Goal: Task Accomplishment & Management: Complete application form

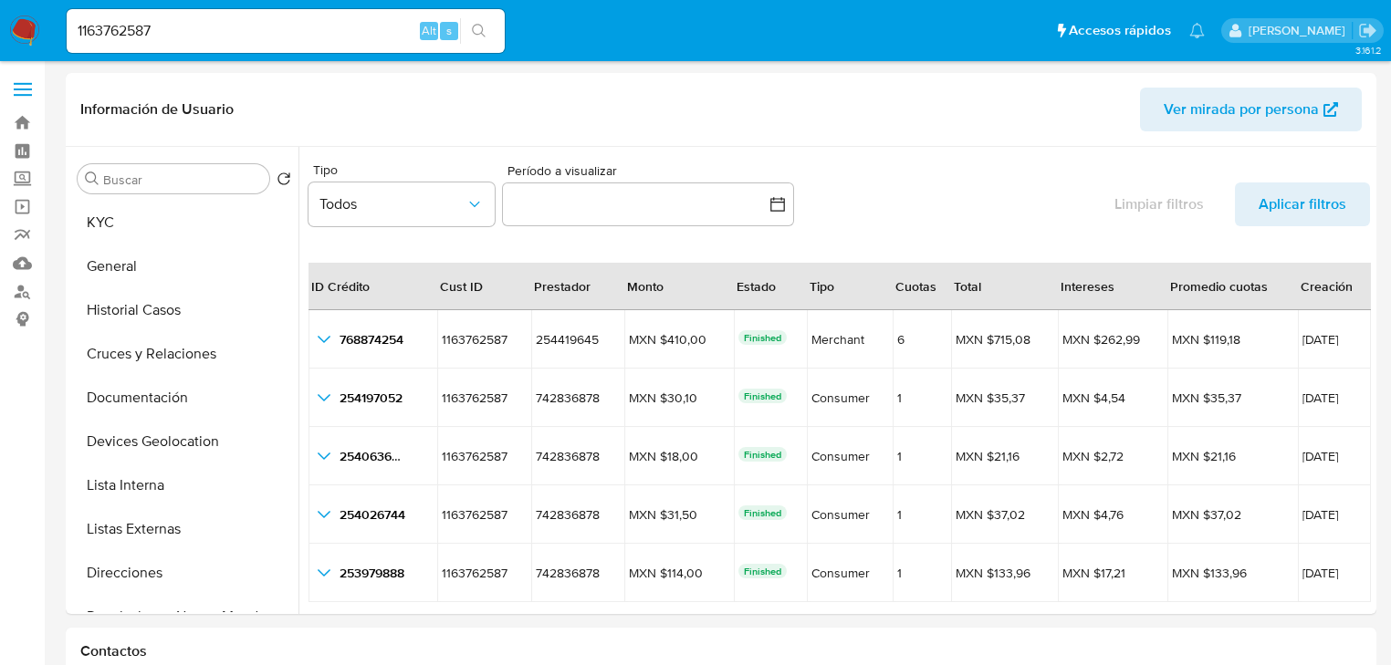
select select "10"
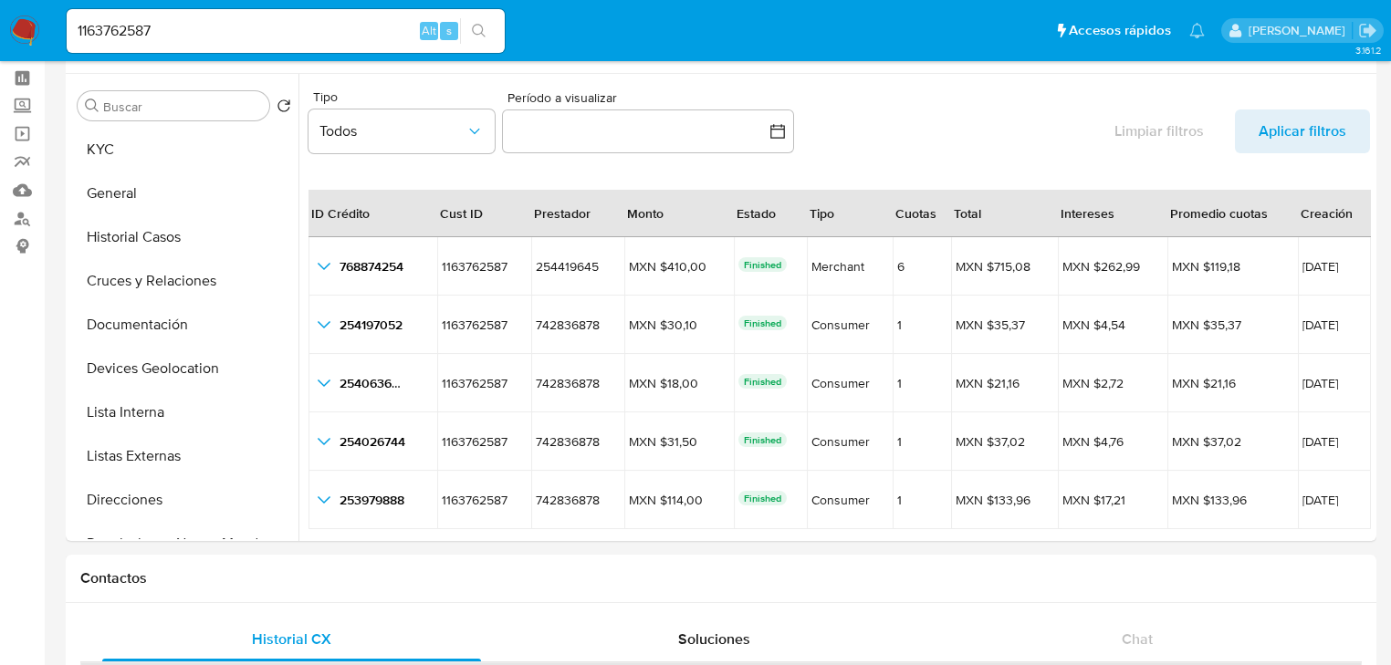
scroll to position [42, 0]
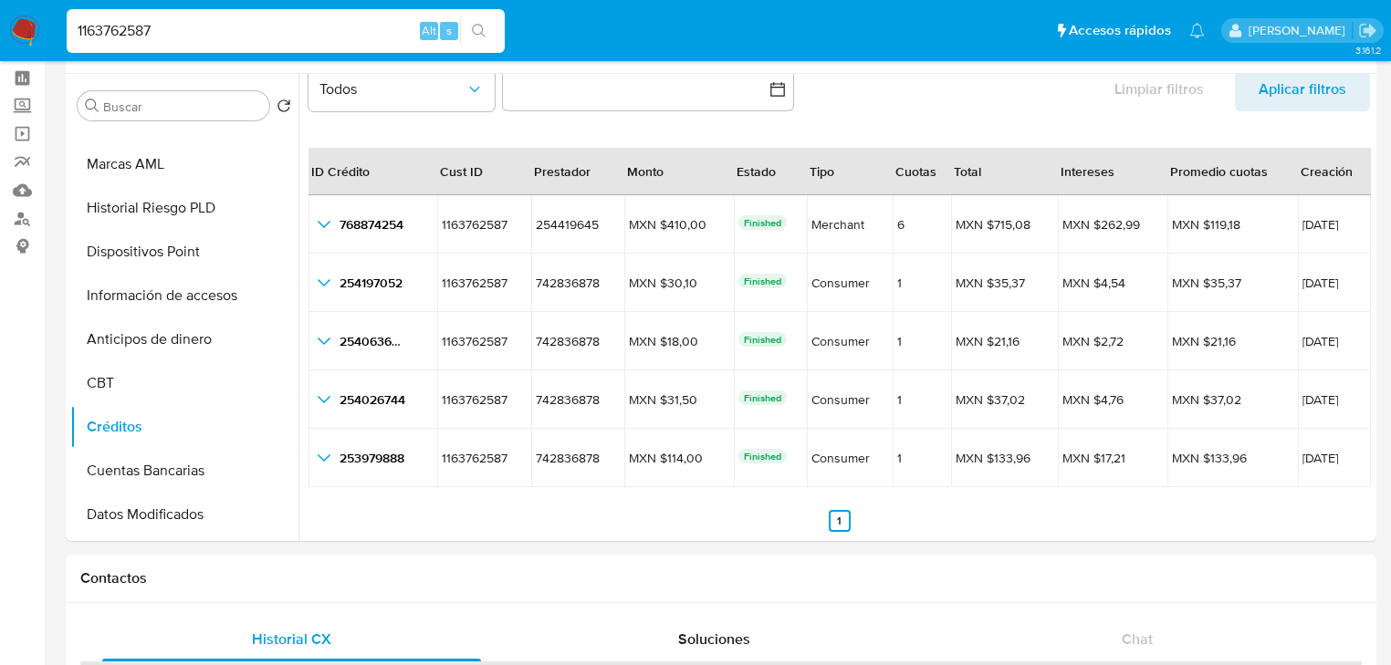
drag, startPoint x: 212, startPoint y: 26, endPoint x: 0, endPoint y: -28, distance: 218.7
paste input "648743561"
type input "1648743561"
drag, startPoint x: 205, startPoint y: 22, endPoint x: 0, endPoint y: -19, distance: 209.4
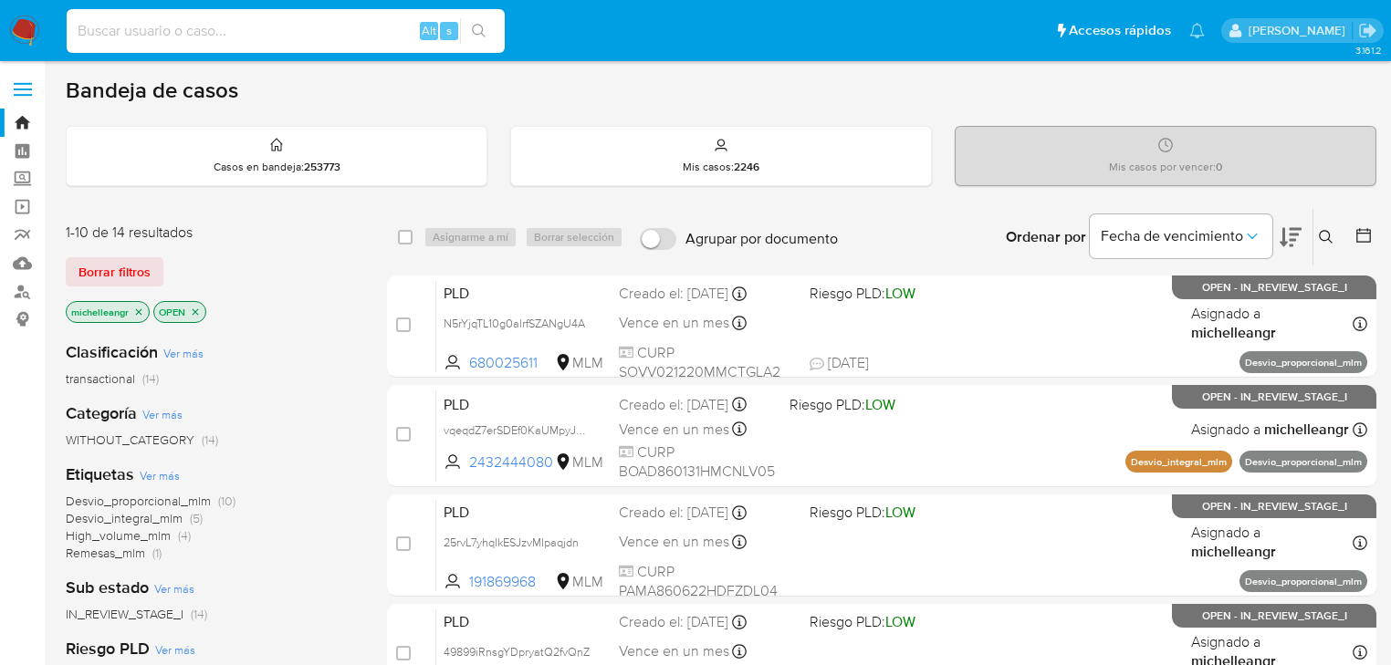
click at [226, 31] on input at bounding box center [286, 31] width 438 height 24
paste input "1648743561"
type input "1648743561"
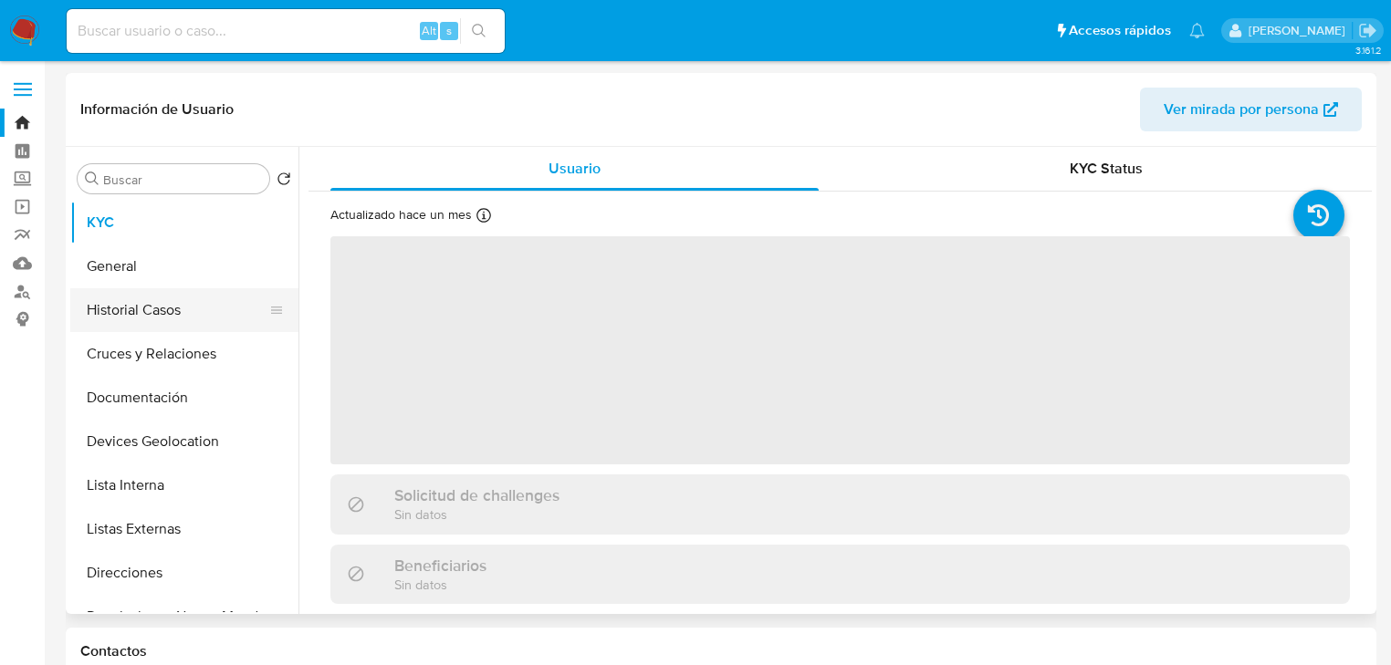
select select "10"
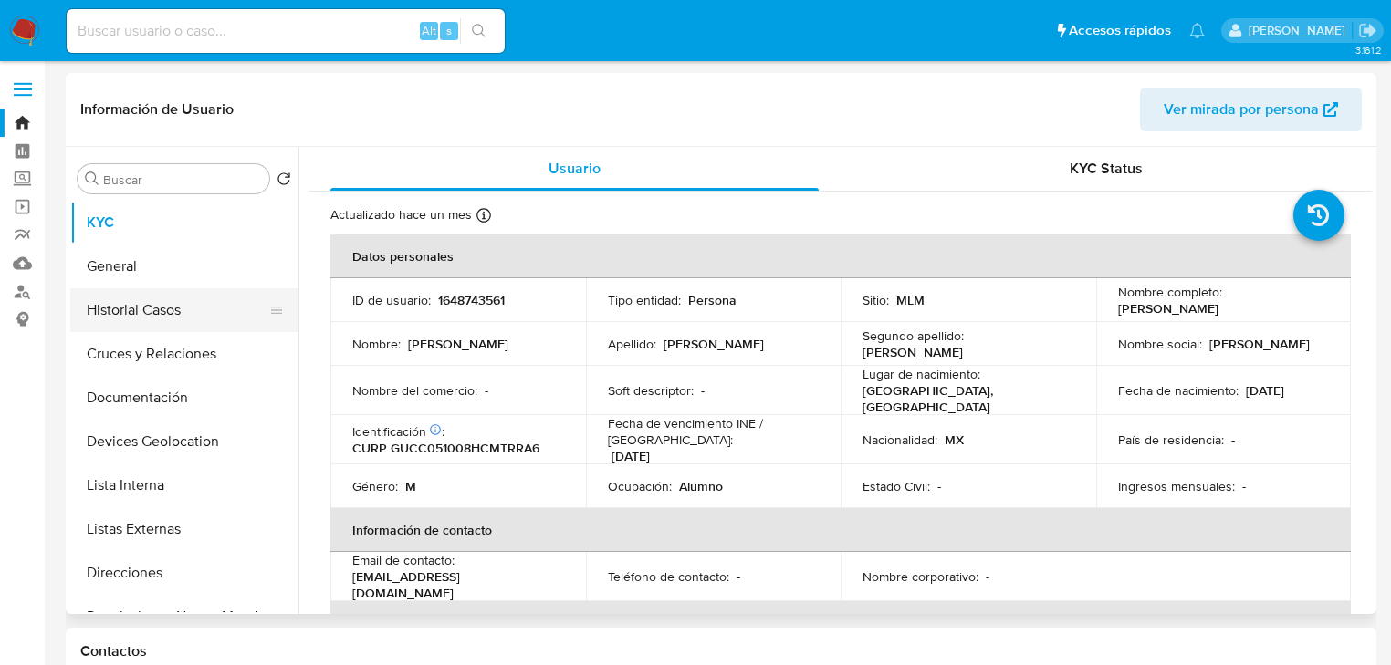
click at [155, 317] on button "Historial Casos" at bounding box center [177, 310] width 214 height 44
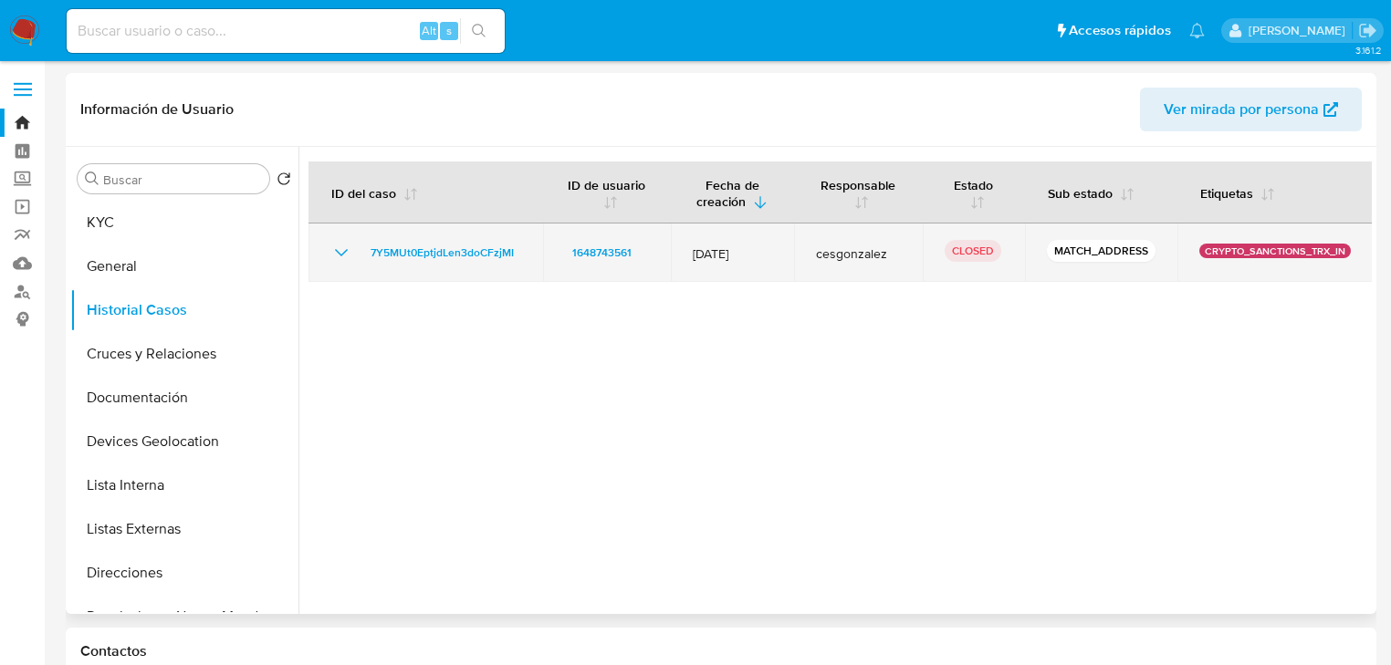
click at [336, 250] on icon "Mostrar/Ocultar" at bounding box center [341, 252] width 13 height 7
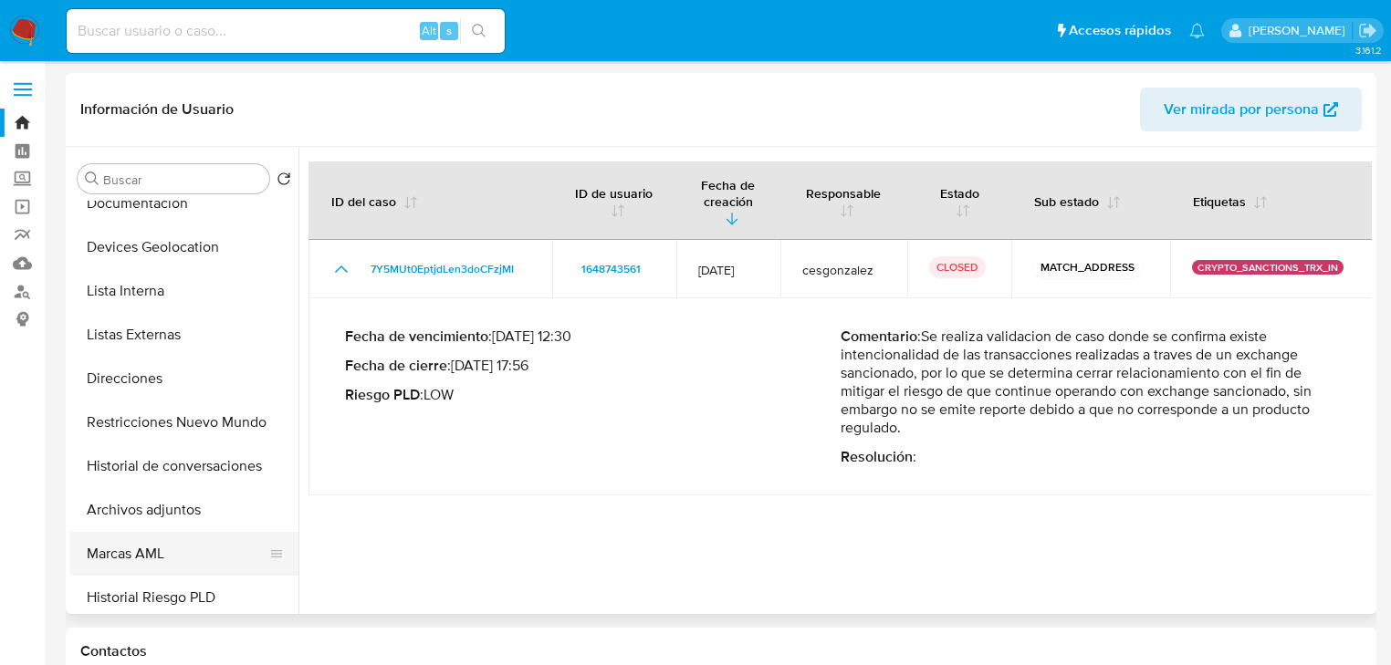
scroll to position [292, 0]
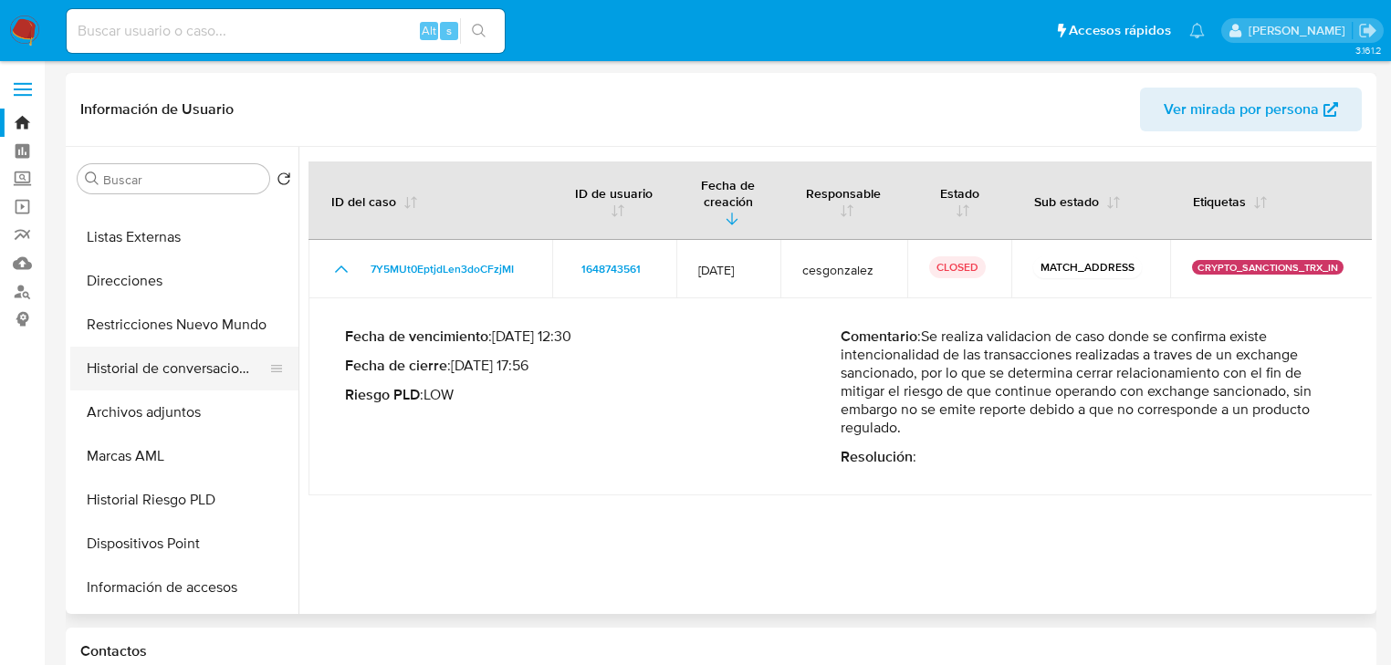
click at [201, 381] on button "Historial de conversaciones" at bounding box center [177, 369] width 214 height 44
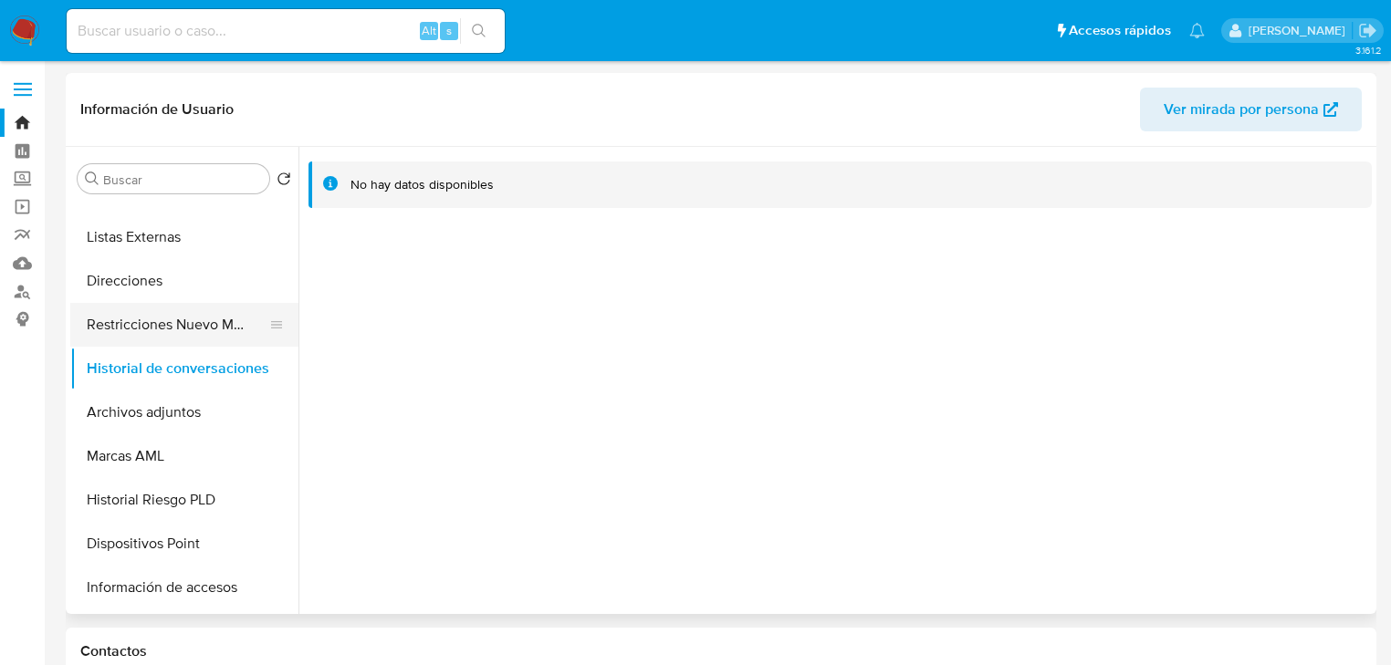
click at [226, 330] on button "Restricciones Nuevo Mundo" at bounding box center [177, 325] width 214 height 44
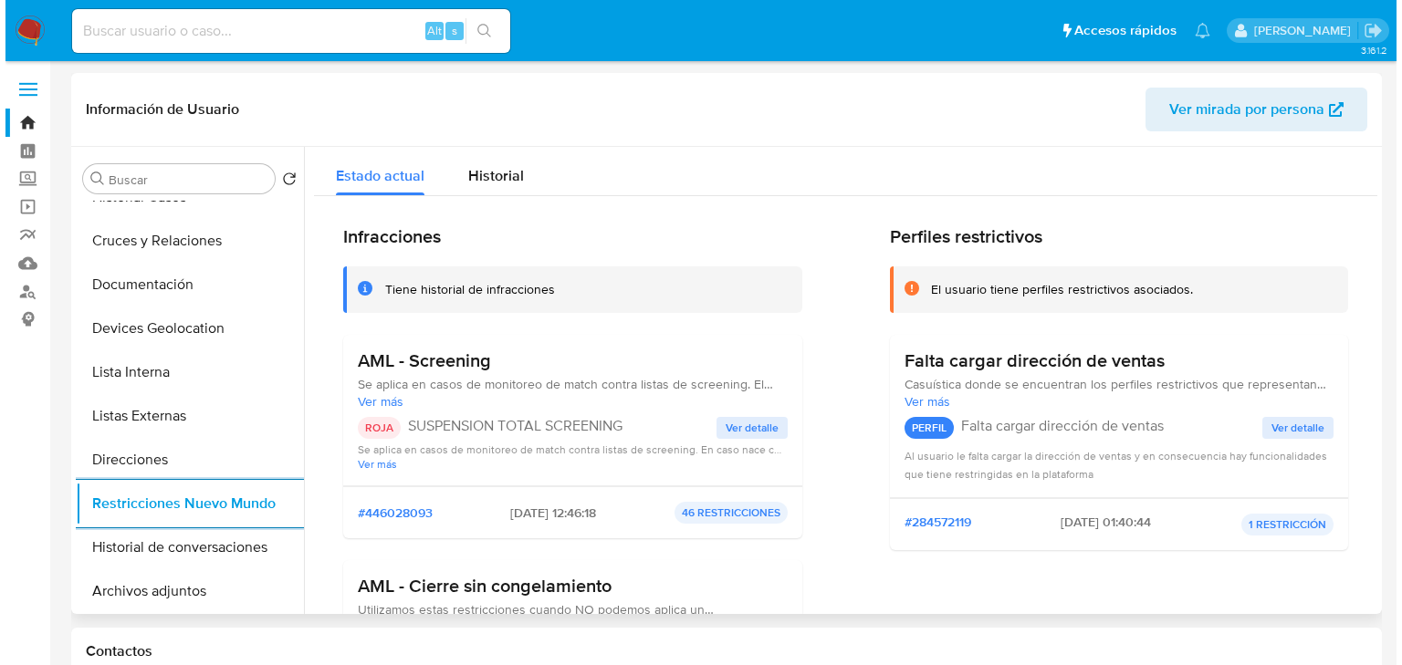
scroll to position [0, 0]
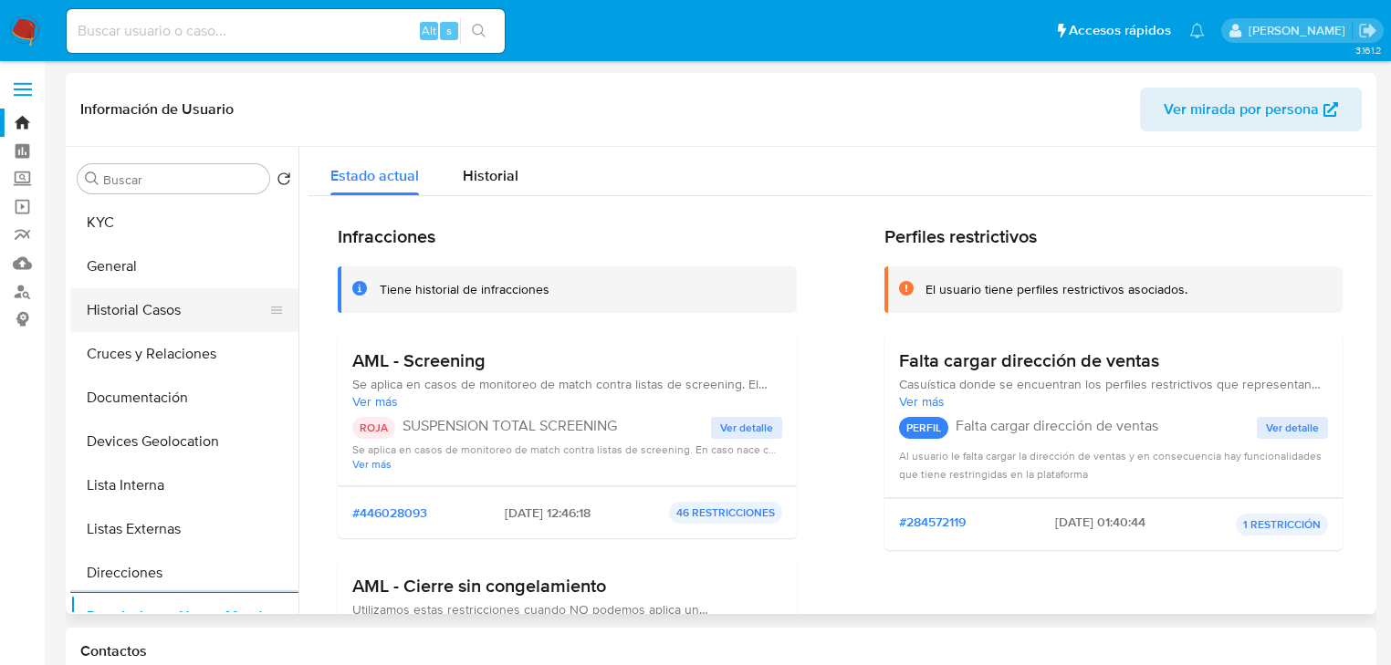
click at [142, 307] on button "Historial Casos" at bounding box center [177, 310] width 214 height 44
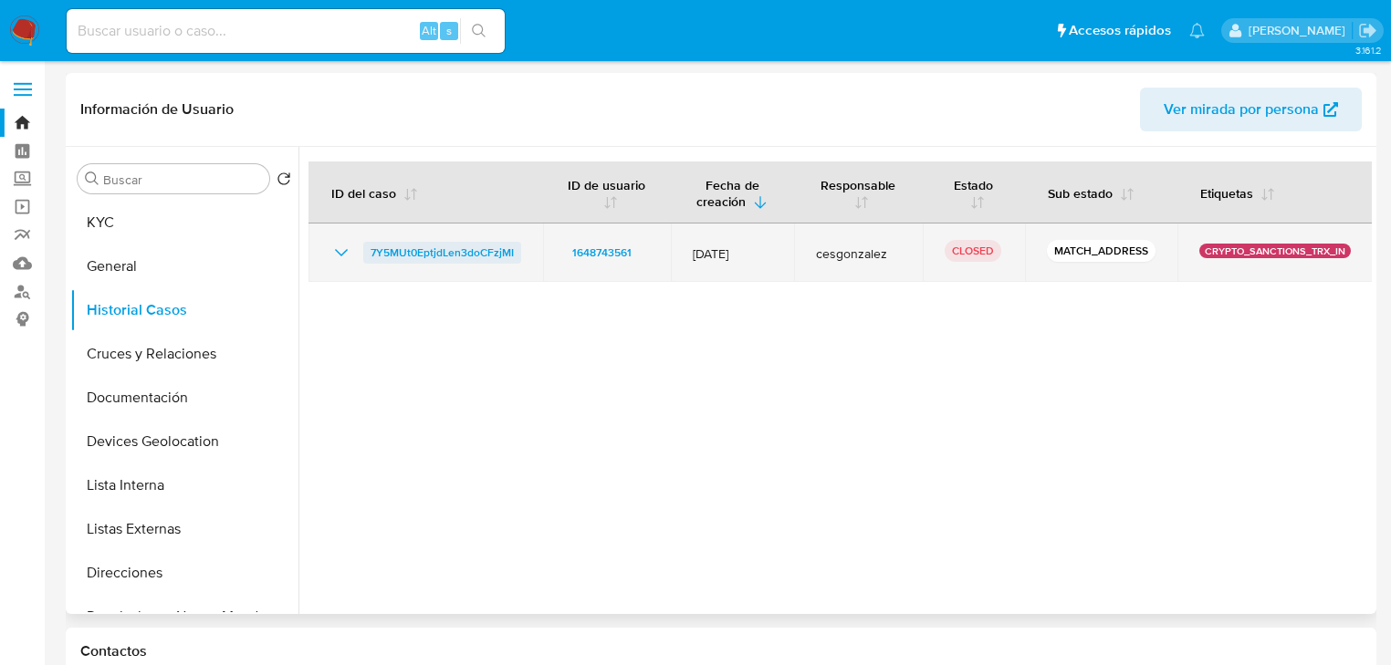
click at [433, 257] on span "7Y5MUt0EptjdLen3doCFzjMI" at bounding box center [441, 253] width 143 height 22
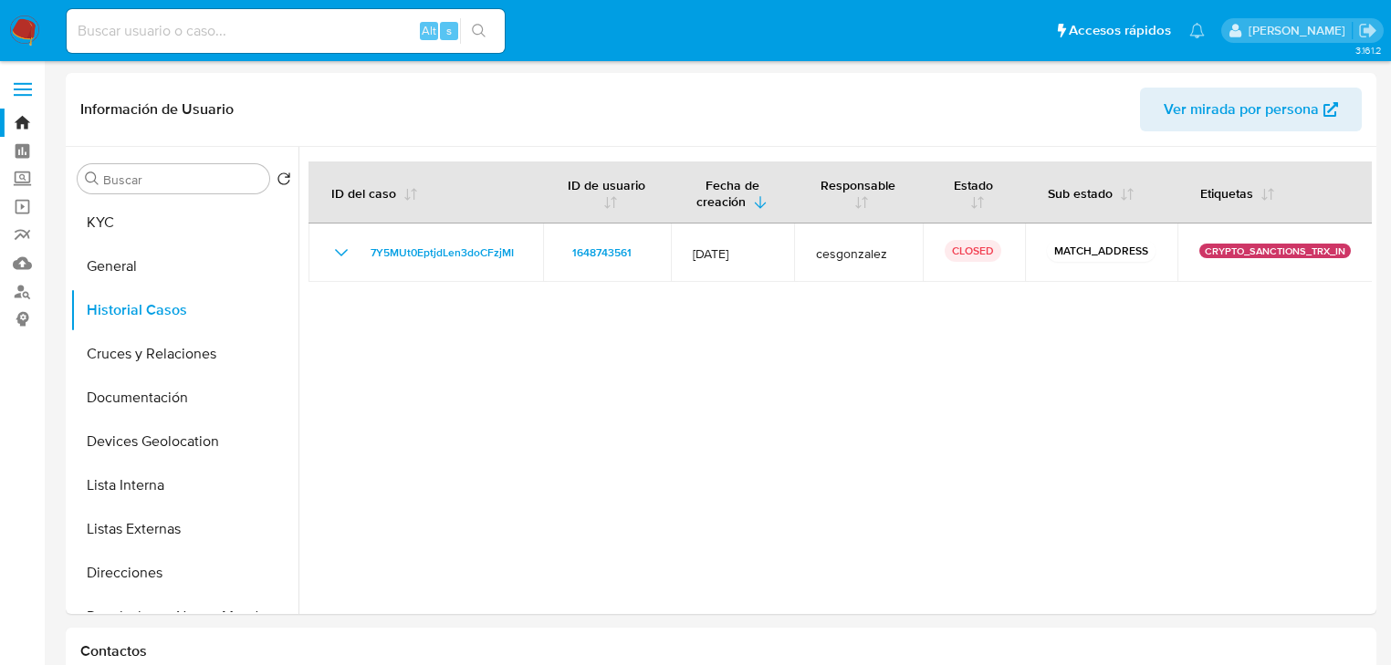
click at [185, 36] on input at bounding box center [286, 31] width 438 height 24
paste input "234310736"
type input "234310736"
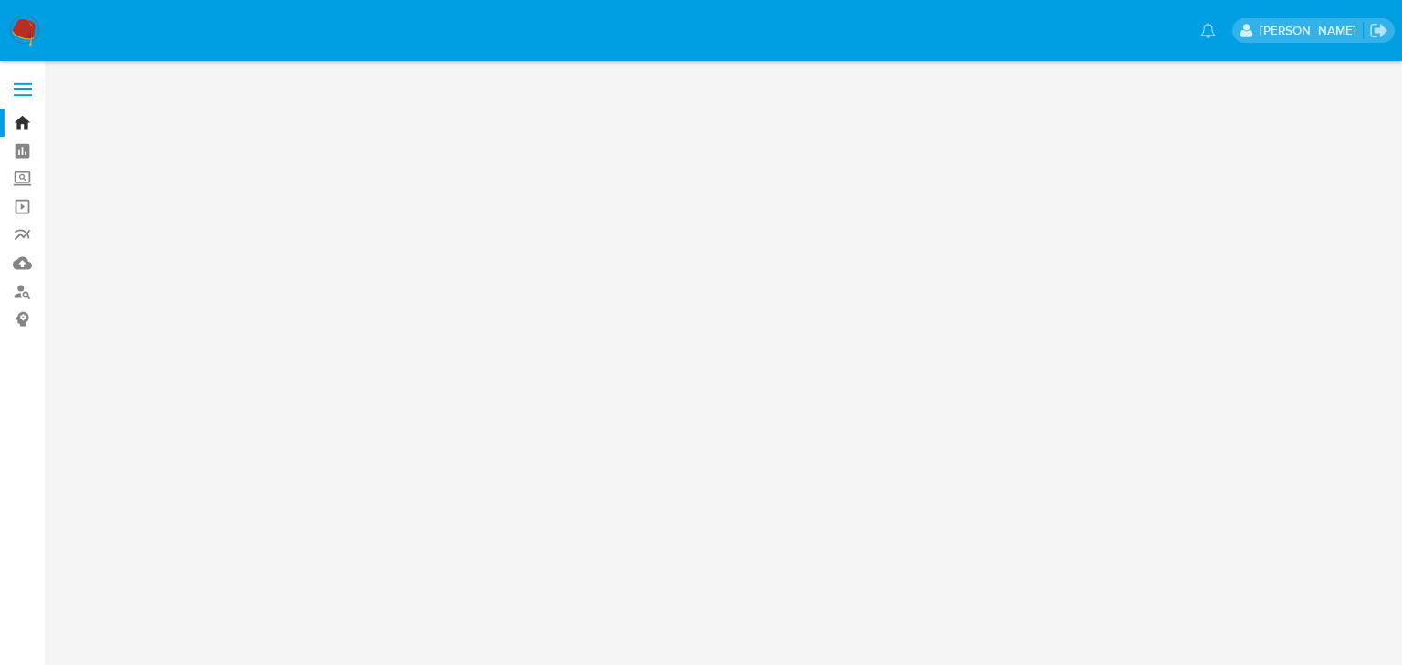
click at [1376, 490] on main at bounding box center [701, 332] width 1402 height 665
click at [23, 31] on img at bounding box center [24, 31] width 31 height 31
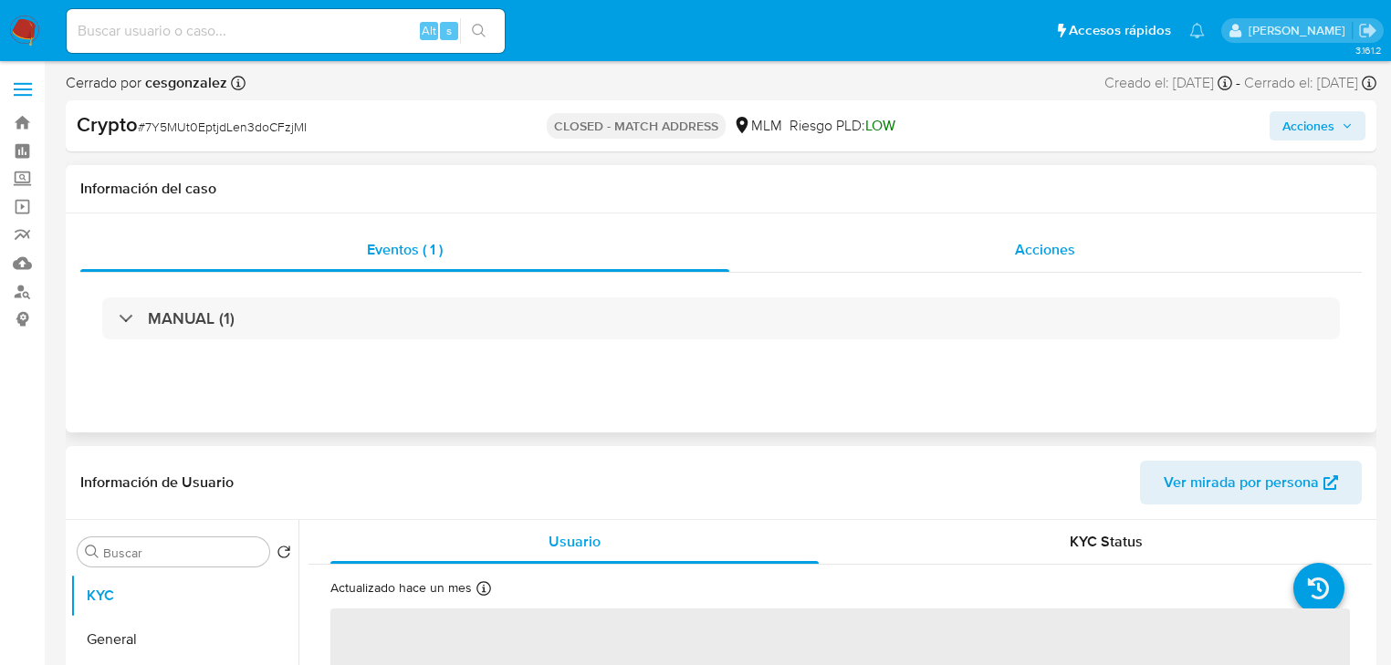
click at [1025, 246] on span "Acciones" at bounding box center [1045, 249] width 60 height 21
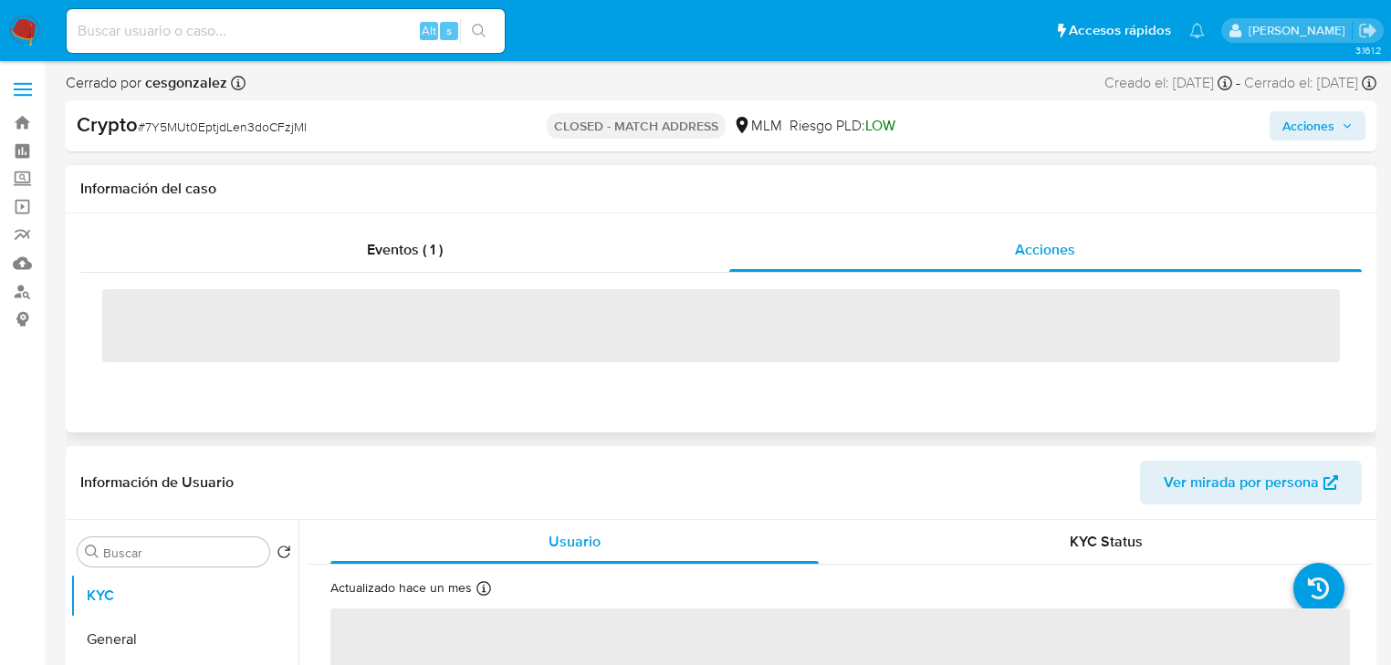
select select "10"
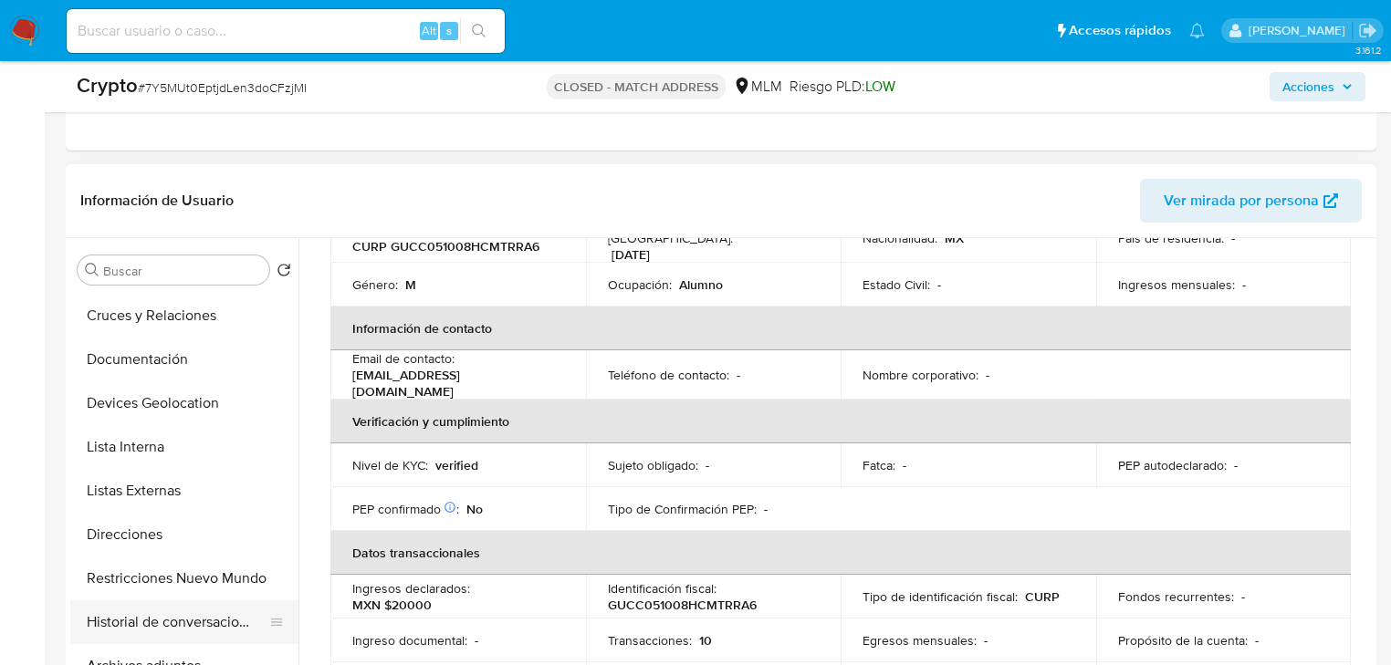
scroll to position [292, 0]
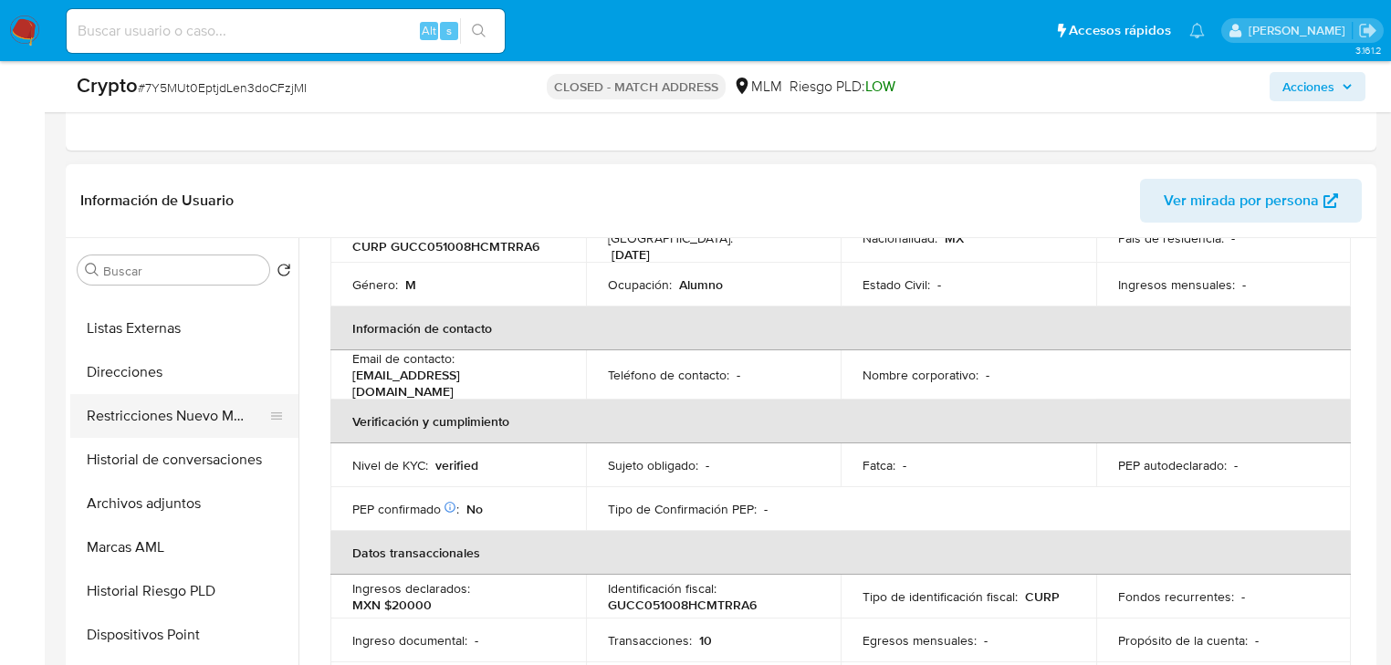
click at [208, 425] on button "Restricciones Nuevo Mundo" at bounding box center [177, 416] width 214 height 44
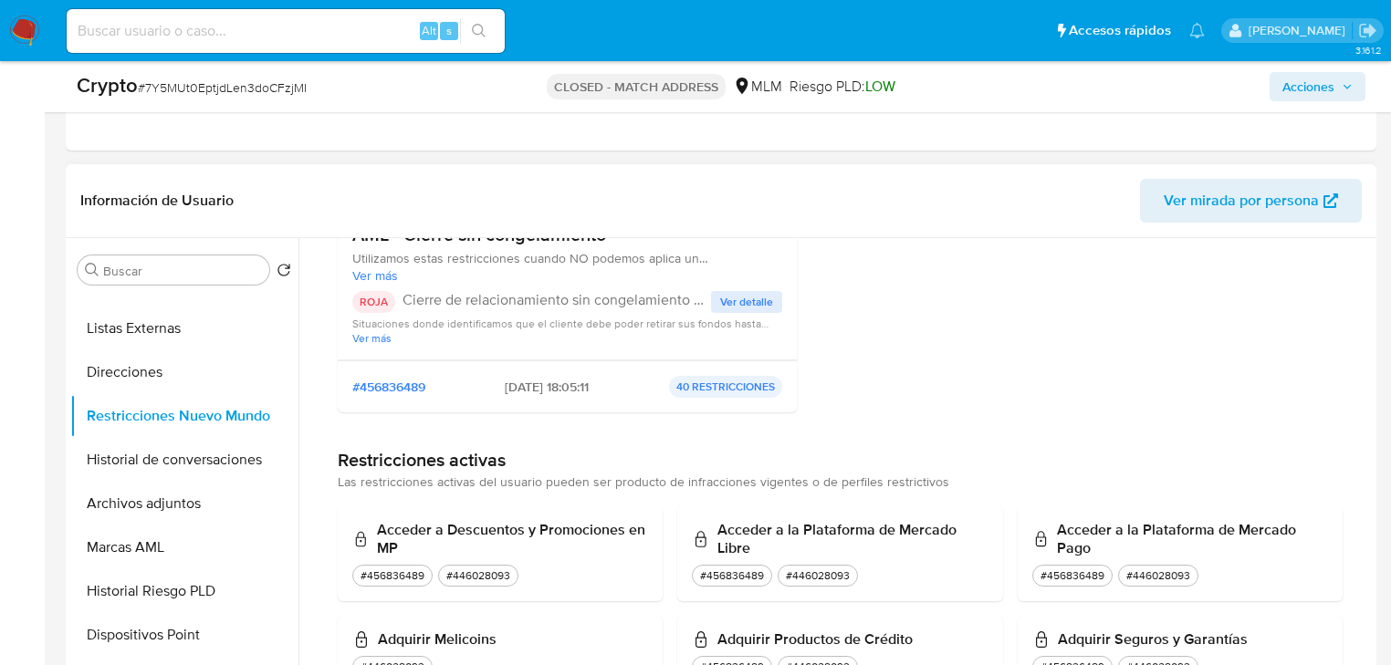
scroll to position [219, 0]
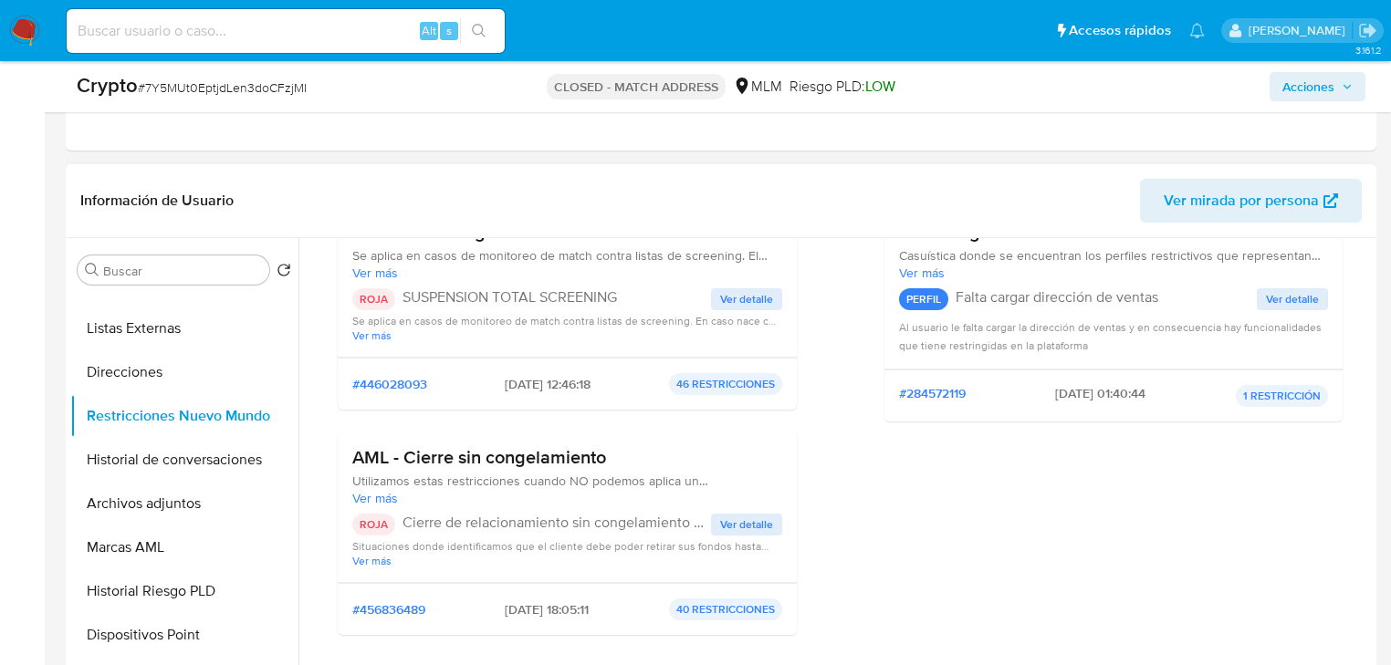
click at [745, 516] on span "Ver detalle" at bounding box center [746, 525] width 53 height 18
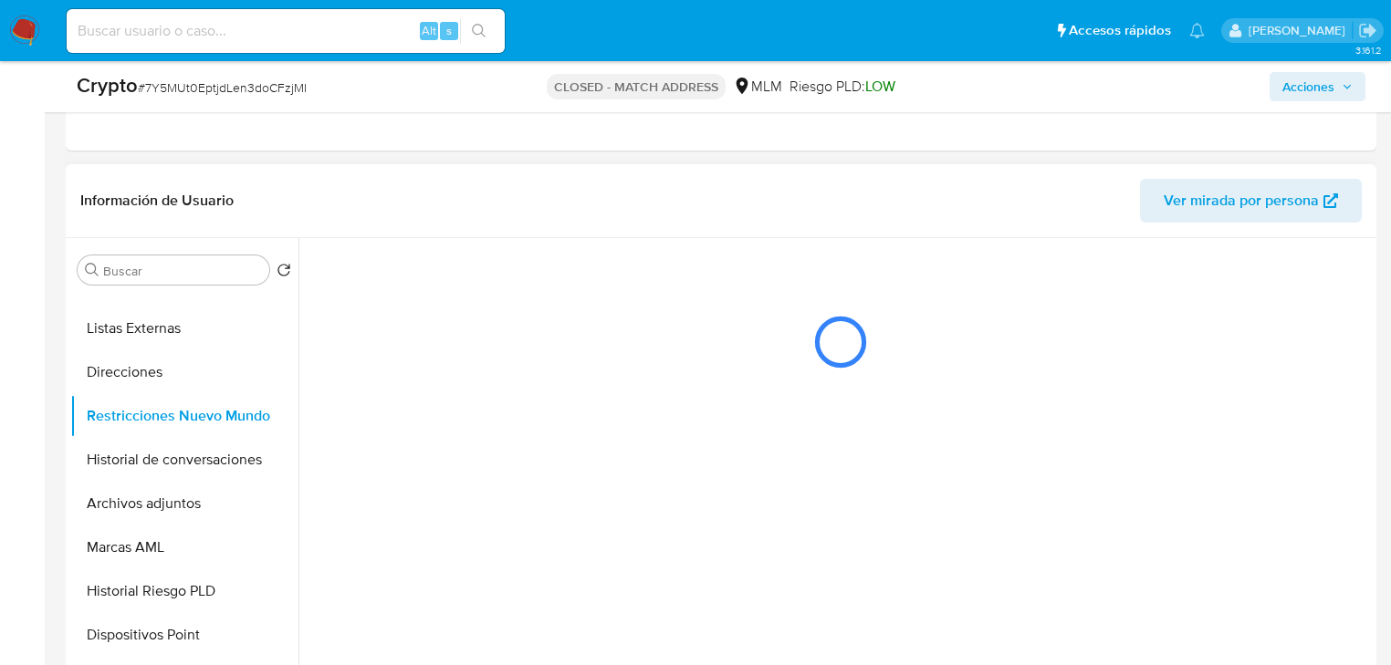
scroll to position [0, 0]
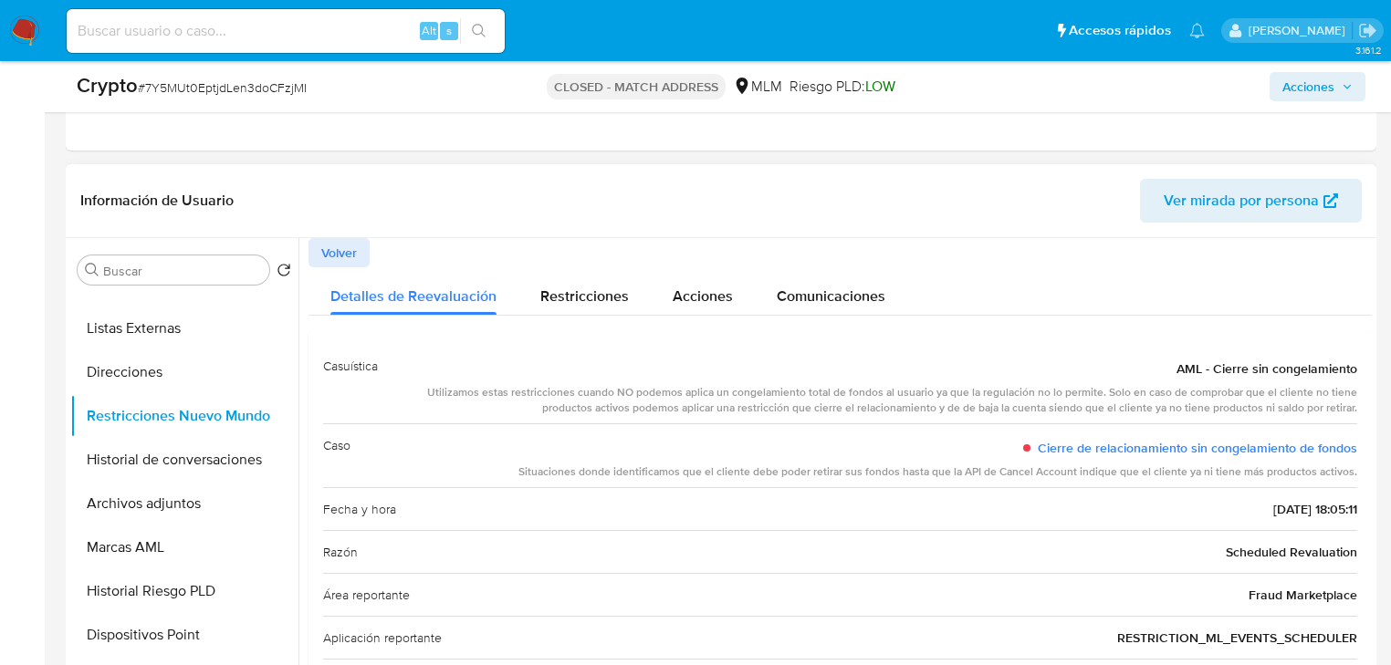
click at [339, 255] on span "Volver" at bounding box center [339, 253] width 36 height 26
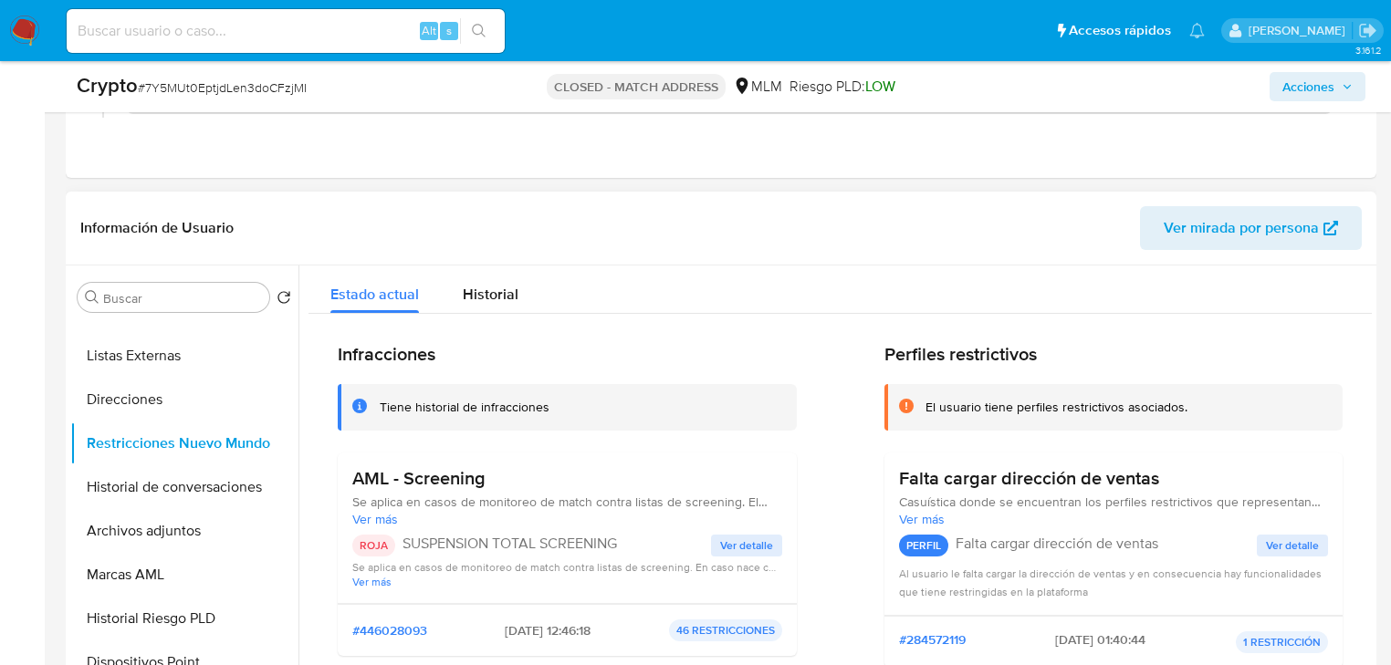
scroll to position [292, 0]
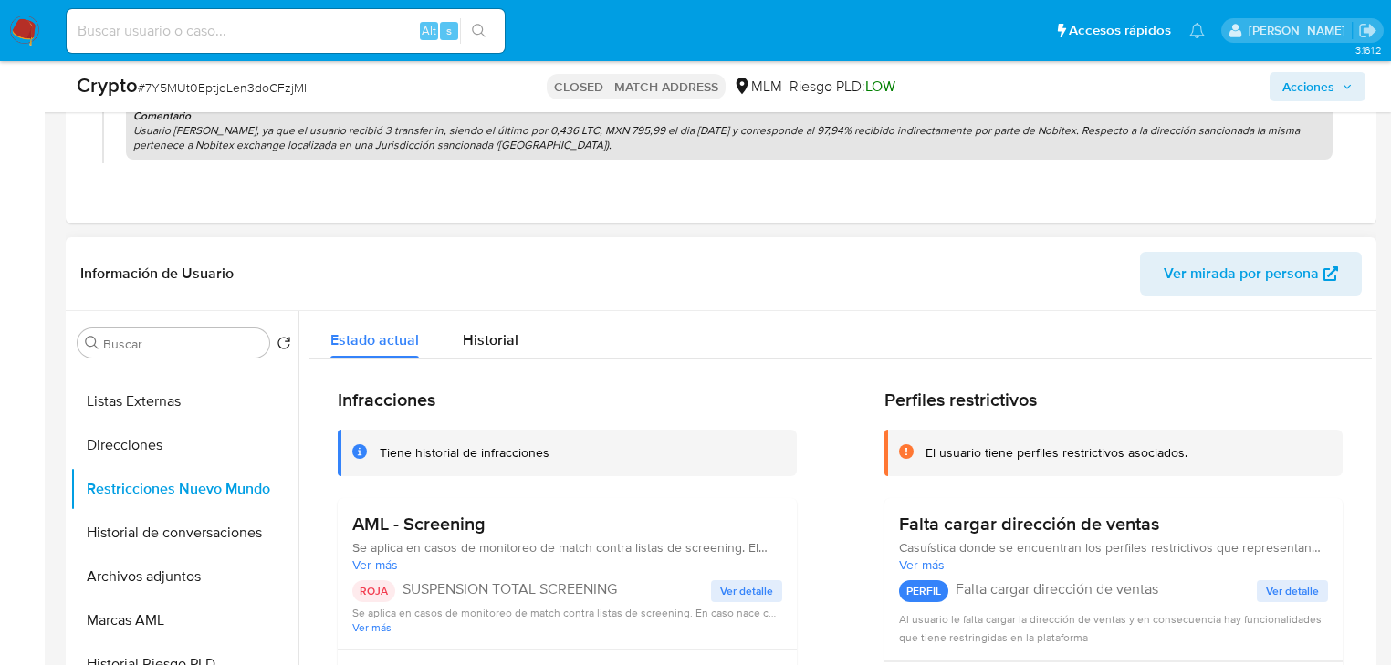
click at [746, 591] on span "Ver detalle" at bounding box center [746, 591] width 53 height 18
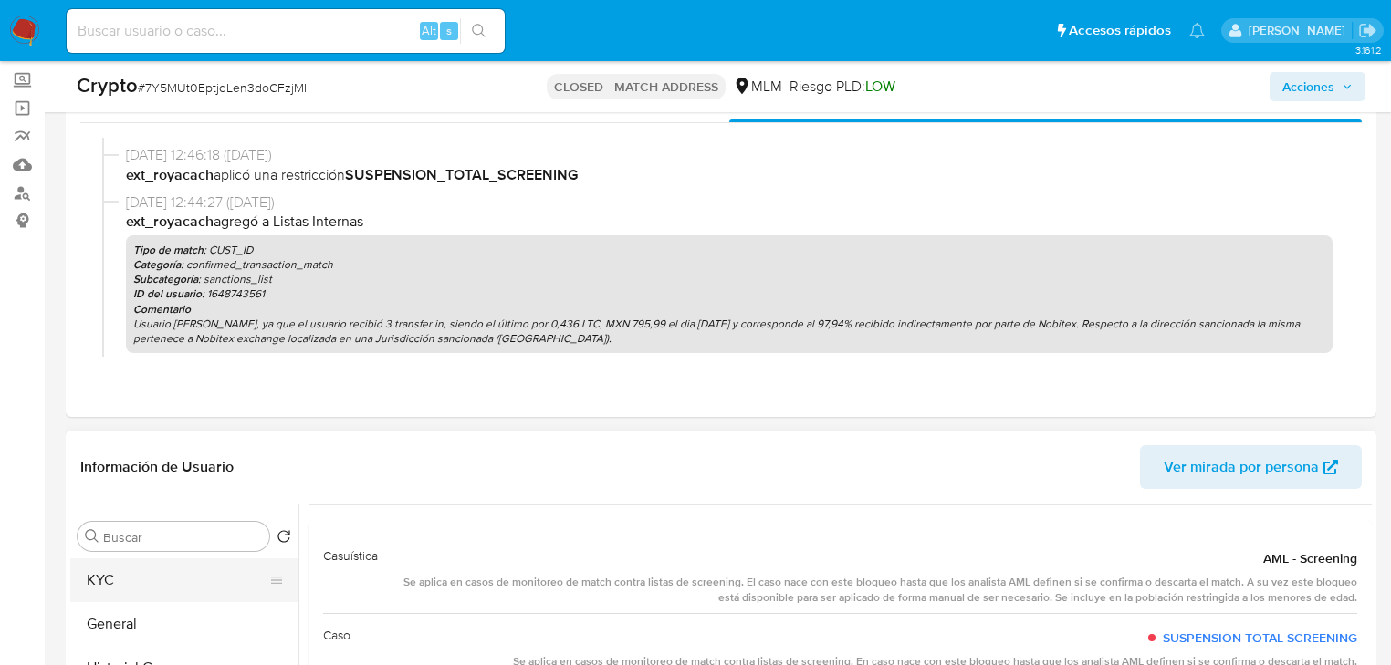
scroll to position [73, 0]
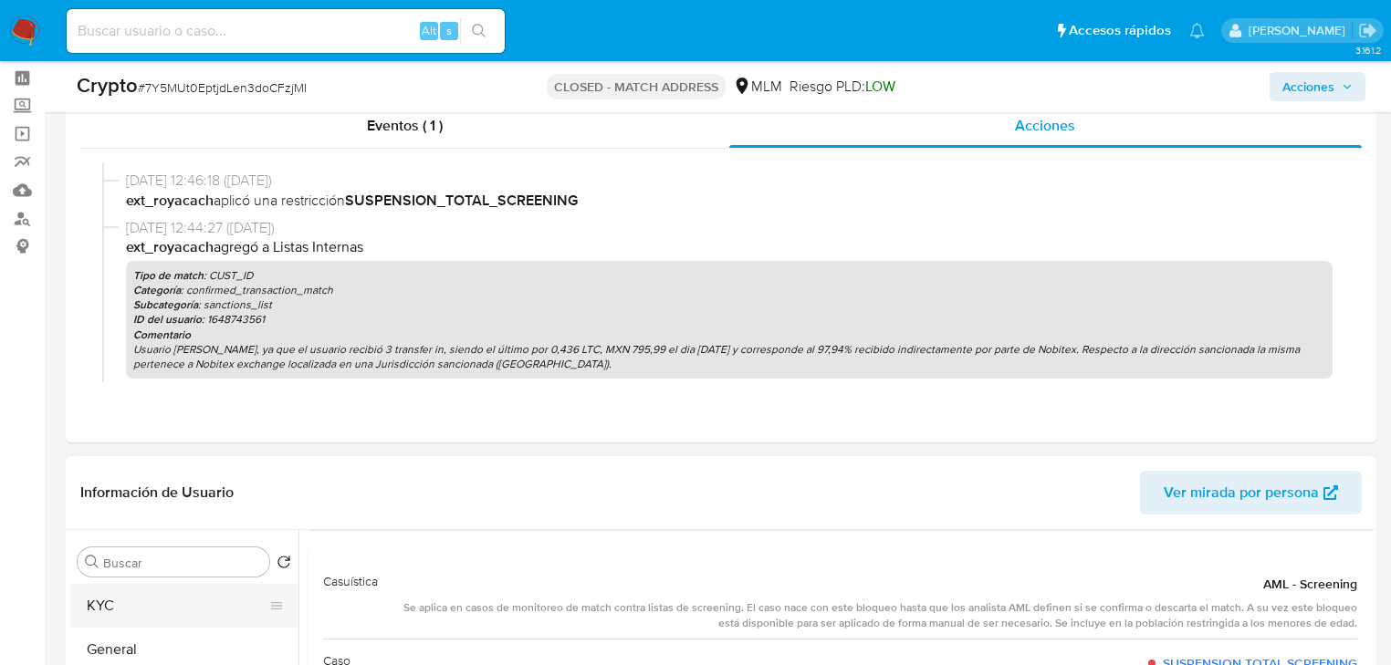
click at [139, 600] on button "KYC" at bounding box center [177, 606] width 214 height 44
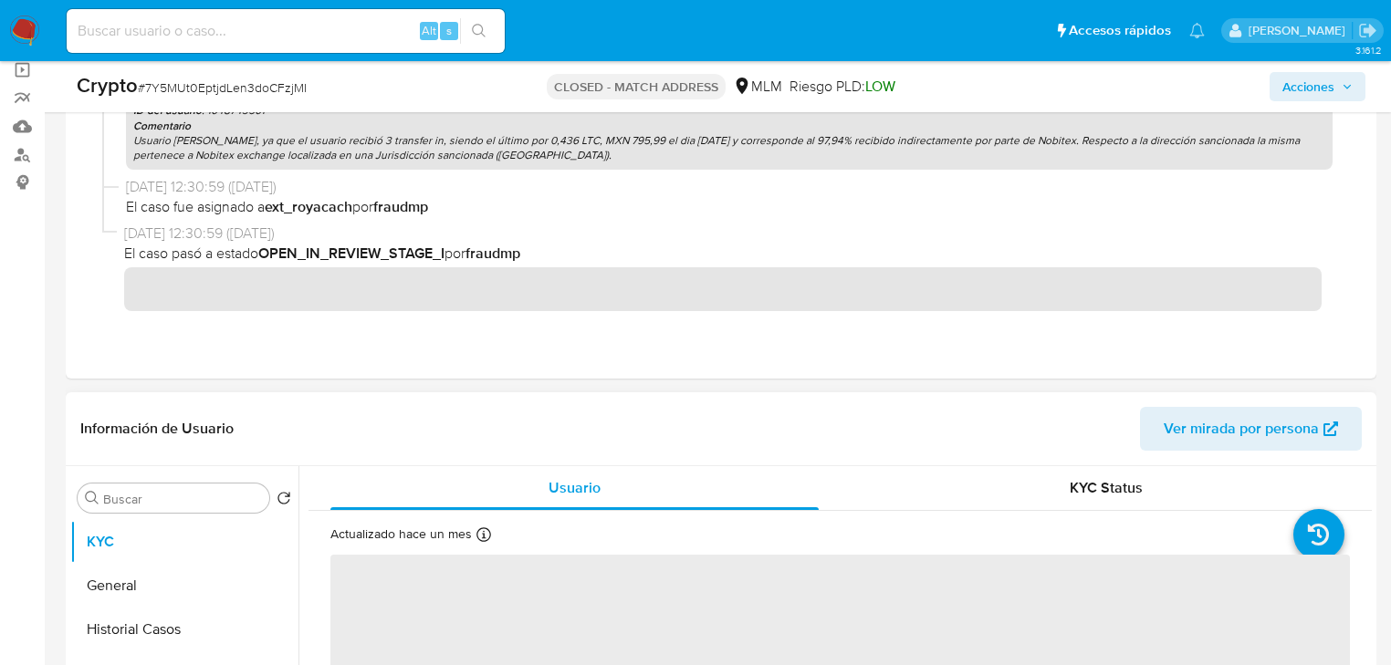
scroll to position [219, 0]
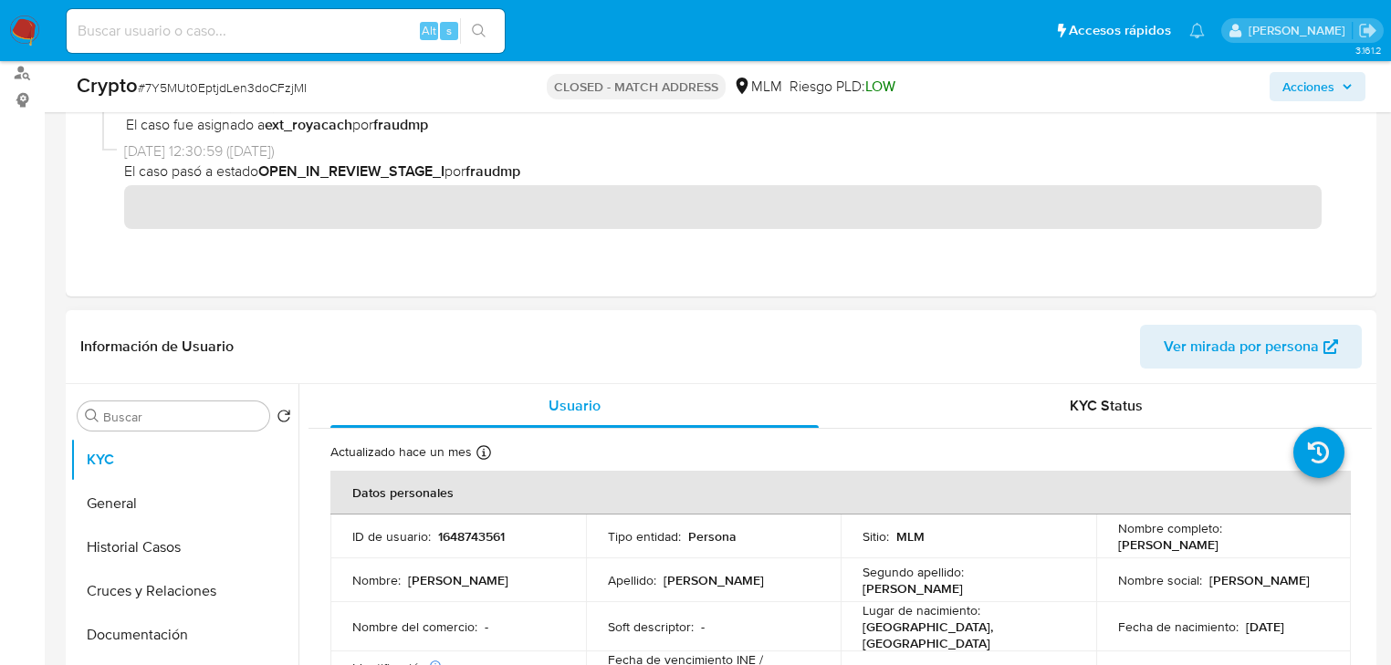
drag, startPoint x: 1110, startPoint y: 547, endPoint x: 1267, endPoint y: 527, distance: 157.3
click at [1294, 547] on td "Nombre completo : Carlos Jose Gutierrez Cardenas" at bounding box center [1223, 537] width 255 height 44
copy p "Carlos Jose Gutierrez Cardenas"
click at [170, 44] on div "Alt s" at bounding box center [286, 31] width 438 height 44
click at [254, 33] on input at bounding box center [286, 31] width 438 height 24
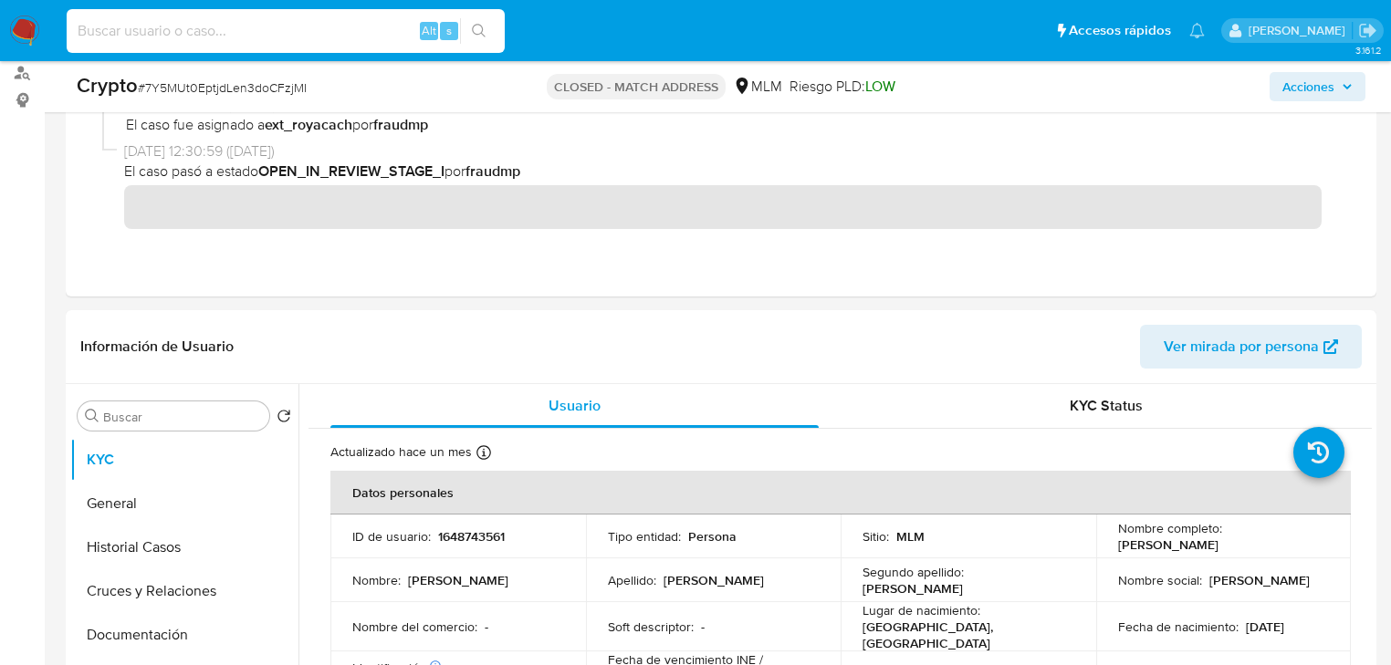
paste input "234310736"
type input "234310736"
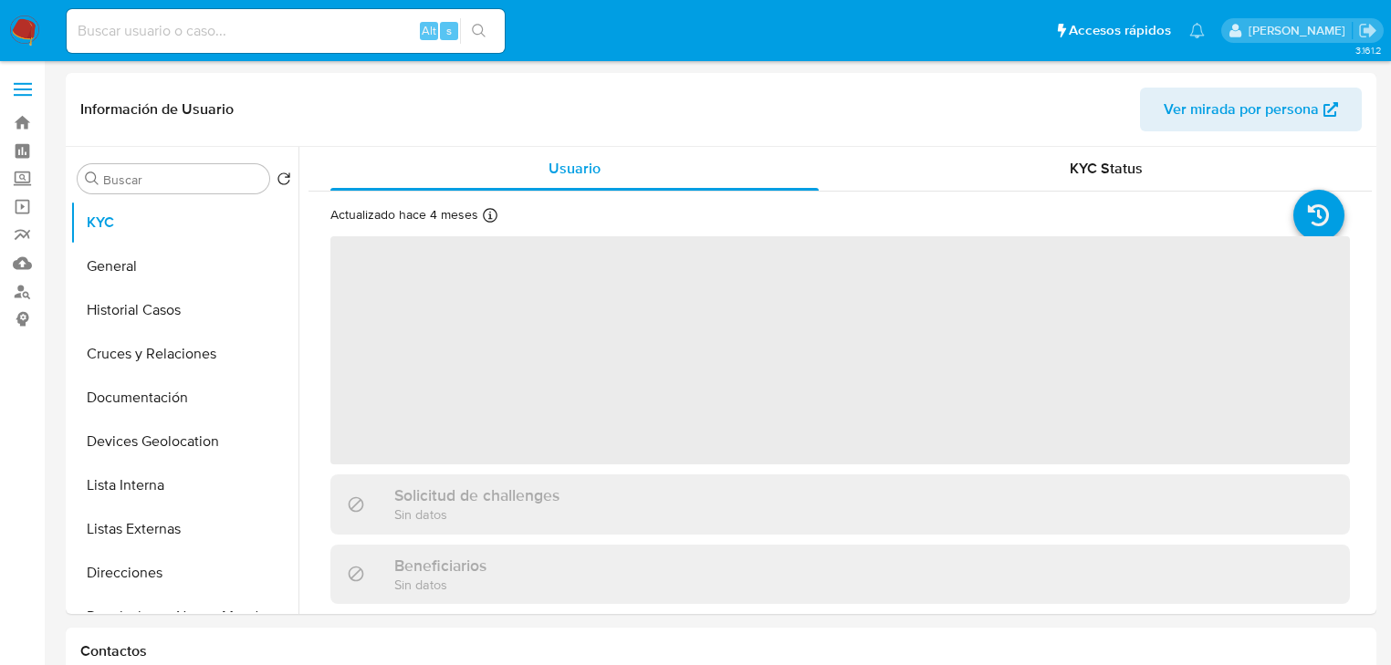
select select "10"
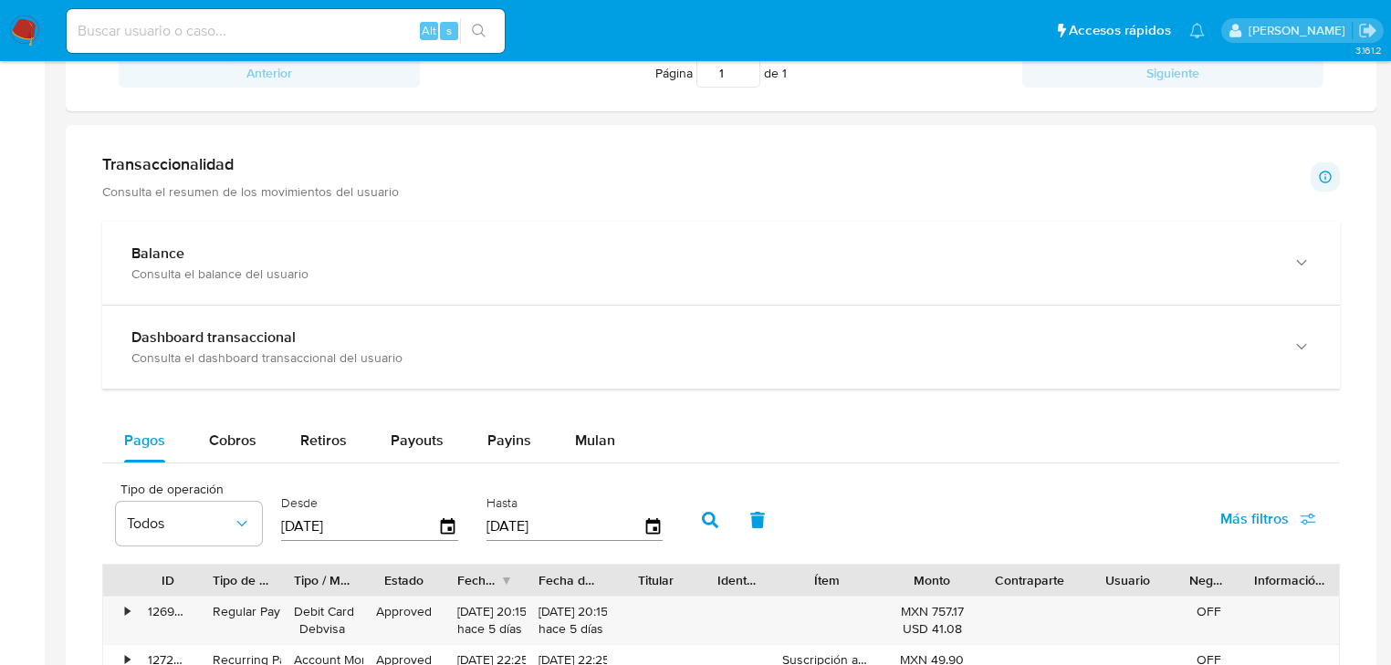
scroll to position [876, 0]
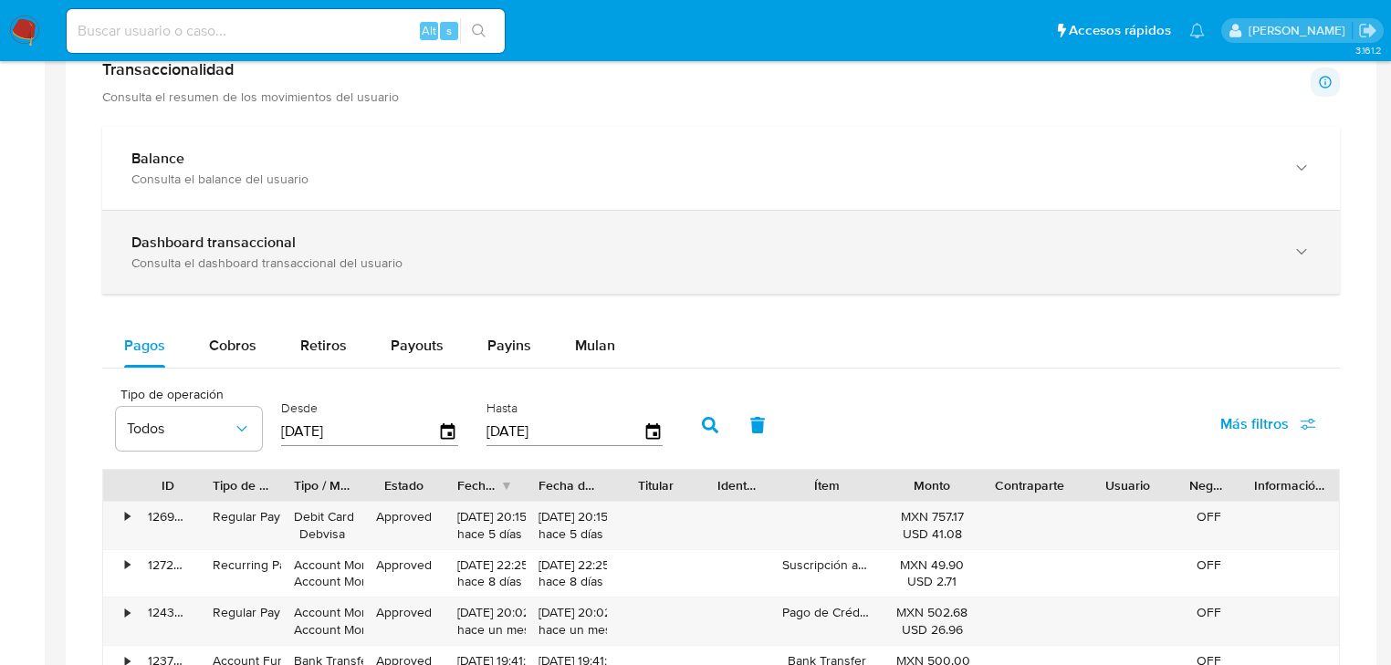
click at [332, 270] on div "Consulta el dashboard transaccional del usuario" at bounding box center [702, 263] width 1142 height 16
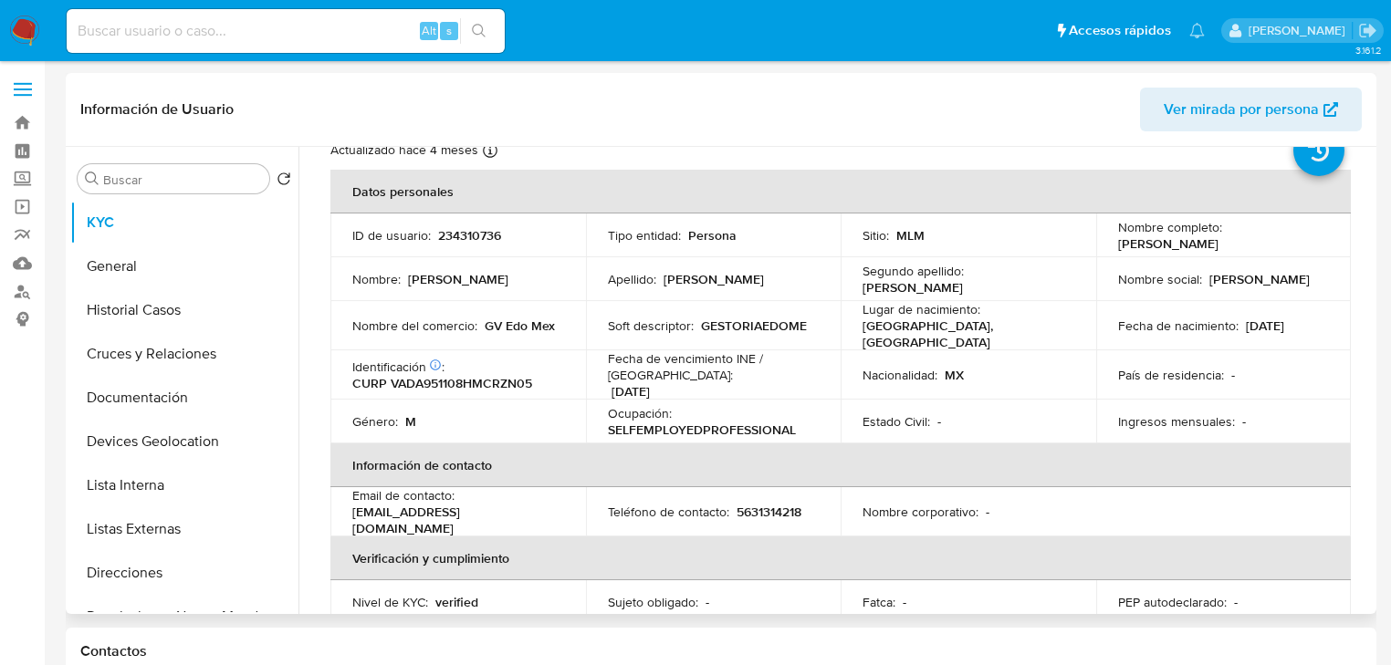
scroll to position [0, 0]
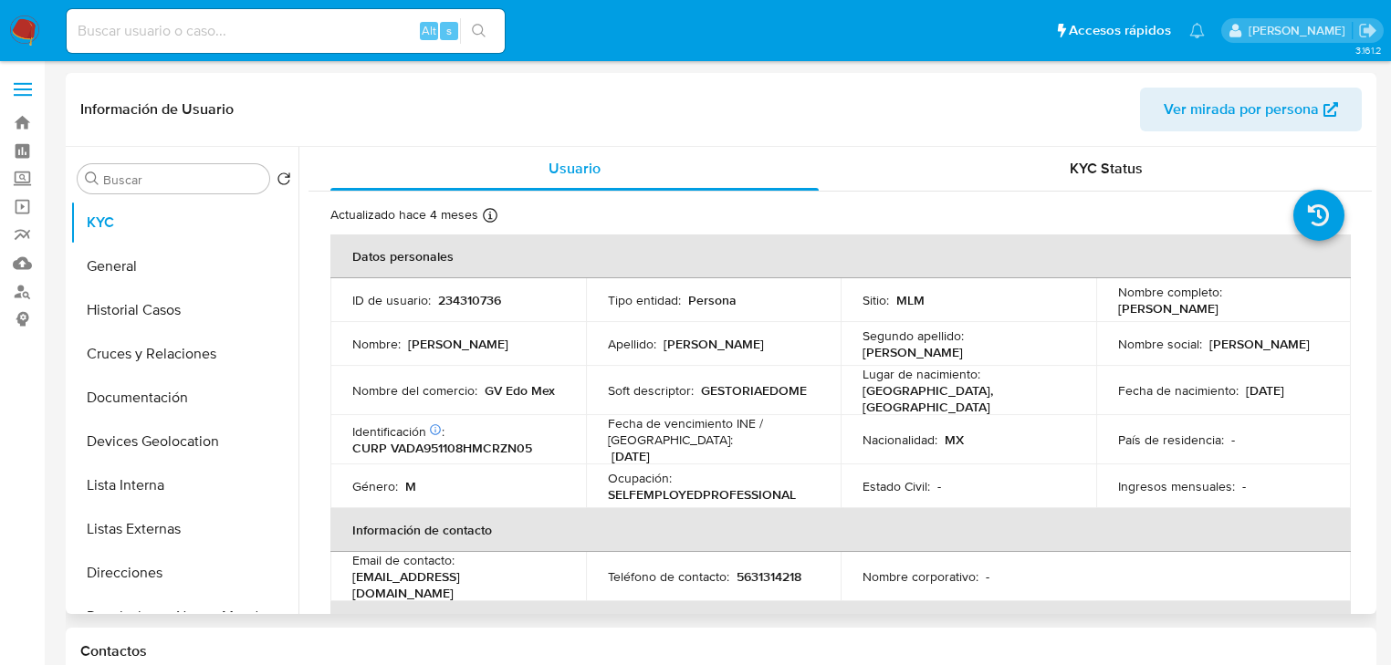
drag, startPoint x: 1113, startPoint y: 312, endPoint x: 1299, endPoint y: 315, distance: 186.2
click at [1299, 315] on div "Nombre completo : Antony Vargas Diaz" at bounding box center [1224, 300] width 212 height 33
copy p "Antony Vargas Diaz"
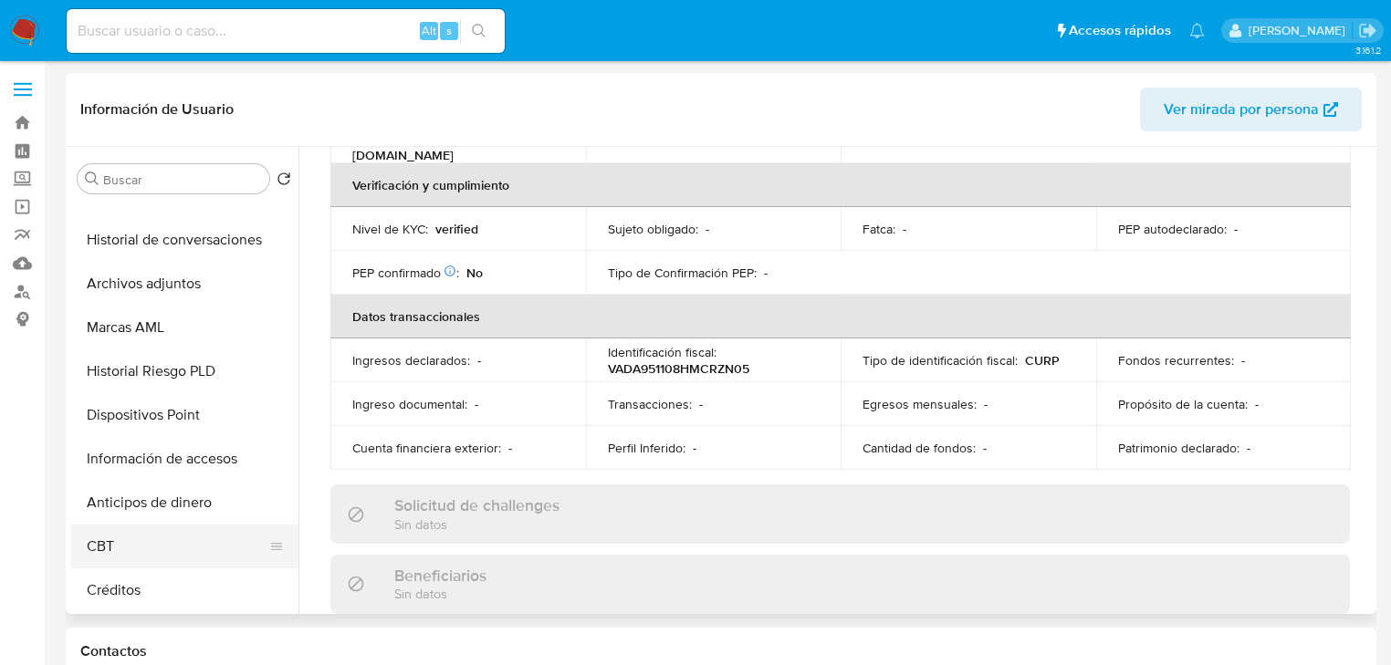
scroll to position [438, 0]
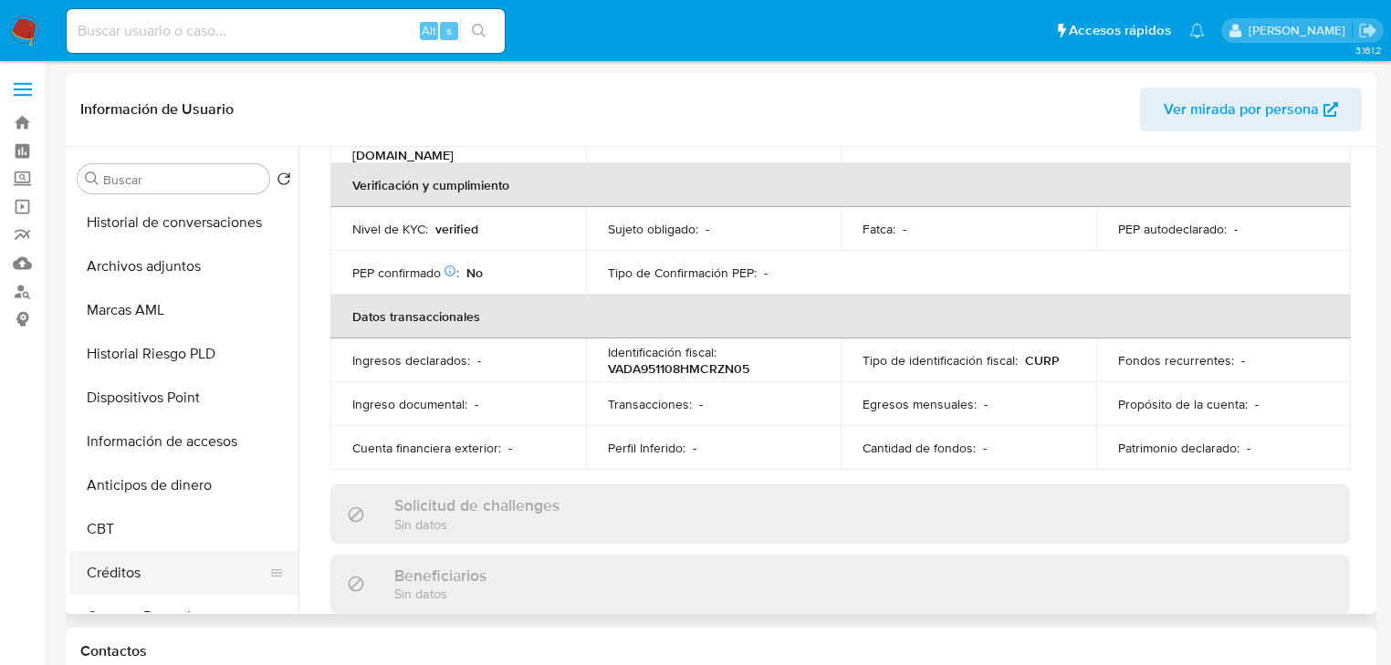
click at [152, 577] on button "Créditos" at bounding box center [177, 573] width 214 height 44
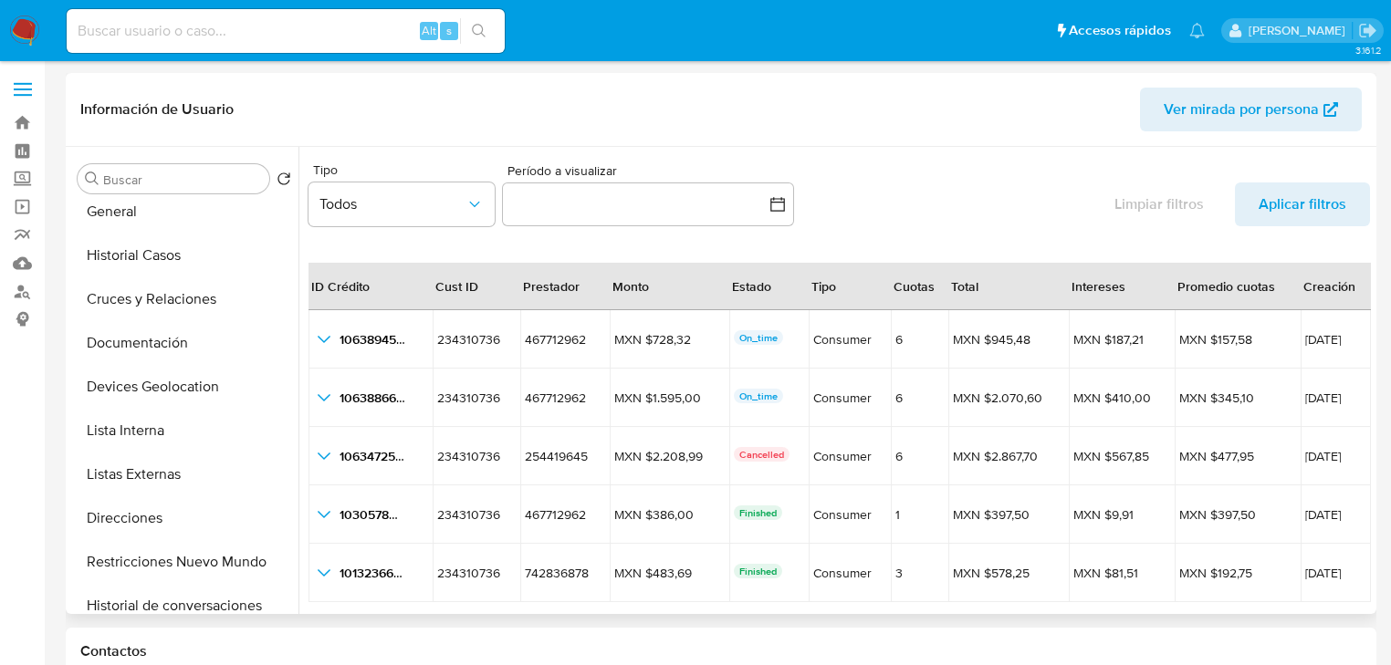
scroll to position [0, 0]
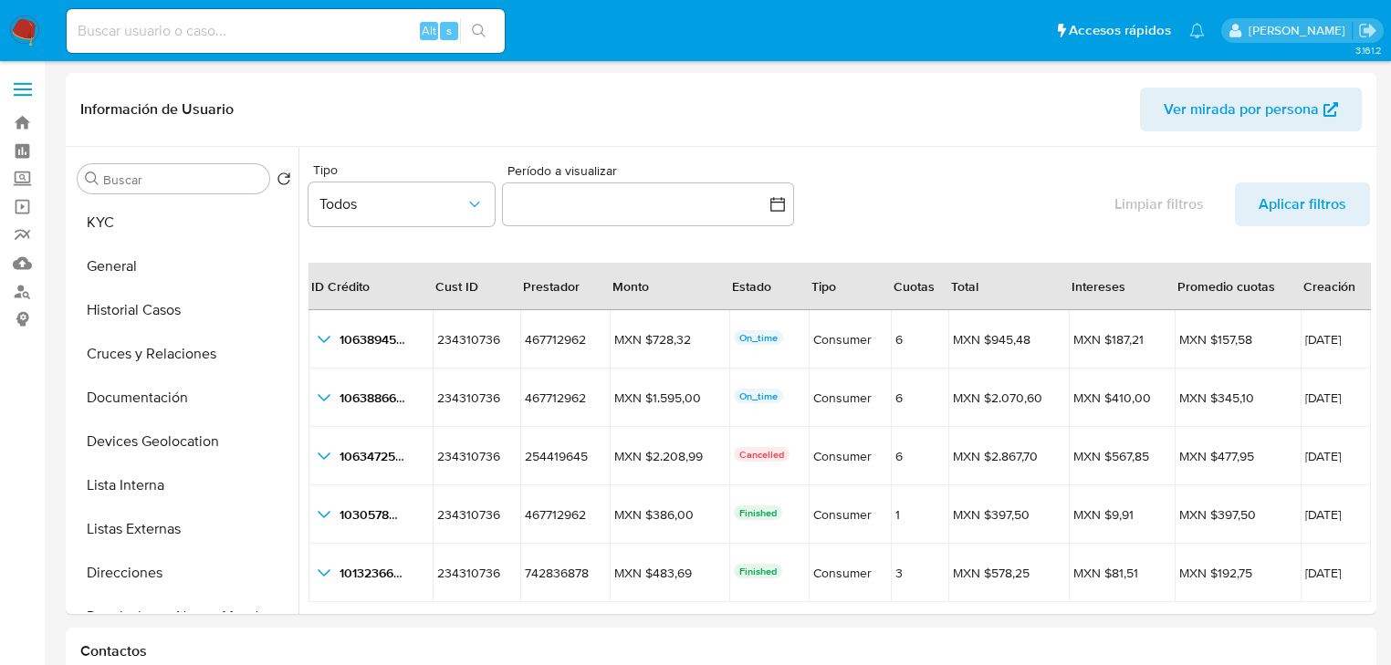
click at [193, 28] on input at bounding box center [286, 31] width 438 height 24
paste input "234193424"
type input "234193424"
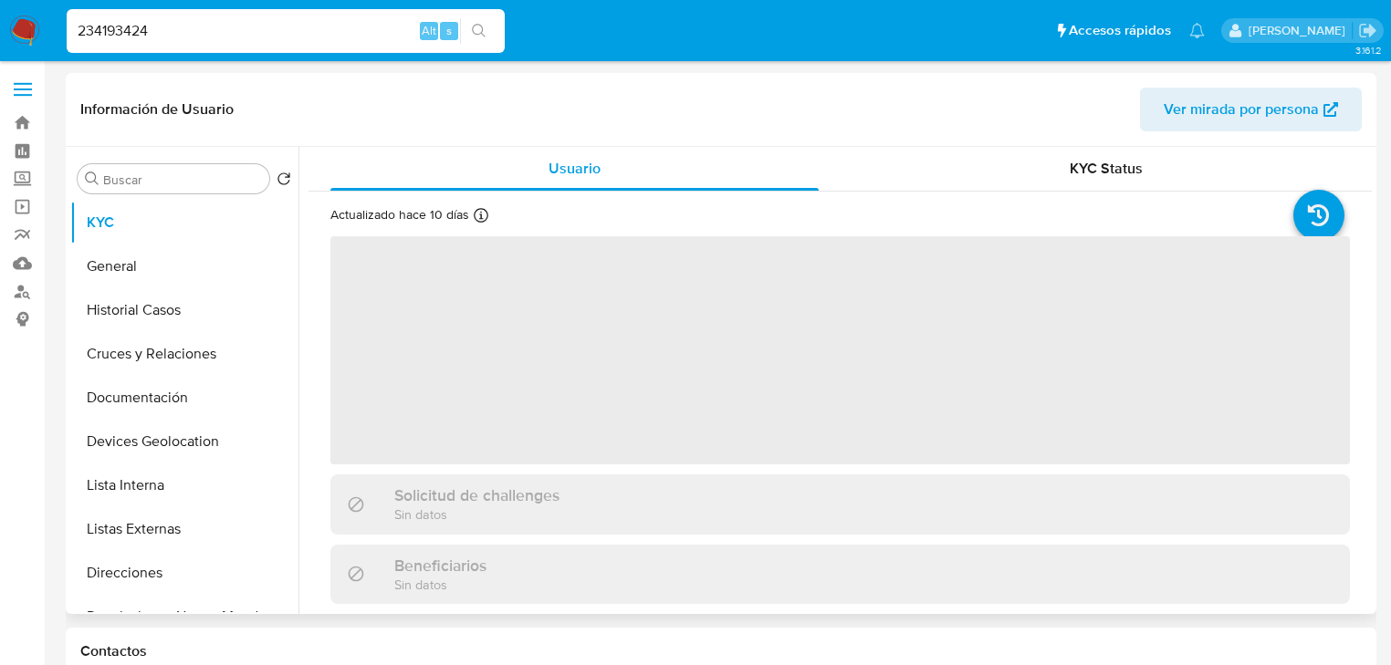
select select "10"
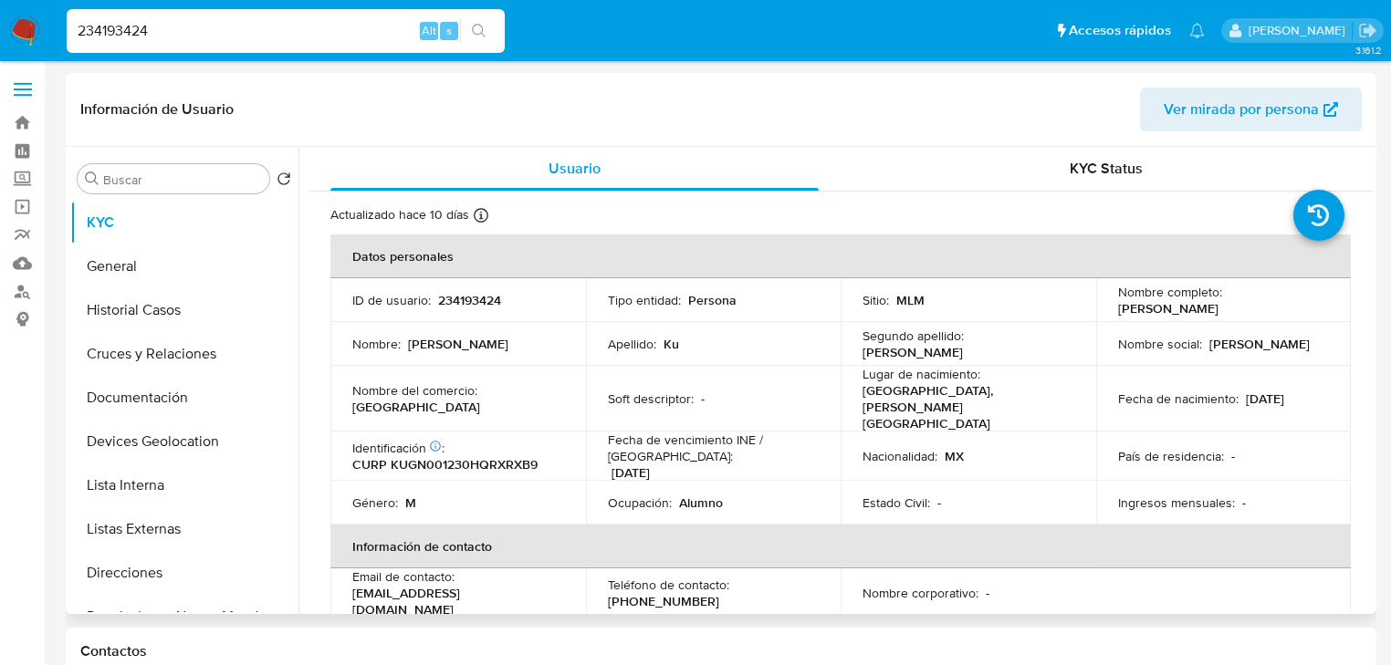
drag, startPoint x: 1114, startPoint y: 308, endPoint x: 1269, endPoint y: 305, distance: 155.2
click at [1269, 305] on div "Nombre completo : Noe Ezequiel Ku Garrido" at bounding box center [1224, 300] width 212 height 33
copy p "Noe Ezequiel Ku Garrido"
click at [0, 0] on nav "Pausado Ver notificaciones 234193424 Alt s Accesos rápidos Presiona las siguien…" at bounding box center [695, 30] width 1391 height 61
paste input "209293023"
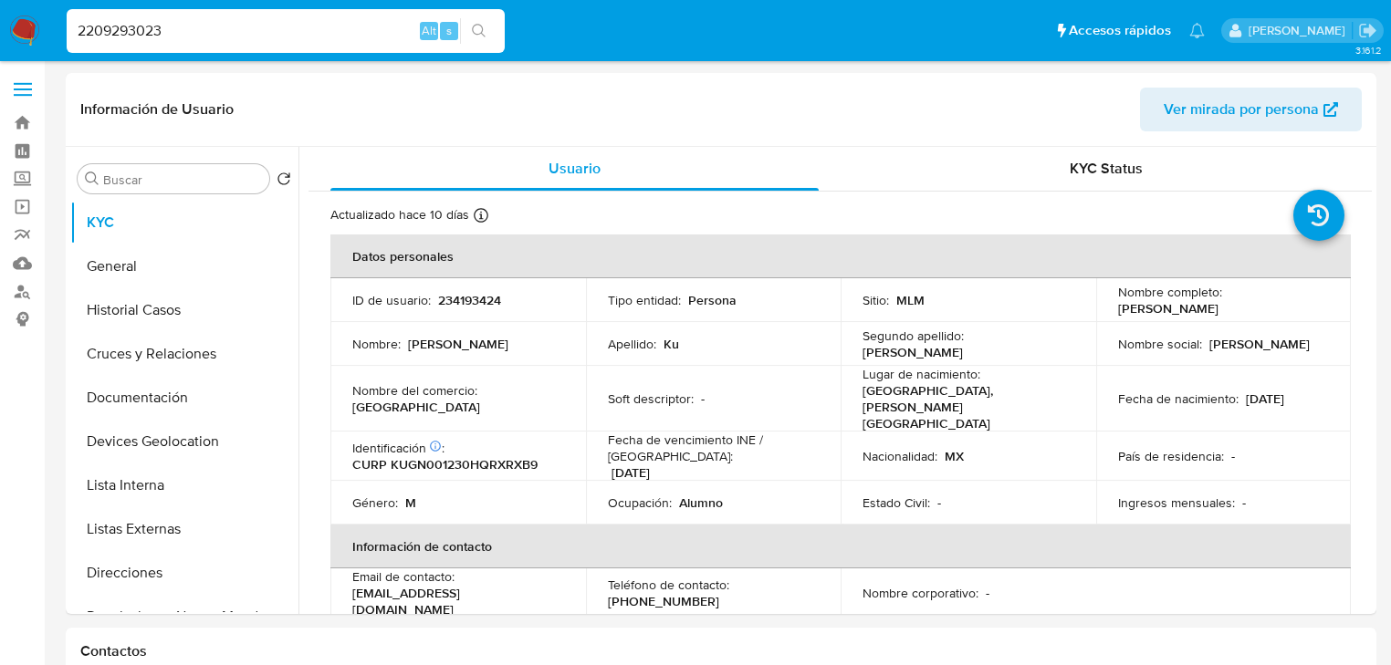
type input "2209293023"
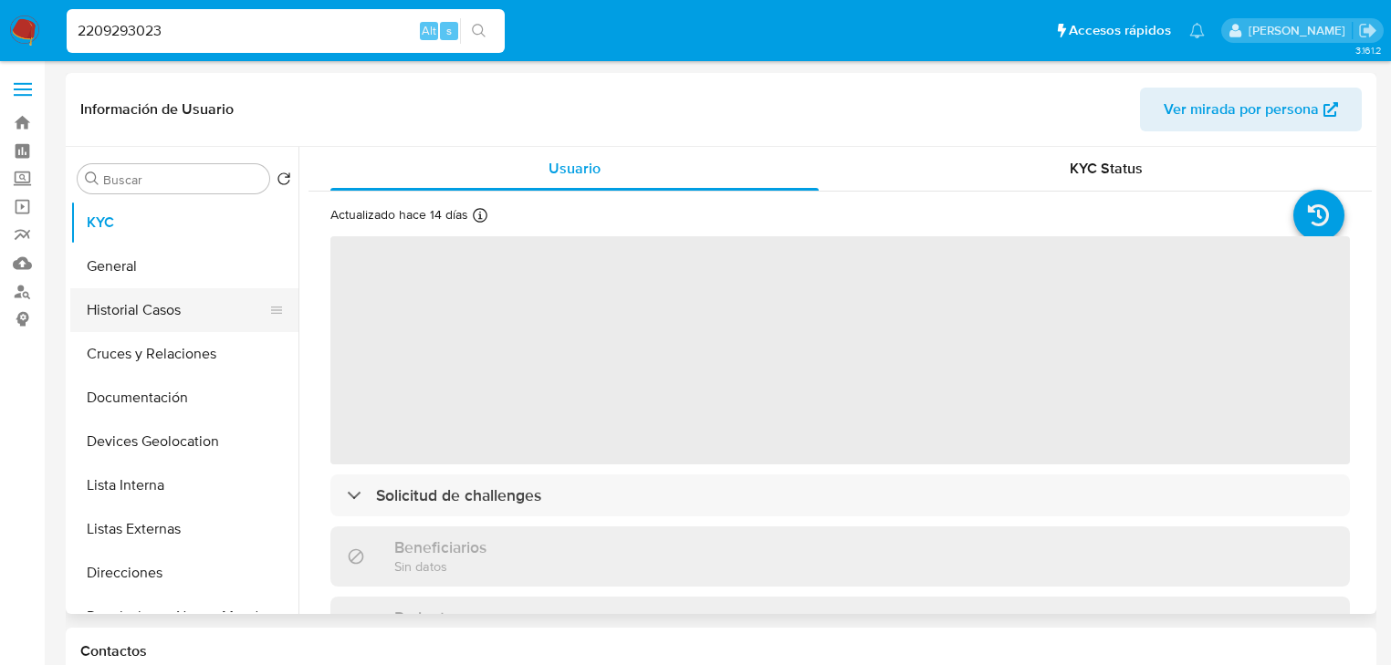
select select "10"
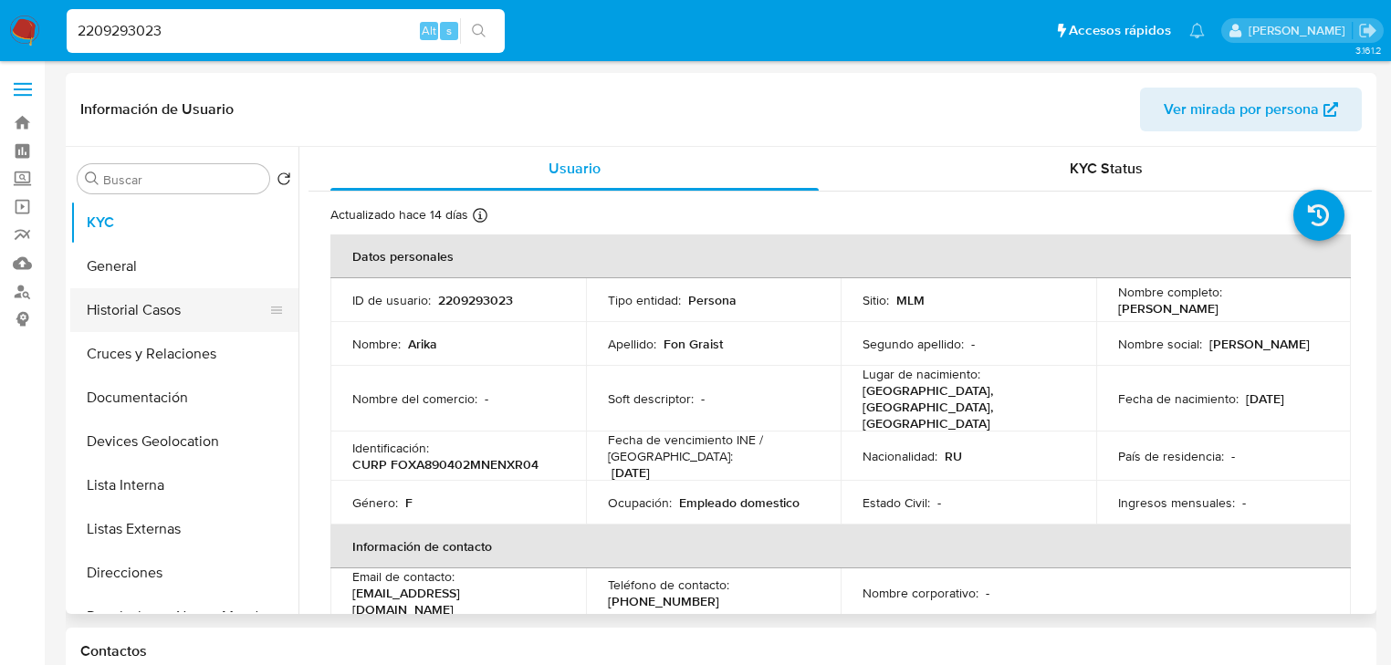
click at [189, 321] on button "Historial Casos" at bounding box center [177, 310] width 214 height 44
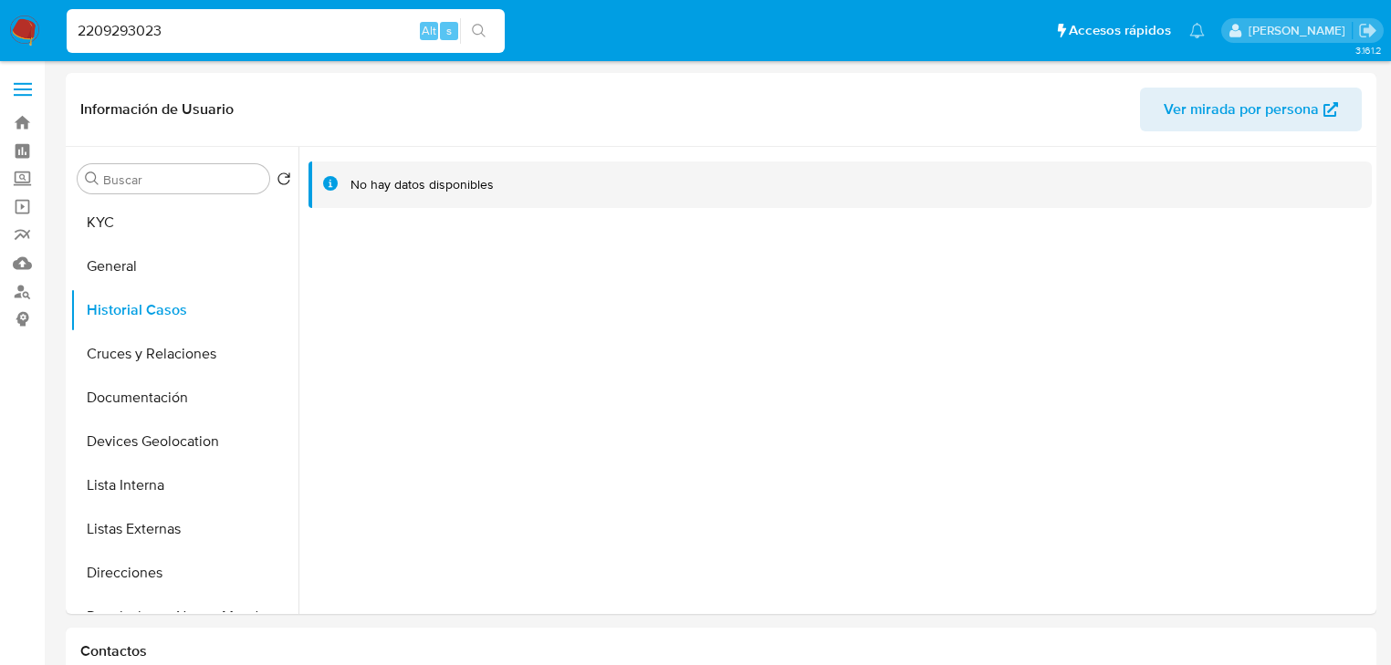
drag, startPoint x: 215, startPoint y: 44, endPoint x: 215, endPoint y: 34, distance: 10.0
click at [215, 40] on div "2209293023 Alt s" at bounding box center [286, 31] width 438 height 44
click at [215, 30] on input "2209293023" at bounding box center [286, 31] width 438 height 24
click at [162, 226] on button "KYC" at bounding box center [177, 223] width 214 height 44
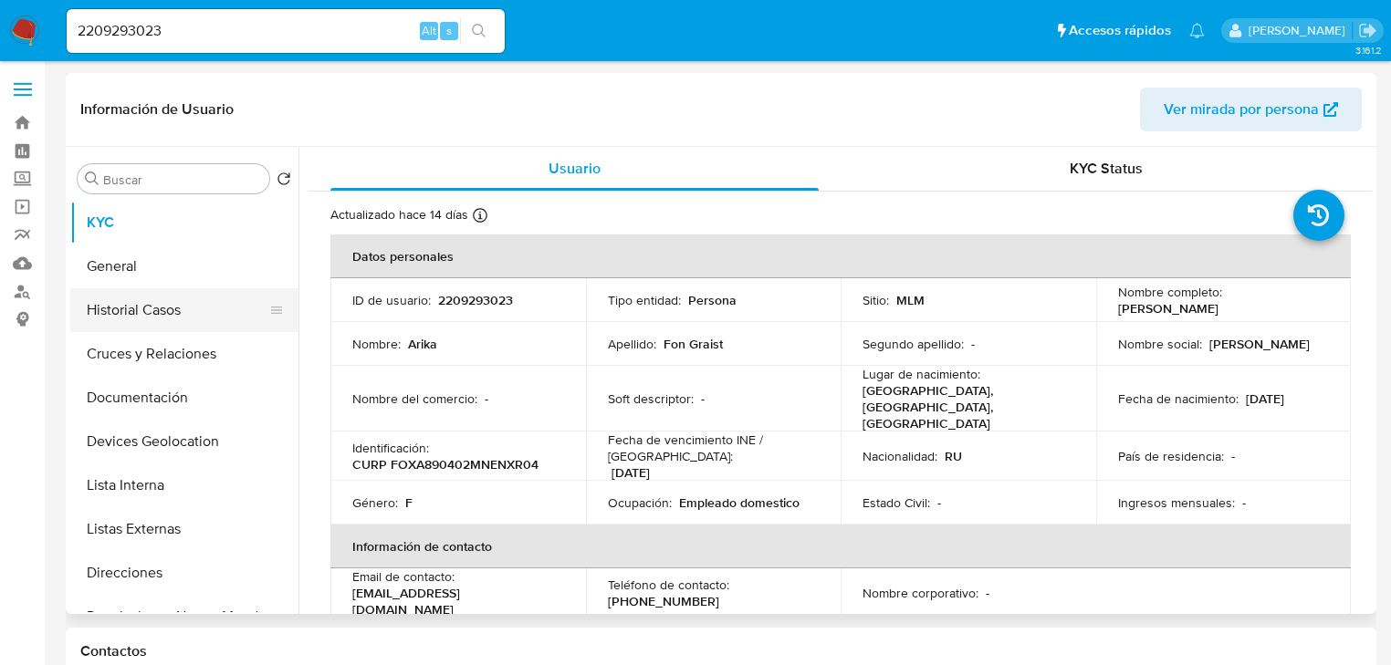
click at [218, 299] on button "Historial Casos" at bounding box center [177, 310] width 214 height 44
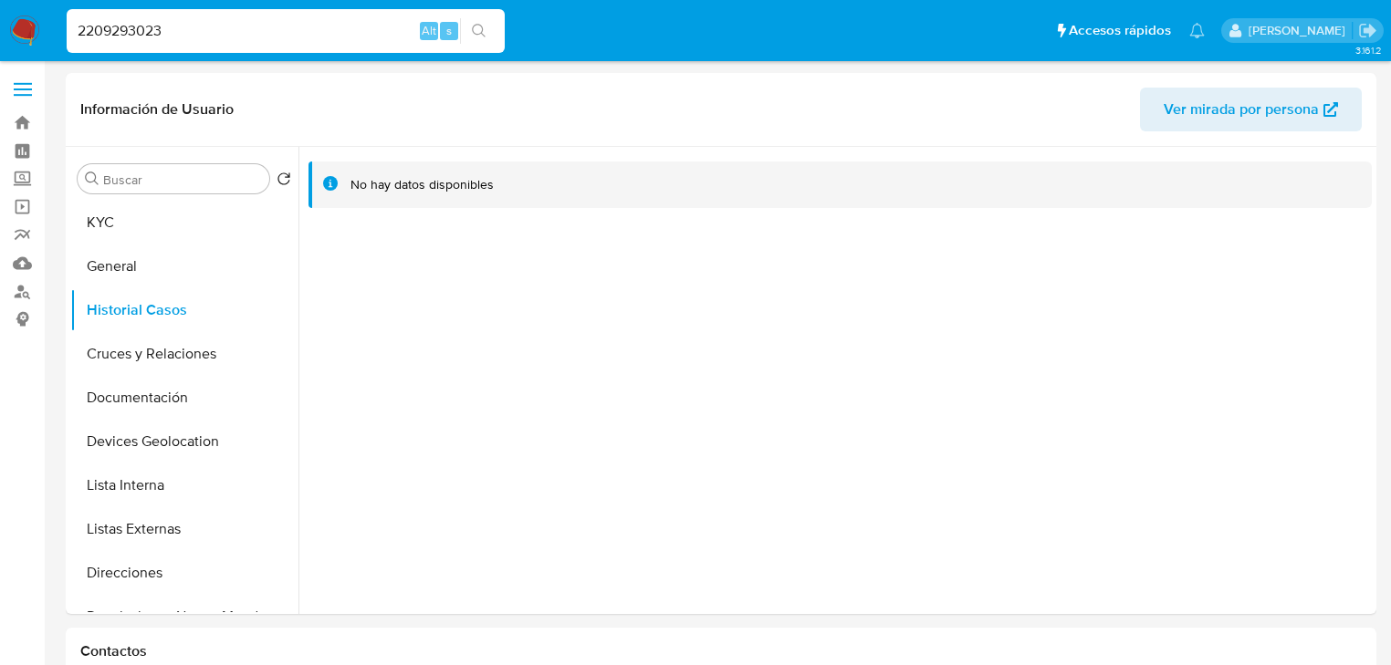
drag, startPoint x: 172, startPoint y: 29, endPoint x: 0, endPoint y: 0, distance: 174.0
click at [0, 5] on nav "Pausado Ver notificaciones 2209293023 Alt s Accesos rápidos Presiona las siguie…" at bounding box center [695, 30] width 1391 height 61
paste input "1648743561"
type input "1648743561"
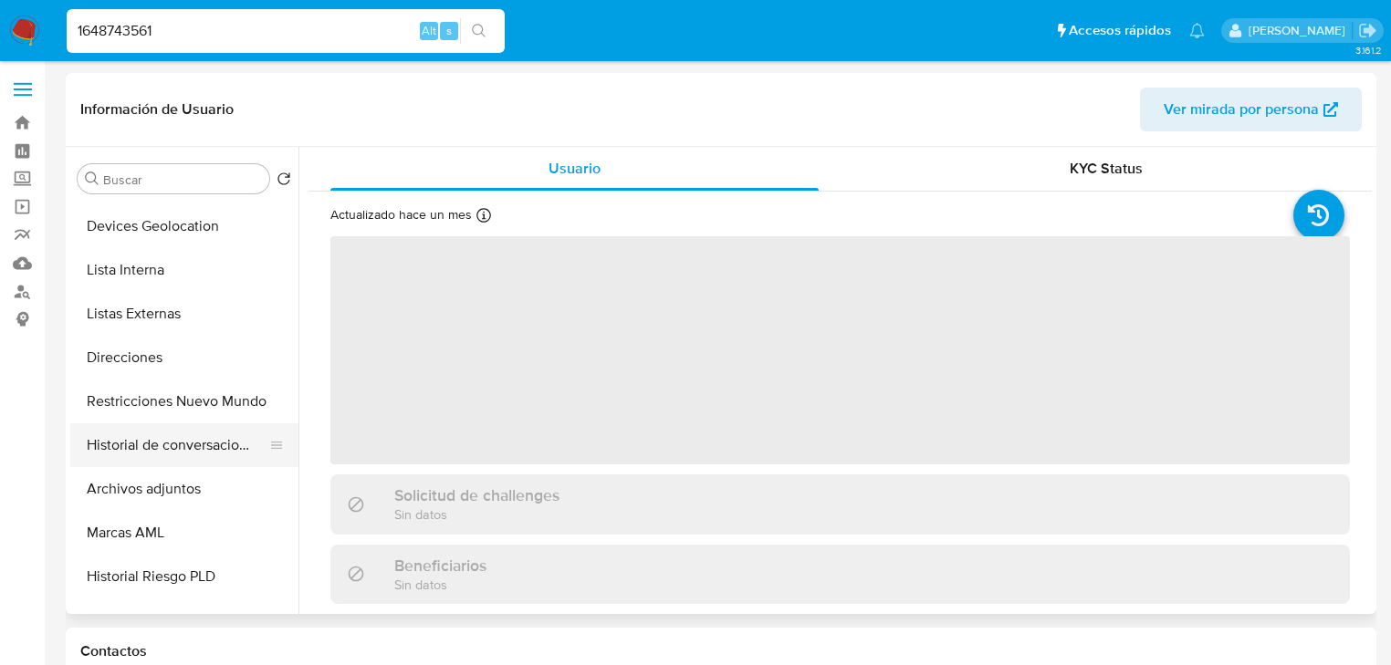
scroll to position [219, 0]
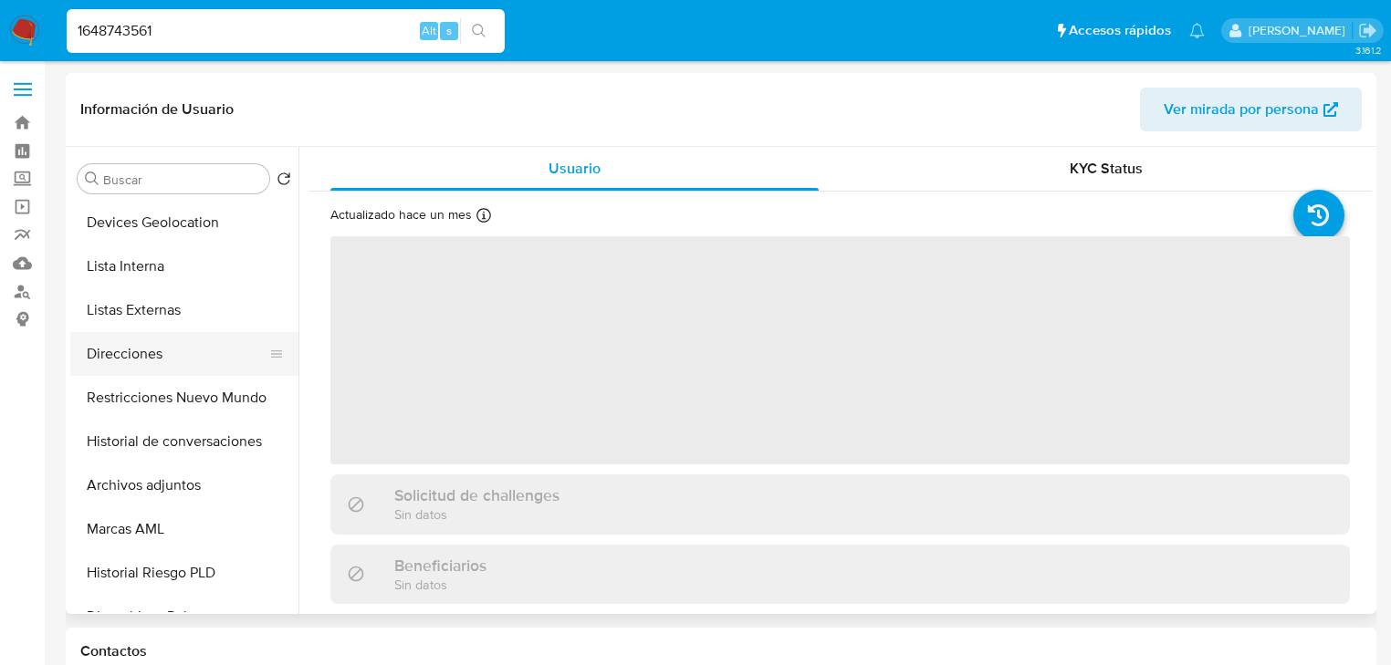
select select "10"
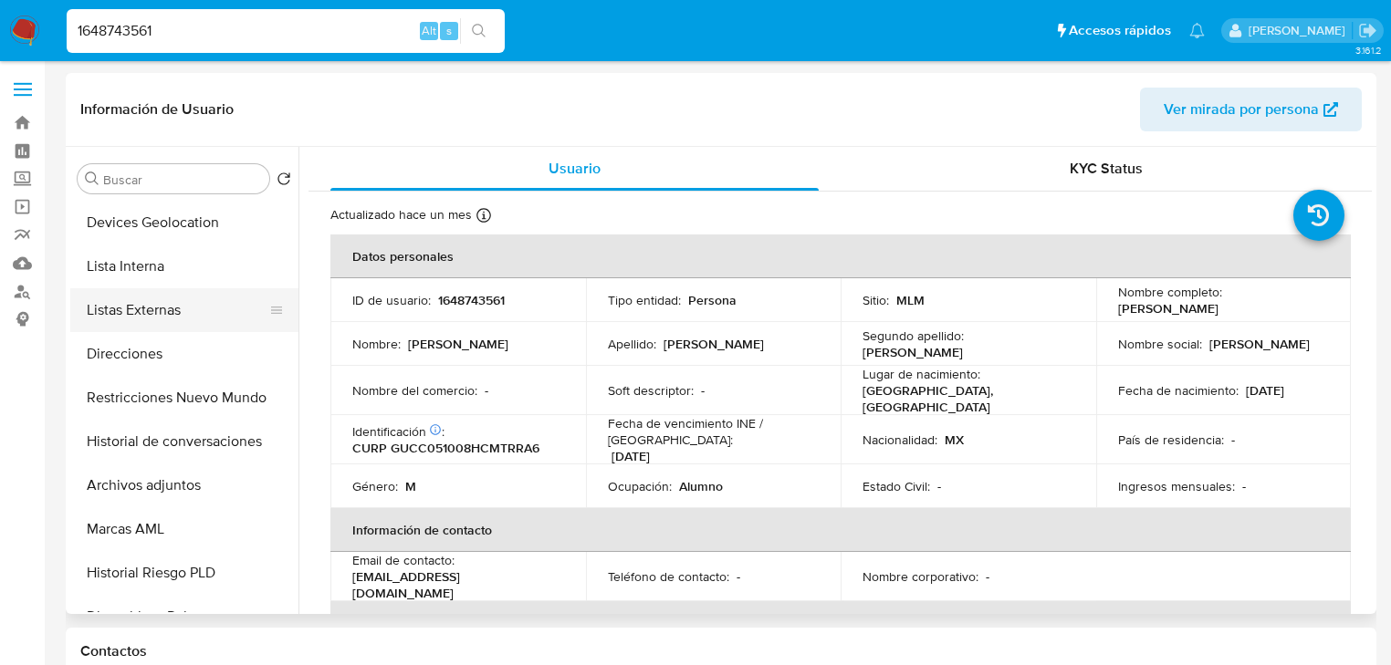
click at [168, 321] on button "Listas Externas" at bounding box center [177, 310] width 214 height 44
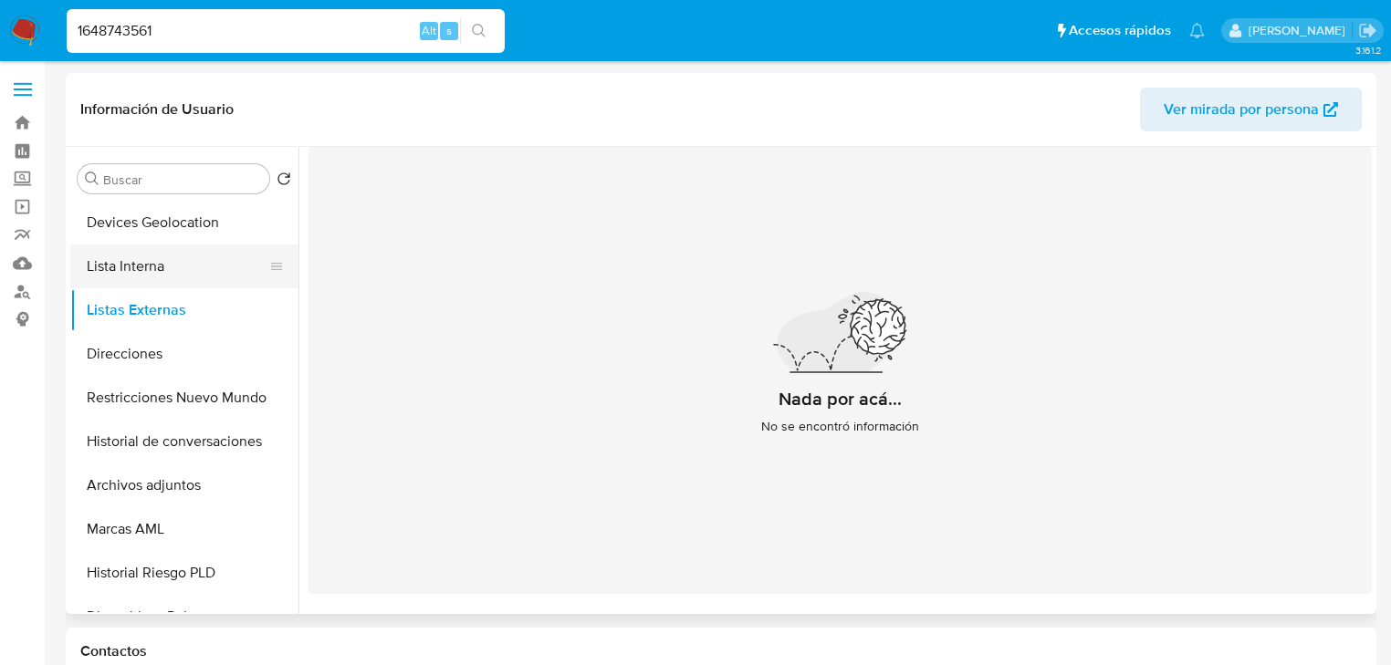
click at [168, 275] on button "Lista Interna" at bounding box center [177, 267] width 214 height 44
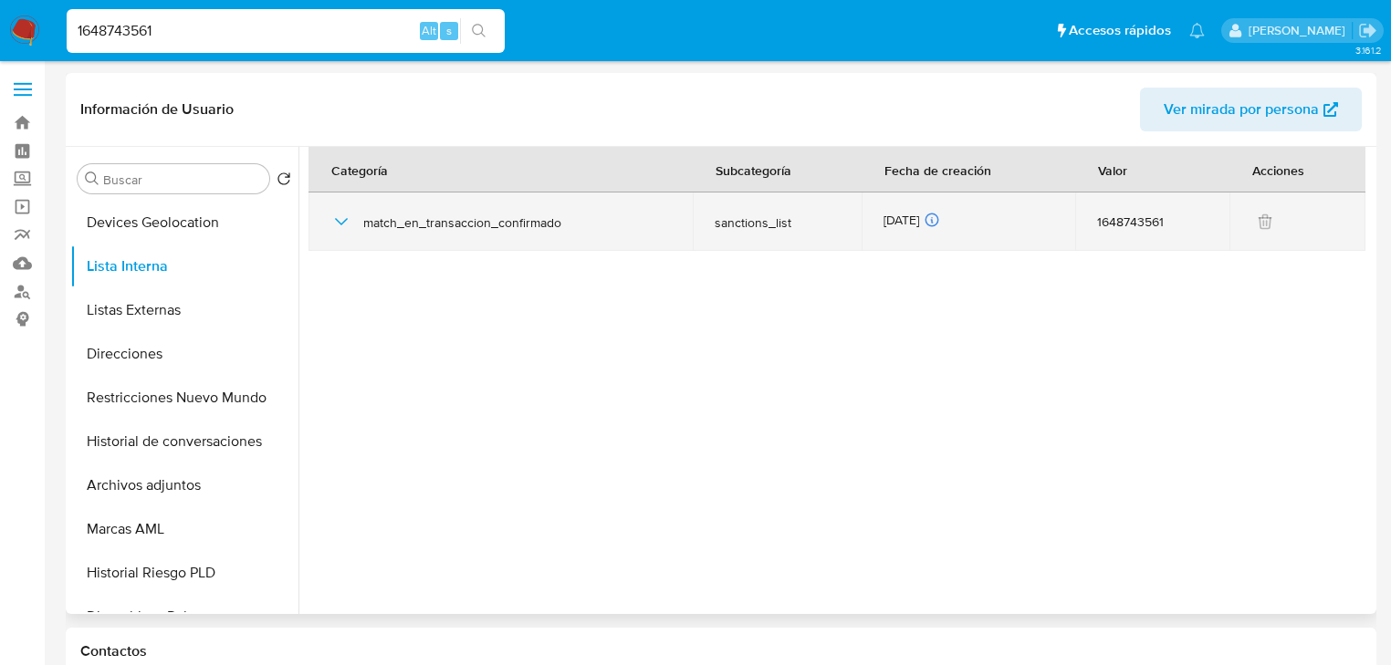
click at [339, 219] on icon "button" at bounding box center [341, 222] width 22 height 22
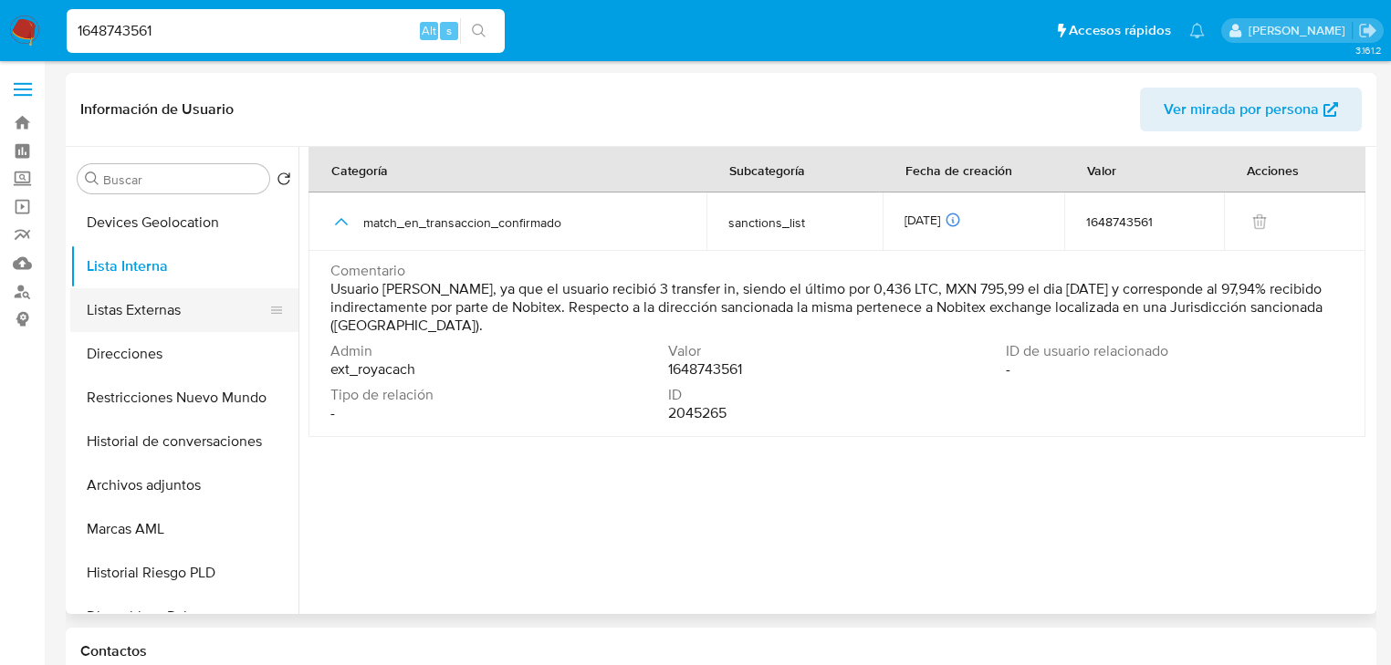
click at [146, 318] on button "Listas Externas" at bounding box center [177, 310] width 214 height 44
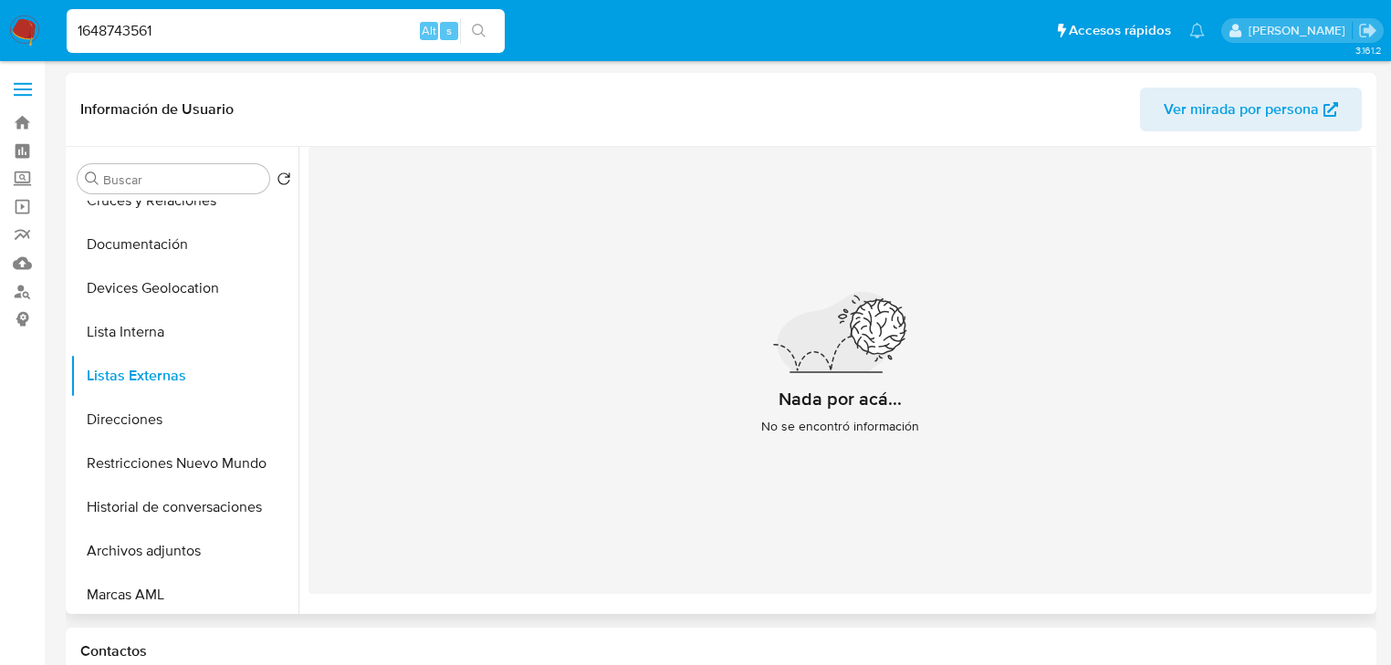
scroll to position [0, 0]
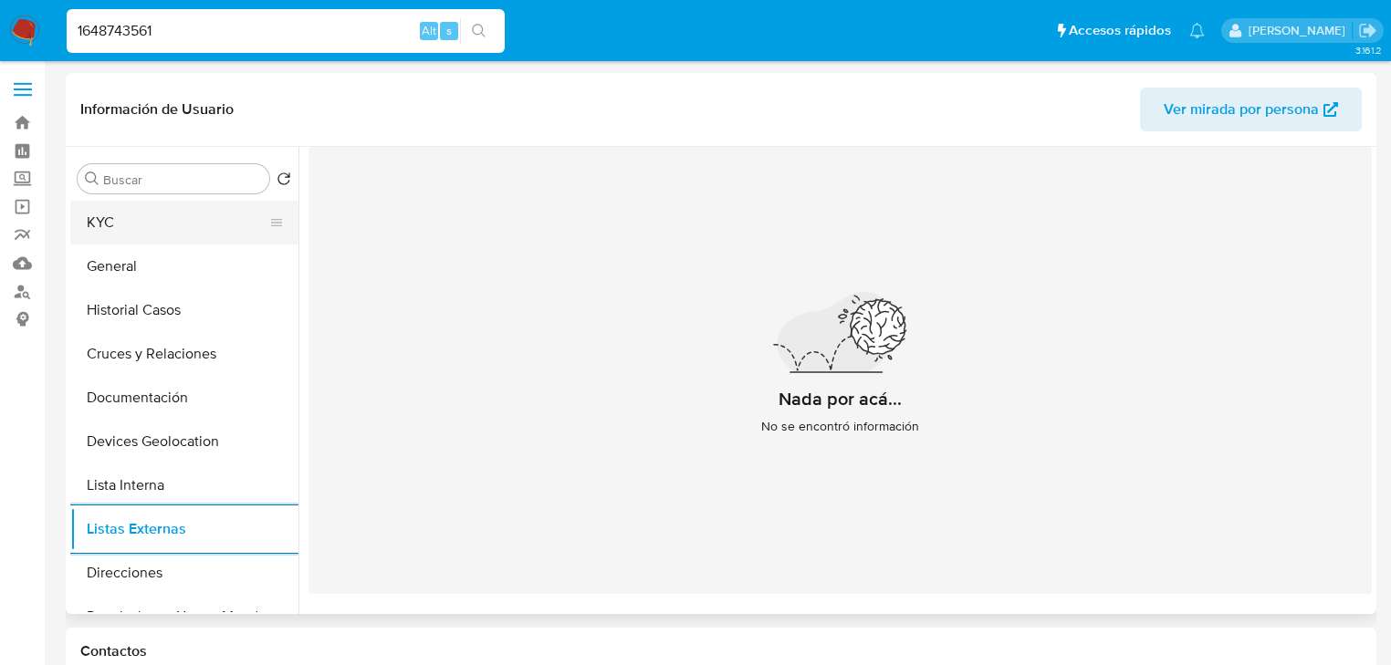
click at [122, 231] on button "KYC" at bounding box center [177, 223] width 214 height 44
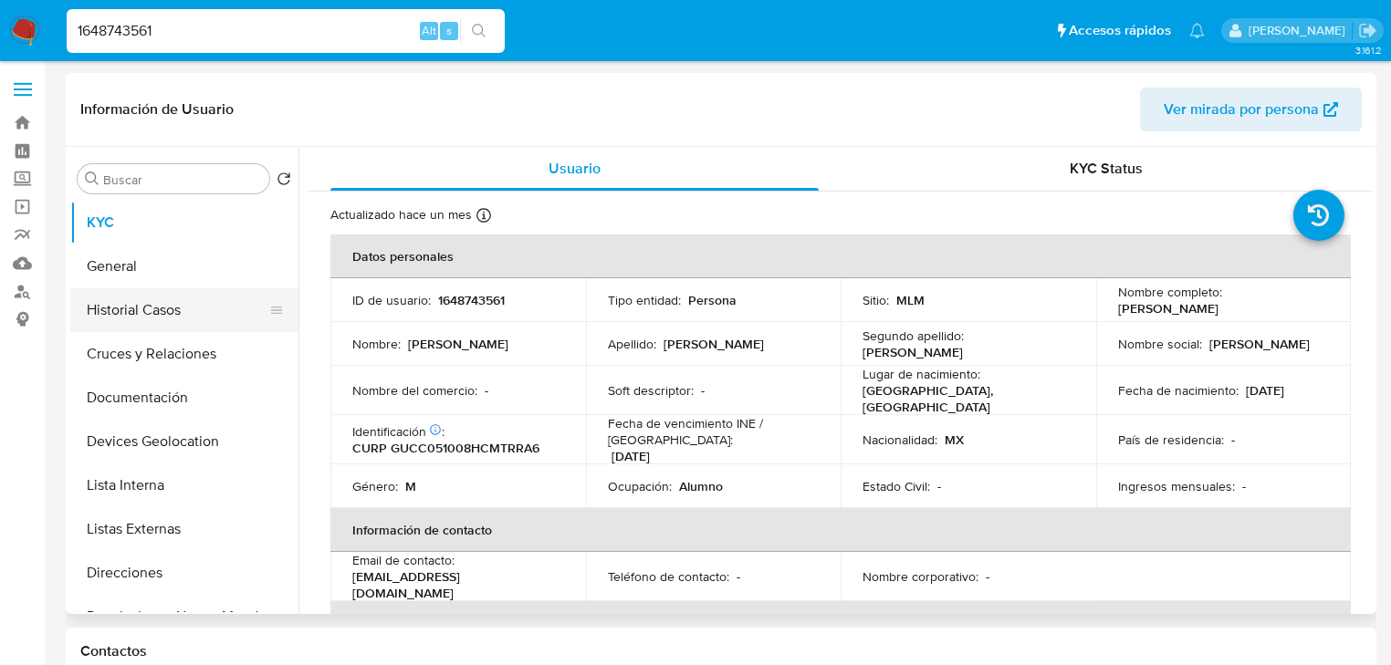
click at [166, 306] on button "Historial Casos" at bounding box center [177, 310] width 214 height 44
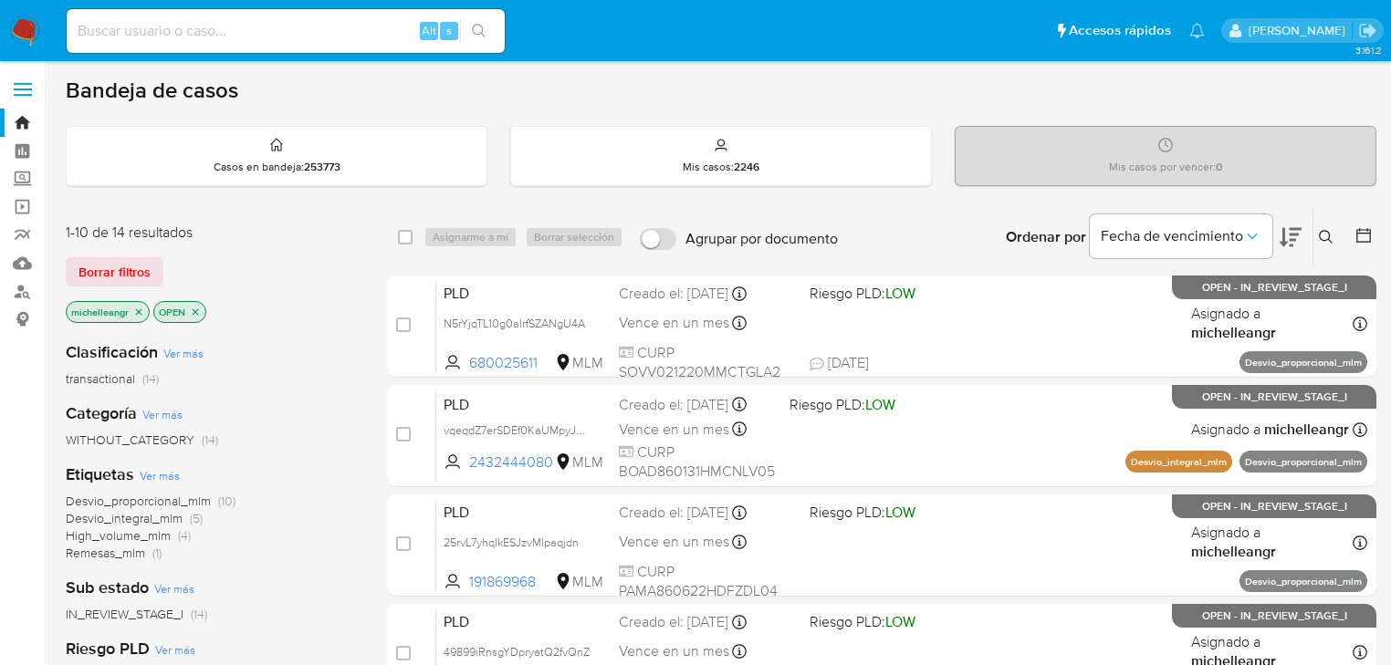
click at [157, 20] on input at bounding box center [286, 31] width 438 height 24
paste input "2209293023"
type input "2209293023"
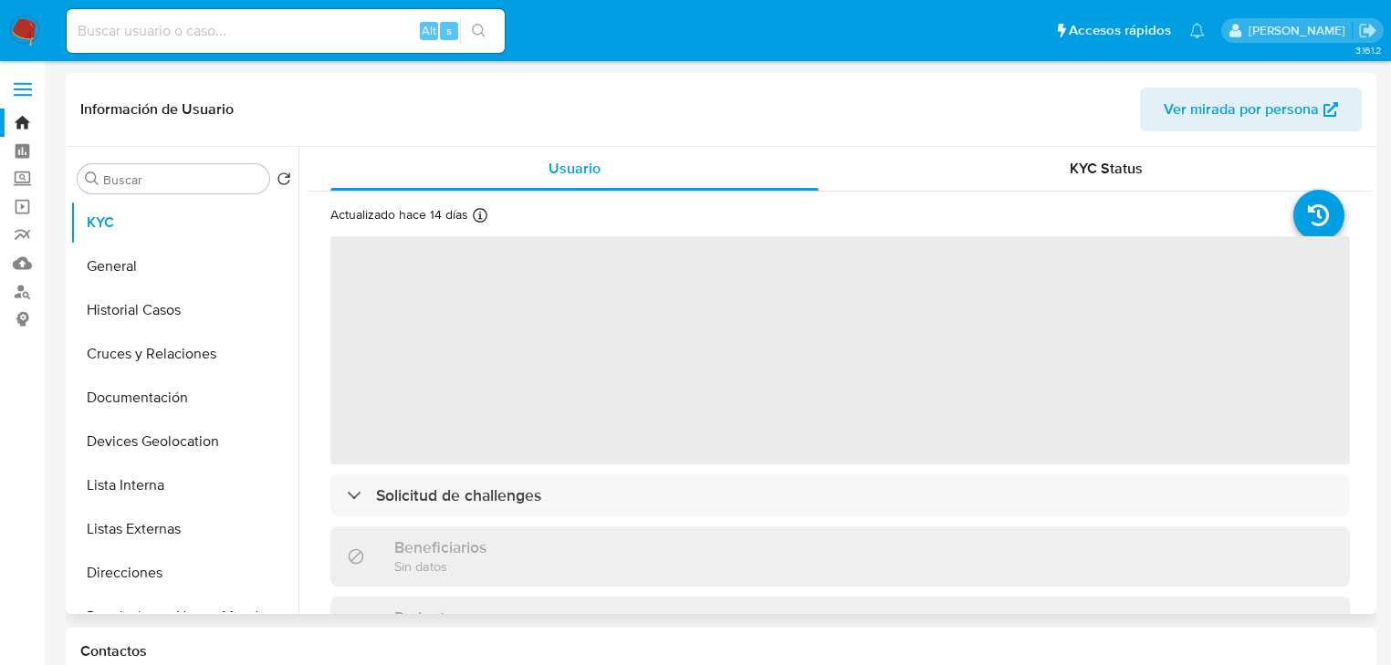
select select "10"
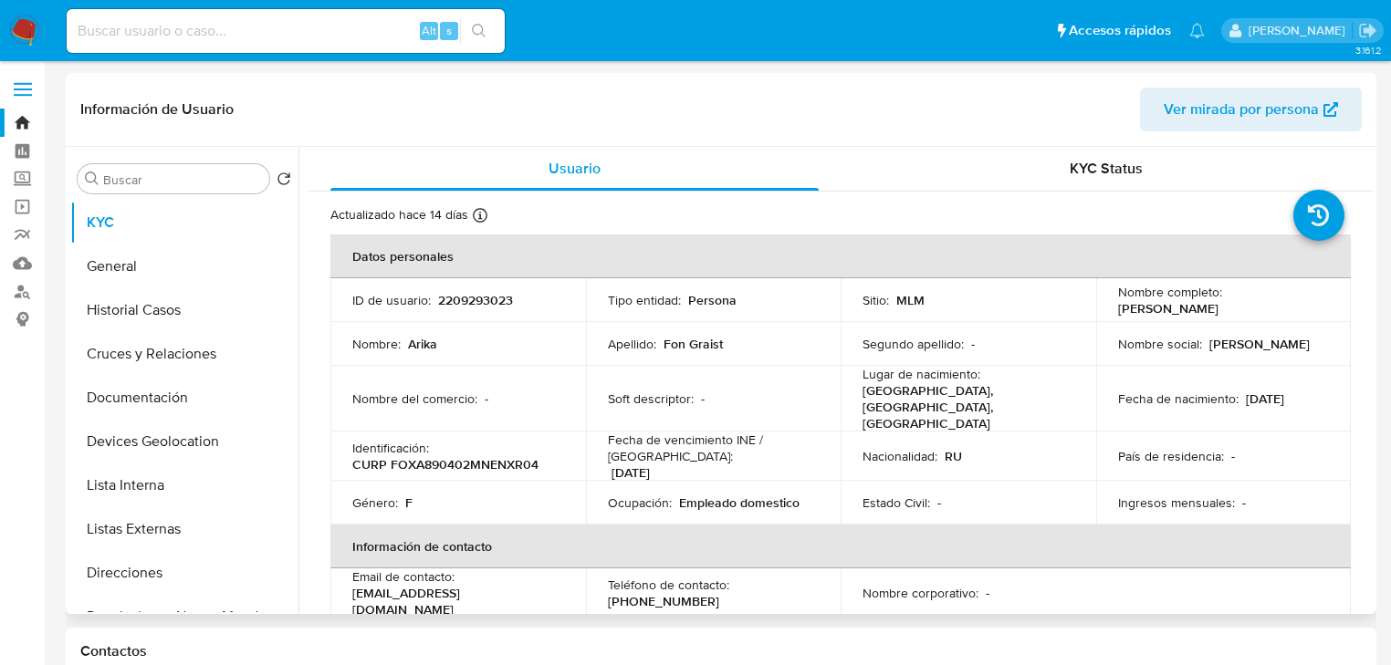
drag, startPoint x: 1102, startPoint y: 308, endPoint x: 1252, endPoint y: 310, distance: 149.7
click at [1252, 310] on td "Nombre completo : Arika Fon Graist" at bounding box center [1223, 300] width 255 height 44
copy p "[PERSON_NAME]"
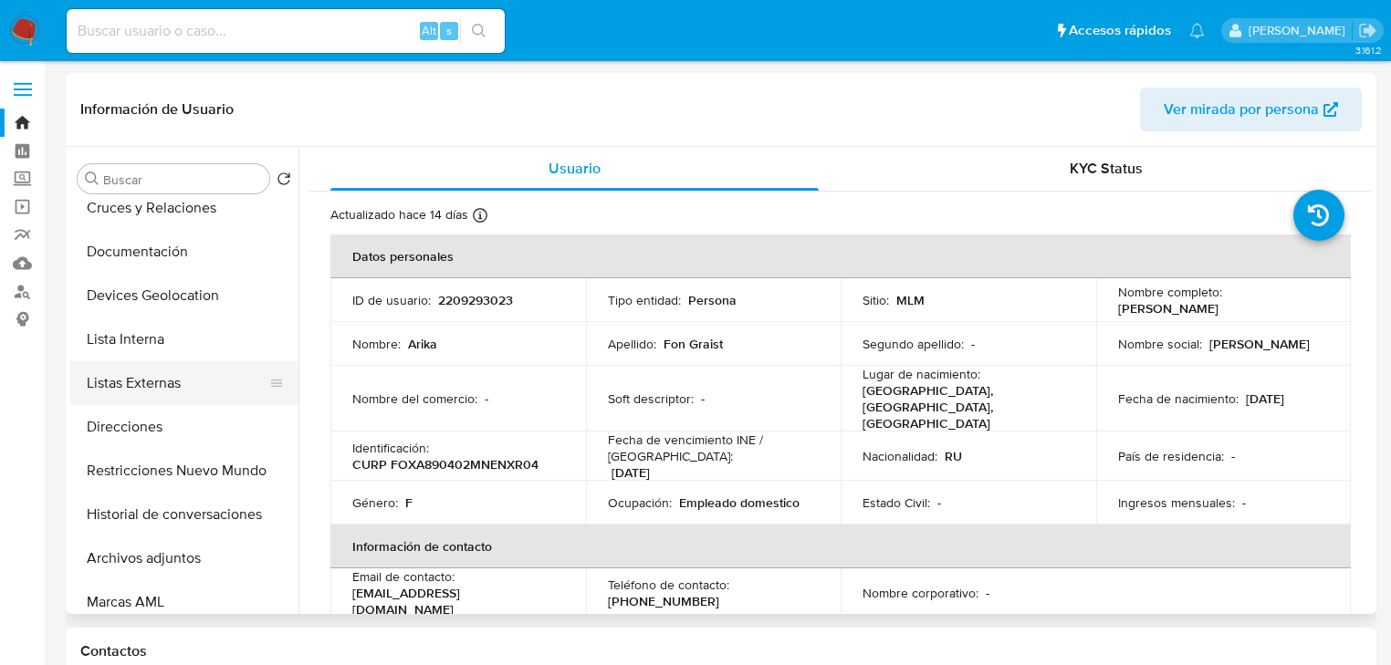
click at [181, 382] on button "Listas Externas" at bounding box center [177, 383] width 214 height 44
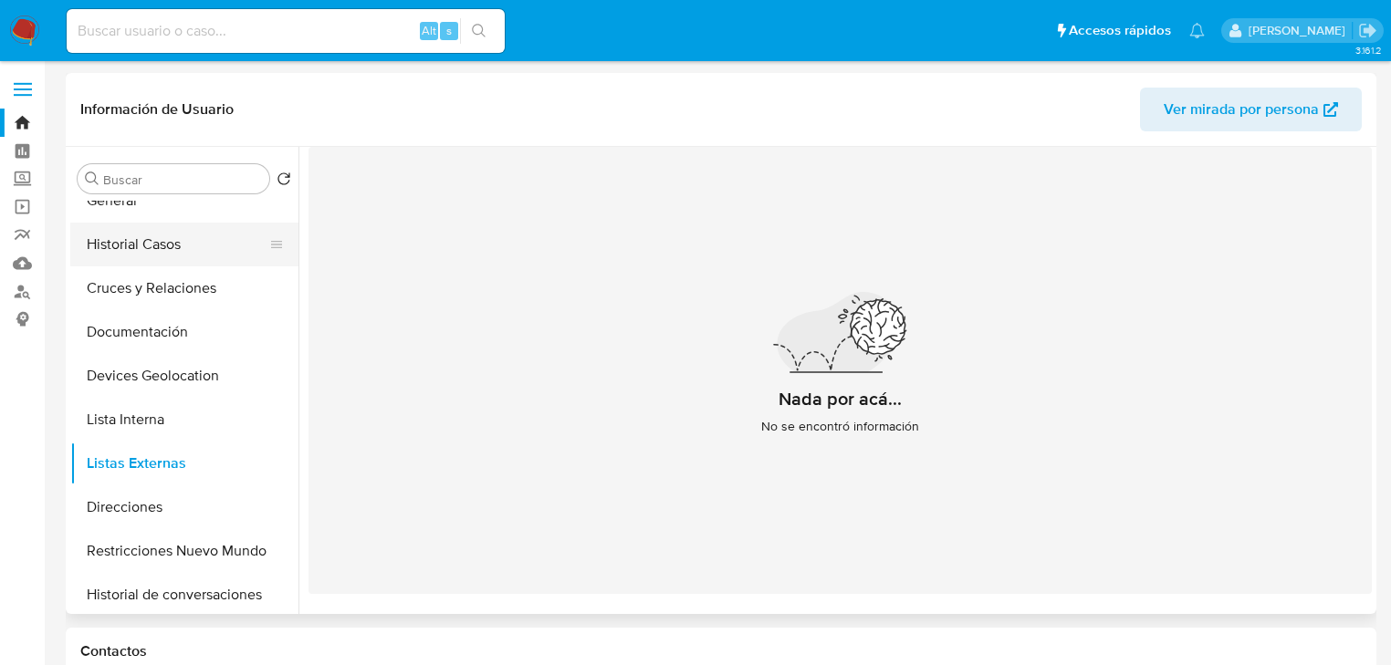
scroll to position [0, 0]
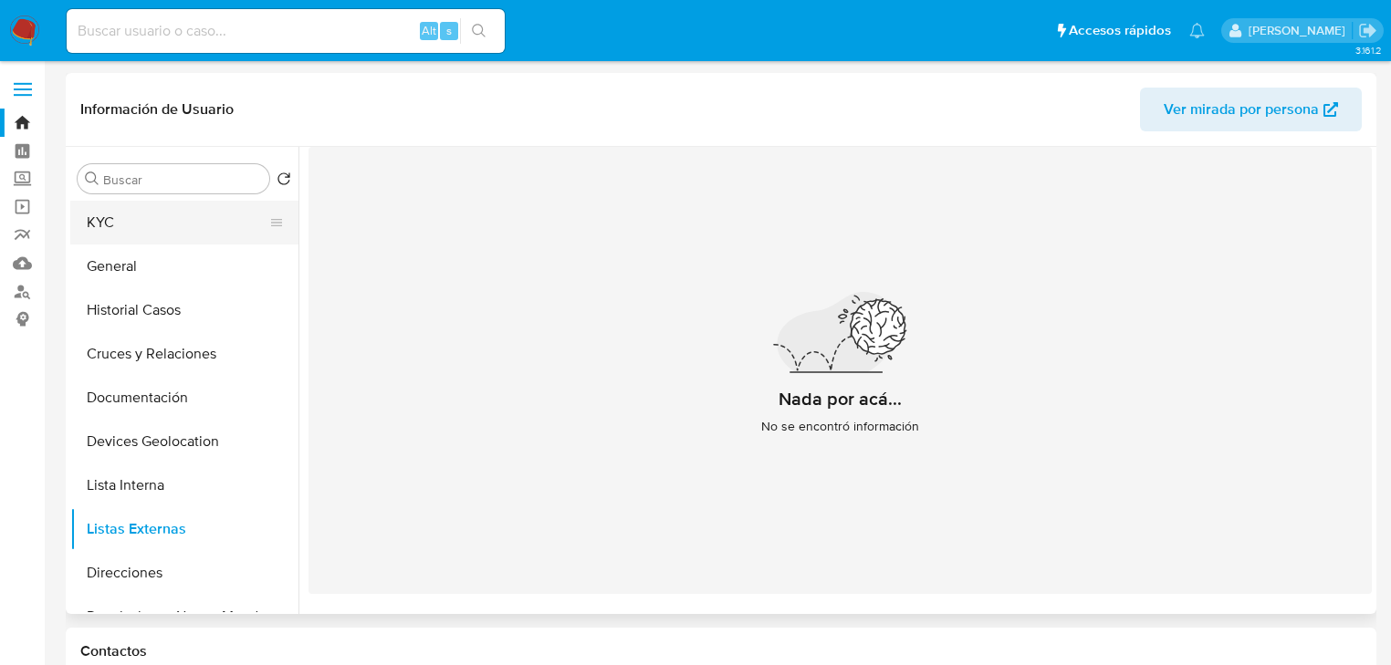
click at [172, 233] on button "KYC" at bounding box center [177, 223] width 214 height 44
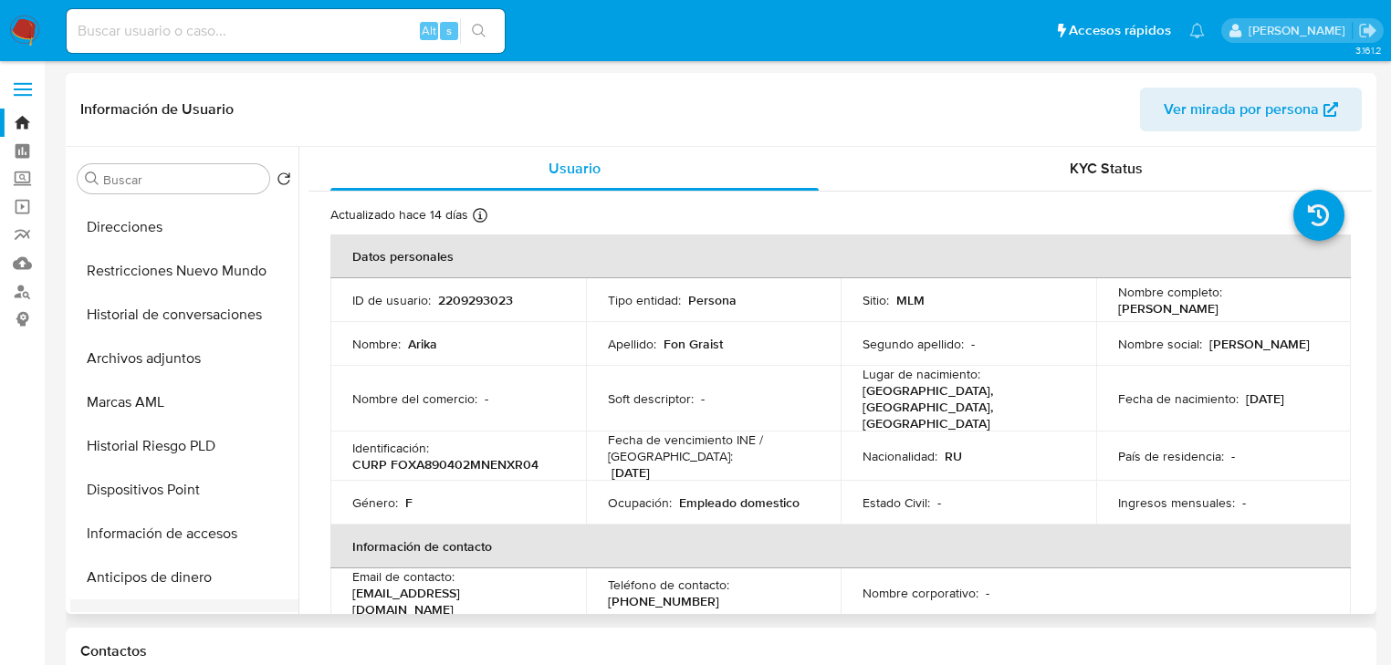
scroll to position [438, 0]
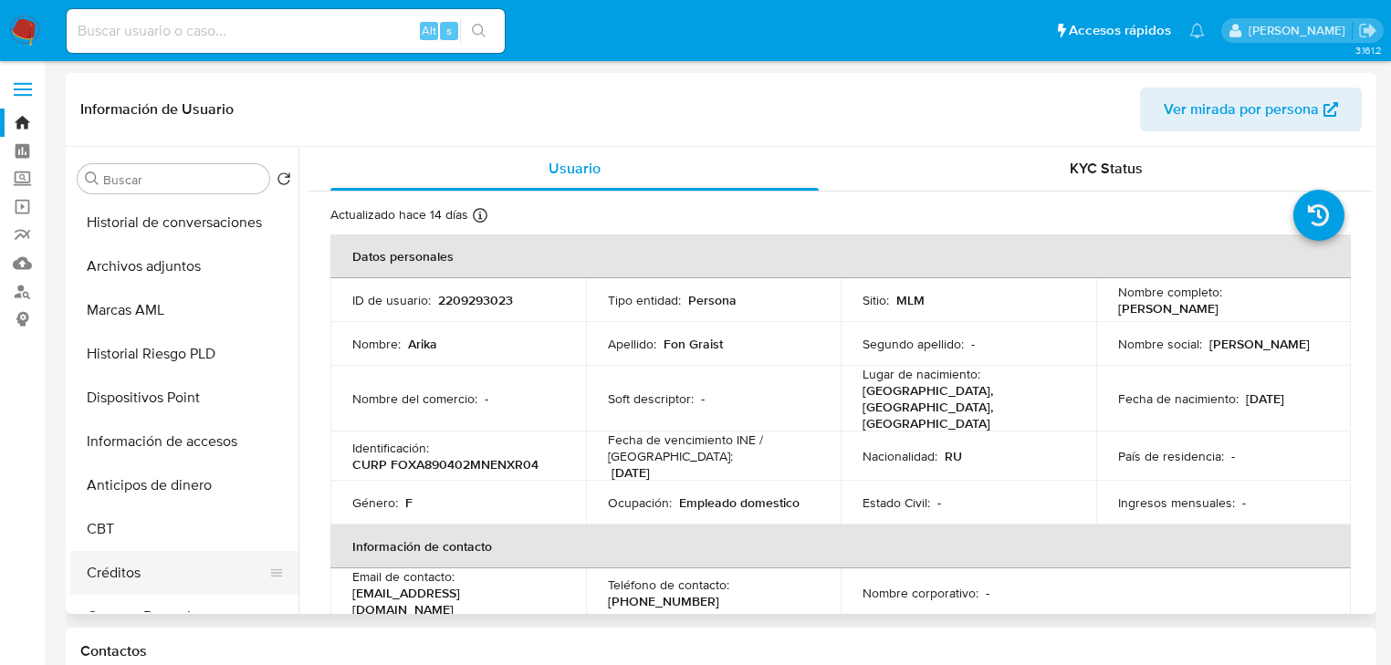
click at [121, 577] on button "Créditos" at bounding box center [177, 573] width 214 height 44
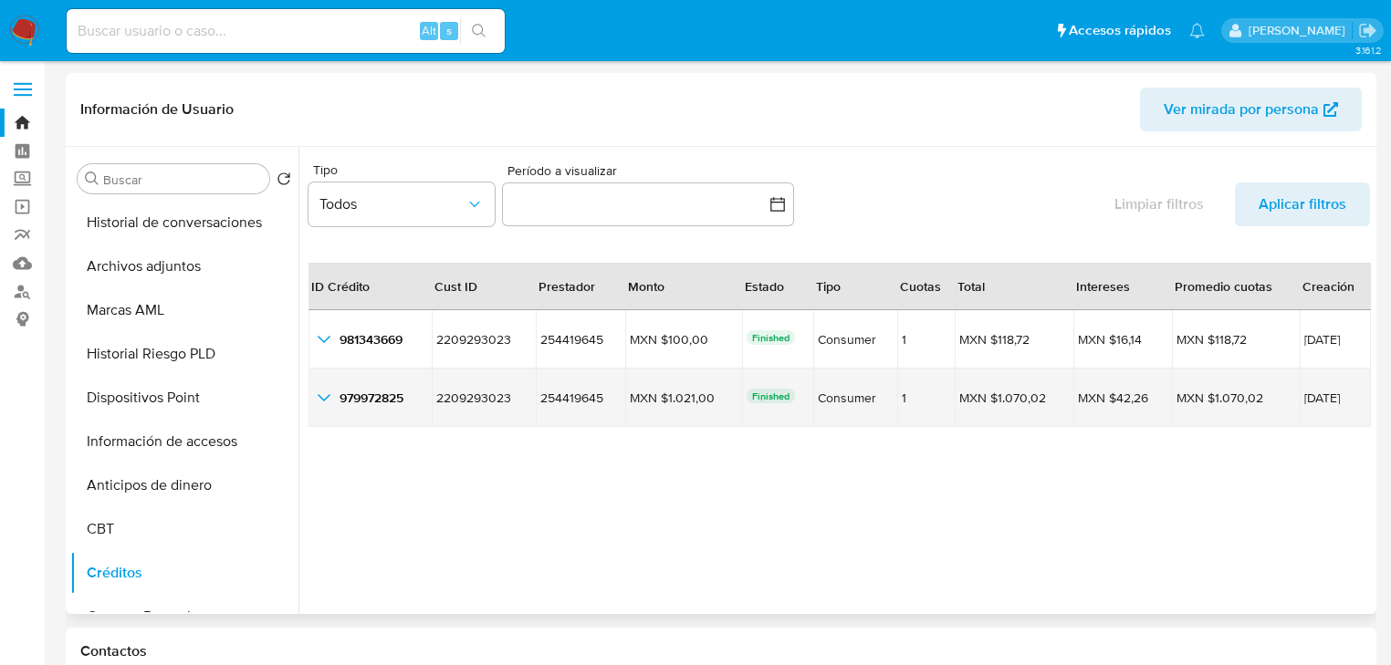
scroll to position [42, 0]
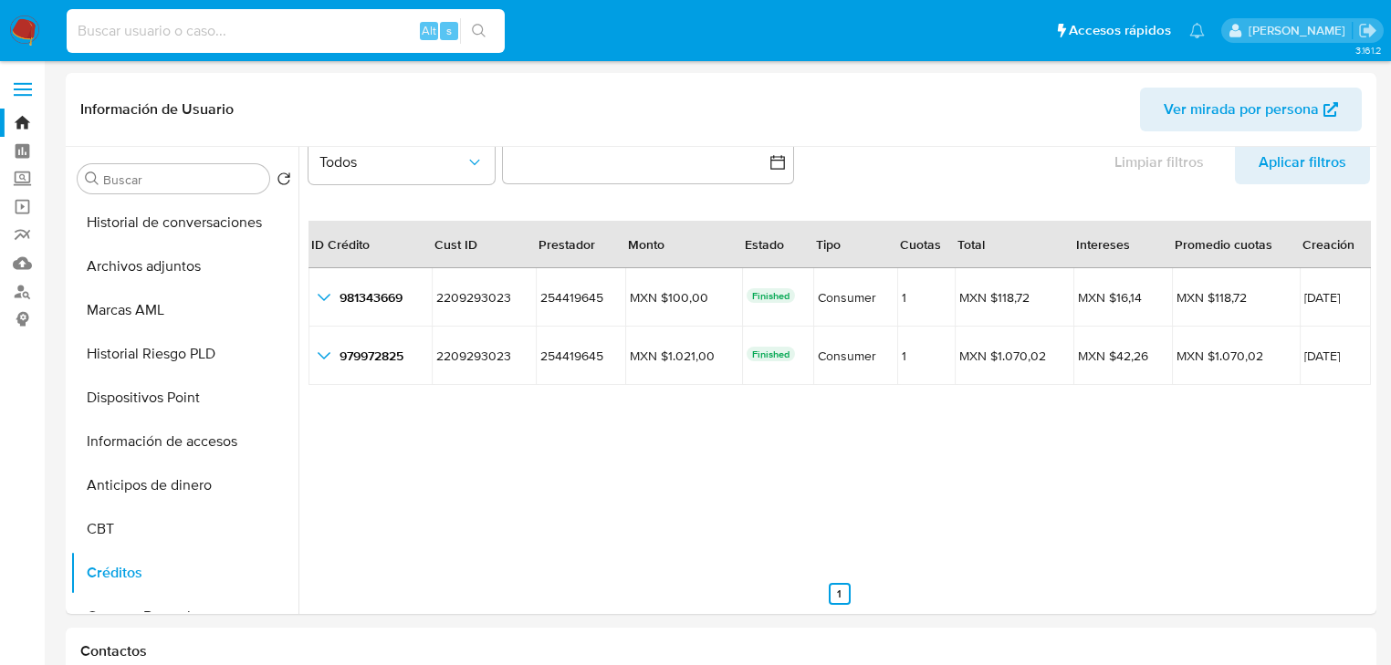
click at [191, 33] on input at bounding box center [286, 31] width 438 height 24
paste input "2040388818"
type input "2040388818"
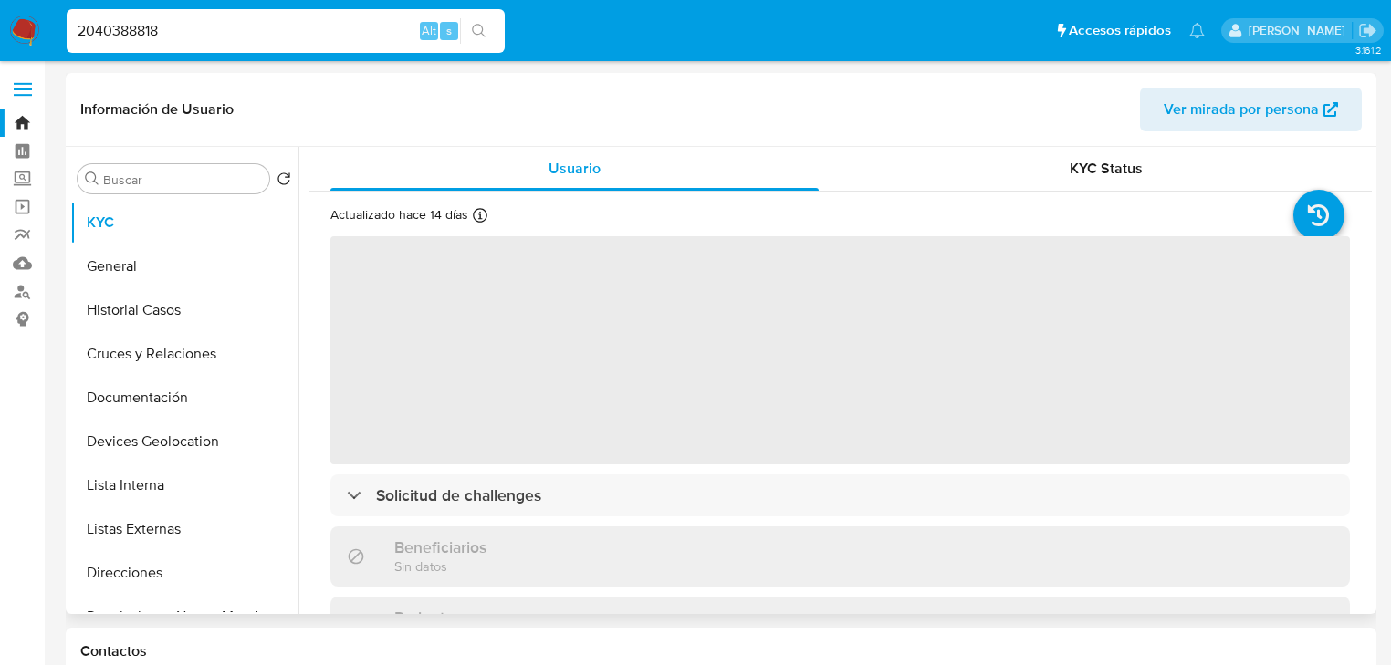
select select "10"
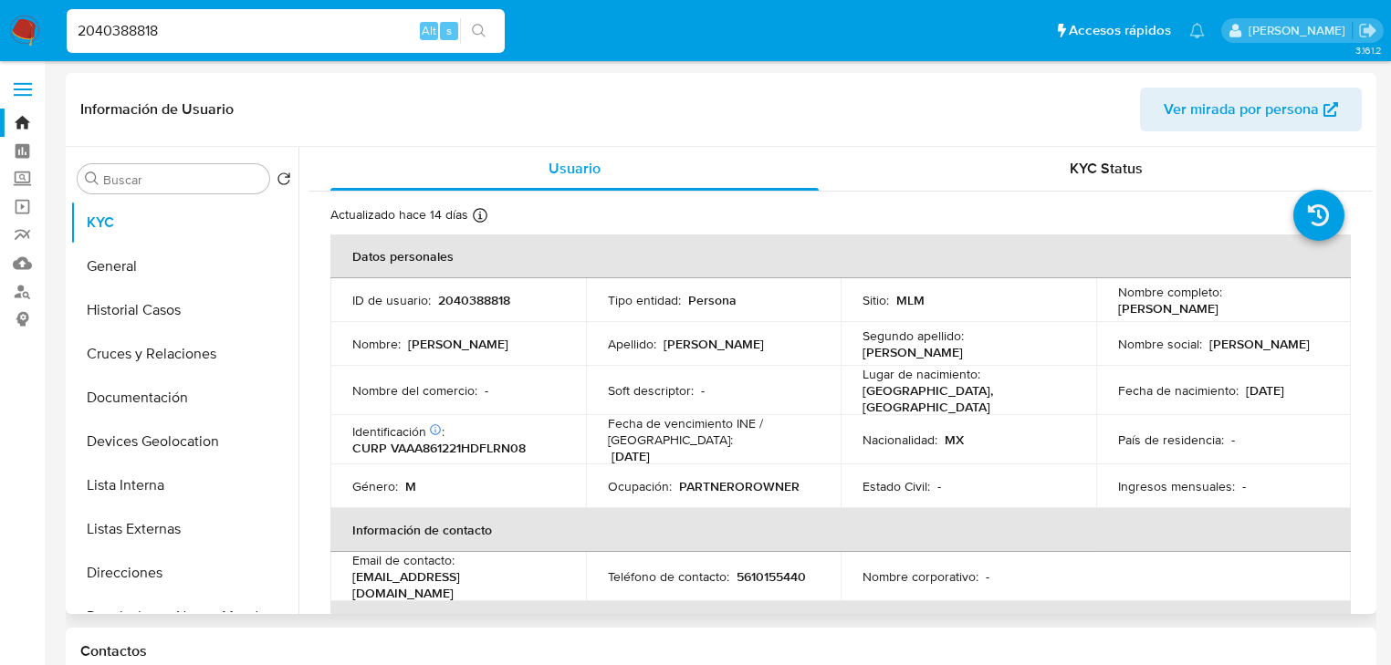
drag, startPoint x: 1109, startPoint y: 315, endPoint x: 1293, endPoint y: 312, distance: 184.3
click at [1293, 312] on td "Nombre completo : Angel Ivan Valdovinos Araujo" at bounding box center [1223, 300] width 255 height 44
copy p "Angel Ivan Valdovinos Araujo"
click at [24, 181] on label "Screening" at bounding box center [108, 179] width 217 height 28
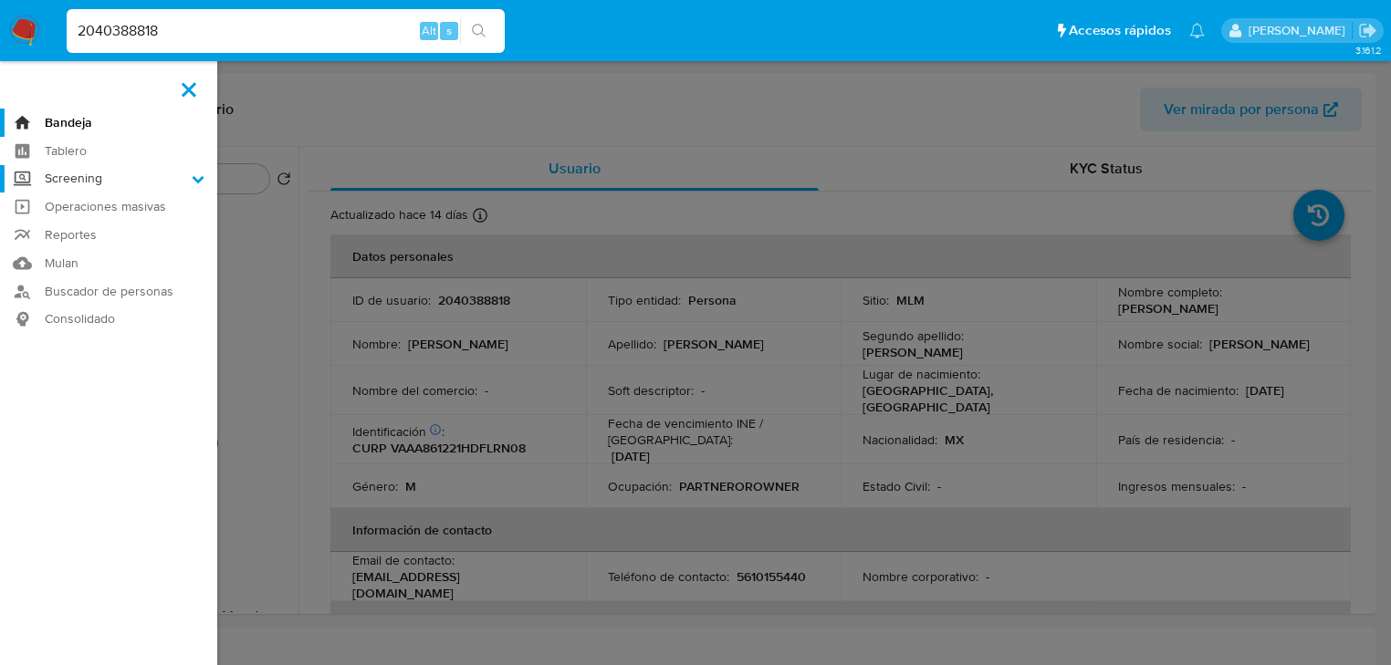
click at [0, 0] on input "Screening" at bounding box center [0, 0] width 0 height 0
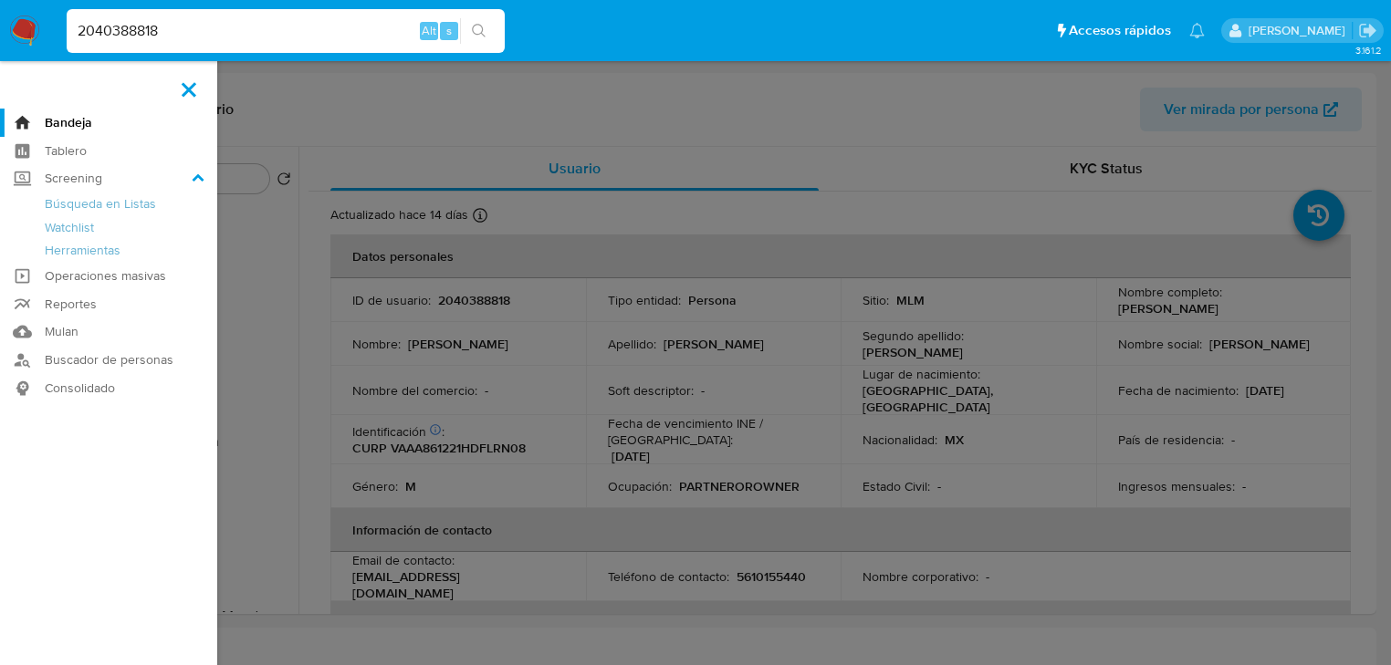
drag, startPoint x: 165, startPoint y: 35, endPoint x: 0, endPoint y: 9, distance: 167.1
click at [0, 9] on nav "Pausado Ver notificaciones 2040388818 Alt s Accesos rápidos Presiona las siguie…" at bounding box center [695, 30] width 1391 height 61
paste input "KIXU891020HNELXF07"
type input "KIXU891020HNELXF07"
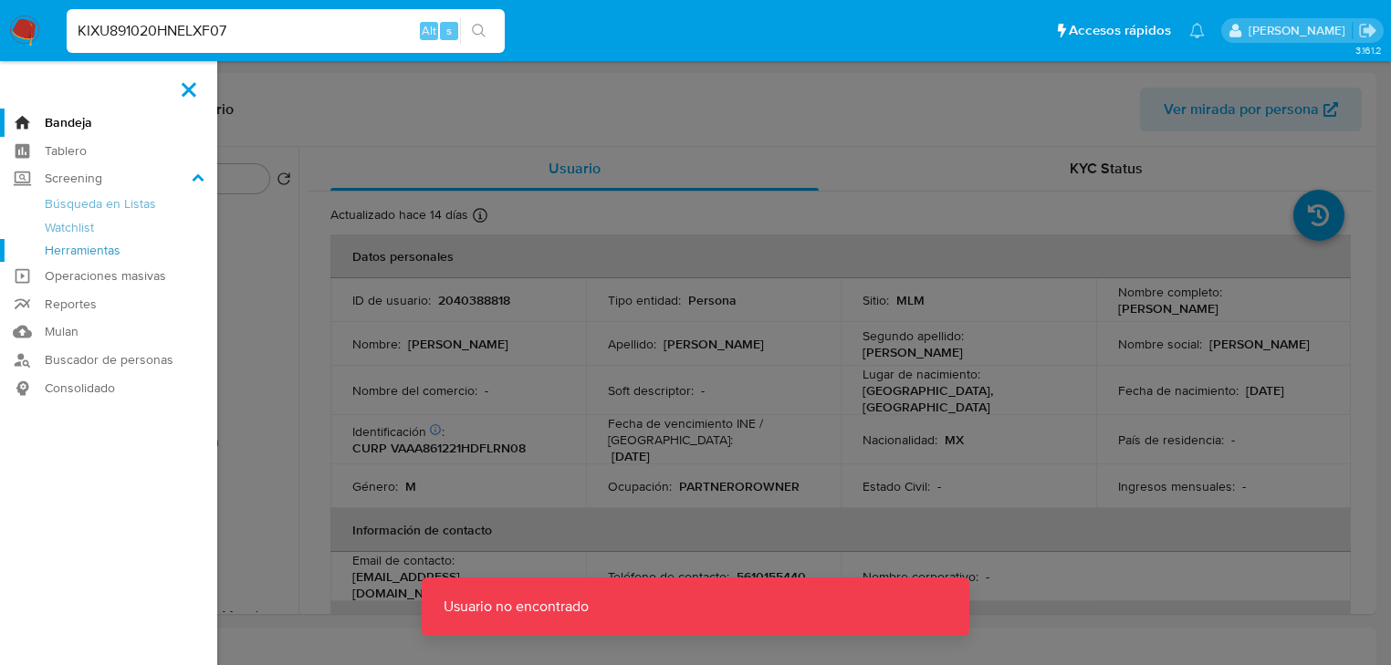
click at [90, 252] on link "Herramientas" at bounding box center [108, 250] width 217 height 23
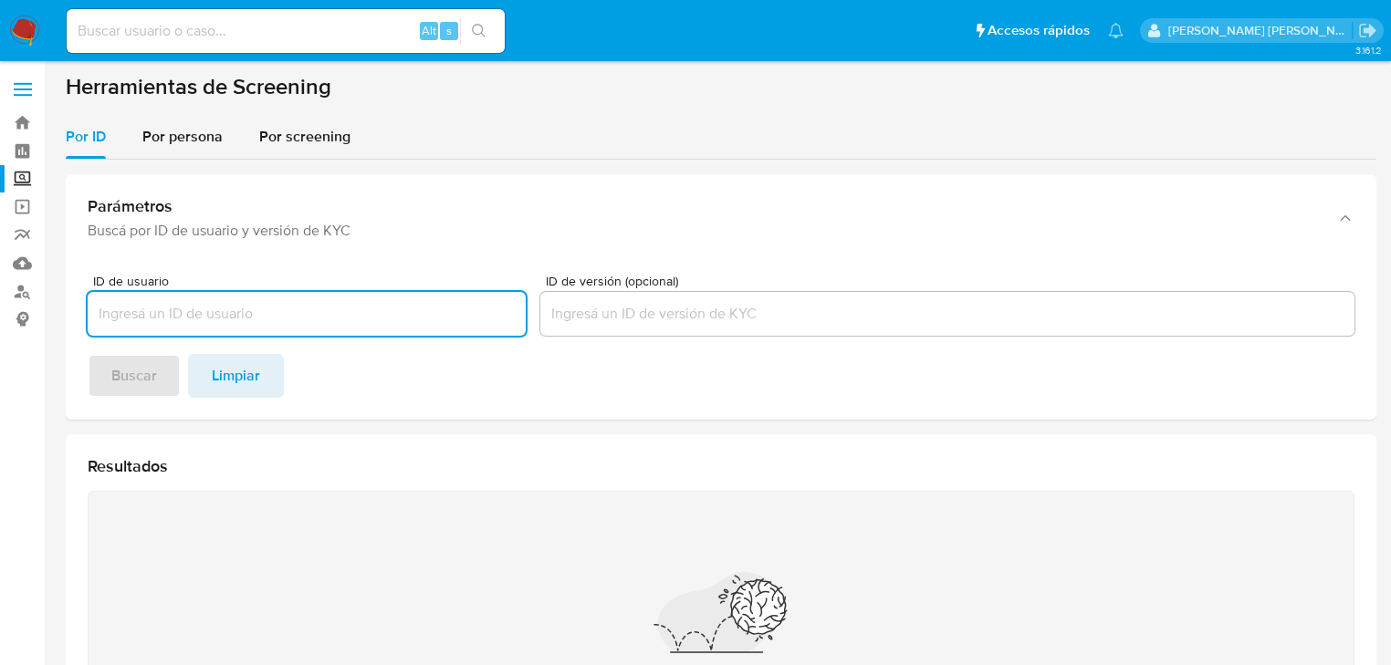
drag, startPoint x: 196, startPoint y: 136, endPoint x: 197, endPoint y: 159, distance: 22.8
click at [196, 138] on span "Por persona" at bounding box center [182, 136] width 80 height 21
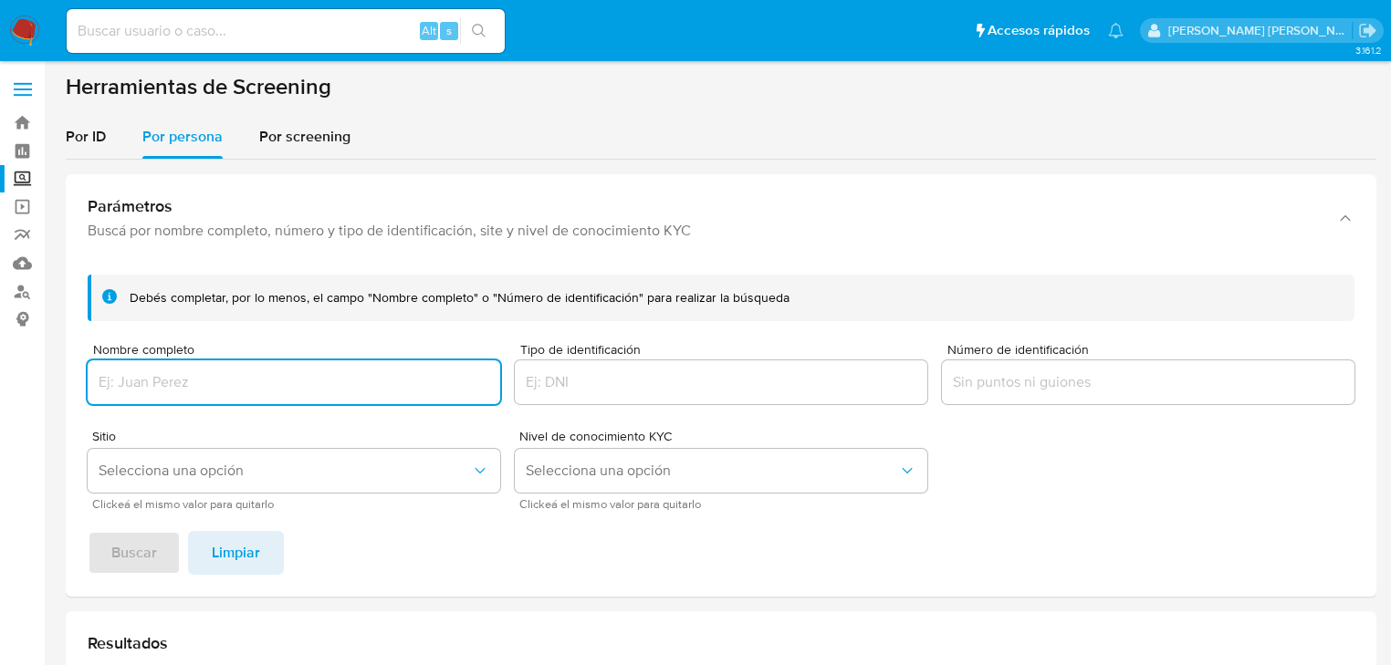
click at [147, 379] on input "Nombre completo" at bounding box center [294, 382] width 412 height 24
type input "KIXU891020HNELXF07"
click at [121, 566] on span "Buscar" at bounding box center [134, 553] width 46 height 40
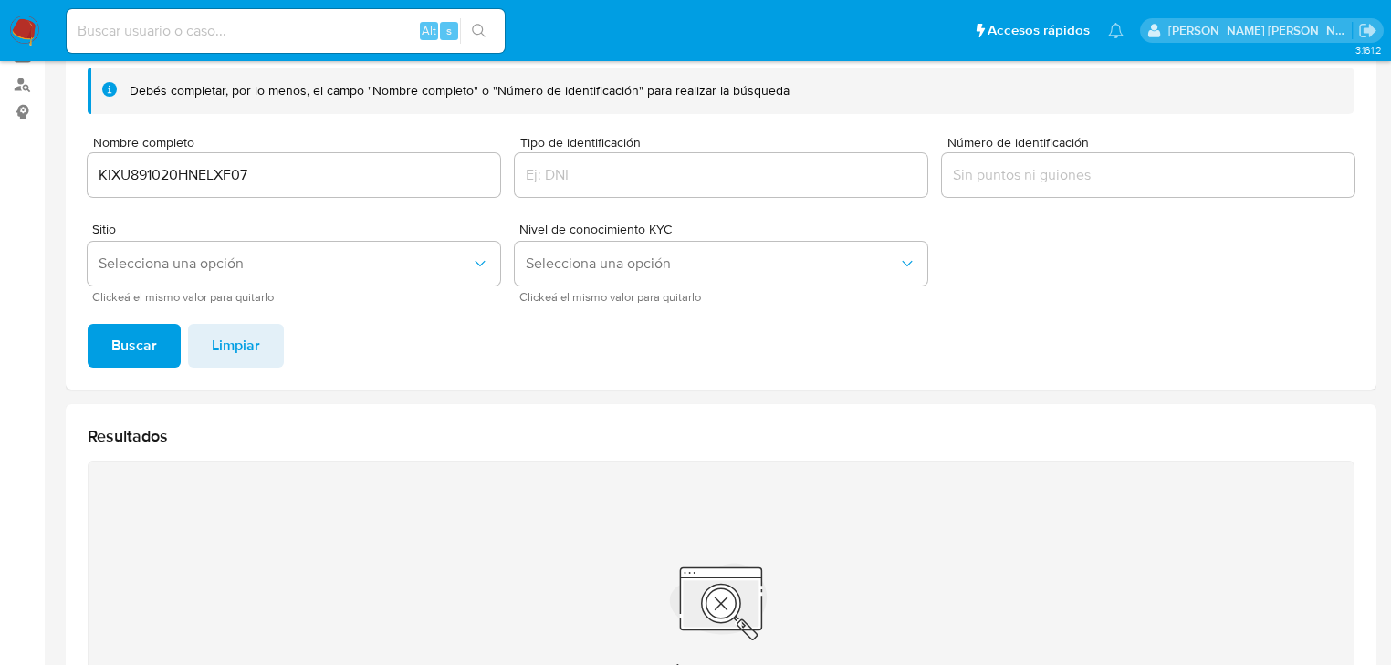
scroll to position [70, 0]
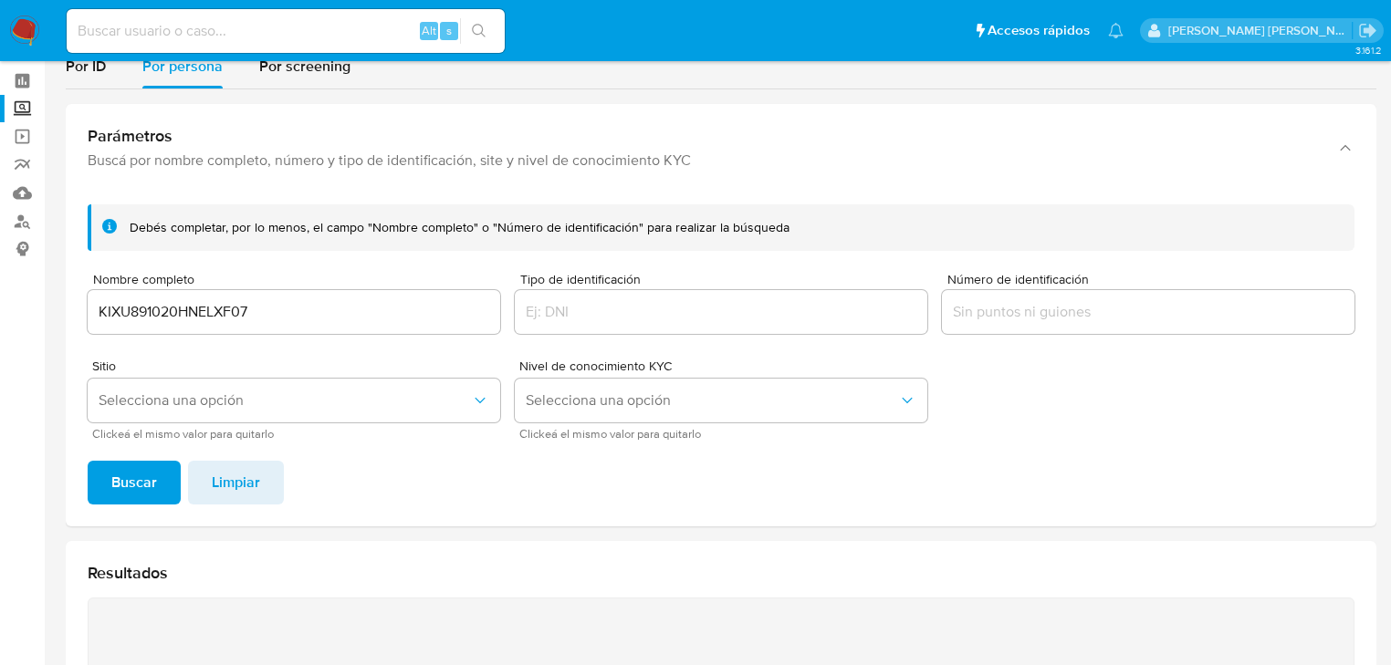
click at [274, 35] on input at bounding box center [286, 31] width 438 height 24
paste input "d1ee3faf-a1ce-6b56-be62-b6fe6c295060"
type input "d1ee3faf-a1ce-6b56-be62-b6fe6c295060"
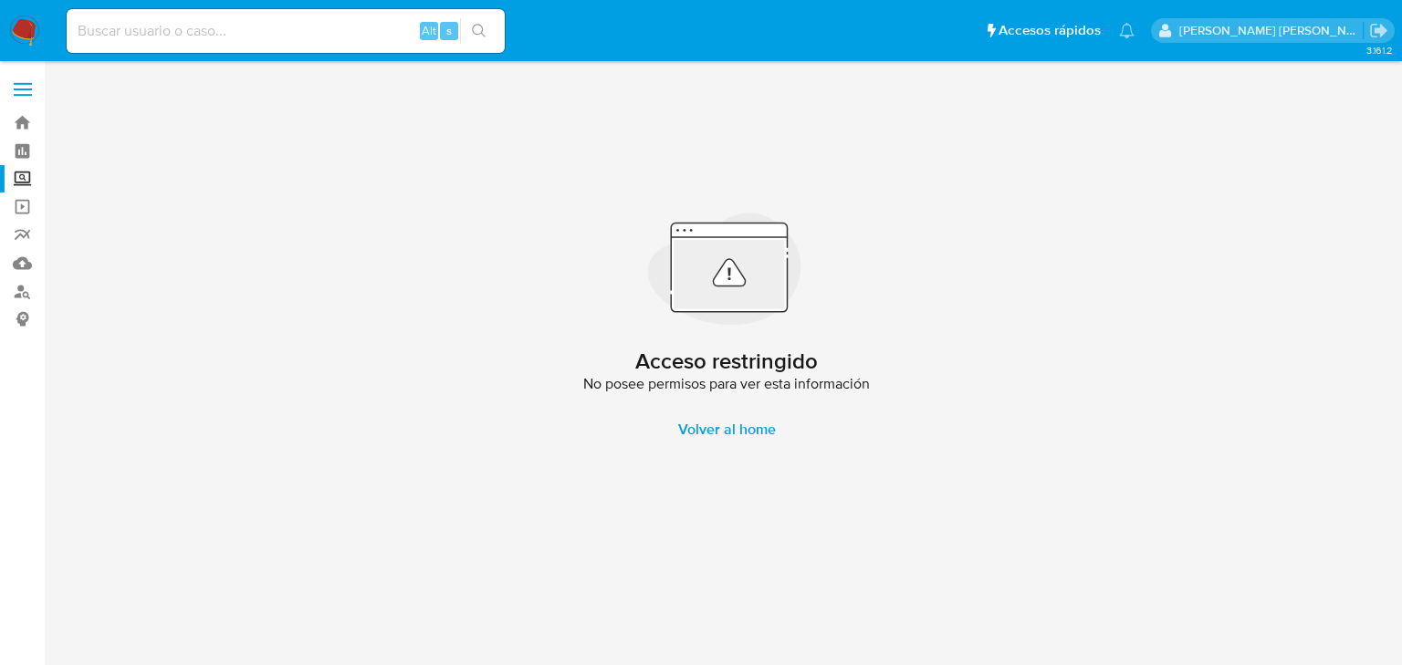
click at [23, 176] on label "Screening" at bounding box center [108, 179] width 217 height 28
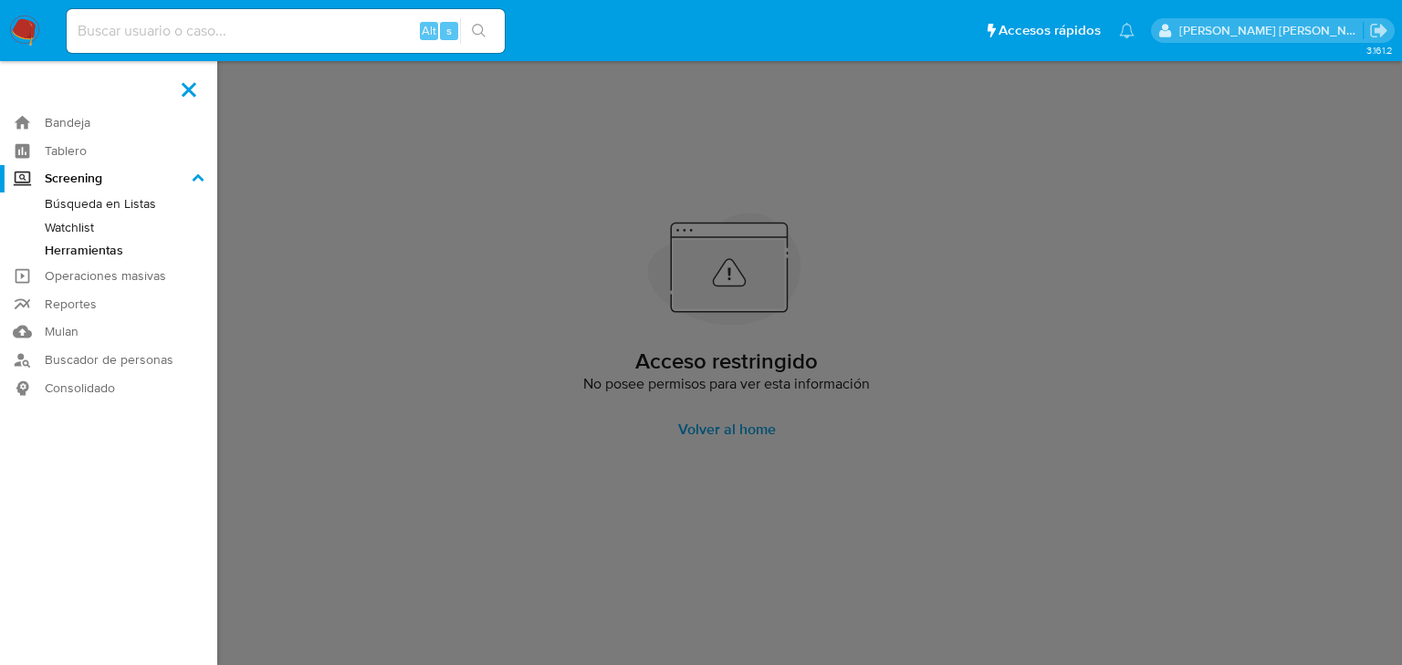
click at [0, 0] on input "Screening" at bounding box center [0, 0] width 0 height 0
click at [76, 248] on link "Herramientas" at bounding box center [108, 250] width 217 height 23
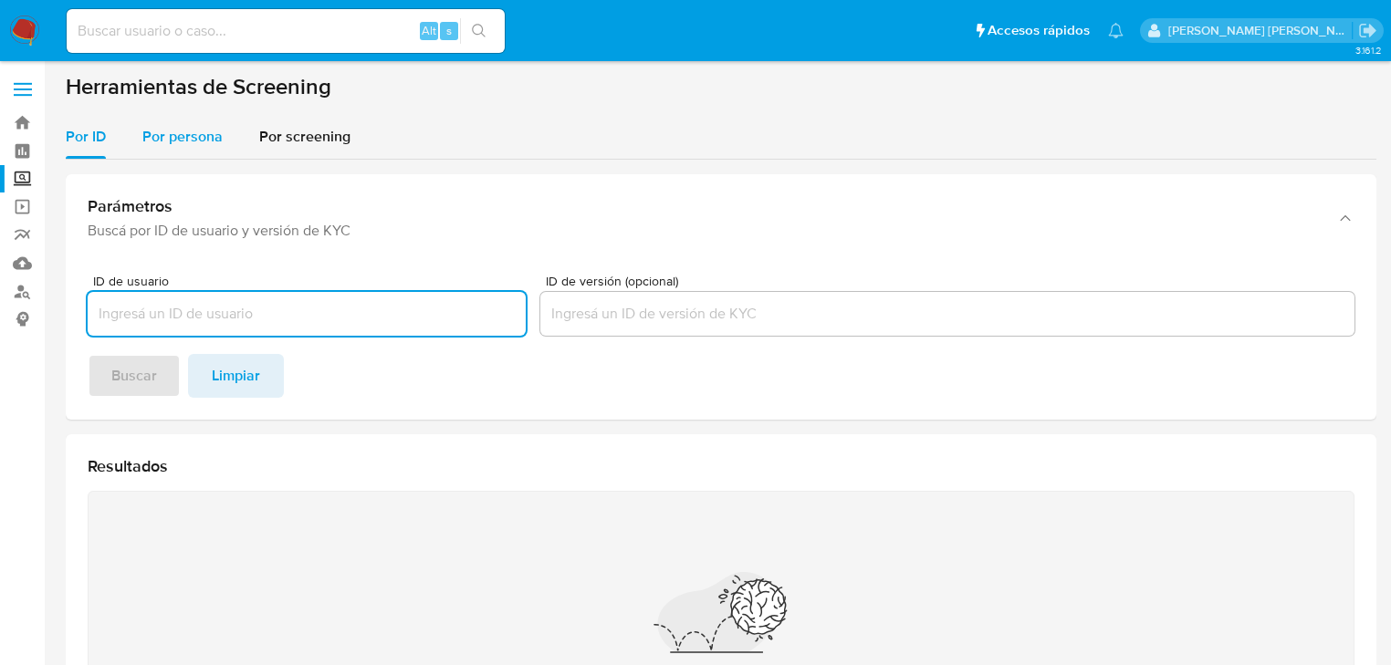
click at [197, 142] on span "Por persona" at bounding box center [182, 136] width 80 height 21
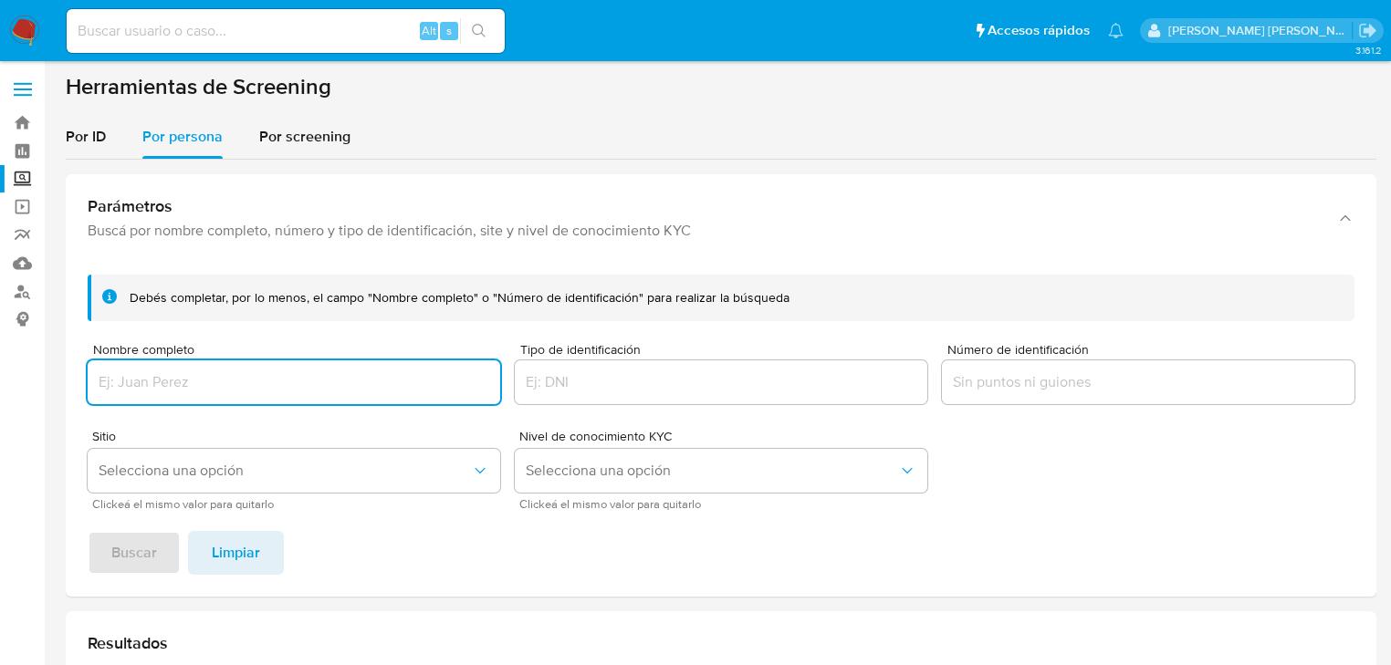
click at [177, 391] on input "Nombre completo" at bounding box center [294, 382] width 412 height 24
click at [179, 388] on input "Nombre completo" at bounding box center [294, 382] width 412 height 24
type input "d1ee3faf-a1ce-6b56-be62-b6fe6c295060"
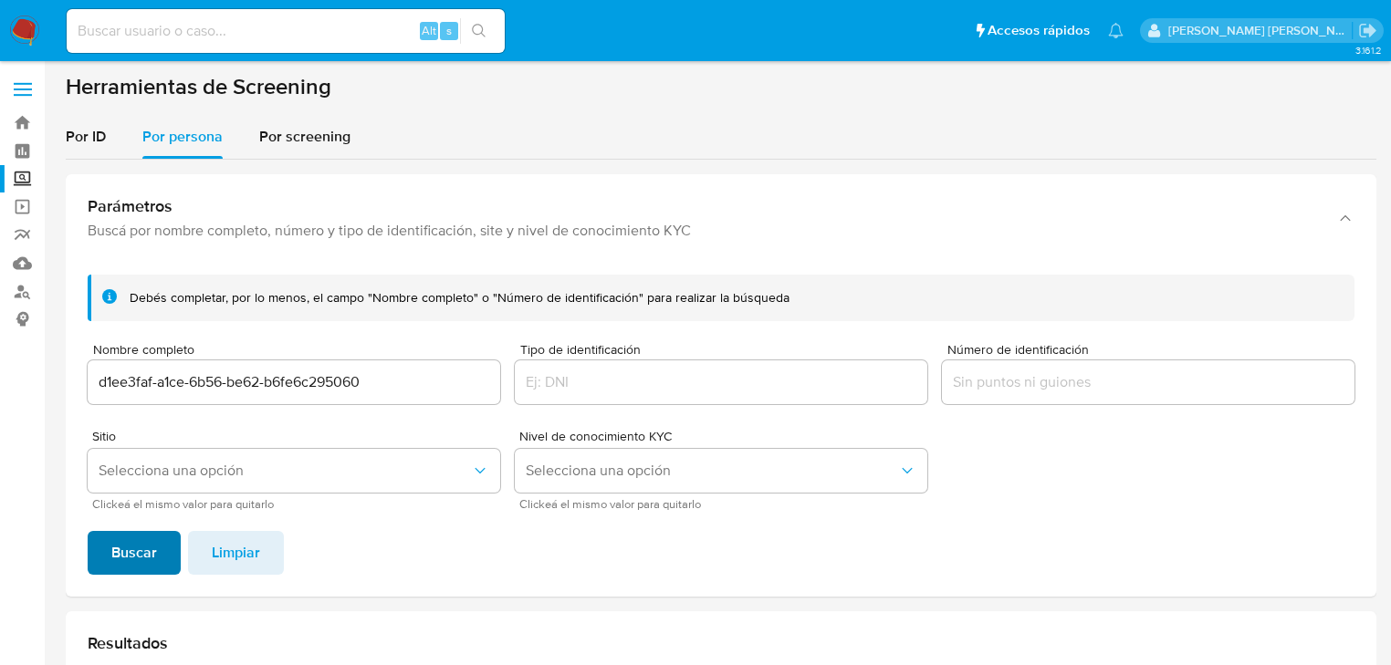
click at [142, 551] on span "Buscar" at bounding box center [134, 553] width 46 height 40
click at [290, 141] on span "Por screening" at bounding box center [304, 136] width 91 height 21
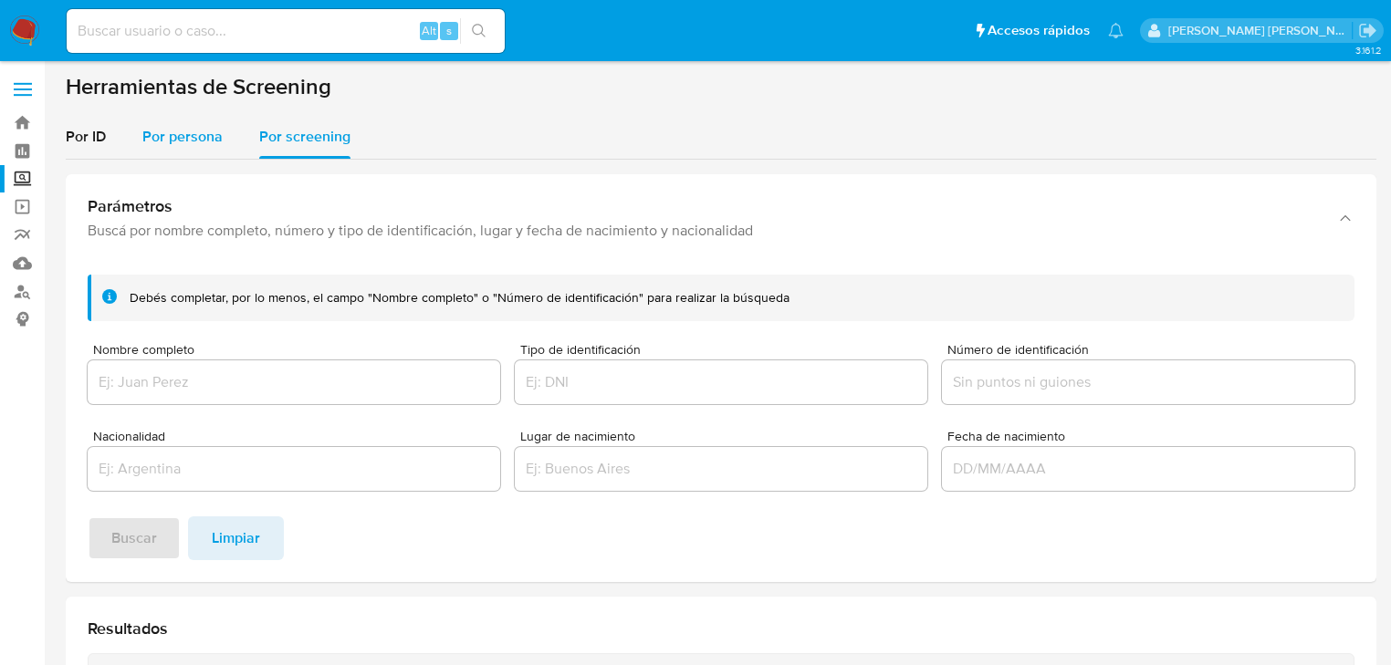
drag, startPoint x: 100, startPoint y: 133, endPoint x: 130, endPoint y: 151, distance: 35.2
click at [101, 133] on span "Por ID" at bounding box center [86, 136] width 40 height 21
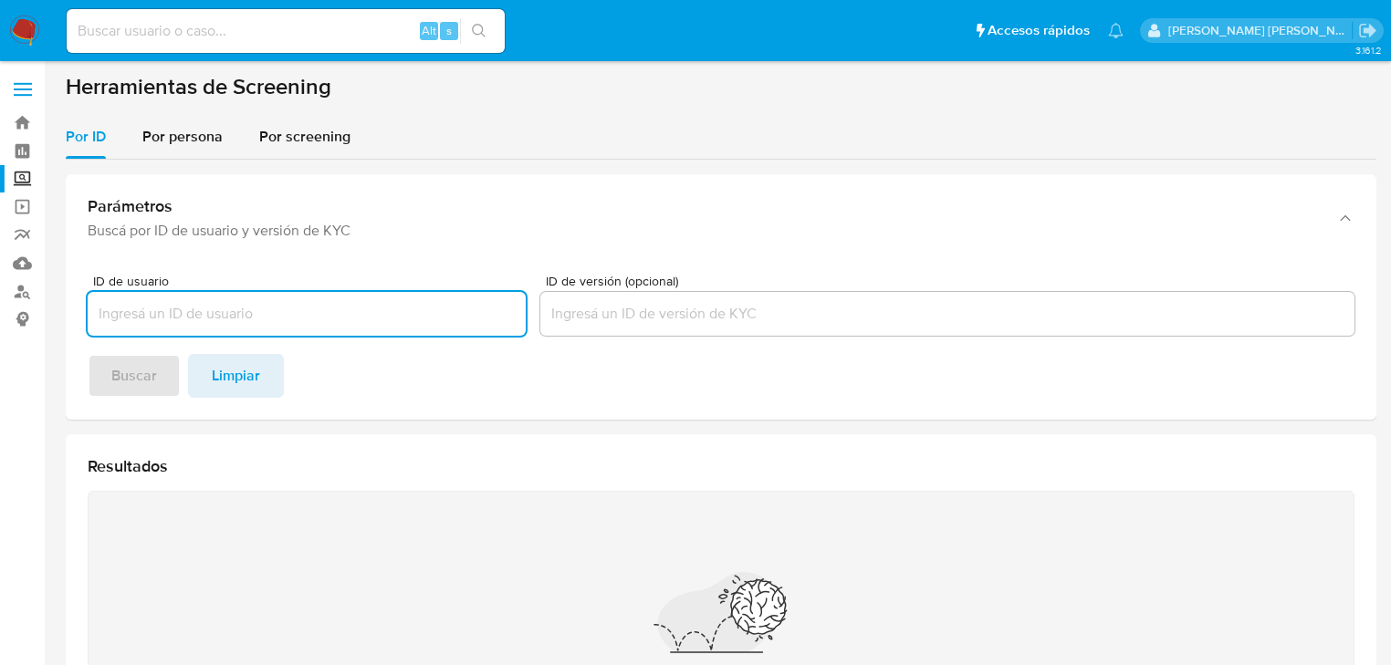
click at [335, 44] on div "Alt s" at bounding box center [286, 31] width 438 height 44
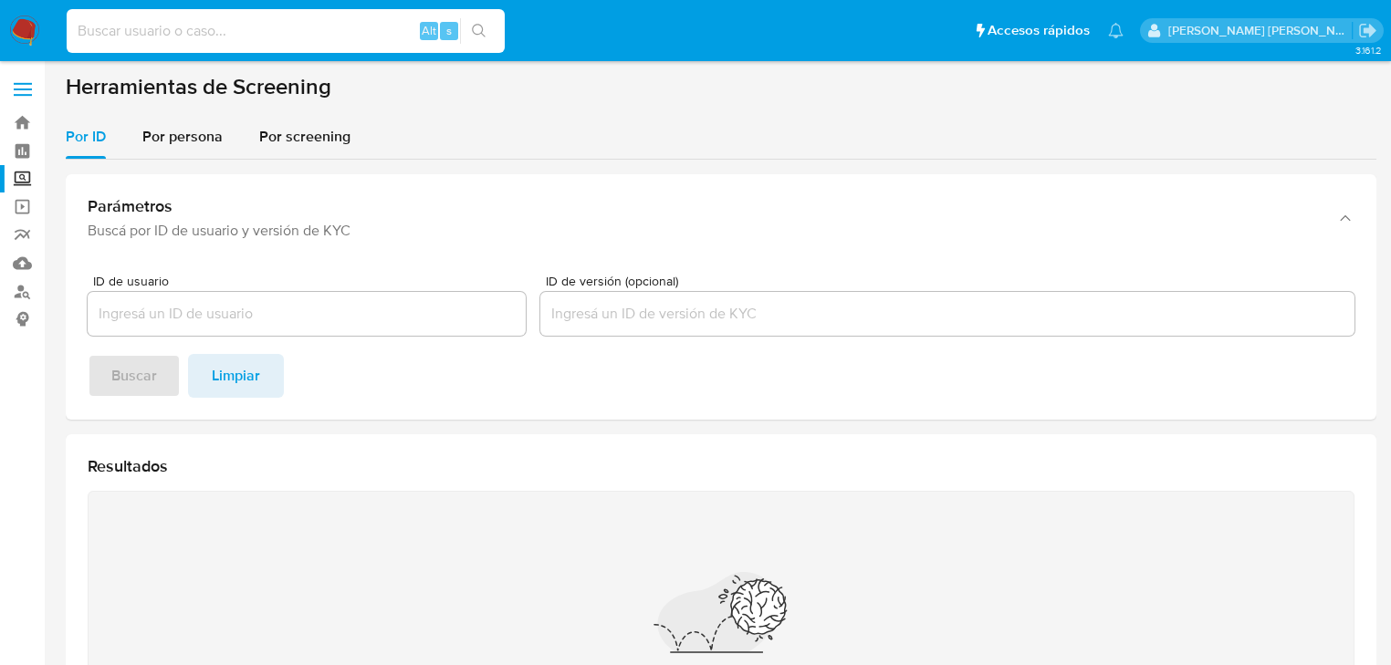
click at [331, 32] on input at bounding box center [286, 31] width 438 height 24
paste input "62448869-aa6a-45ce-9cd2-fd523ff3d82a"
type input "62448869-aa6a-45ce-9cd2-fd523ff3d82a"
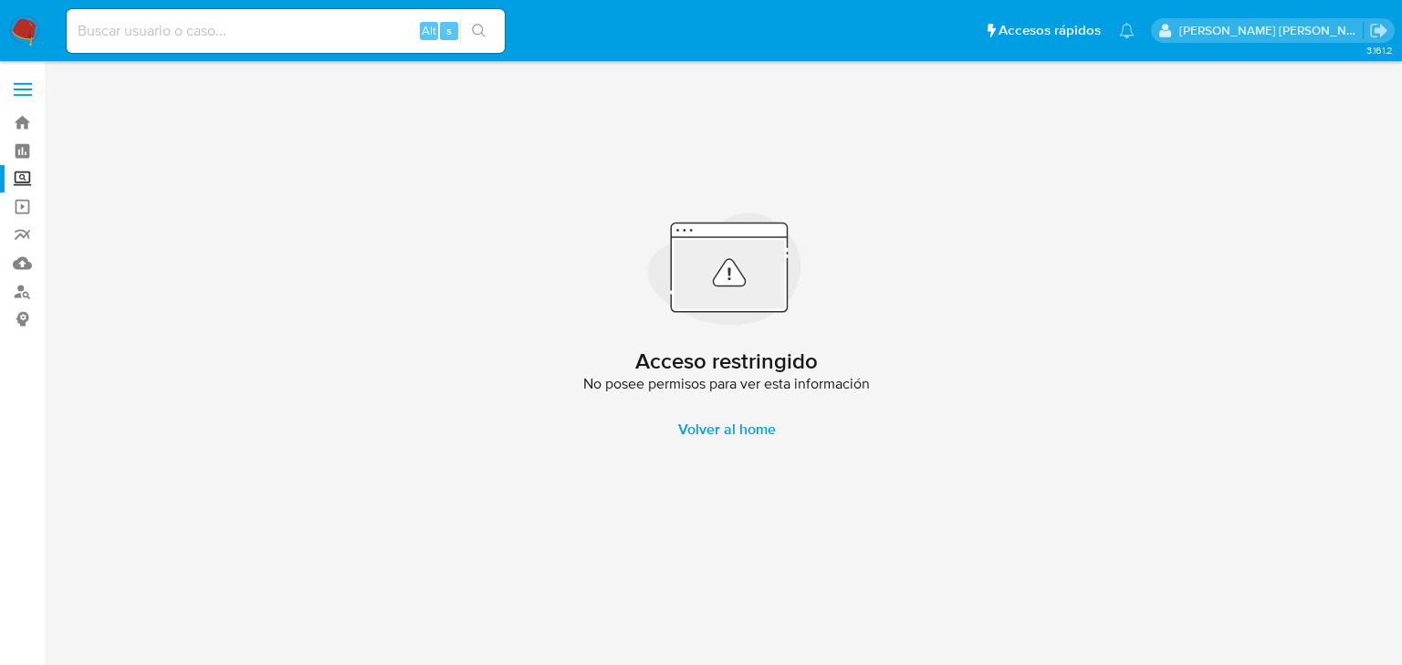
click at [16, 178] on label "Screening" at bounding box center [108, 179] width 217 height 28
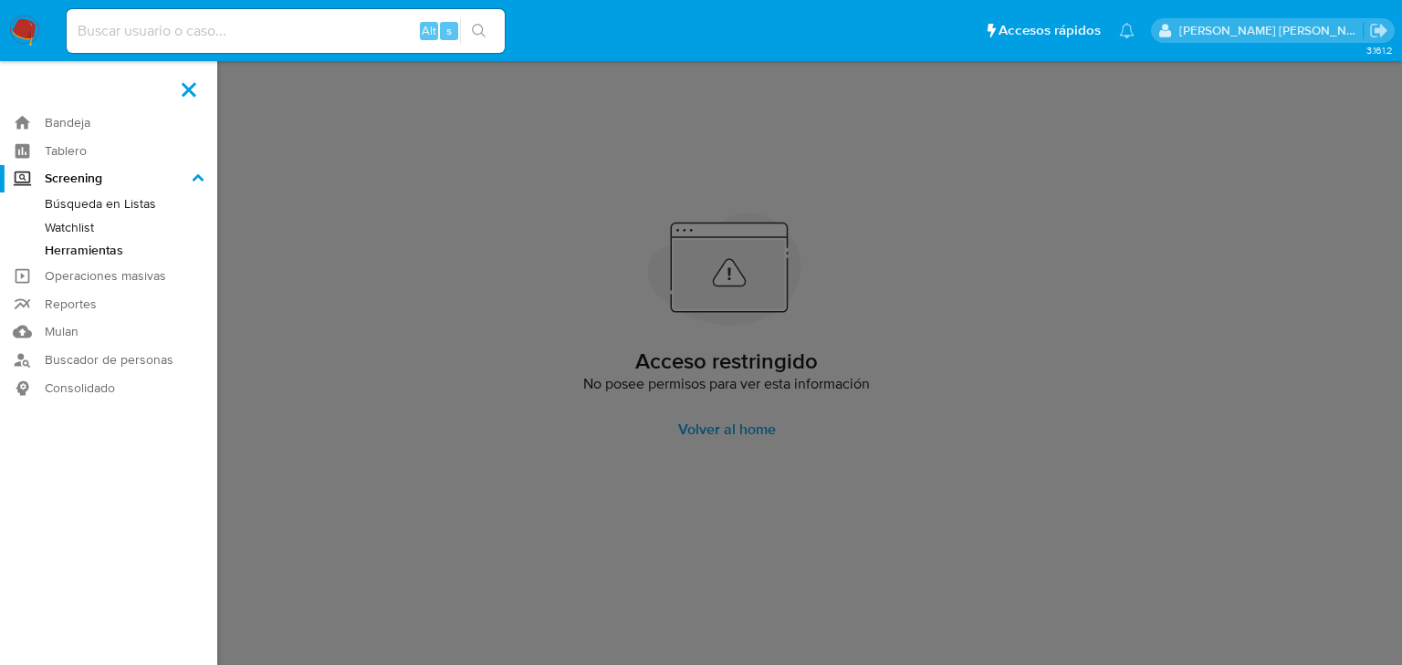
click at [0, 0] on input "Screening" at bounding box center [0, 0] width 0 height 0
click at [52, 245] on link "Herramientas" at bounding box center [108, 250] width 217 height 23
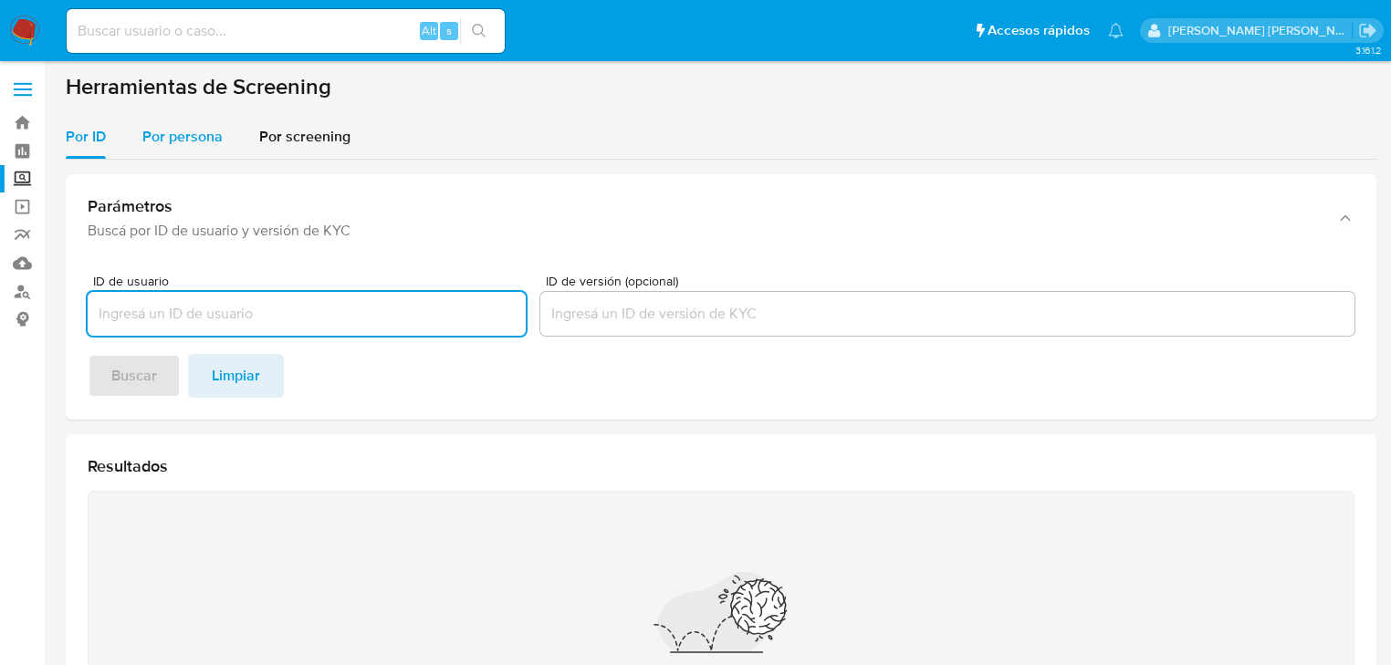
click at [166, 142] on span "Por persona" at bounding box center [182, 136] width 80 height 21
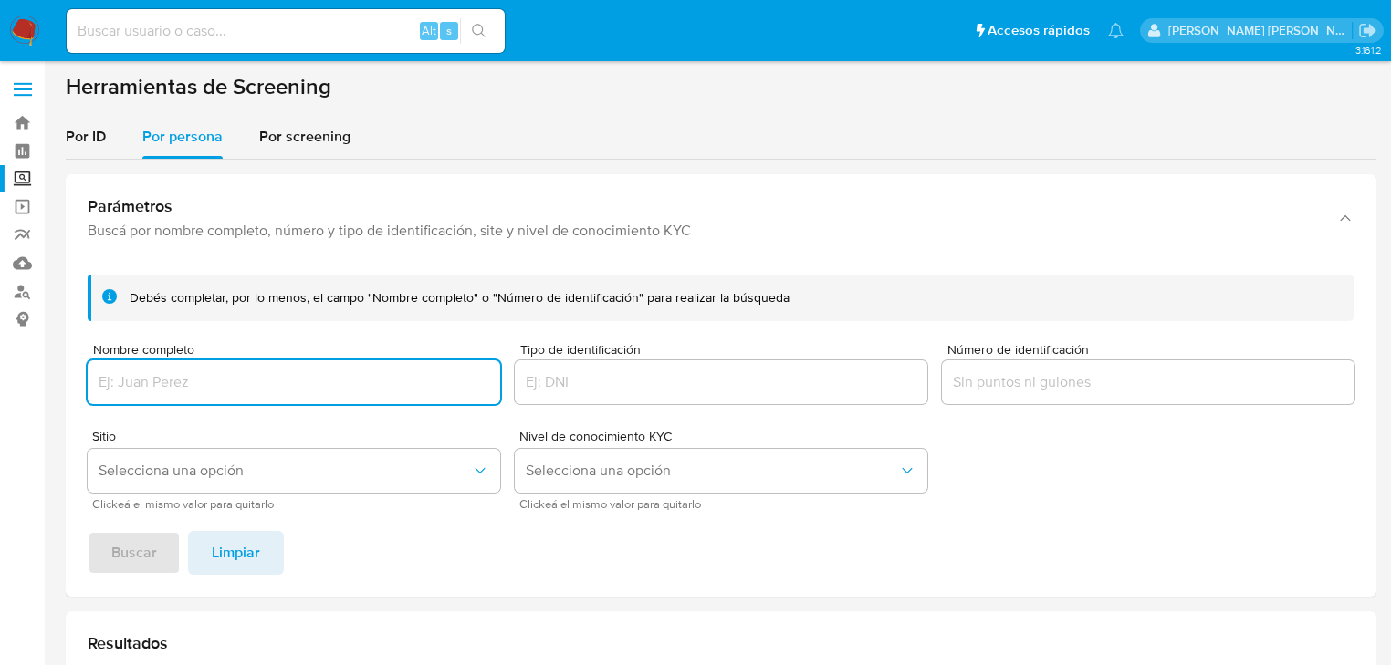
click at [122, 370] on input "Nombre completo" at bounding box center [294, 382] width 412 height 24
type input "62448869-aa6a-45ce-9cd2-fd523ff3d82a"
click at [136, 566] on span "Buscar" at bounding box center [134, 553] width 46 height 40
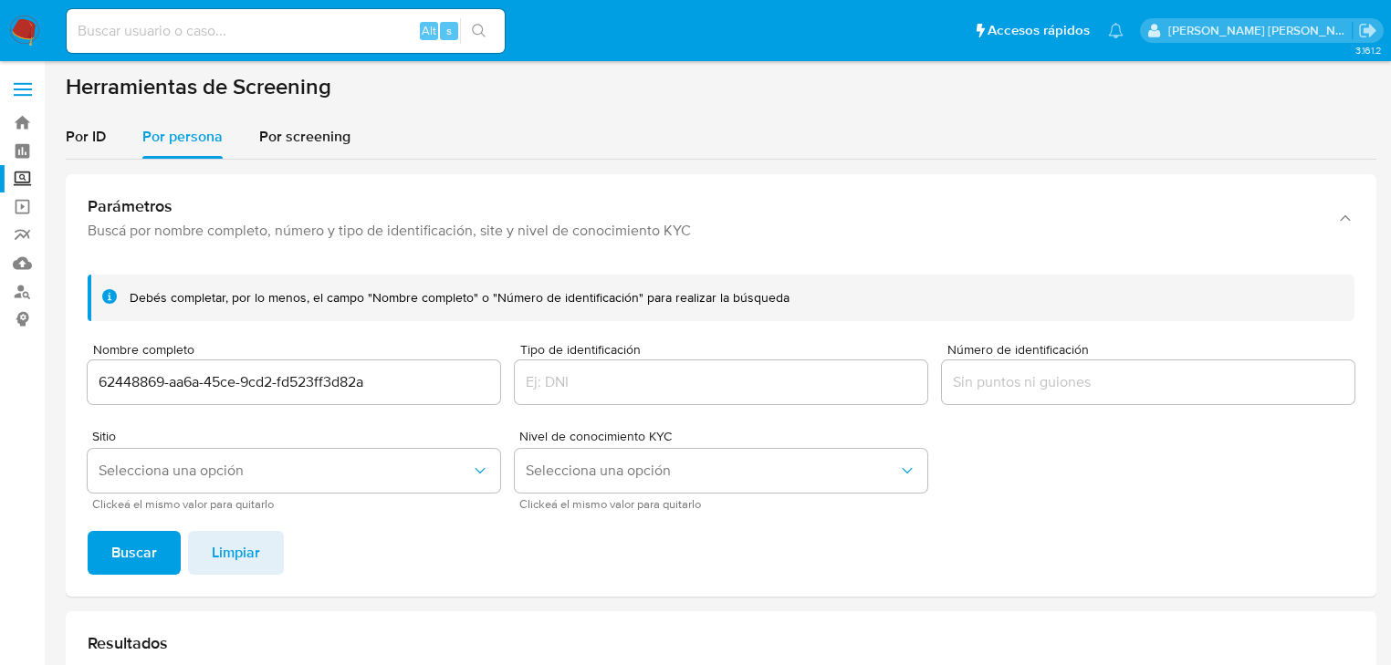
scroll to position [435, 0]
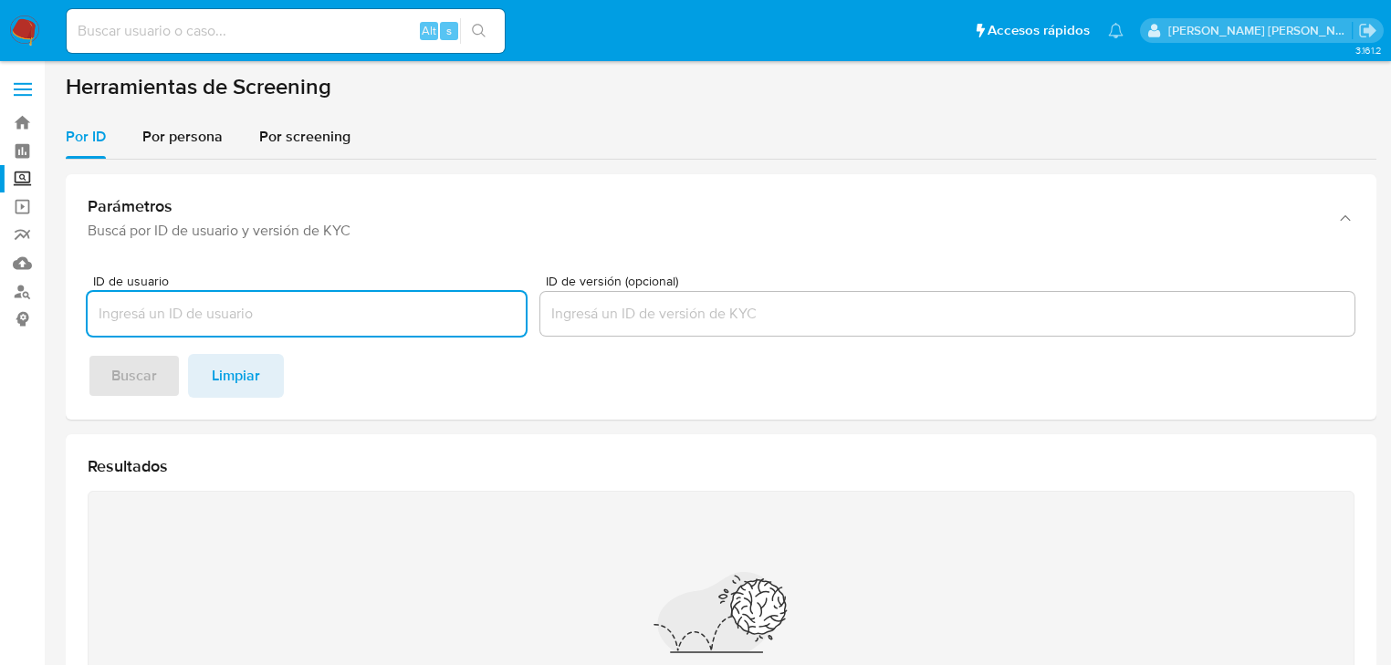
click at [176, 22] on input at bounding box center [286, 31] width 438 height 24
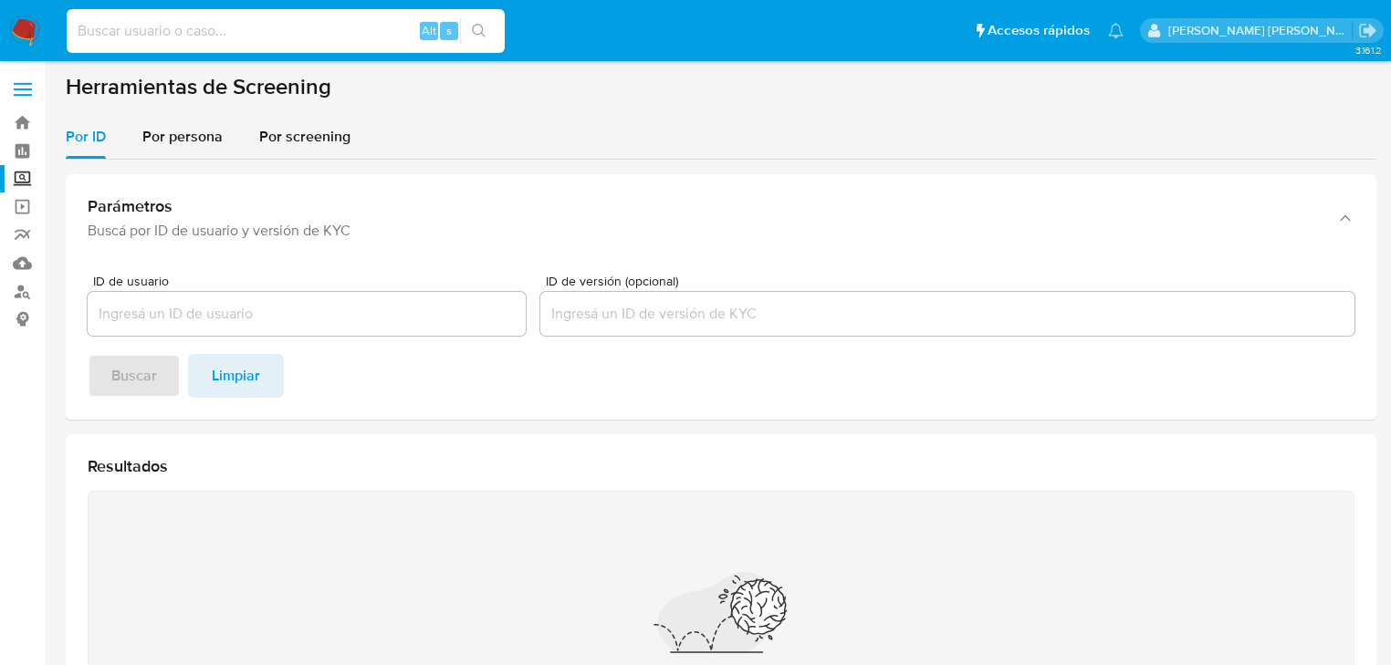
click at [160, 29] on input at bounding box center [286, 31] width 438 height 24
paste input "77530869"
type input "77530869"
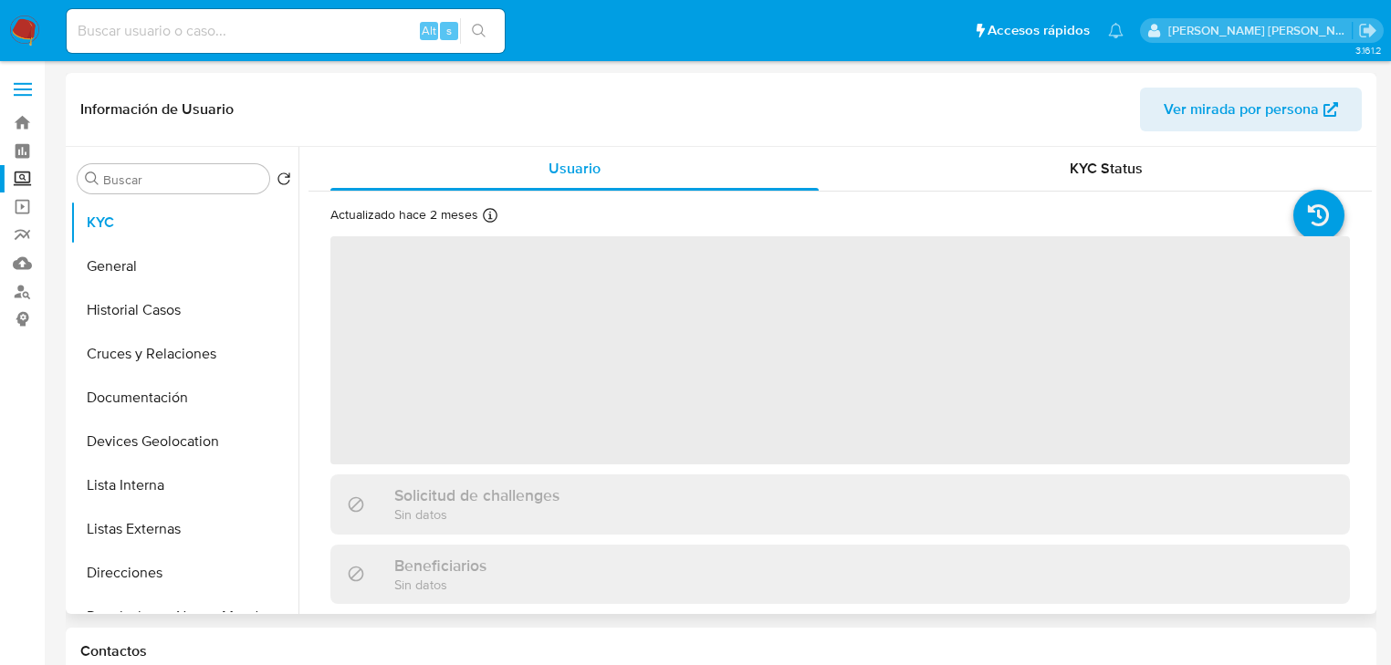
select select "10"
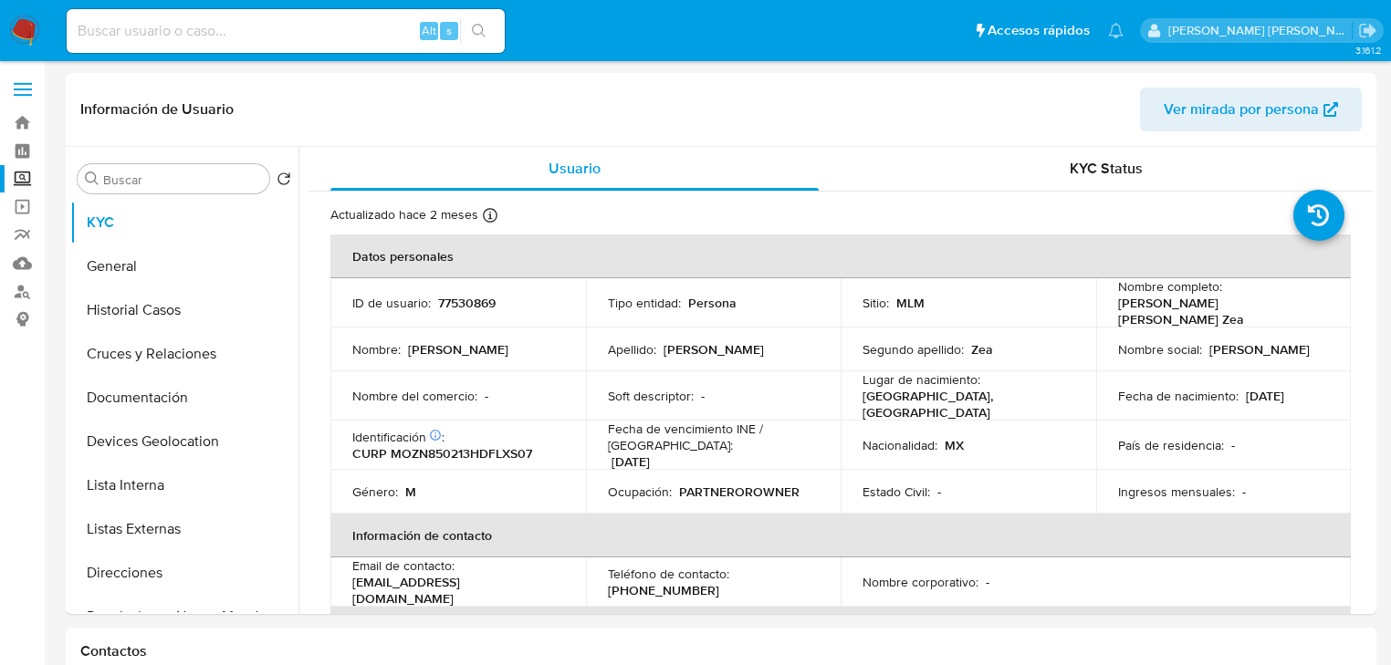
drag, startPoint x: 164, startPoint y: 281, endPoint x: 1213, endPoint y: 429, distance: 1058.8
click at [172, 281] on button "General" at bounding box center [184, 267] width 228 height 44
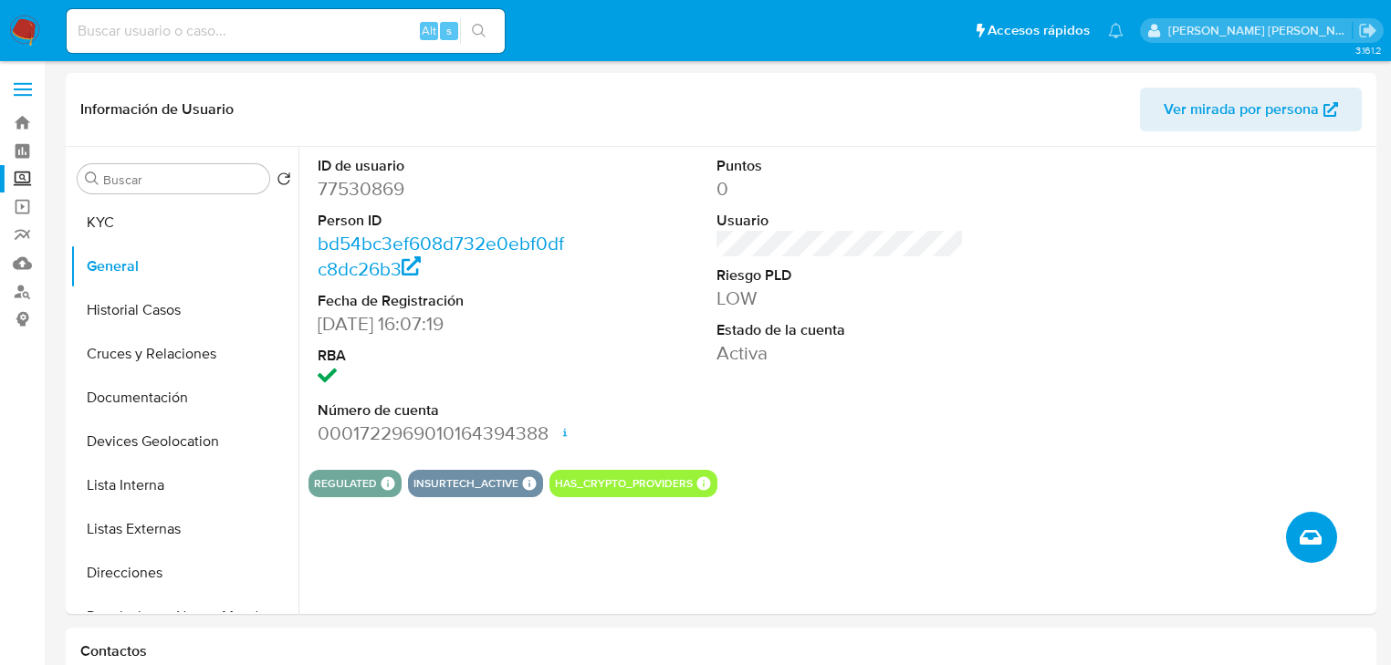
click at [1311, 530] on icon "Crear caso manual" at bounding box center [1310, 537] width 22 height 15
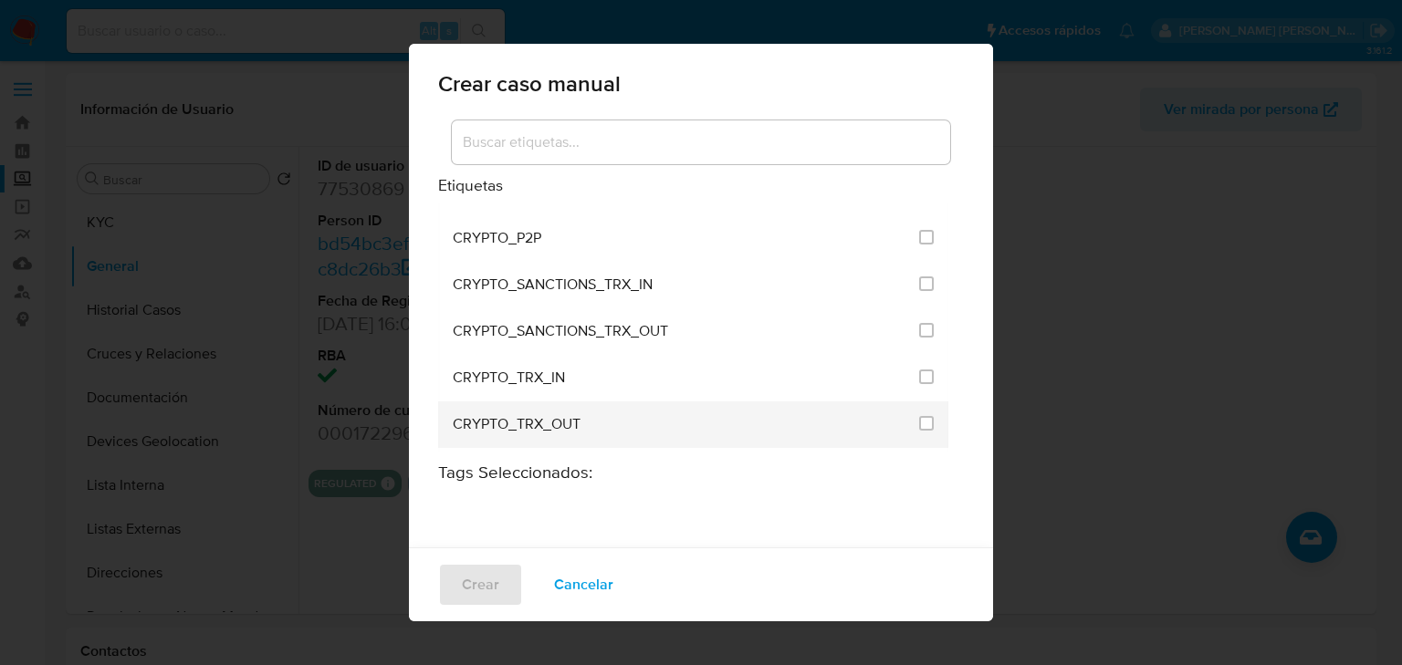
scroll to position [292, 0]
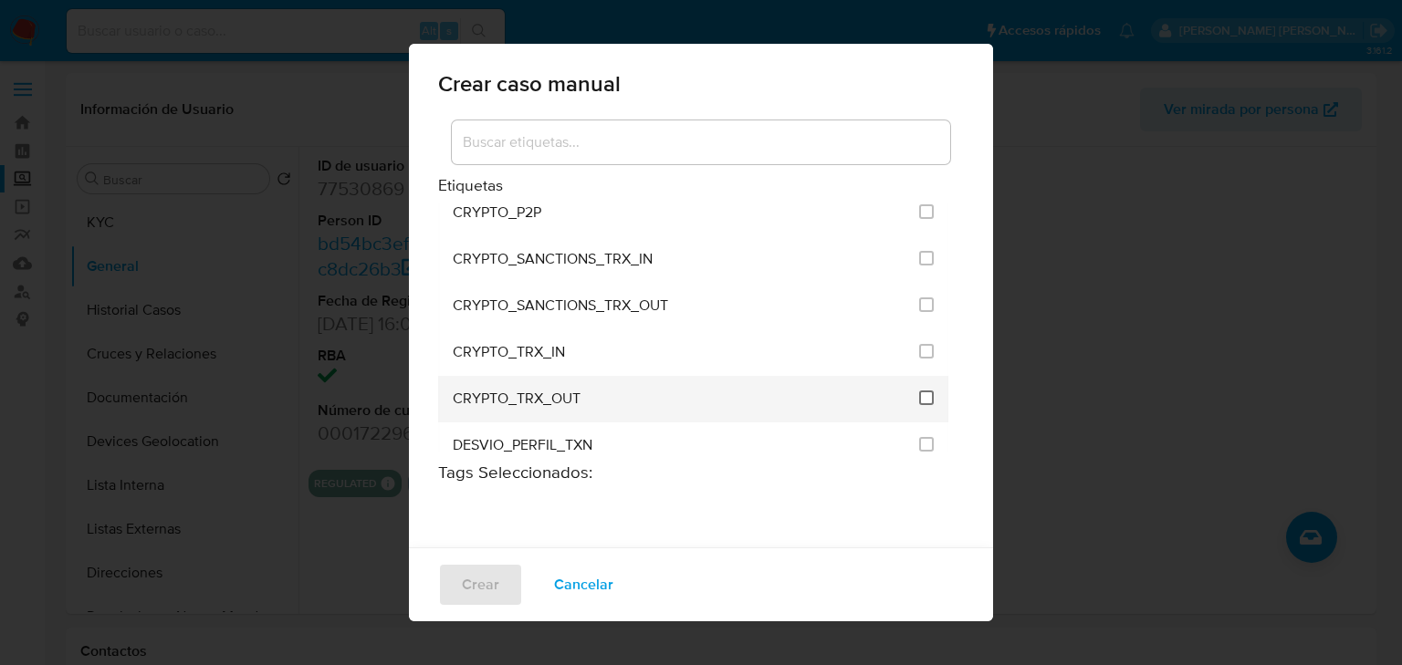
click at [919, 391] on input "1963" at bounding box center [926, 398] width 15 height 15
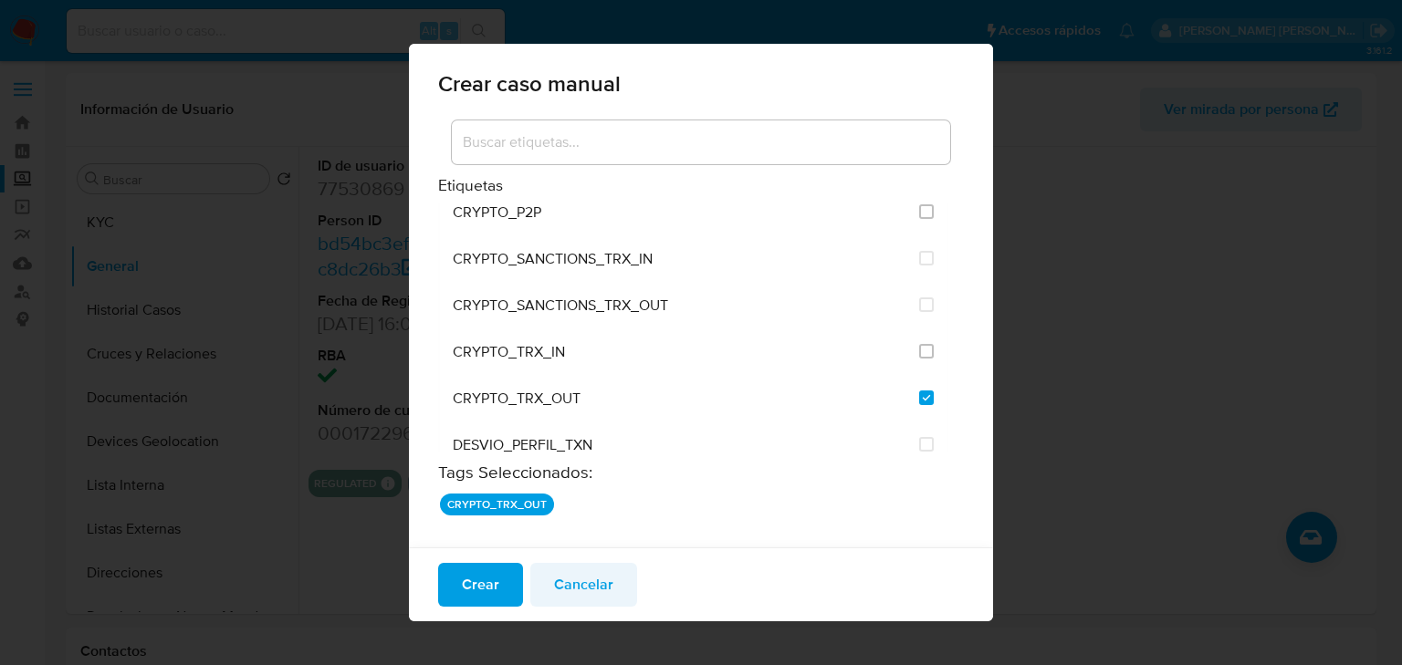
click at [562, 589] on span "Cancelar" at bounding box center [583, 585] width 59 height 40
checkbox input "false"
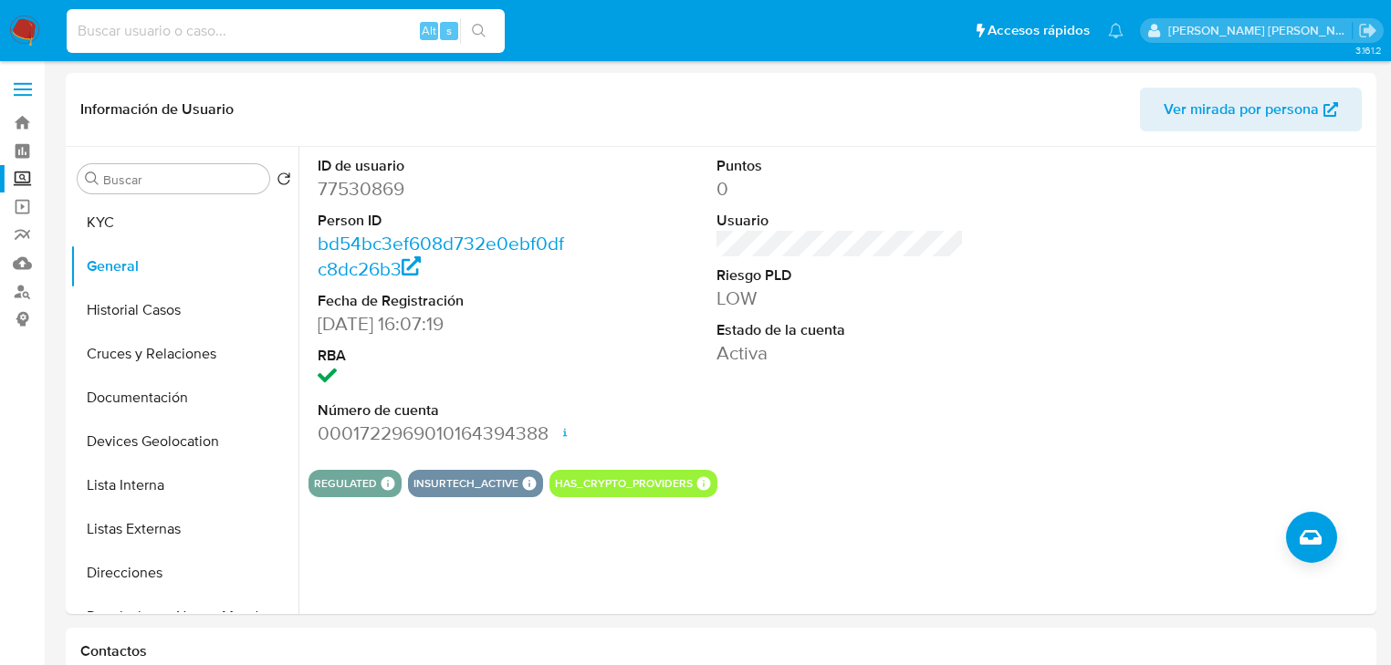
click at [193, 26] on input at bounding box center [286, 31] width 438 height 24
paste input "77530869"
type input "77530869"
click at [1304, 533] on icon "Crear caso manual" at bounding box center [1310, 537] width 22 height 22
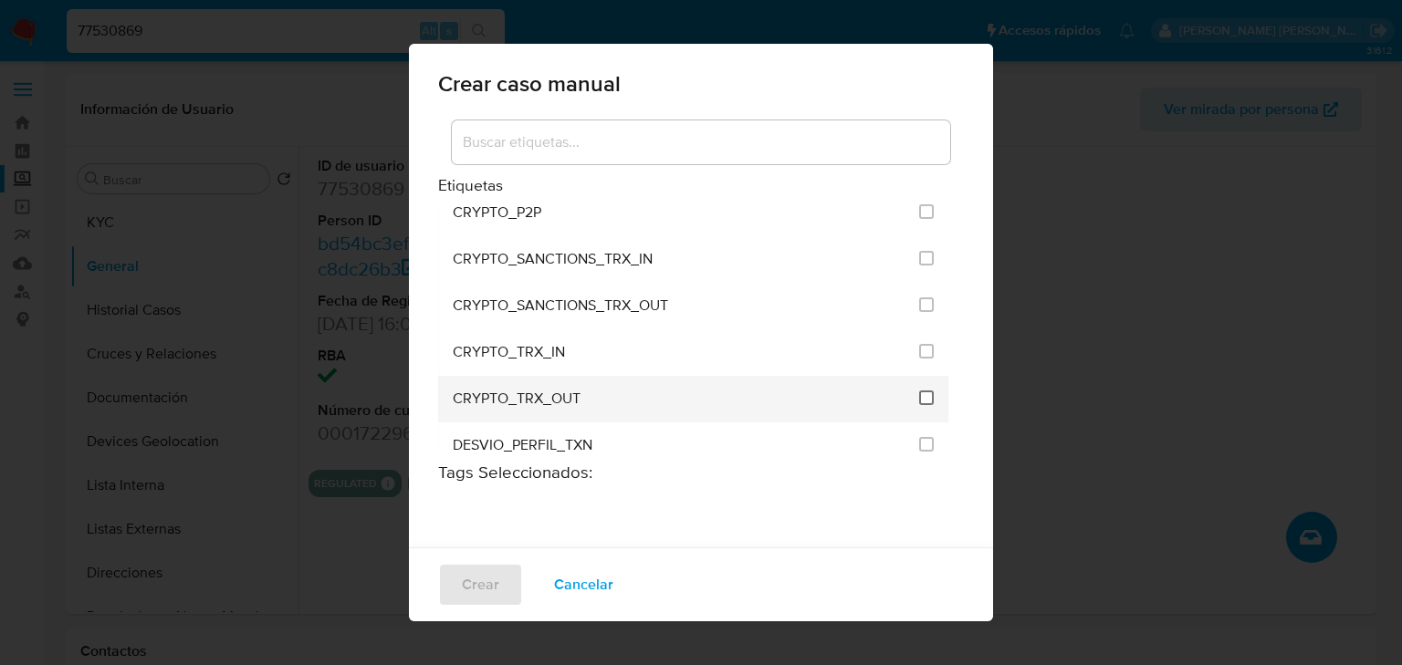
click at [919, 391] on input "1963" at bounding box center [926, 398] width 15 height 15
checkbox input "true"
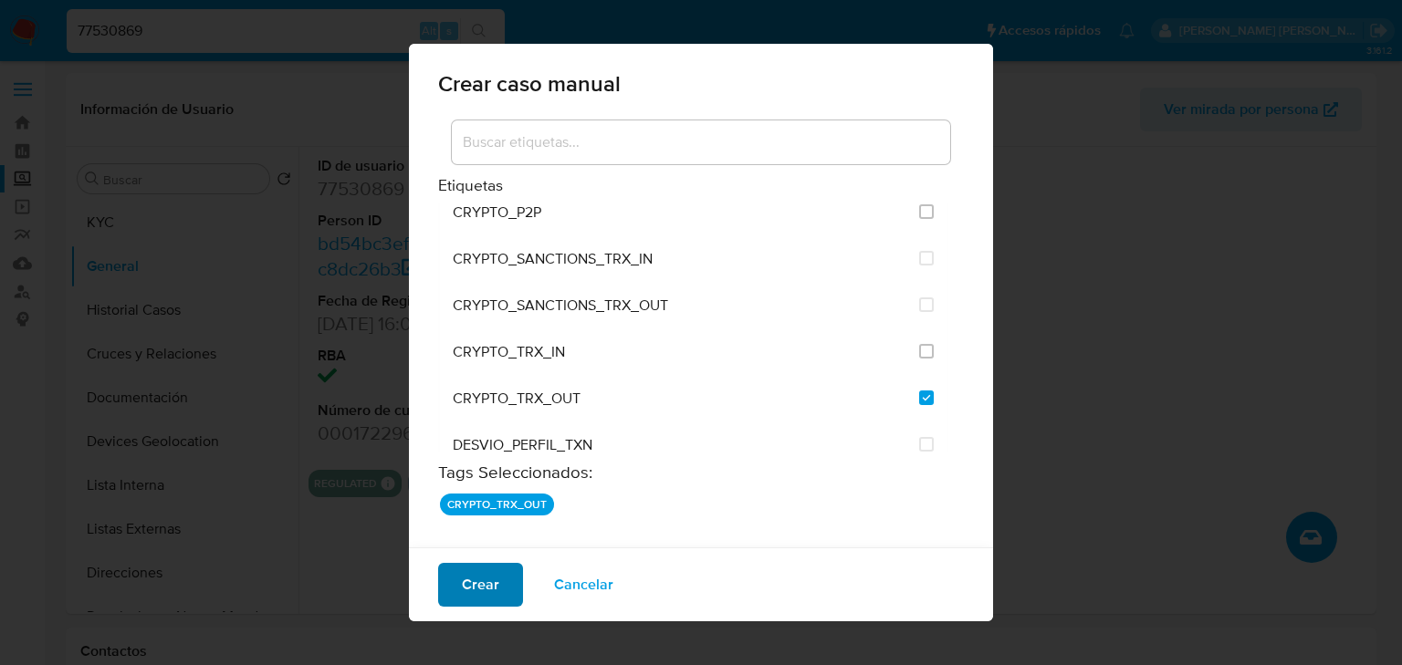
click at [489, 588] on span "Crear" at bounding box center [480, 585] width 37 height 40
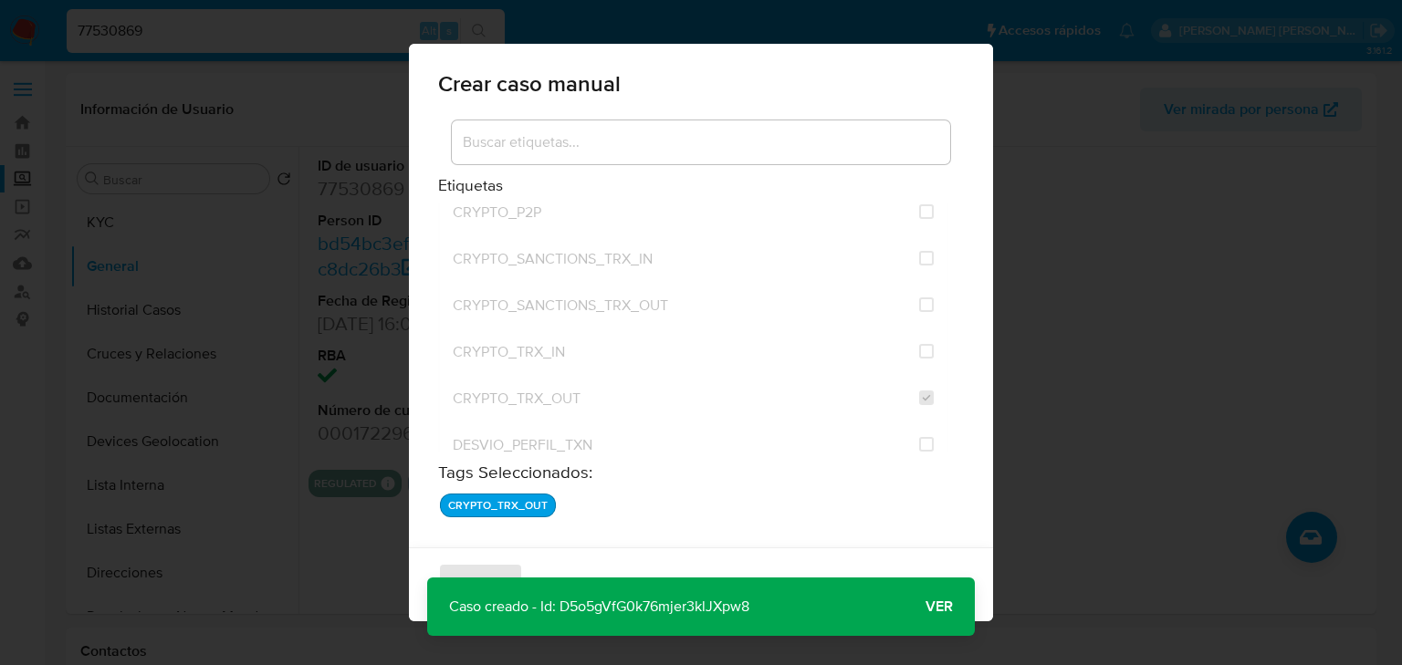
click at [661, 599] on p "Caso creado - Id: D5o5gVfG0k76mjer3klJXpw8" at bounding box center [599, 607] width 344 height 58
click at [939, 607] on span "Ver" at bounding box center [938, 607] width 27 height 0
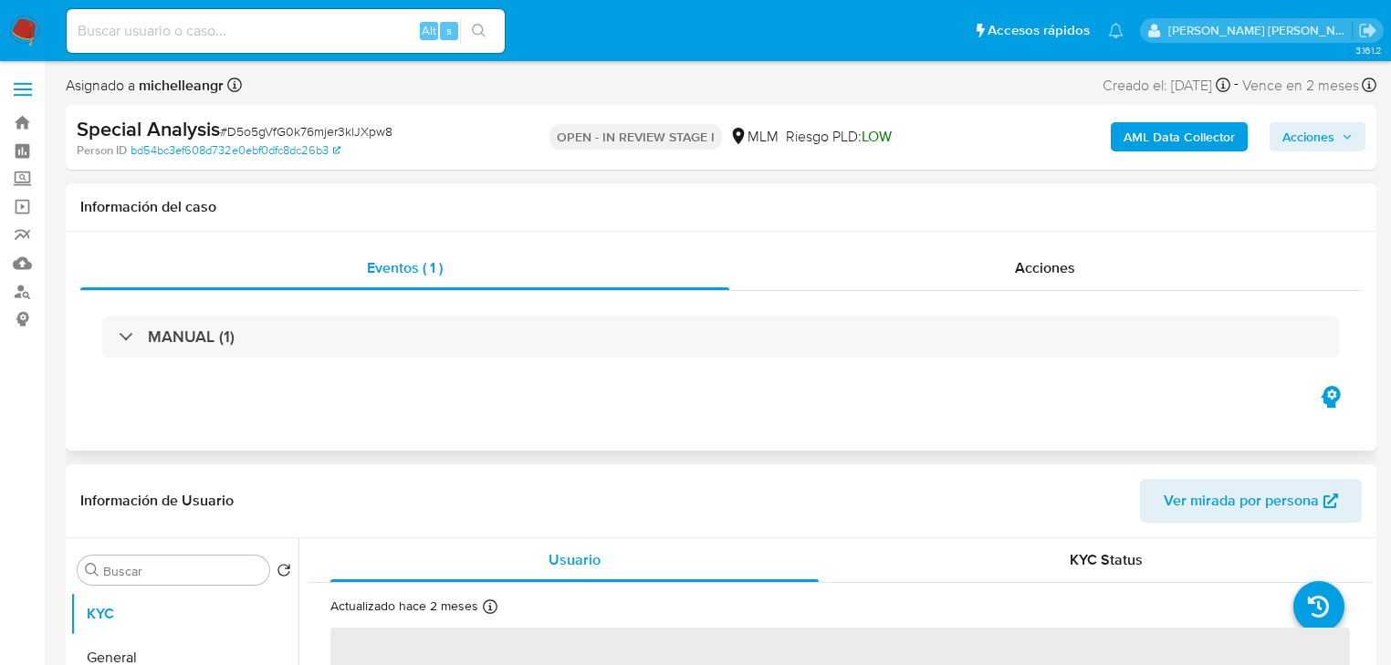
select select "10"
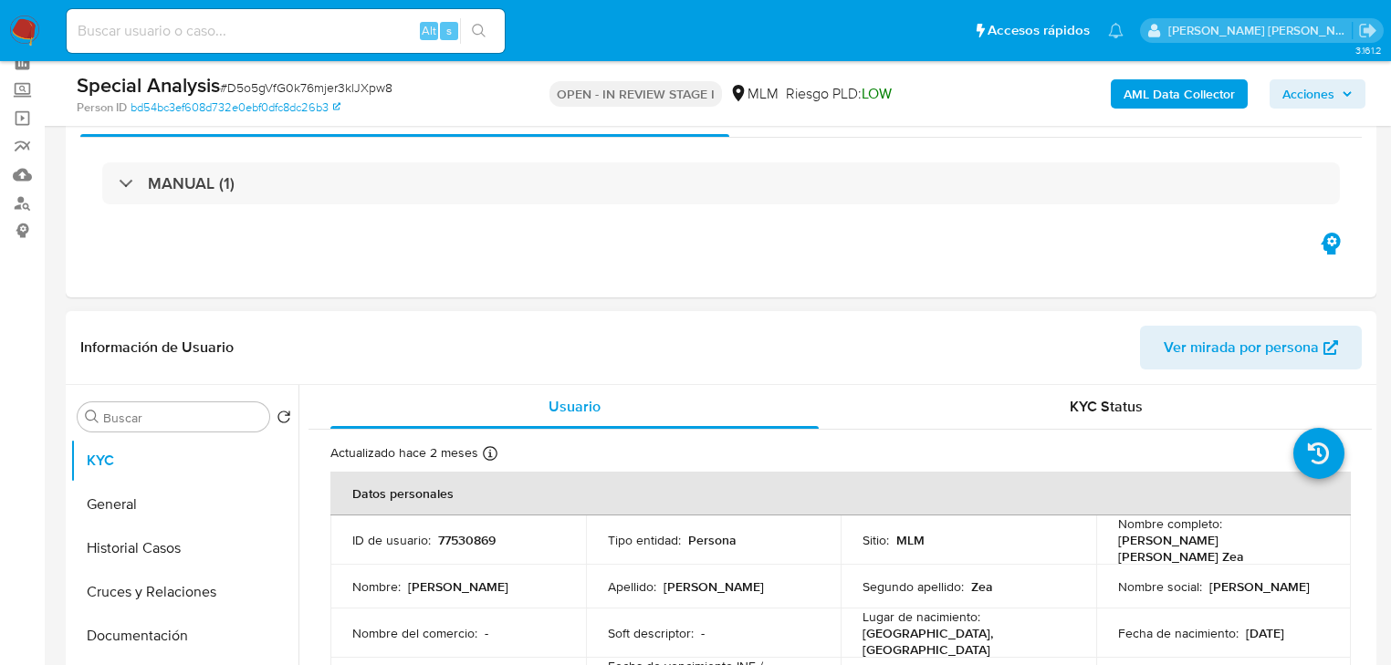
scroll to position [219, 0]
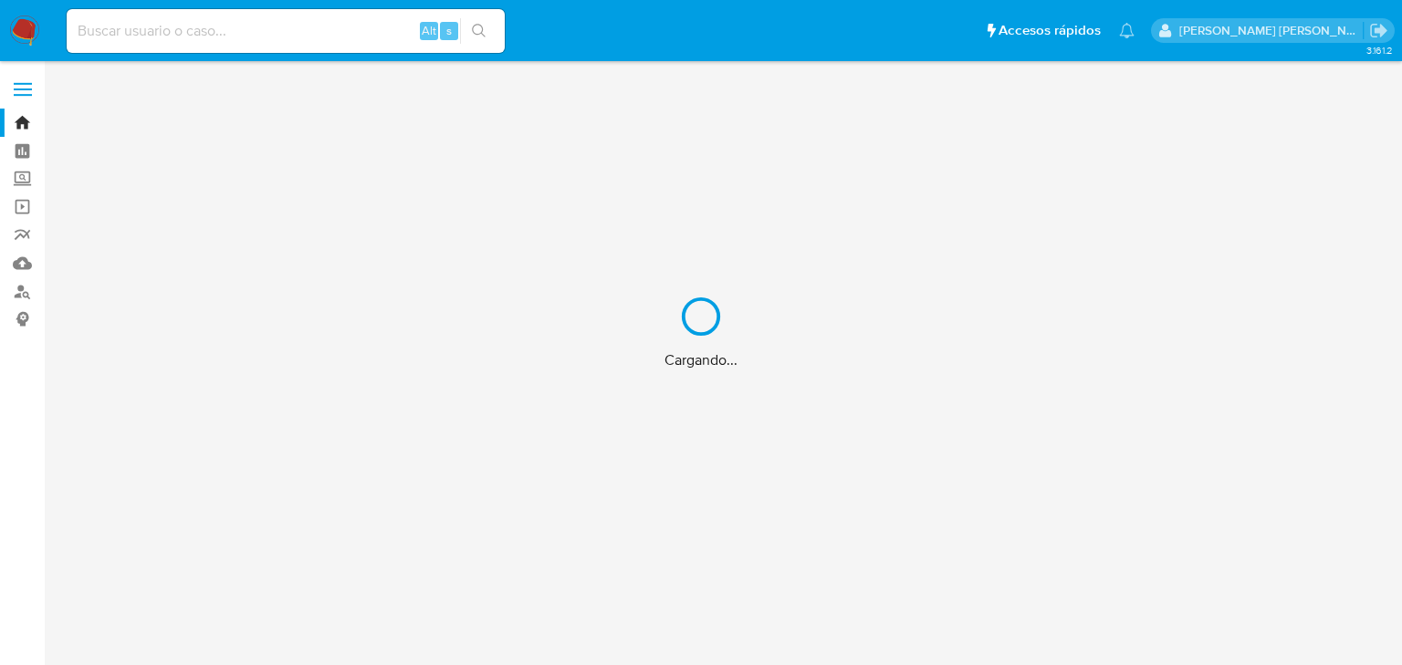
click at [258, 32] on div "Cargando..." at bounding box center [701, 332] width 1402 height 665
click at [259, 32] on div "Cargando..." at bounding box center [701, 332] width 1402 height 665
click at [259, 31] on input at bounding box center [286, 31] width 438 height 24
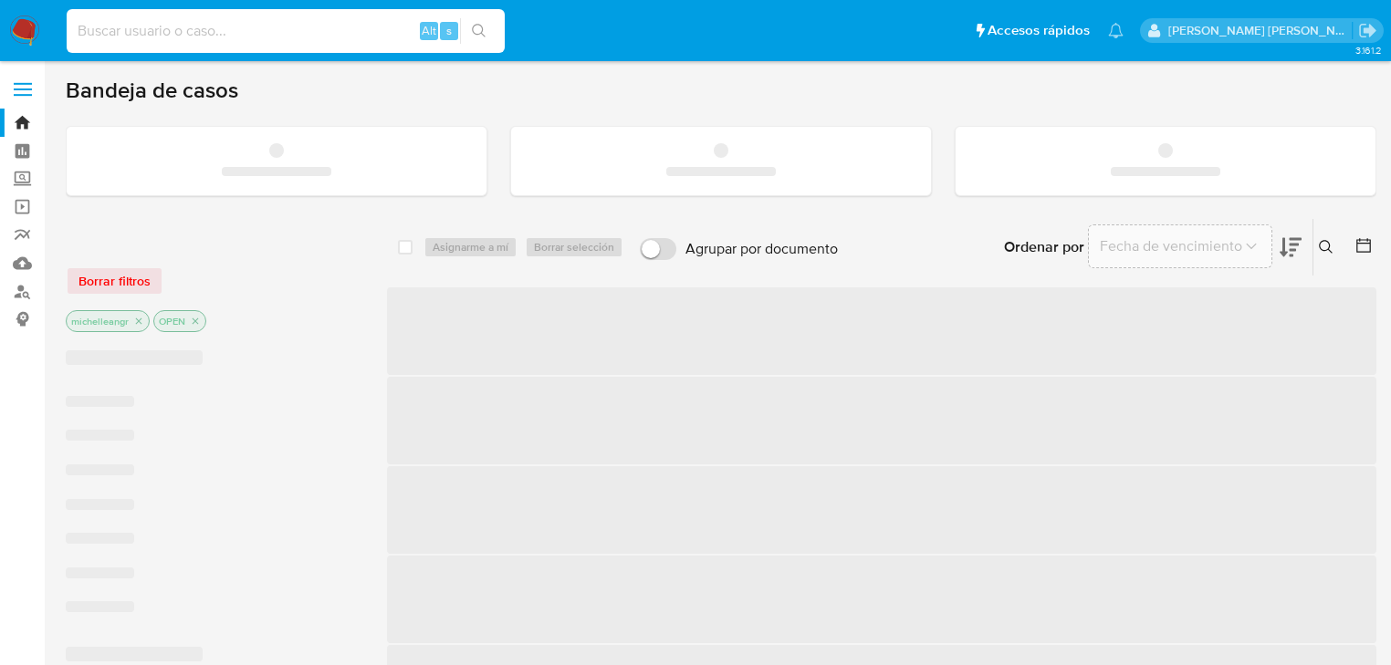
paste input "FlYtIk5yUVdrUG0yJxgPYotg"
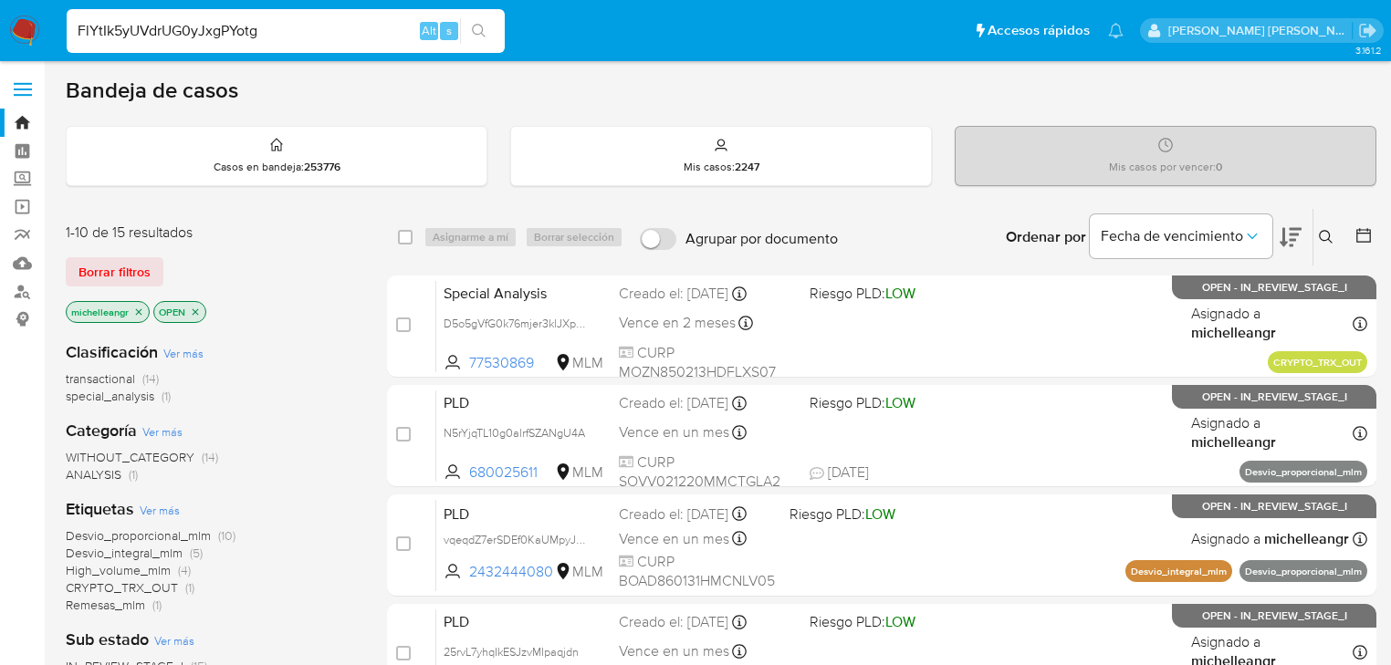
type input "FlYtIk5yUVdrUG0yJxgPYotg"
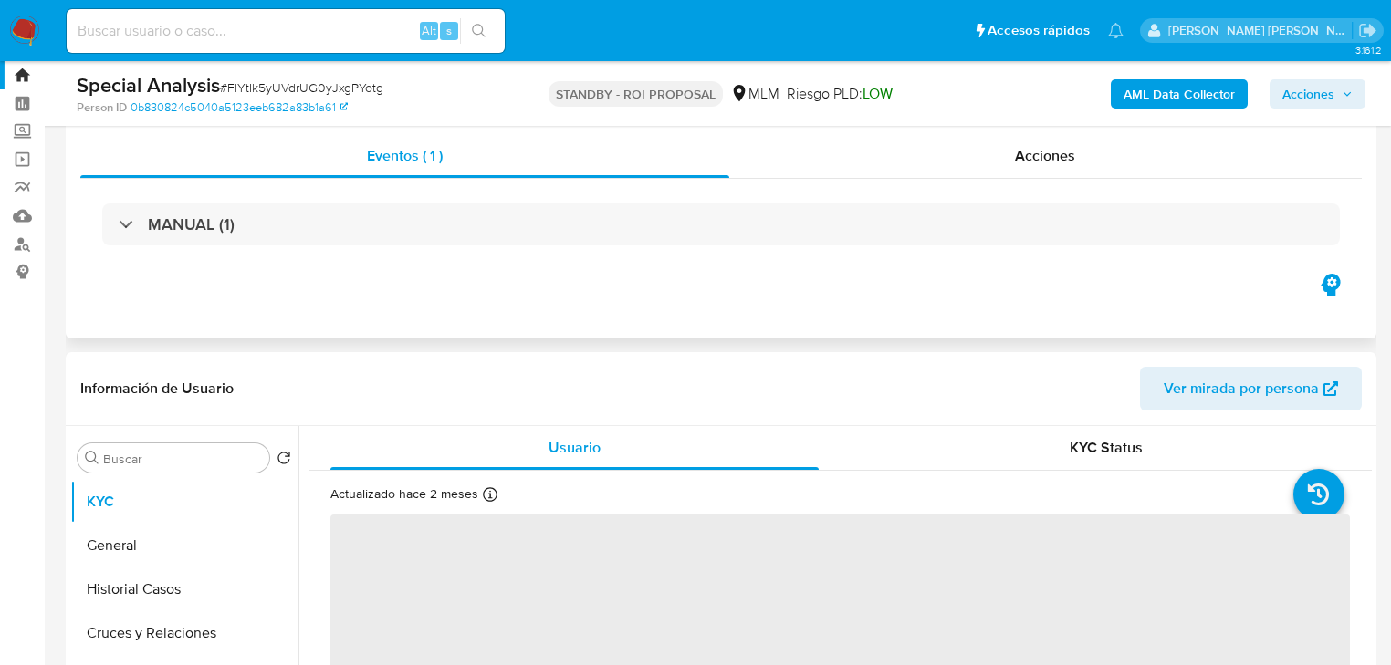
scroll to position [73, 0]
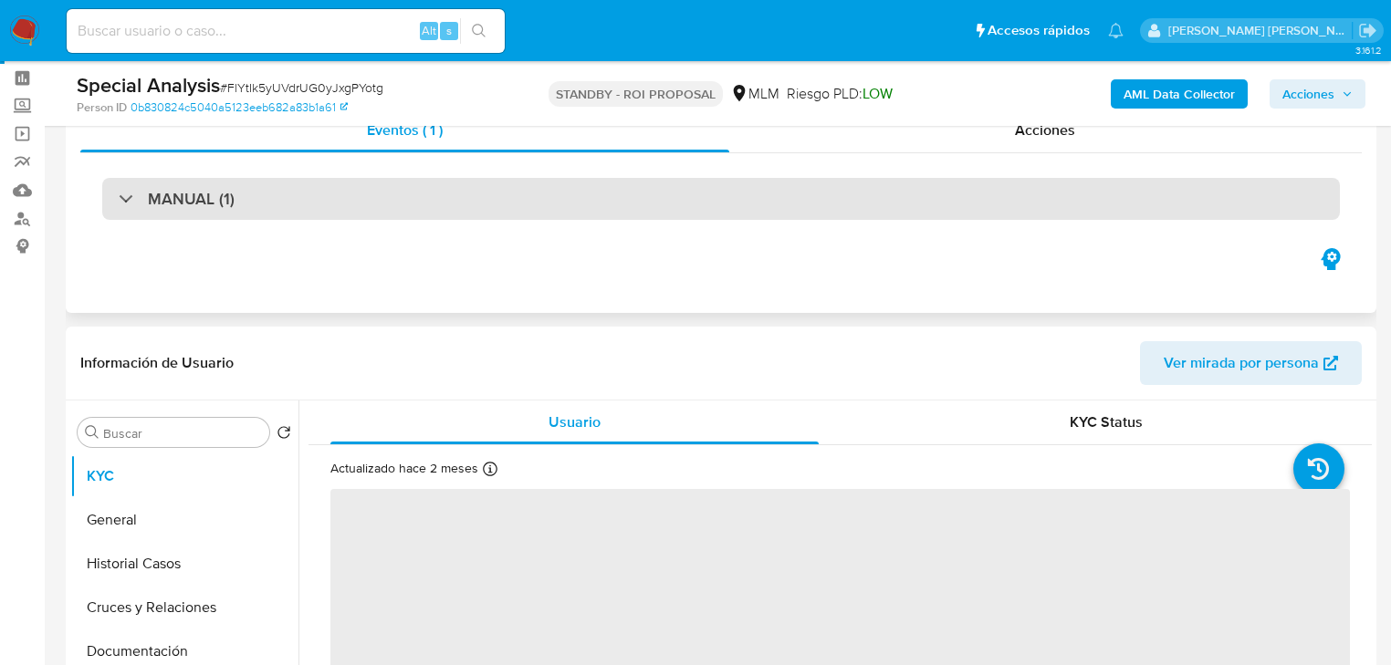
select select "10"
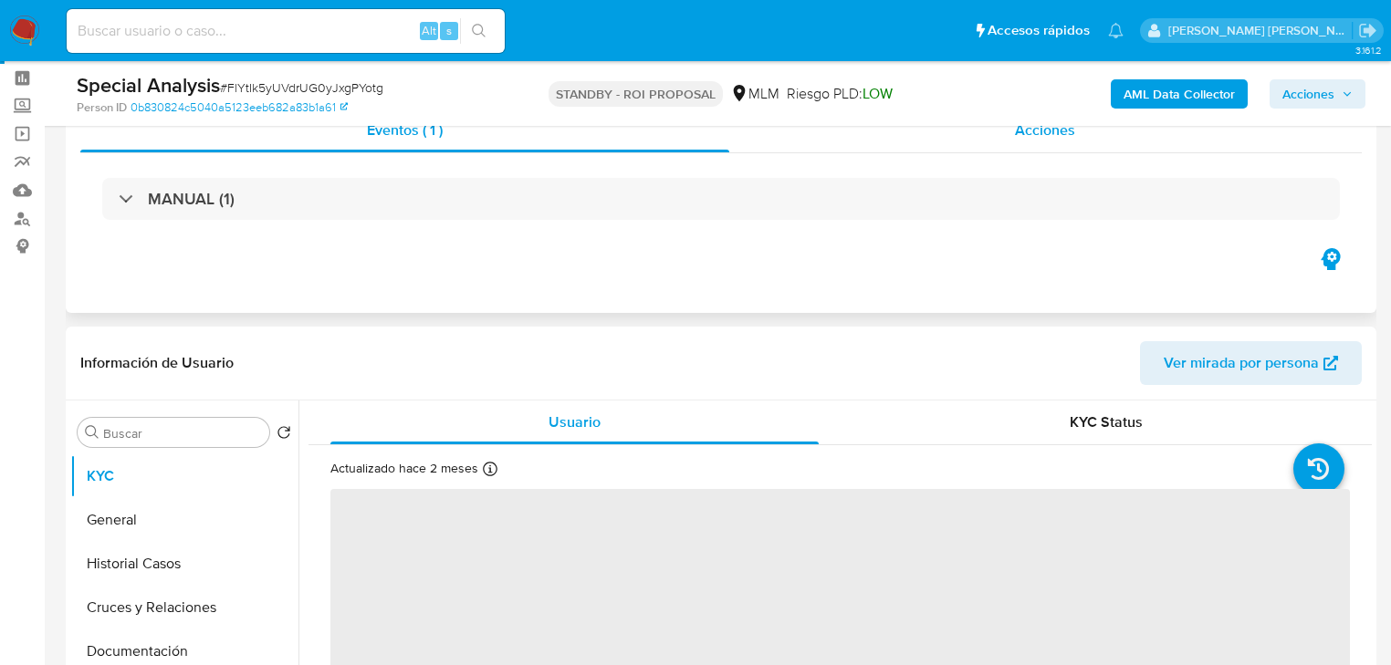
click at [1047, 129] on span "Acciones" at bounding box center [1045, 130] width 60 height 21
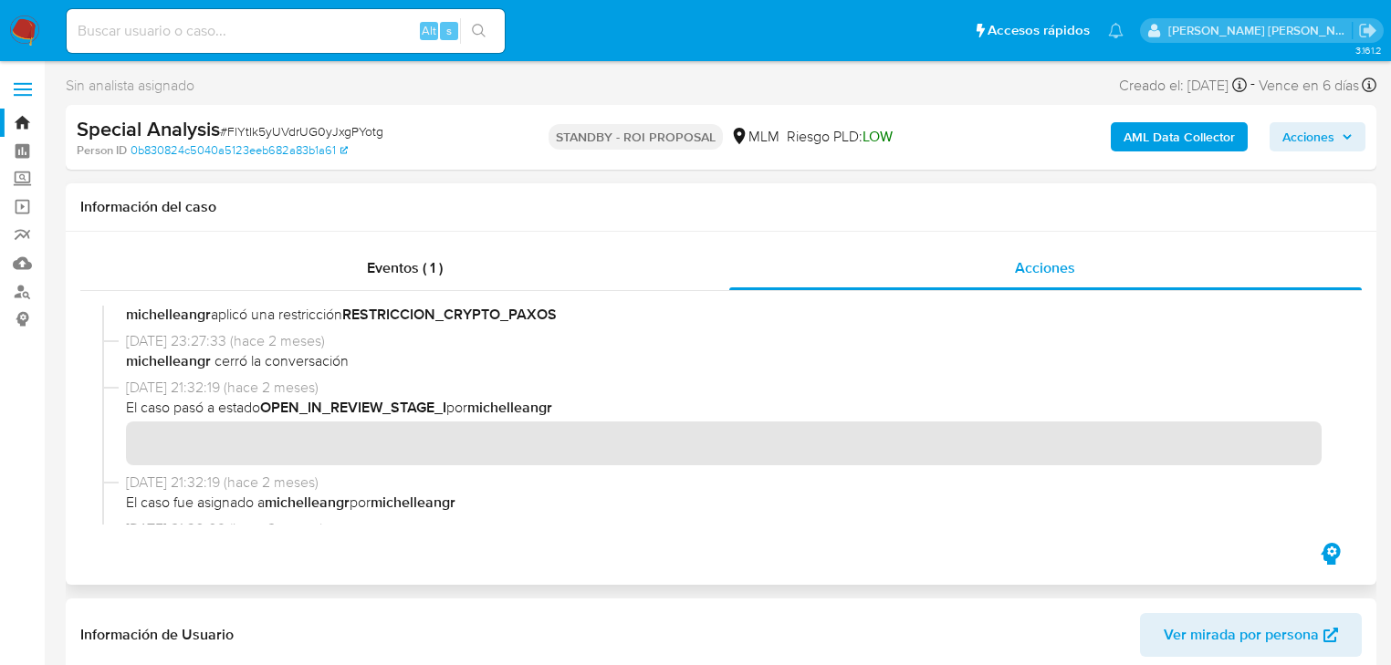
scroll to position [438, 0]
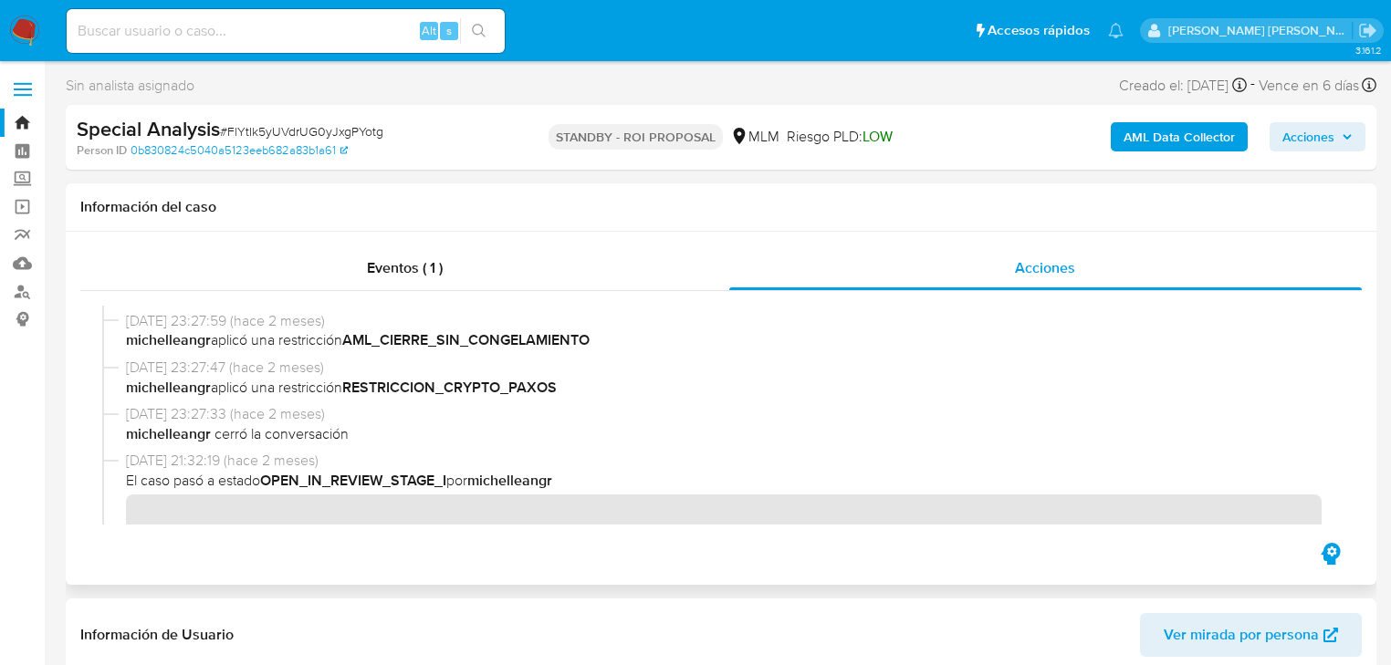
drag, startPoint x: 591, startPoint y: 393, endPoint x: 328, endPoint y: 378, distance: 264.2
click at [328, 378] on span "michelleangr aplicó una restricción RESTRICCION_CRYPTO_PAXOS" at bounding box center [729, 388] width 1206 height 20
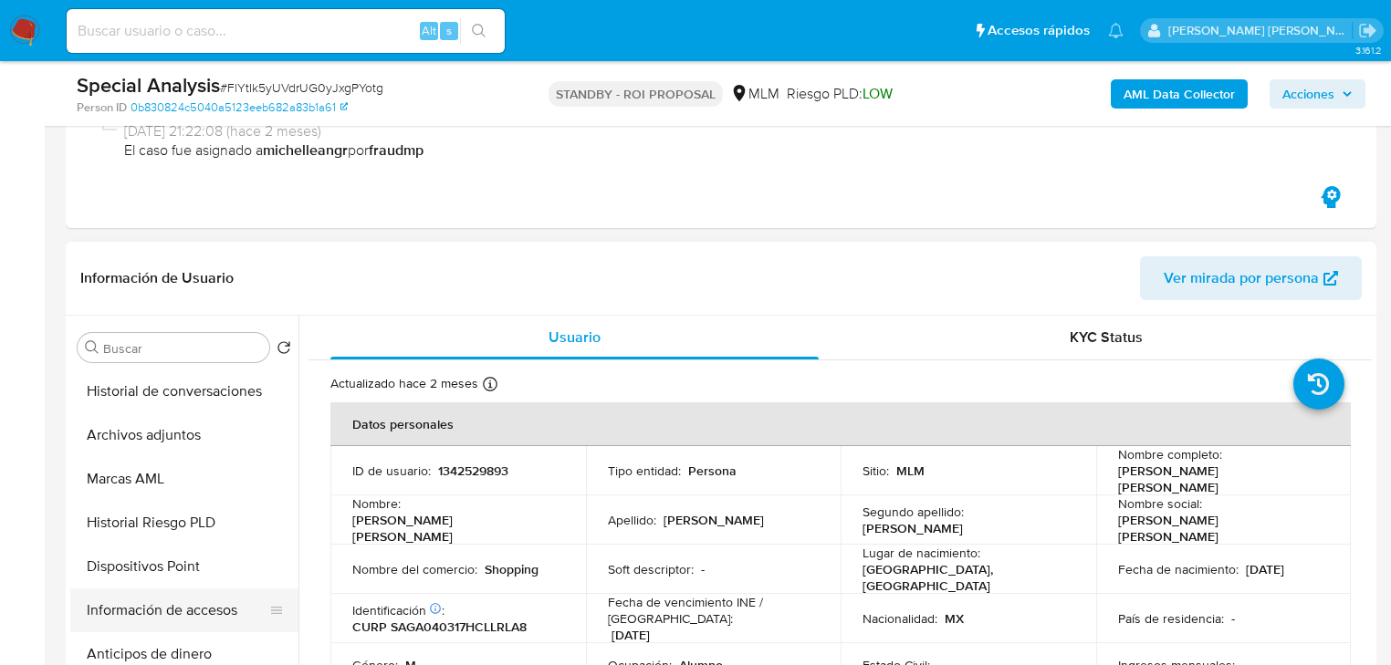
click at [199, 612] on button "Información de accesos" at bounding box center [177, 611] width 214 height 44
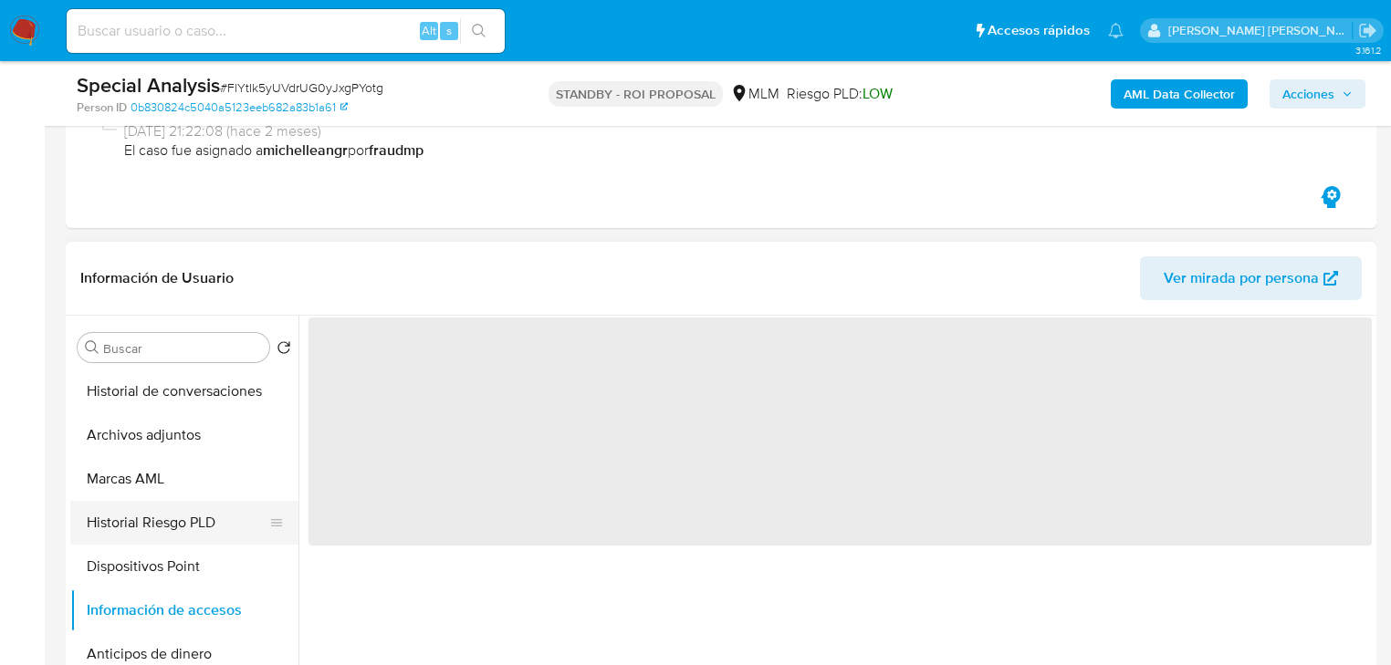
click at [203, 528] on button "Historial Riesgo PLD" at bounding box center [177, 523] width 214 height 44
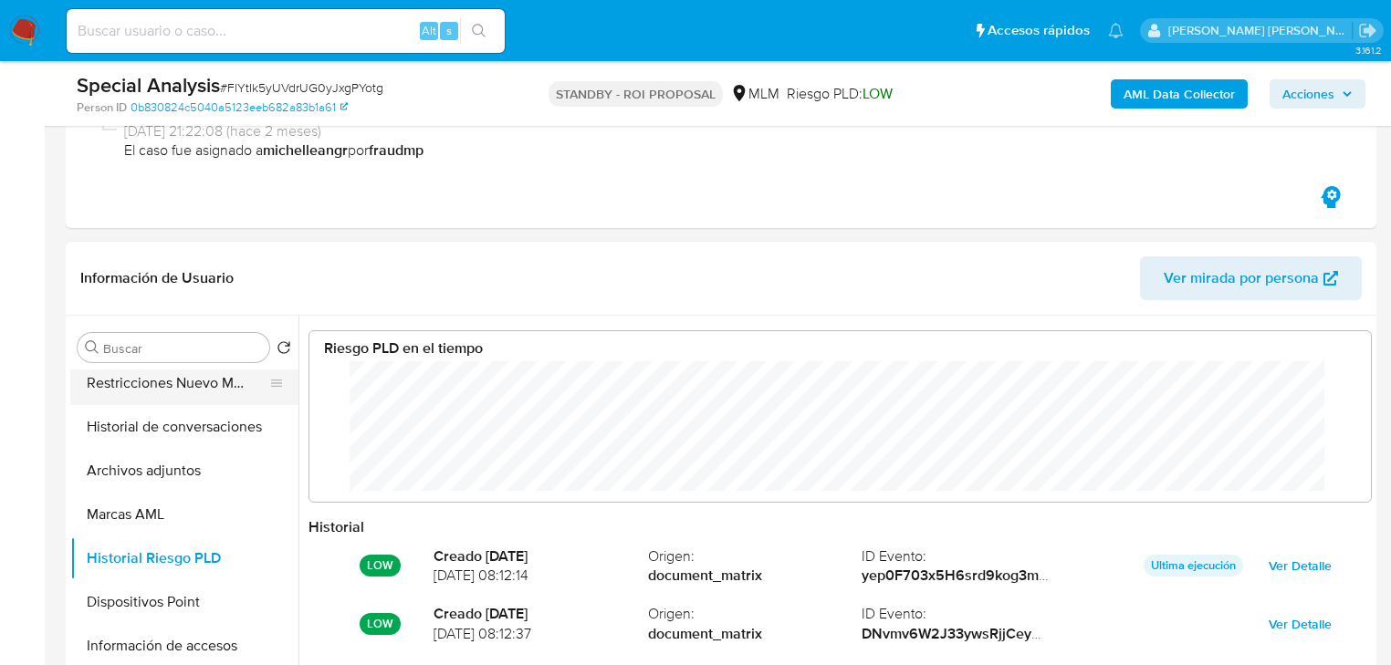
scroll to position [274, 0]
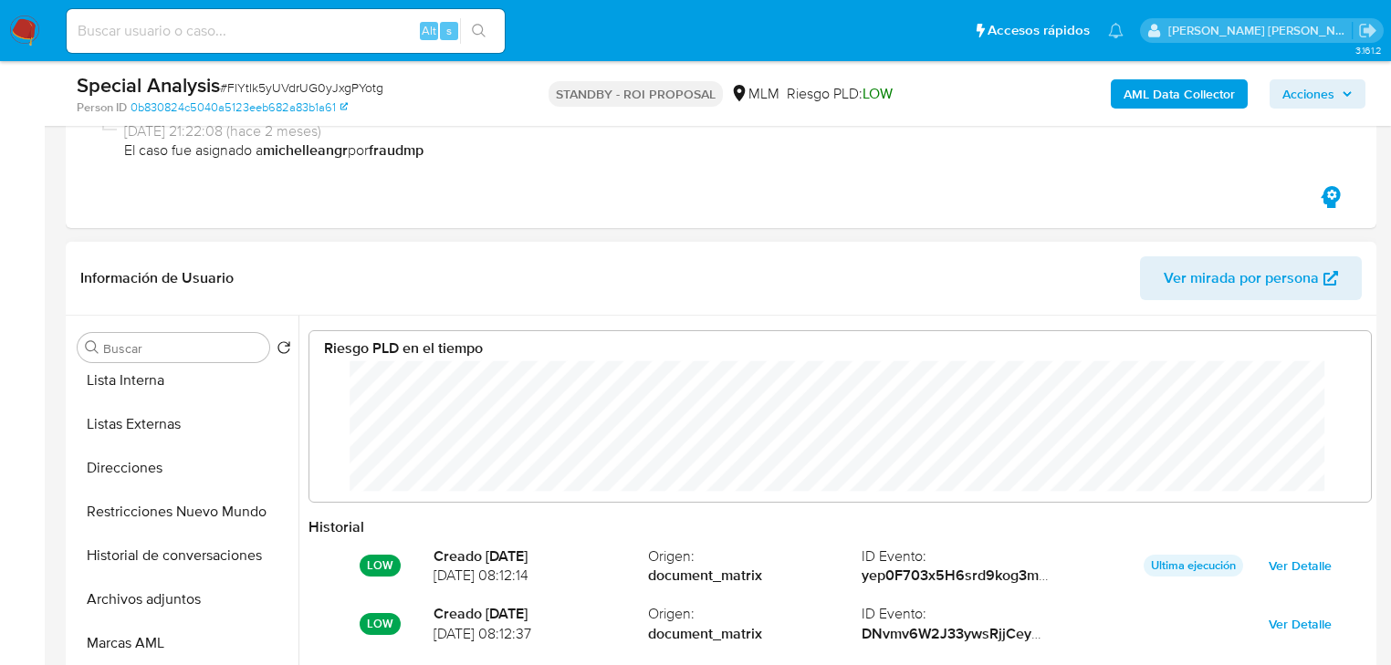
drag, startPoint x: 203, startPoint y: 514, endPoint x: 620, endPoint y: 493, distance: 418.4
click at [203, 513] on button "Restricciones Nuevo Mundo" at bounding box center [184, 512] width 228 height 44
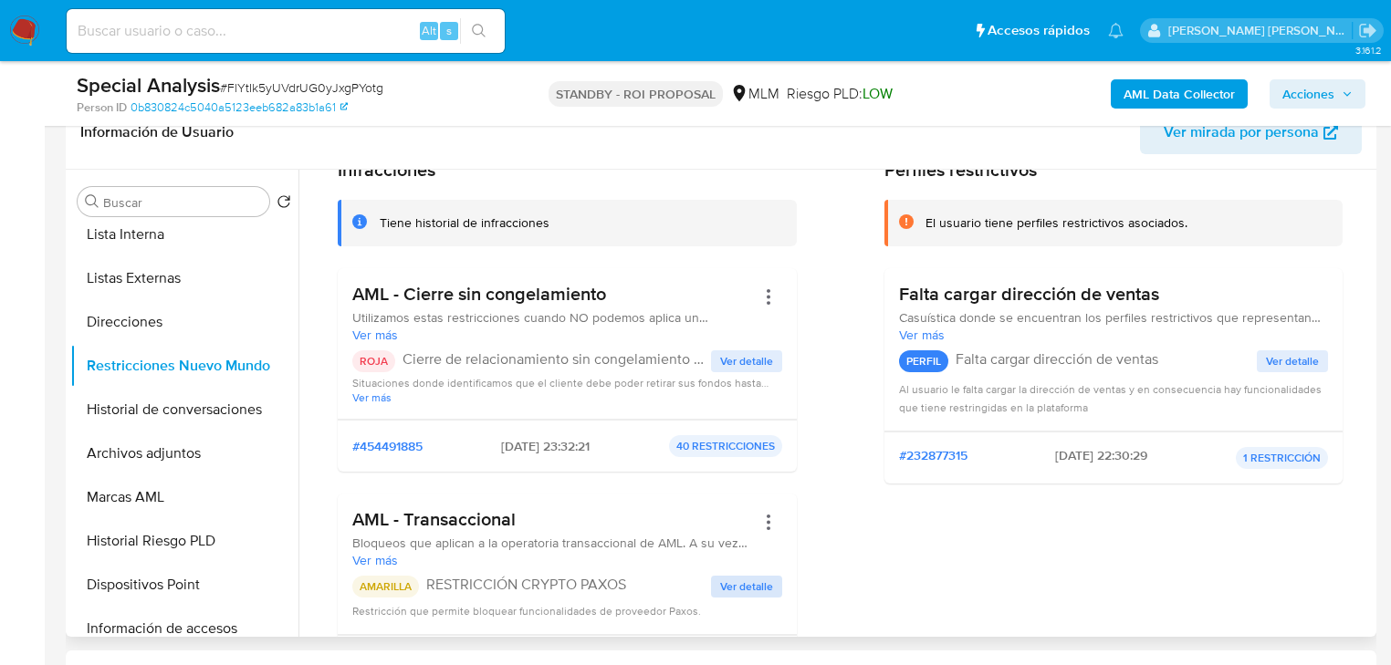
scroll to position [219, 0]
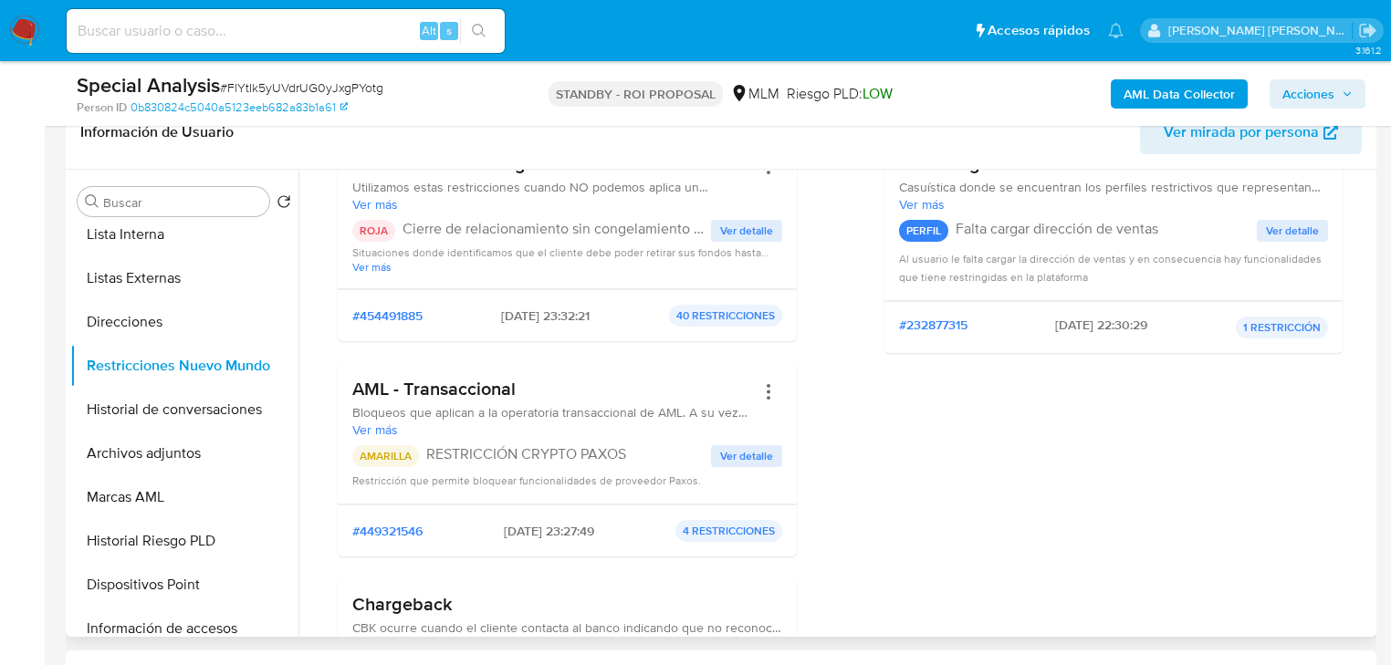
click at [745, 464] on span "Ver detalle" at bounding box center [746, 456] width 53 height 18
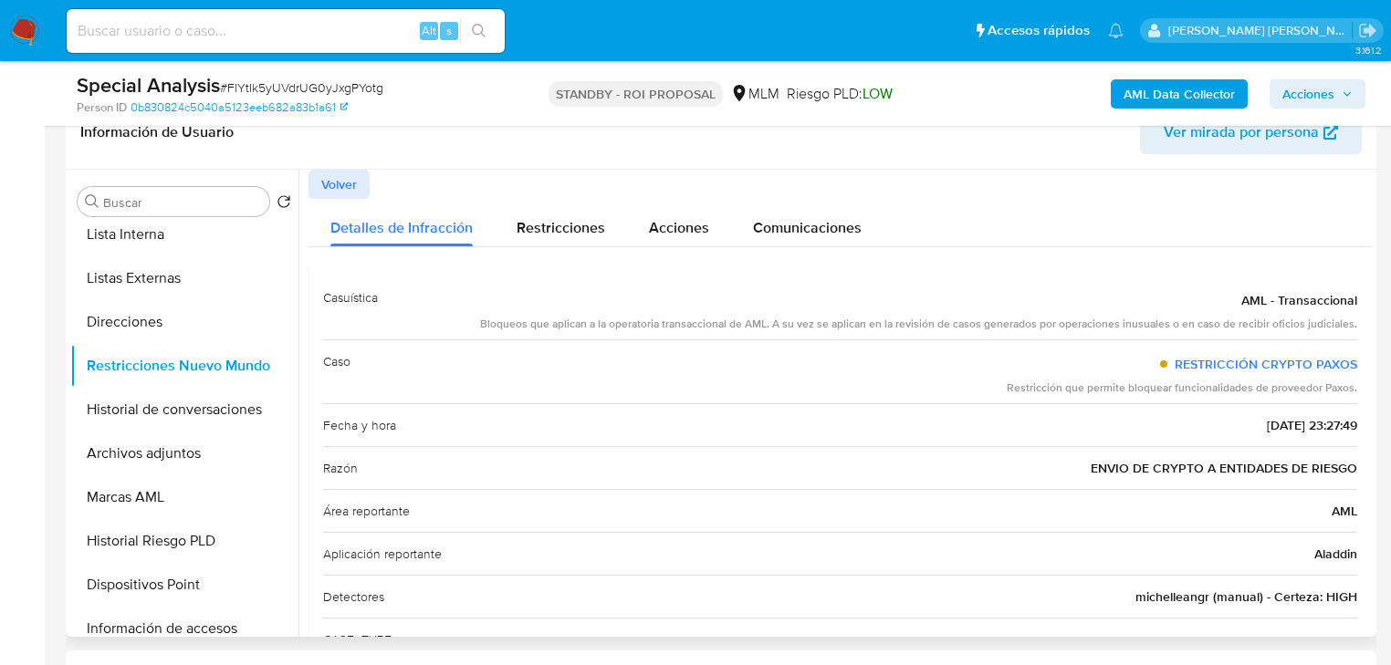
drag, startPoint x: 1075, startPoint y: 464, endPoint x: 1361, endPoint y: 455, distance: 286.6
click at [1361, 455] on div "Casuística AML - Transaccional Bloqueos que aplican a la operatoria transaccion…" at bounding box center [839, 511] width 1063 height 499
click at [152, 26] on input at bounding box center [286, 31] width 438 height 24
paste input "182948553"
type input "182948553"
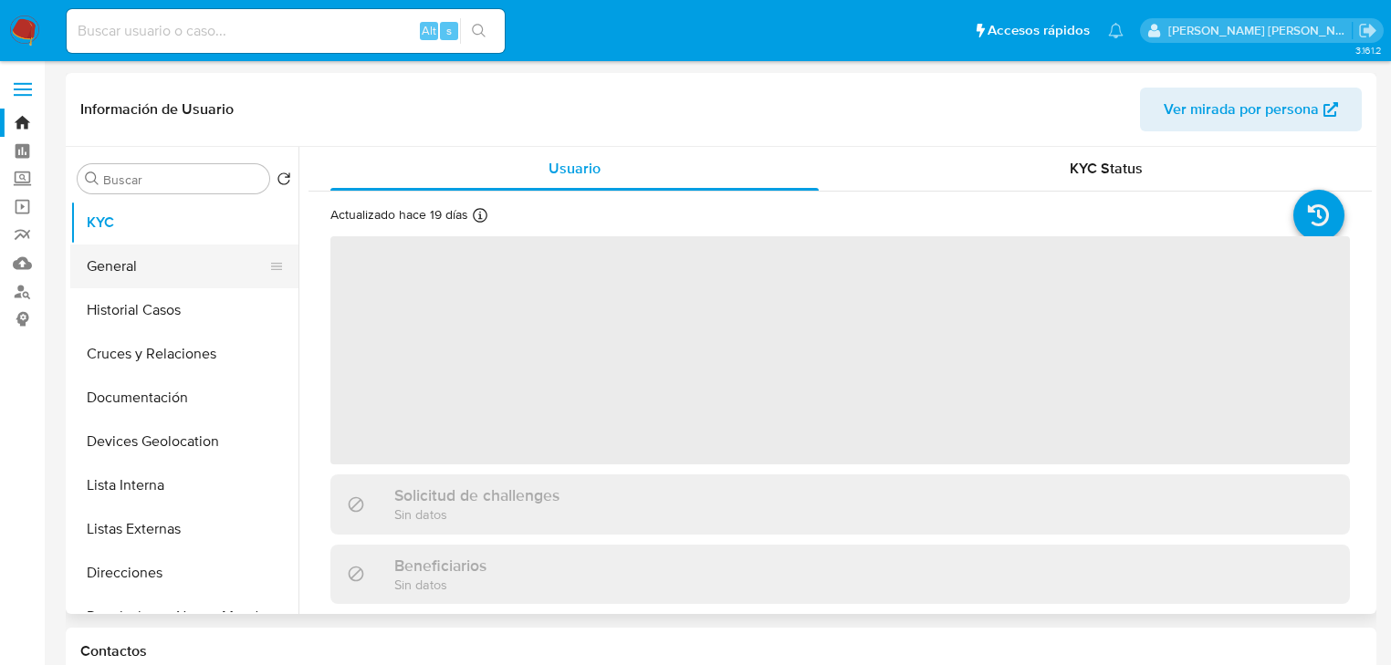
select select "10"
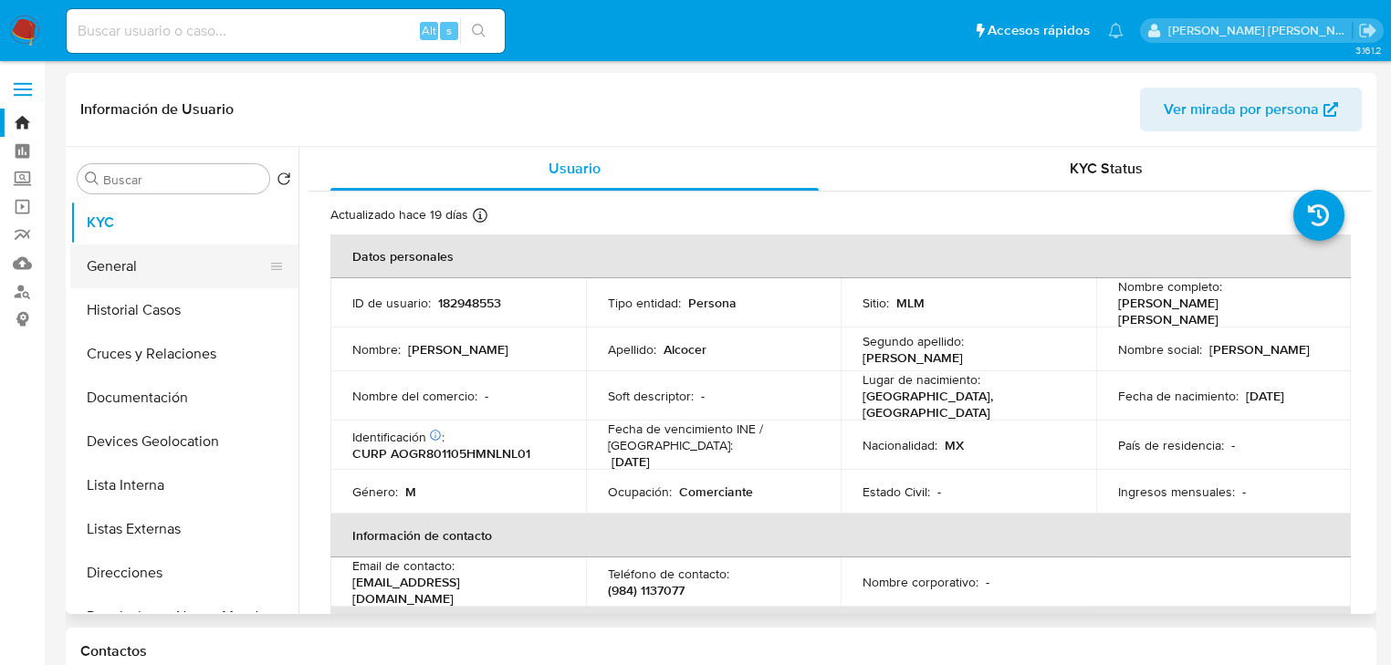
click at [193, 273] on button "General" at bounding box center [177, 267] width 214 height 44
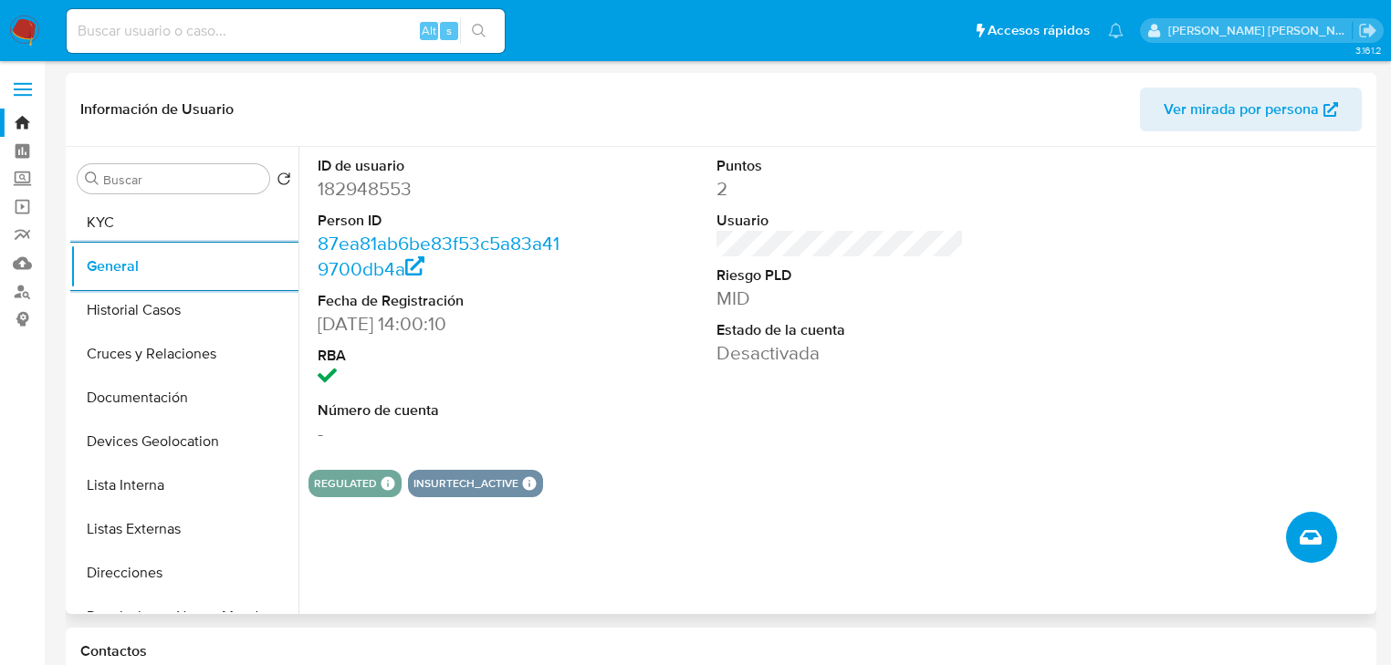
click at [1314, 531] on icon "Crear caso manual" at bounding box center [1310, 537] width 22 height 15
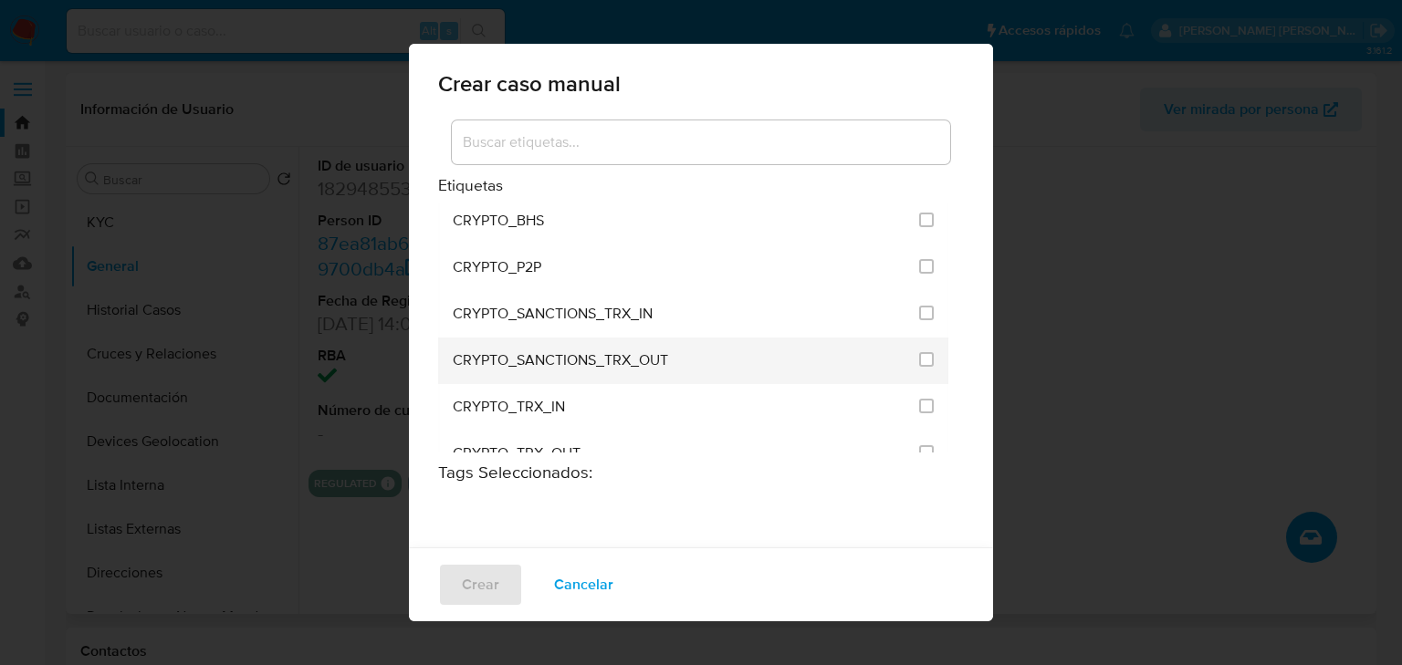
scroll to position [292, 0]
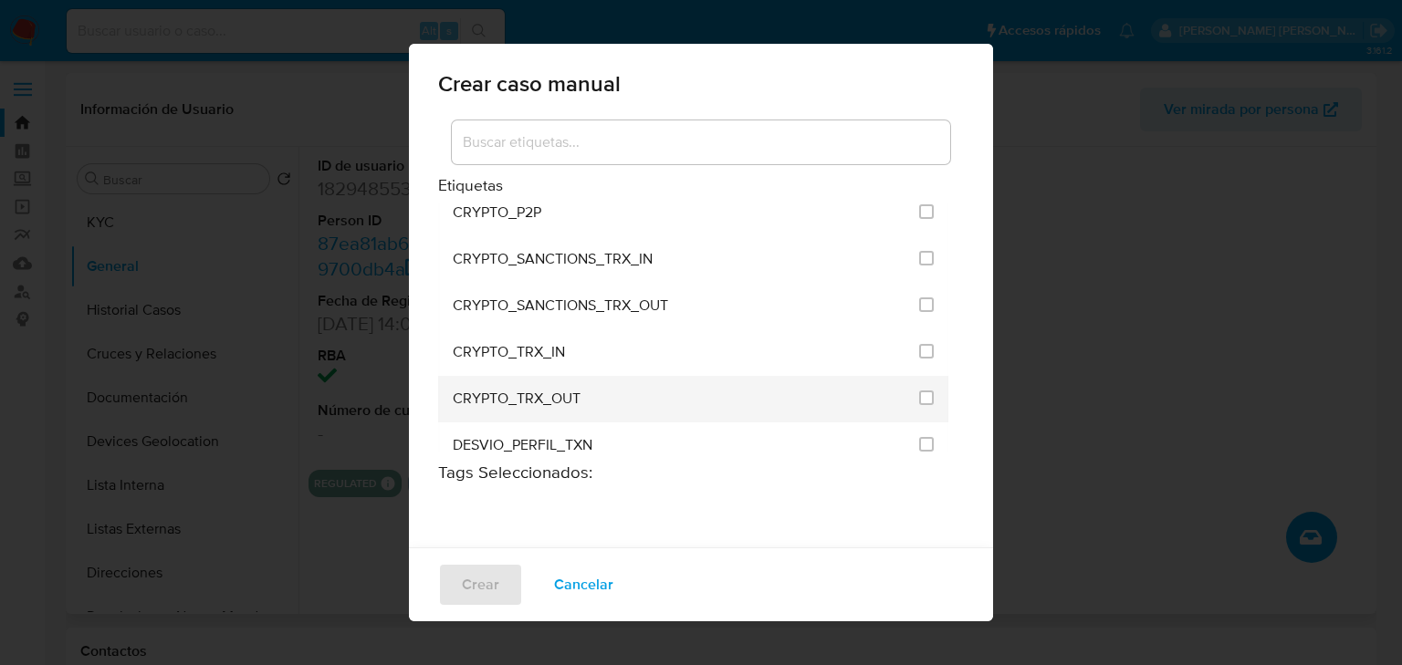
click at [920, 388] on li "CRYPTO_TRX_OUT" at bounding box center [693, 399] width 510 height 47
click at [919, 391] on input "1963" at bounding box center [926, 398] width 15 height 15
checkbox input "true"
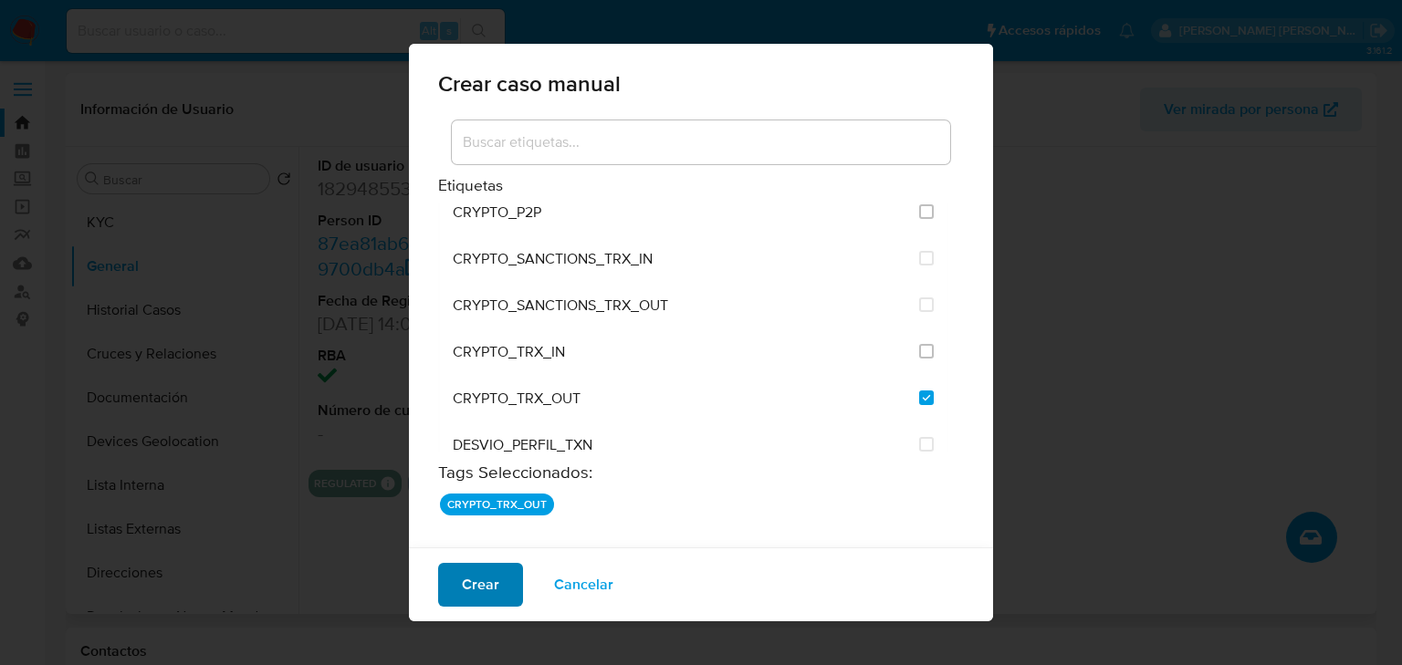
click at [481, 579] on span "Crear" at bounding box center [480, 585] width 37 height 40
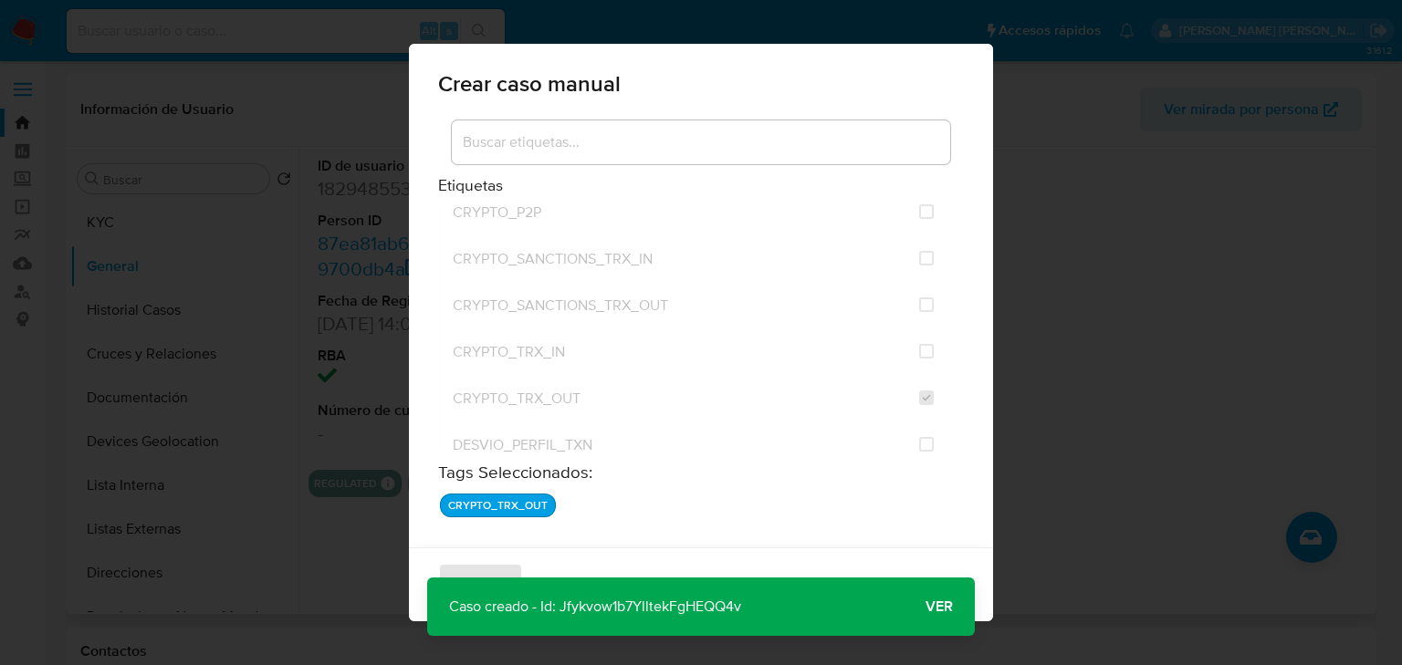
click at [630, 608] on p "Caso creado - Id: Jfykvow1b7YlltekFgHEQQ4v" at bounding box center [595, 607] width 336 height 58
click at [941, 607] on span "Ver" at bounding box center [938, 607] width 27 height 0
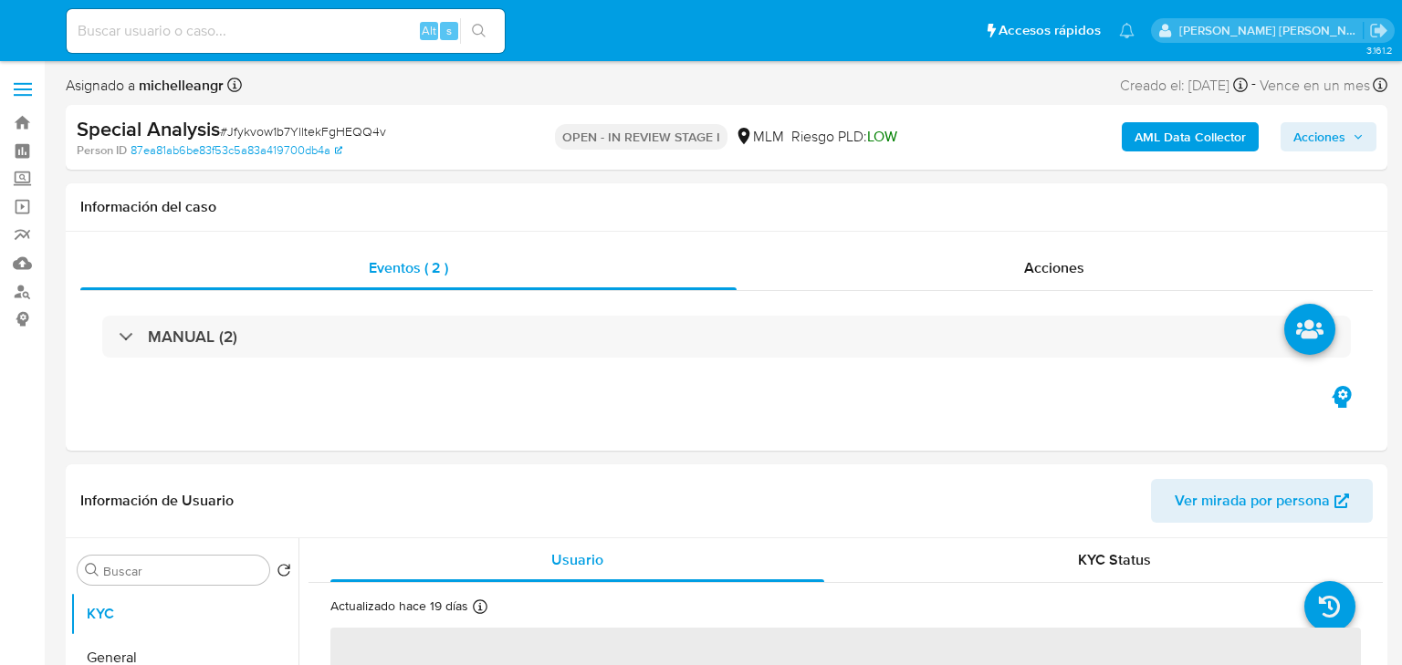
select select "10"
click at [215, 26] on input at bounding box center [286, 31] width 438 height 24
paste input "129162392"
type input "129162392"
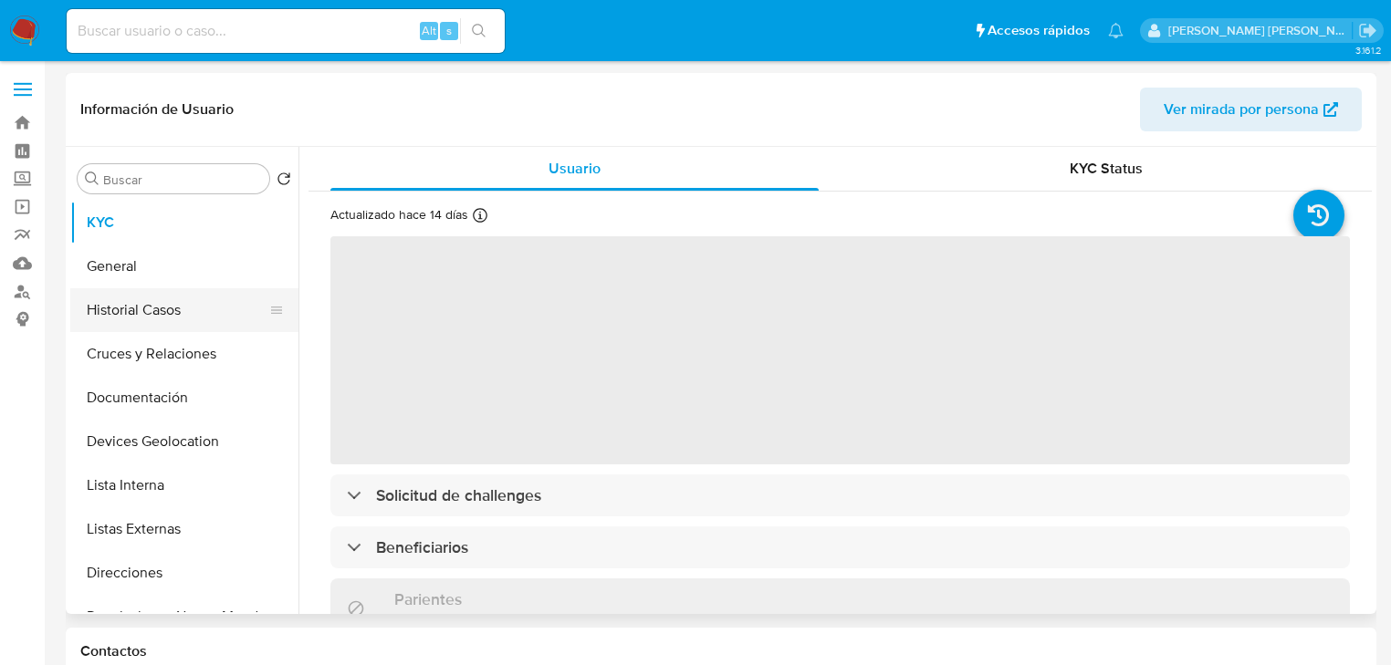
select select "10"
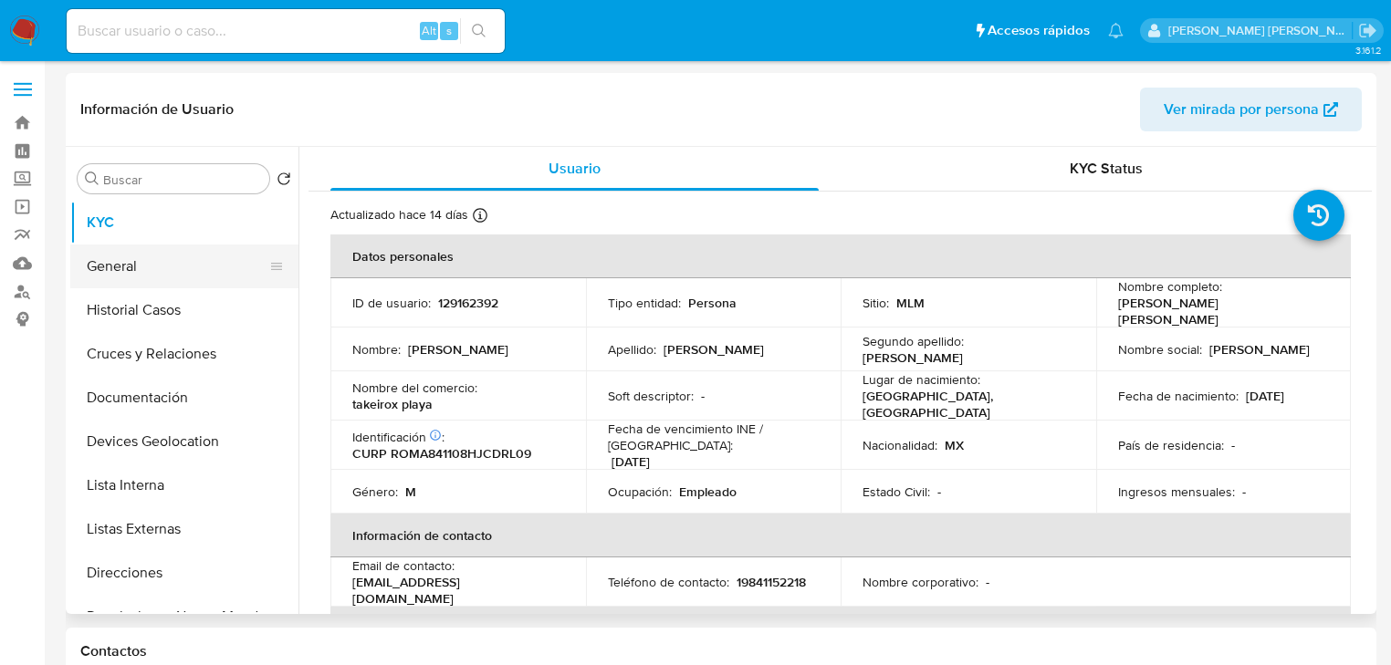
click at [162, 270] on button "General" at bounding box center [177, 267] width 214 height 44
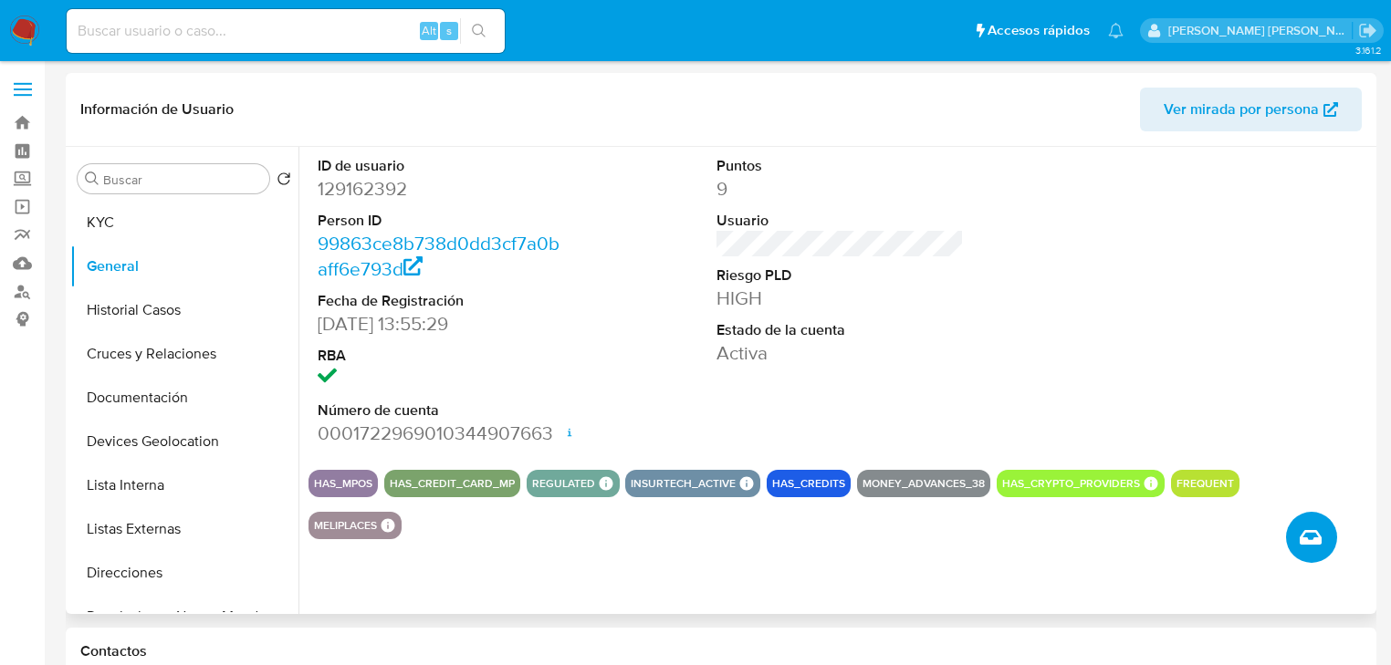
click at [1315, 542] on icon "Crear caso manual" at bounding box center [1310, 537] width 22 height 15
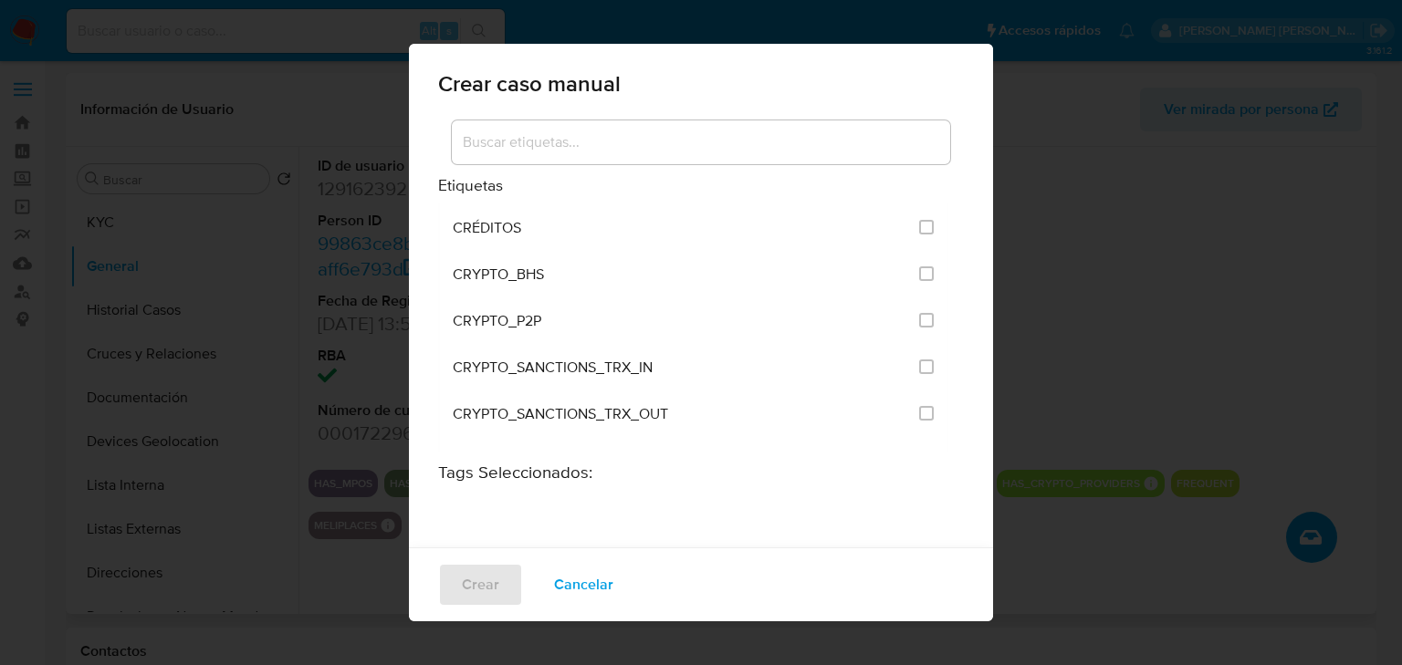
scroll to position [292, 0]
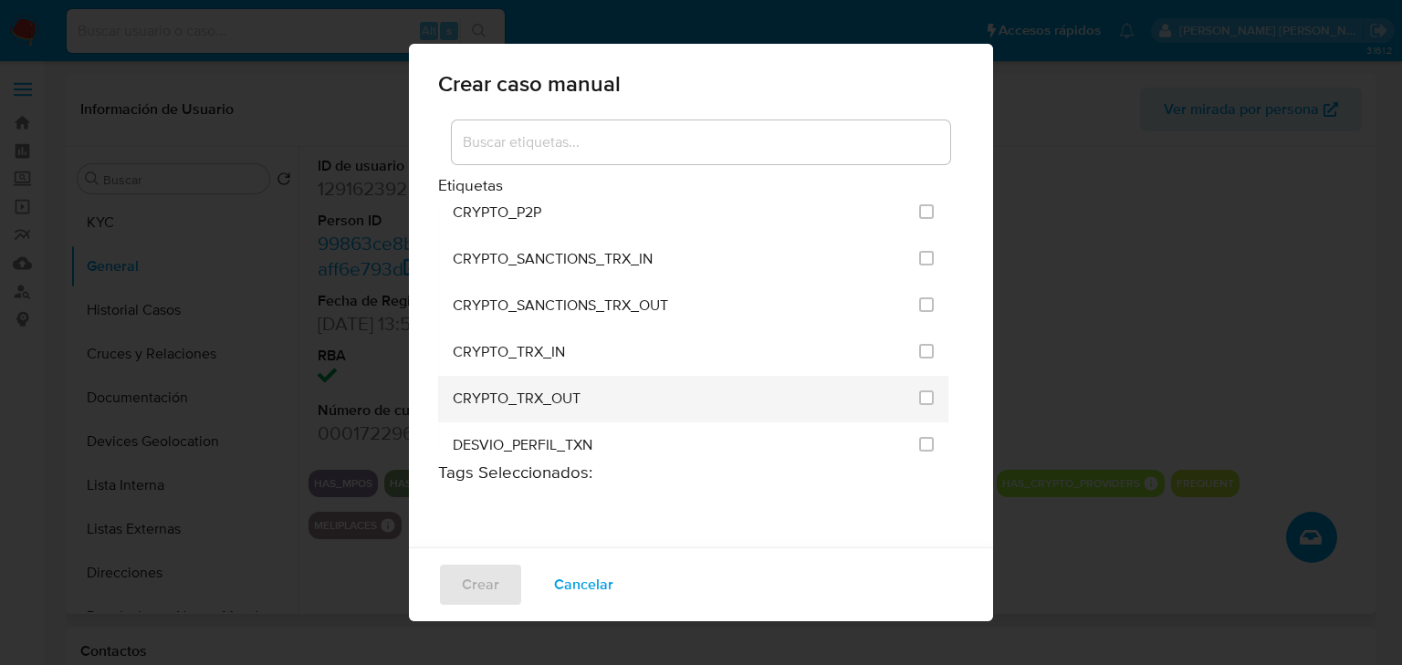
click at [919, 391] on input "1963" at bounding box center [926, 398] width 15 height 15
checkbox input "true"
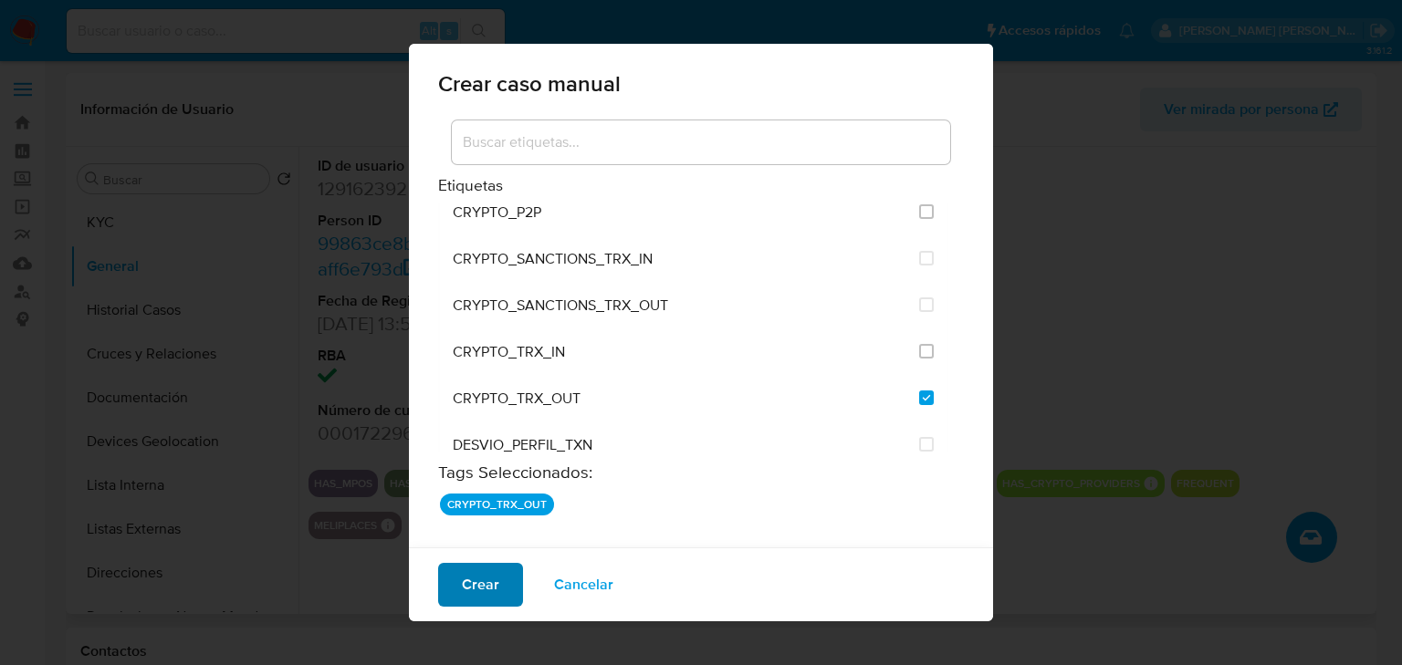
click at [482, 589] on span "Crear" at bounding box center [480, 585] width 37 height 40
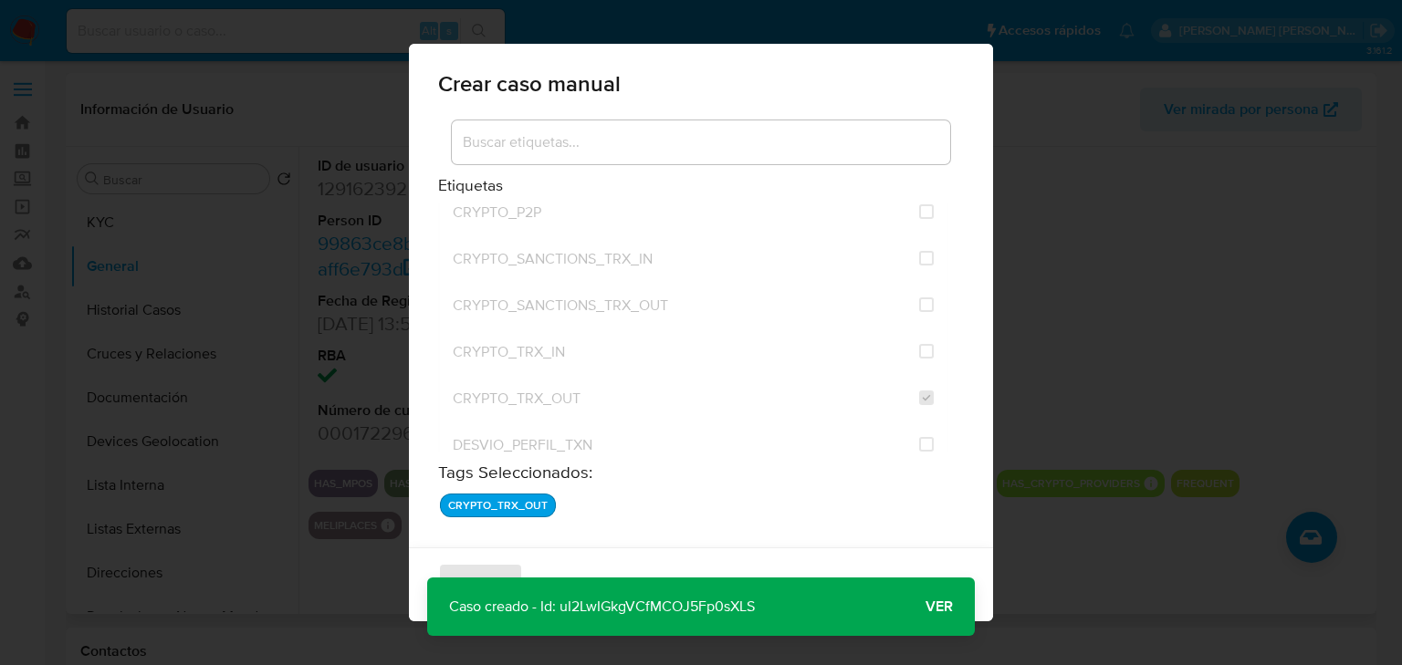
click at [611, 610] on p "Caso creado - Id: uI2LwIGkgVCfMCOJ5Fp0sXLS" at bounding box center [601, 607] width 349 height 58
click at [613, 610] on p "Caso creado - Id: uI2LwIGkgVCfMCOJ5Fp0sXLS" at bounding box center [601, 607] width 349 height 58
click at [949, 607] on span "Ver" at bounding box center [938, 607] width 27 height 0
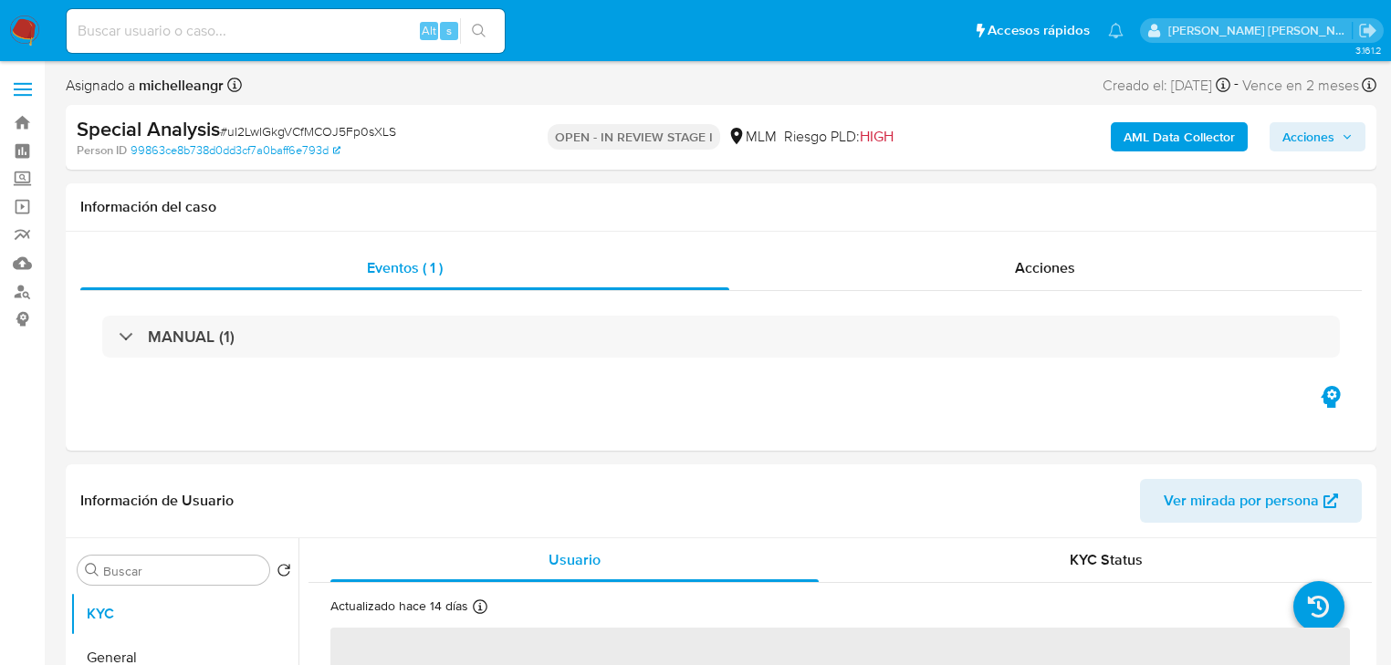
select select "10"
click at [245, 34] on input at bounding box center [286, 31] width 438 height 24
paste input "1163762587"
type input "1163762587"
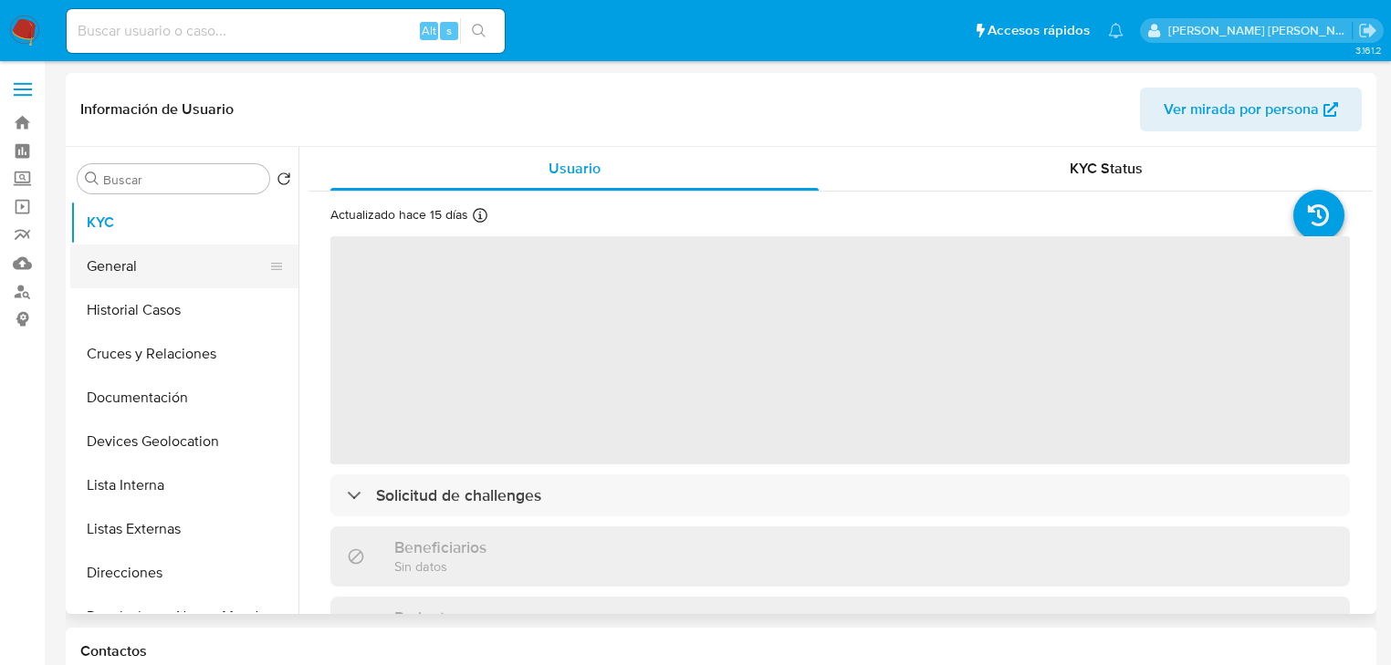
select select "10"
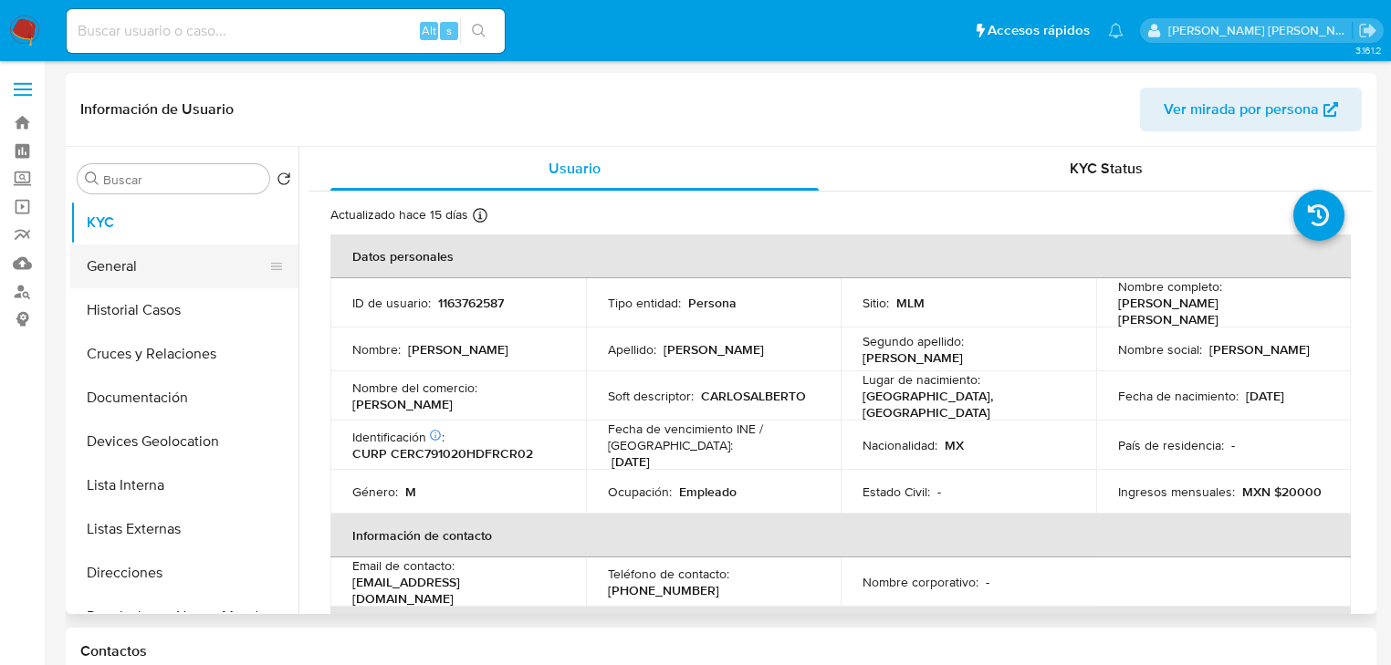
click at [166, 272] on button "General" at bounding box center [177, 267] width 214 height 44
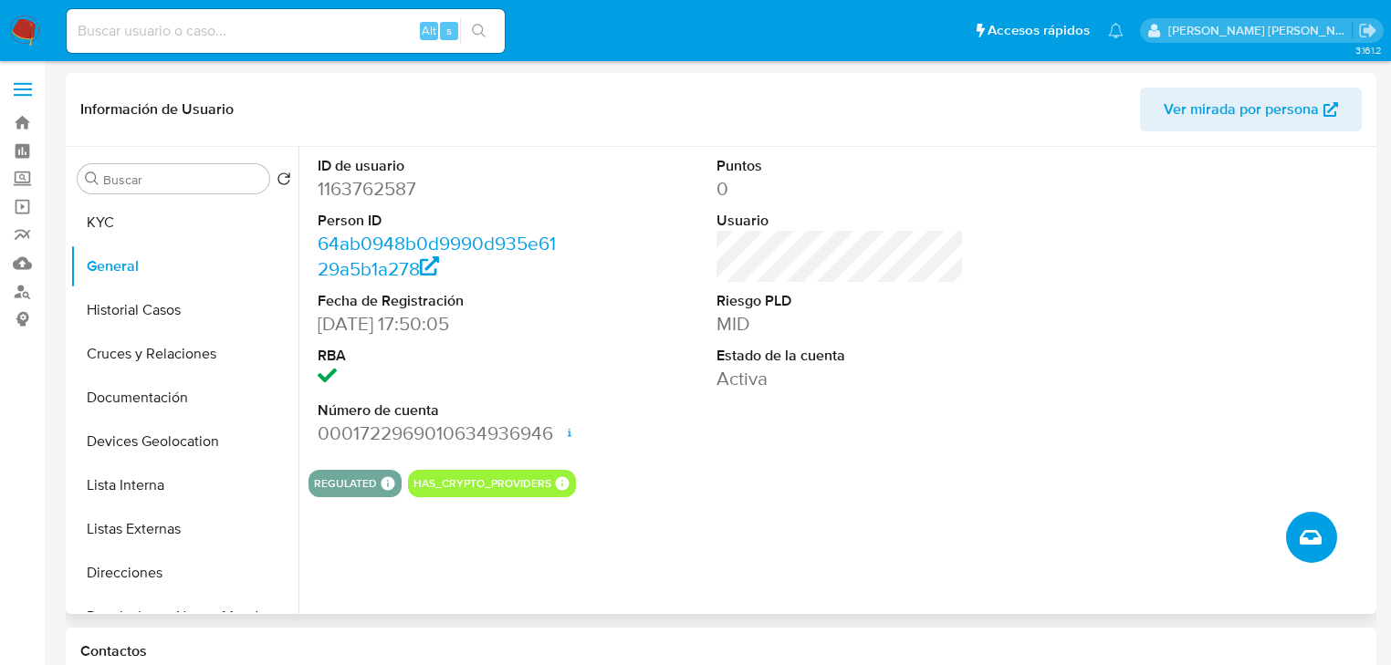
click at [1319, 543] on span "Crear caso manual" at bounding box center [1310, 537] width 22 height 22
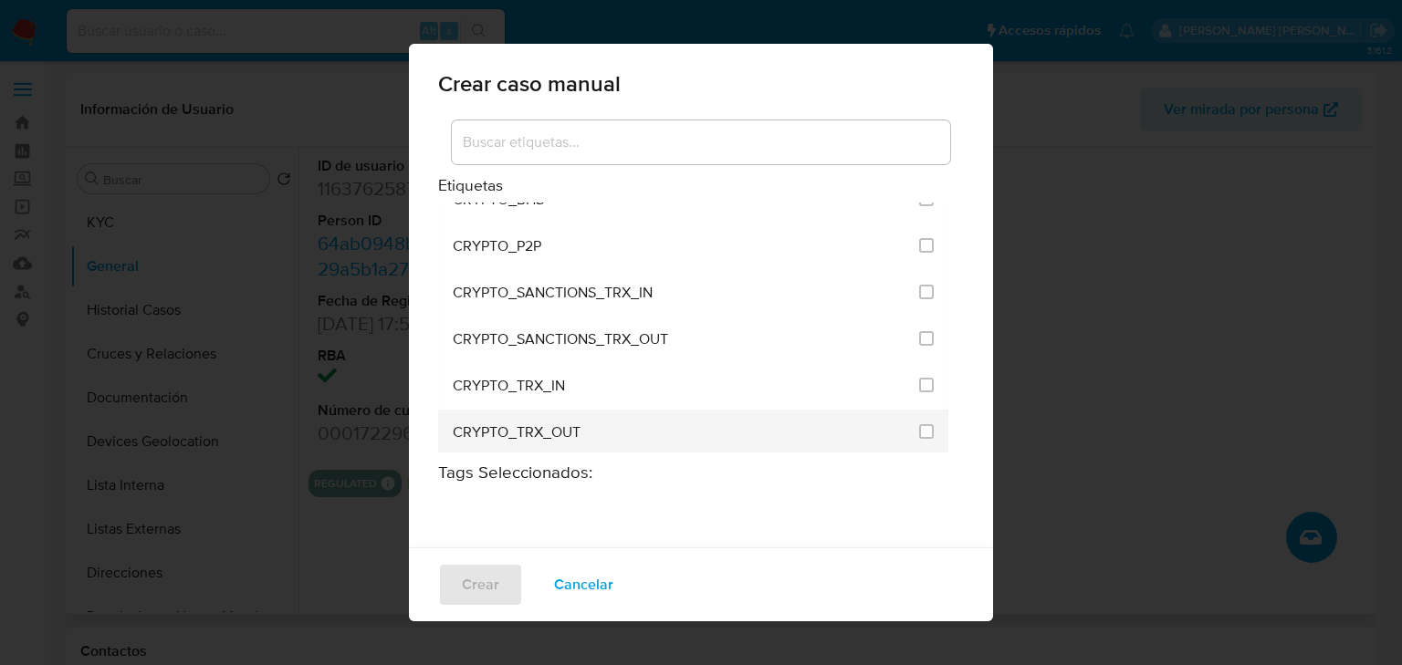
scroll to position [292, 0]
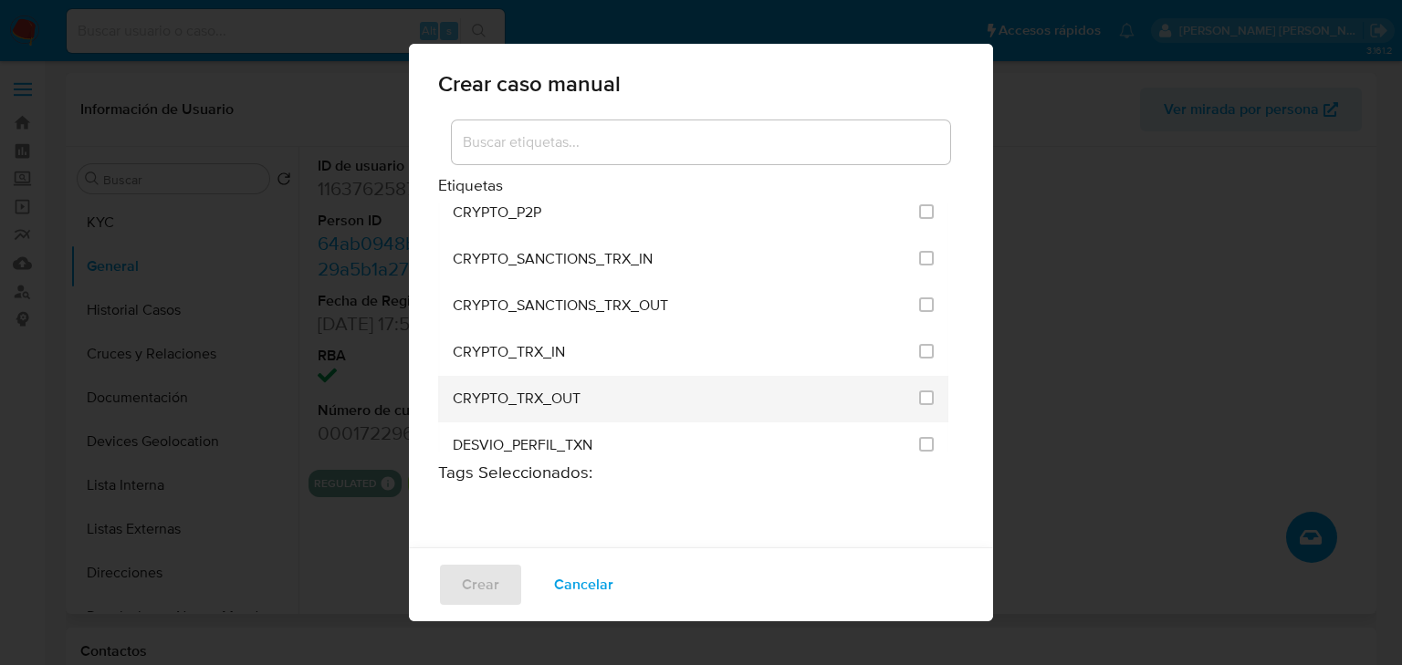
click at [902, 389] on li "CRYPTO_TRX_OUT" at bounding box center [693, 399] width 510 height 47
click at [919, 391] on input "1963" at bounding box center [926, 398] width 15 height 15
checkbox input "true"
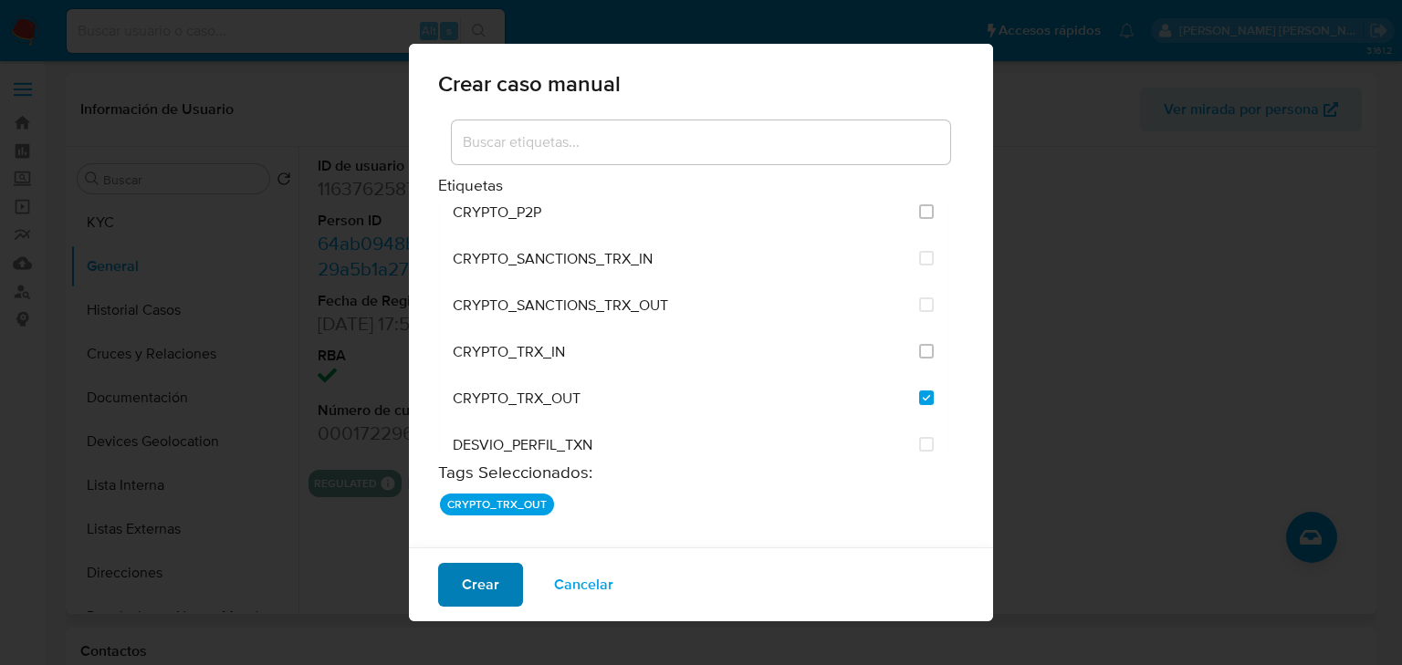
click at [471, 584] on span "Crear" at bounding box center [480, 585] width 37 height 40
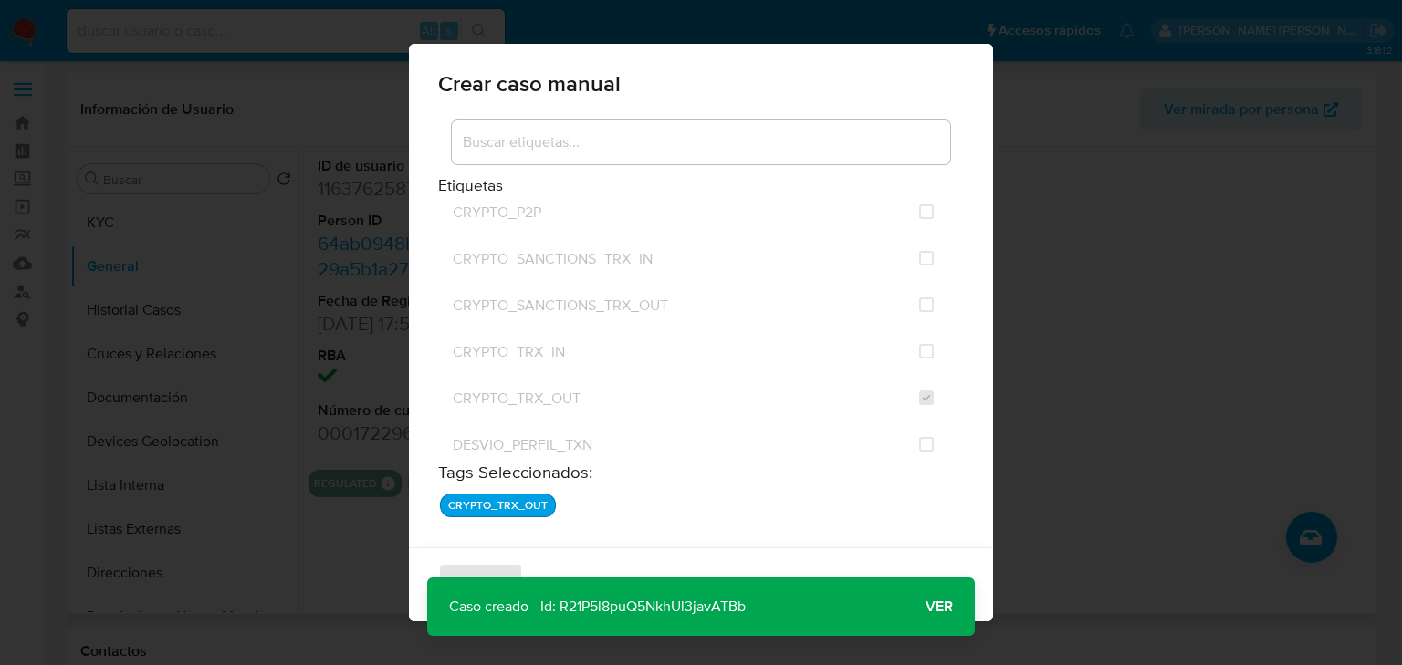
click at [616, 609] on p "Caso creado - Id: R21P5l8puQ5NkhUl3javATBb" at bounding box center [597, 607] width 340 height 58
click at [939, 607] on span "Ver" at bounding box center [938, 607] width 27 height 0
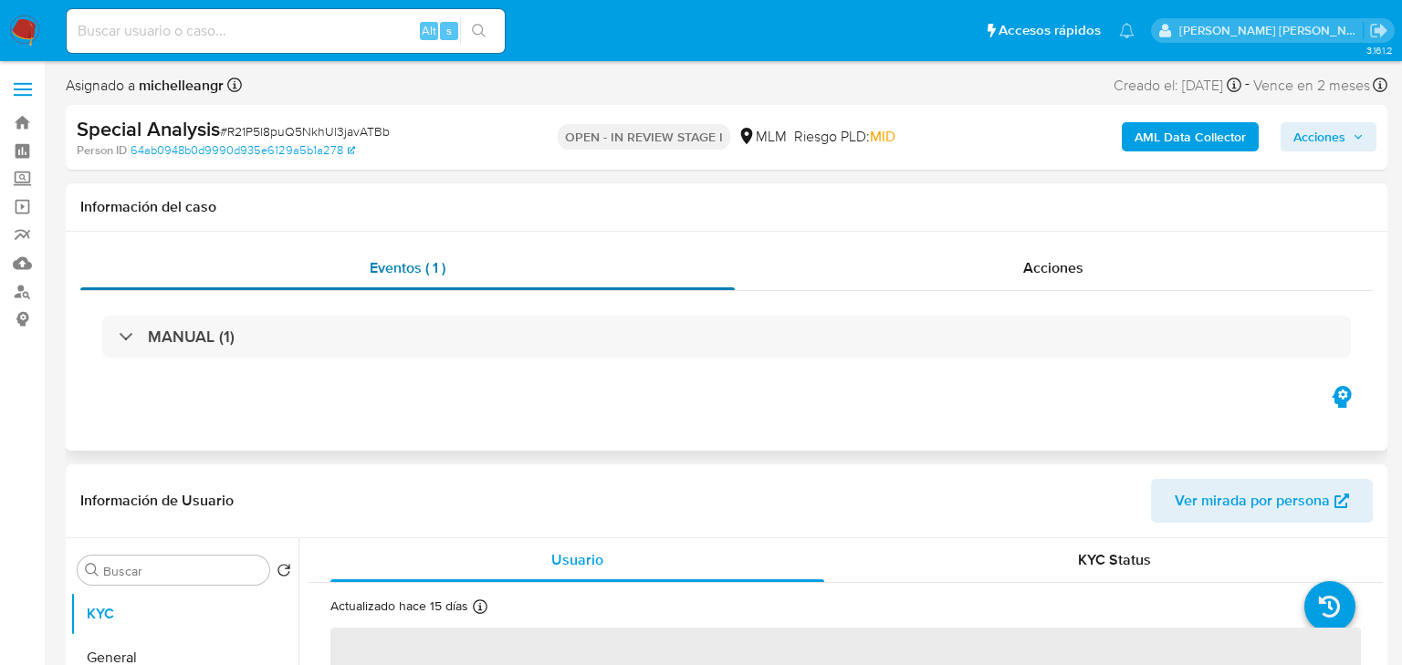
select select "10"
click at [235, 36] on input at bounding box center [286, 31] width 438 height 24
paste input "234310736"
type input "234310736"
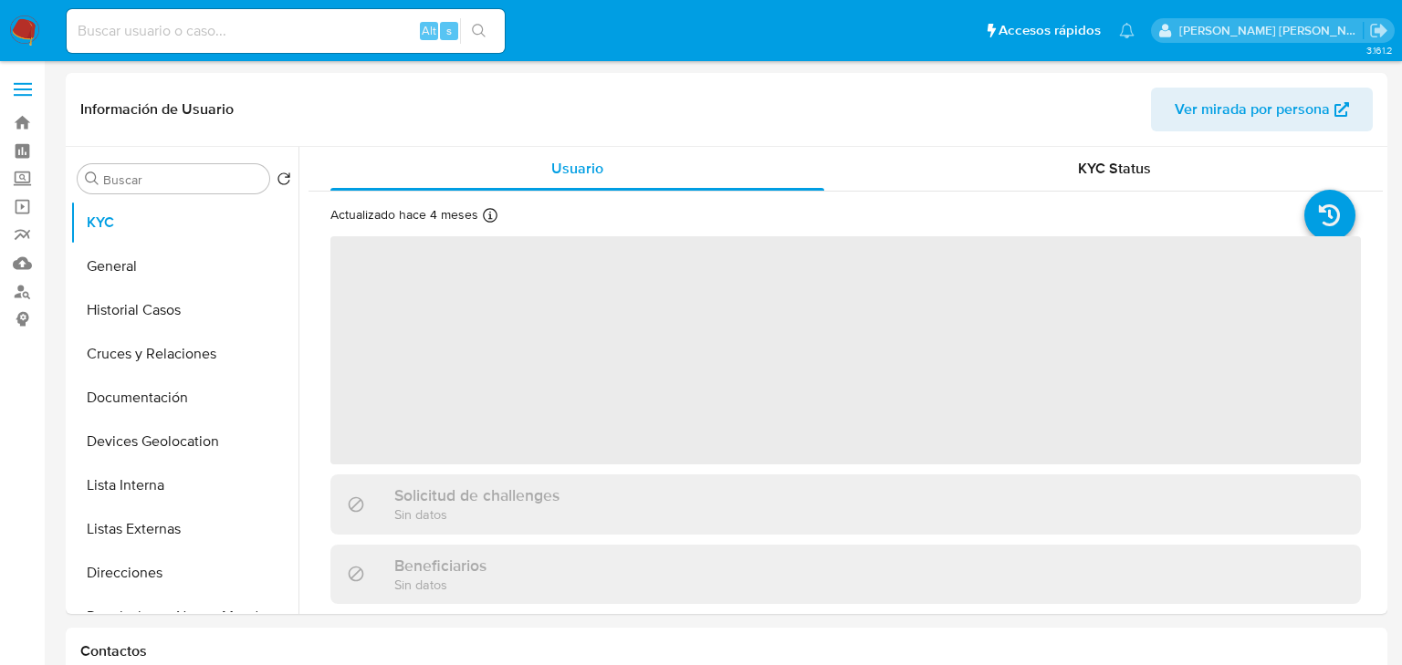
select select "10"
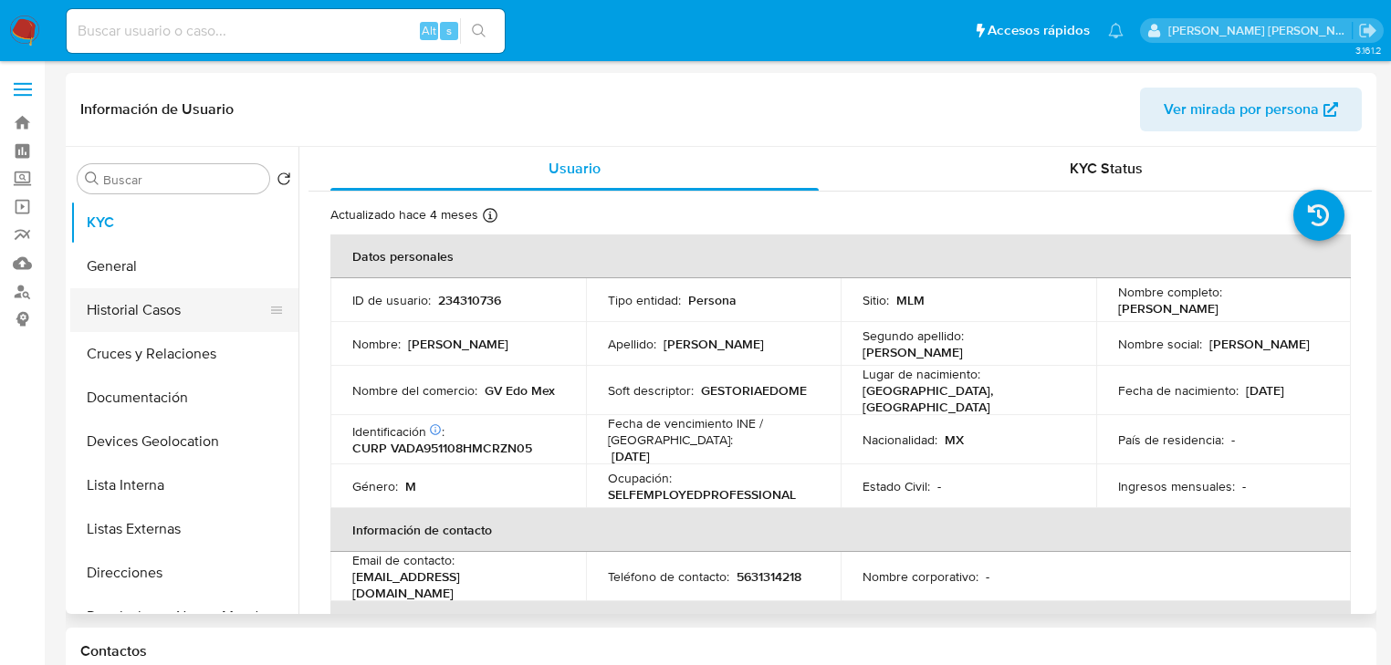
click at [144, 303] on button "Historial Casos" at bounding box center [177, 310] width 214 height 44
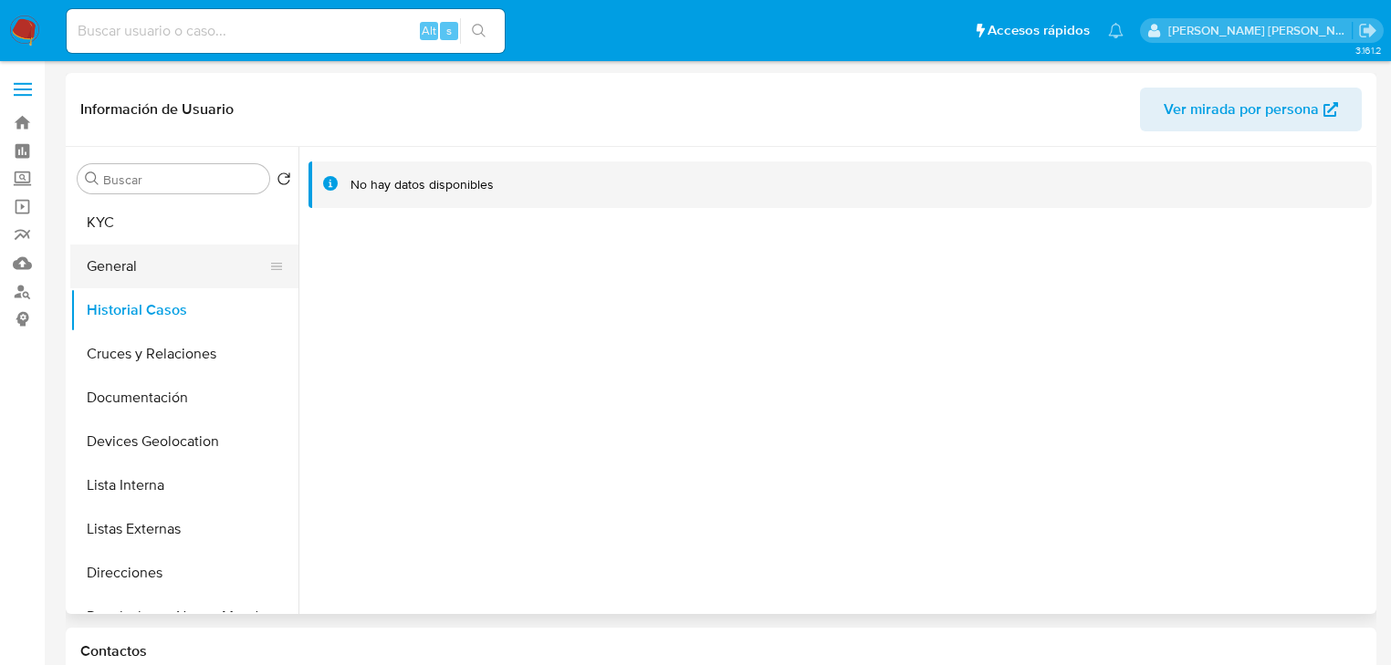
click at [121, 255] on button "General" at bounding box center [177, 267] width 214 height 44
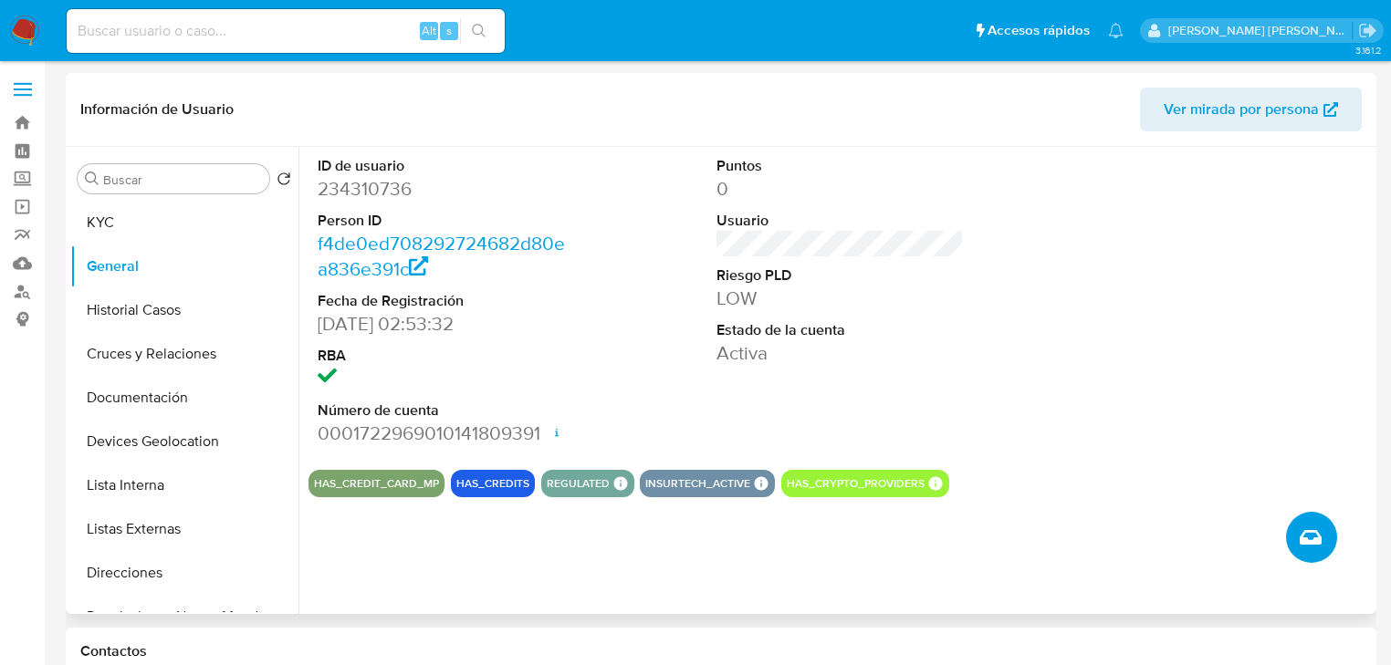
click at [1308, 526] on icon "Crear caso manual" at bounding box center [1310, 537] width 22 height 22
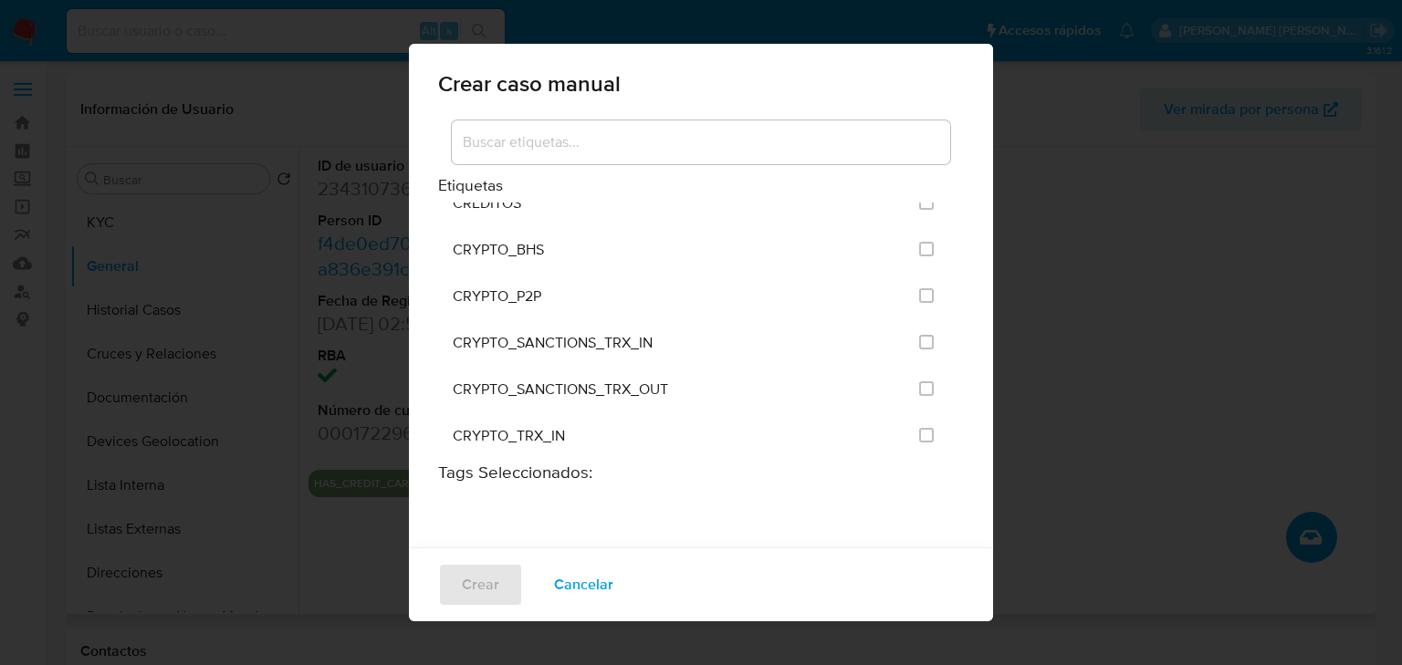
scroll to position [292, 0]
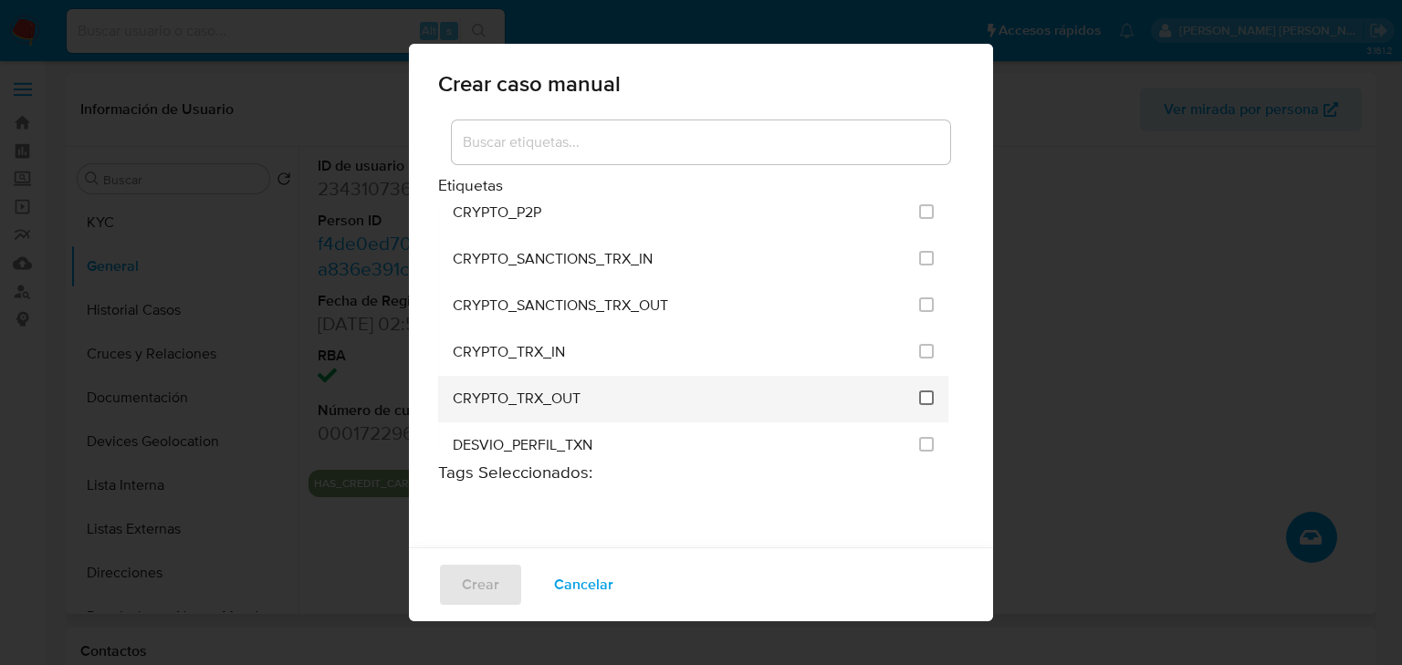
click at [903, 389] on li "CRYPTO_TRX_OUT" at bounding box center [693, 399] width 510 height 47
click at [919, 395] on input "1963" at bounding box center [926, 398] width 15 height 15
checkbox input "true"
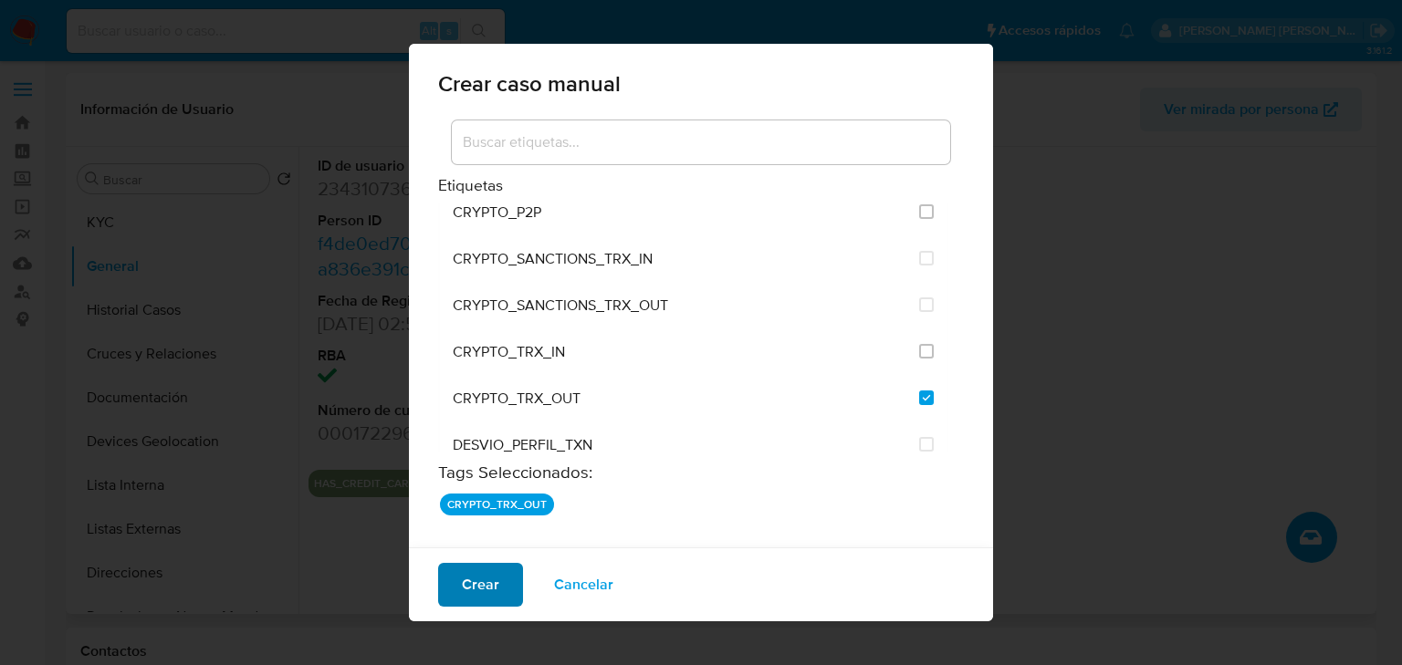
click at [478, 580] on span "Crear" at bounding box center [480, 585] width 37 height 40
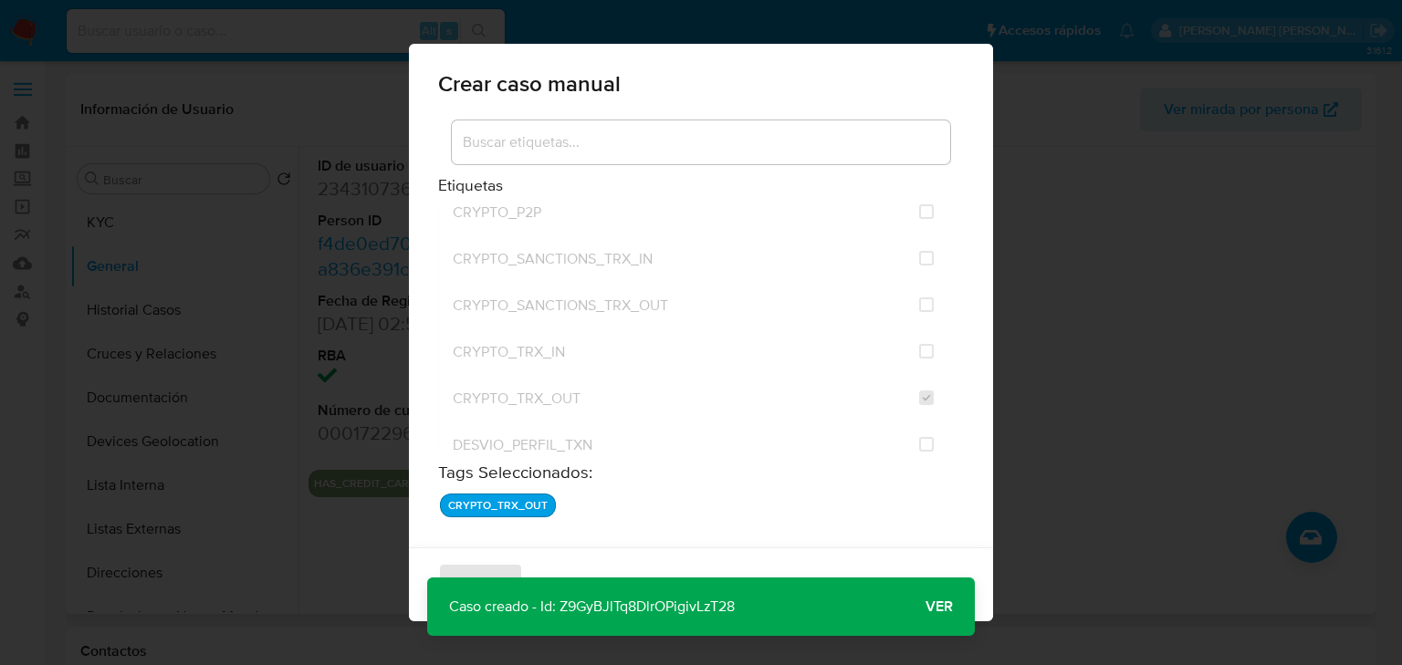
click at [611, 610] on p "Caso creado - Id: Z9GyBJlTq8DlrOPigivLzT28" at bounding box center [591, 607] width 329 height 58
click at [936, 607] on span "Ver" at bounding box center [938, 607] width 27 height 0
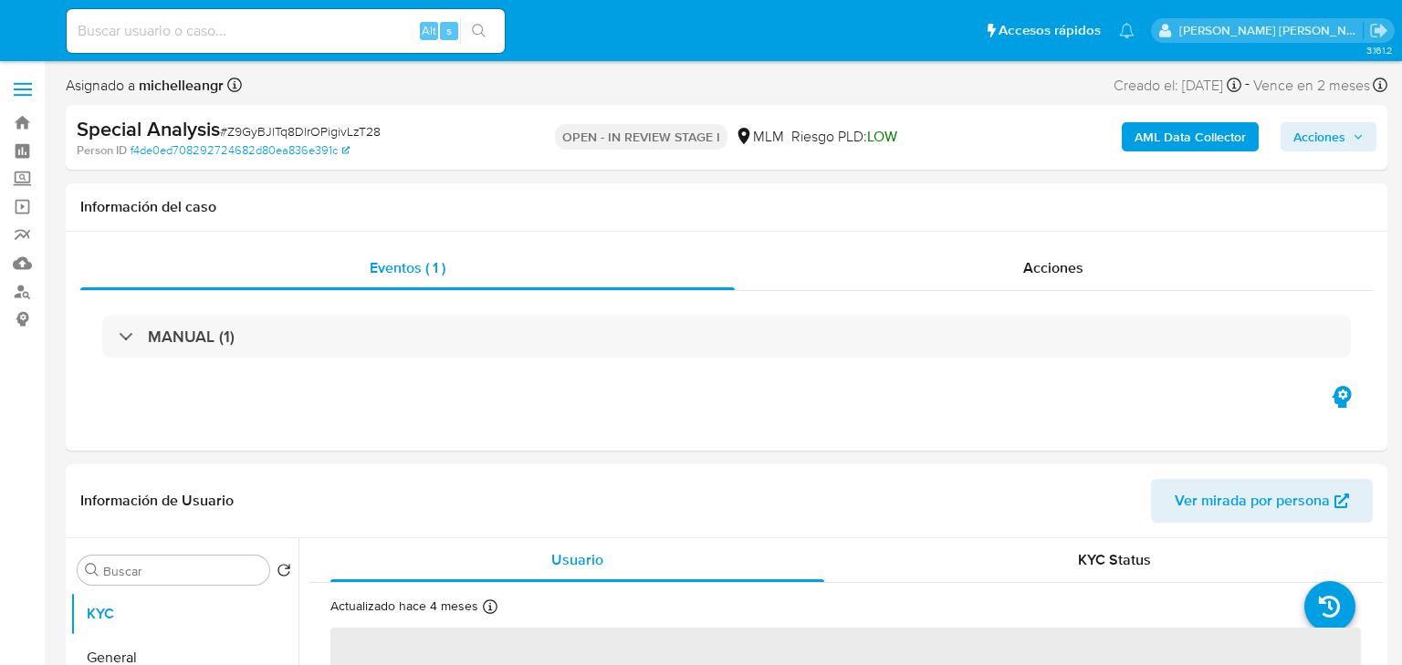
select select "10"
click at [175, 24] on input at bounding box center [286, 31] width 438 height 24
paste input "234193424"
type input "234193424"
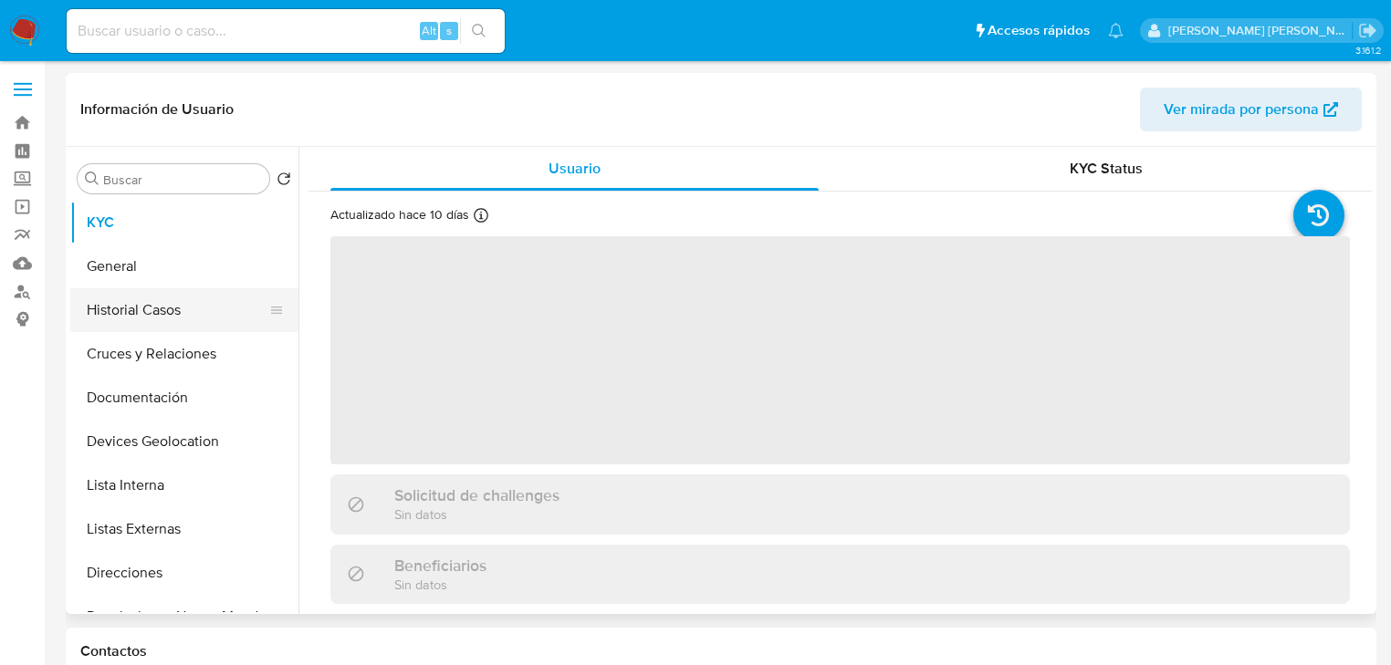
select select "10"
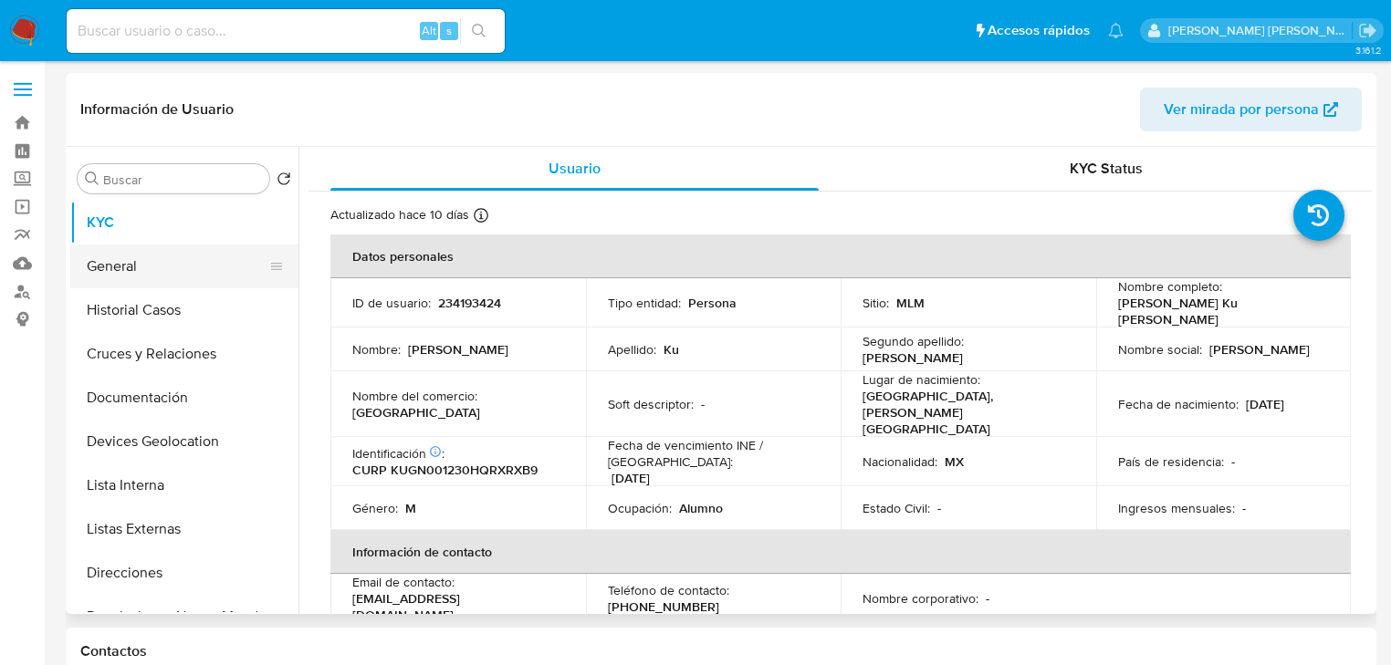
click at [151, 263] on button "General" at bounding box center [177, 267] width 214 height 44
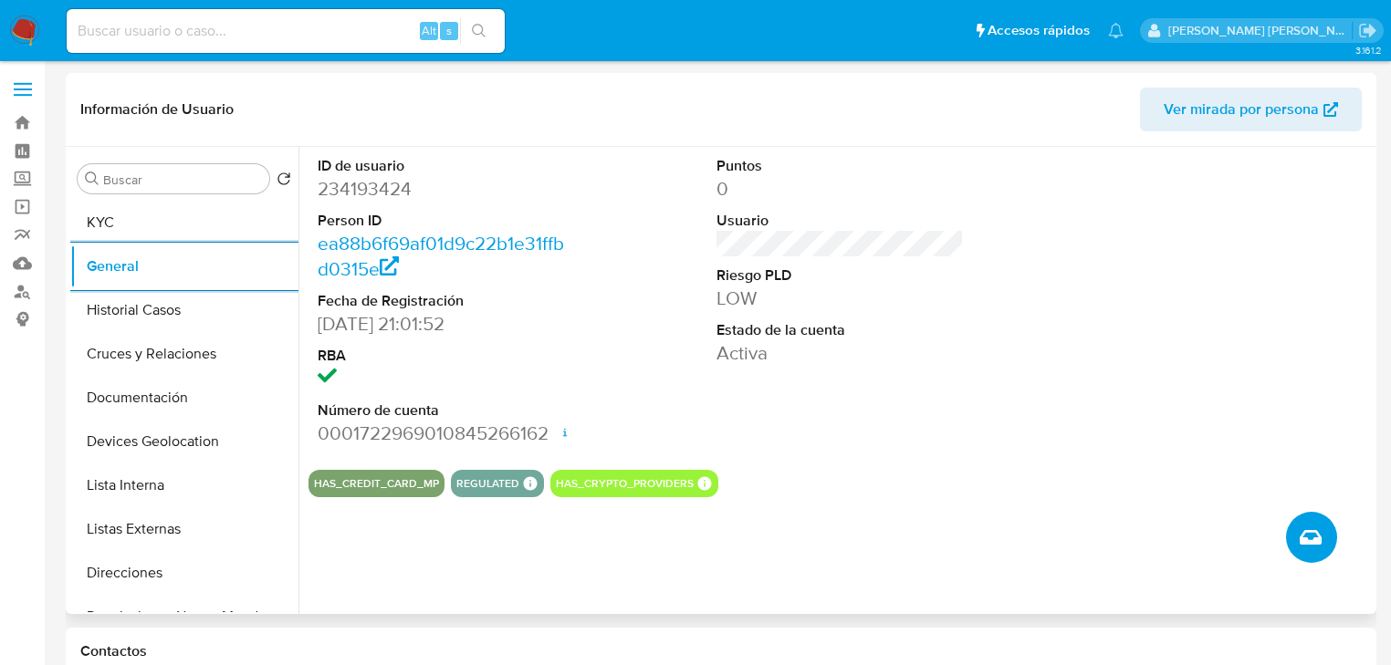
click at [1296, 544] on button "Crear caso manual" at bounding box center [1311, 537] width 51 height 51
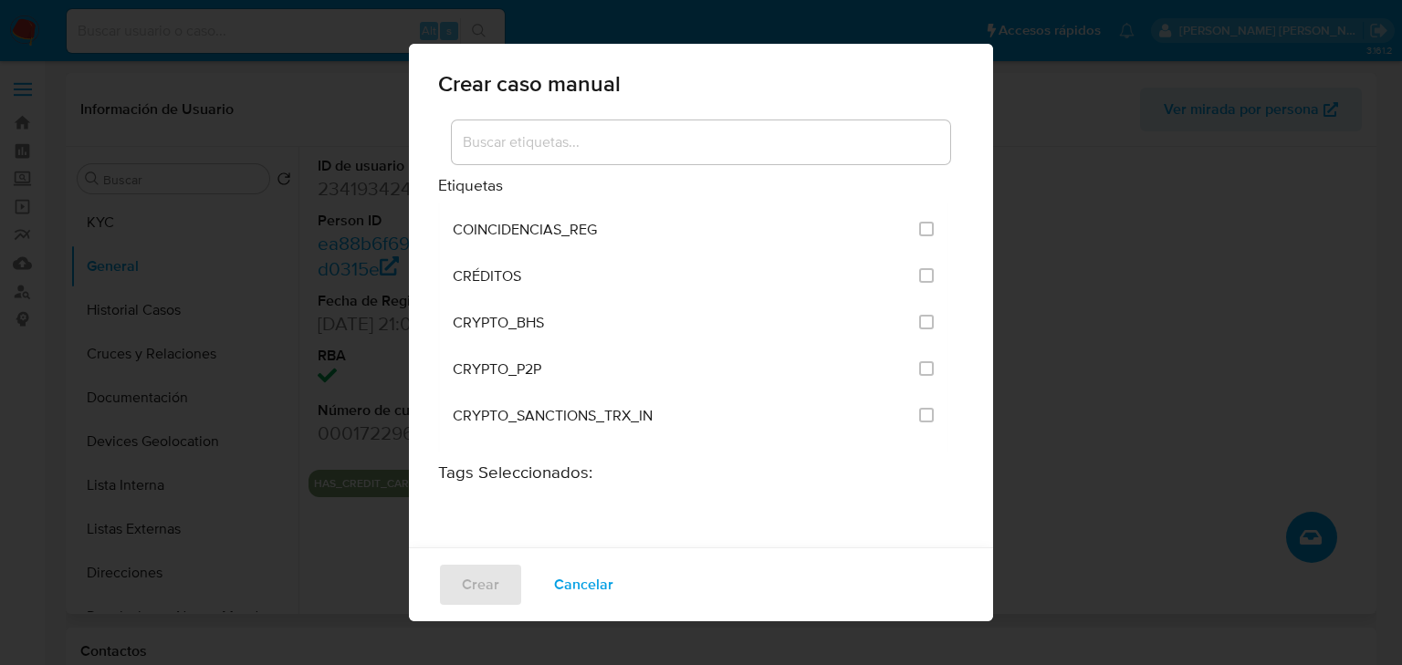
scroll to position [292, 0]
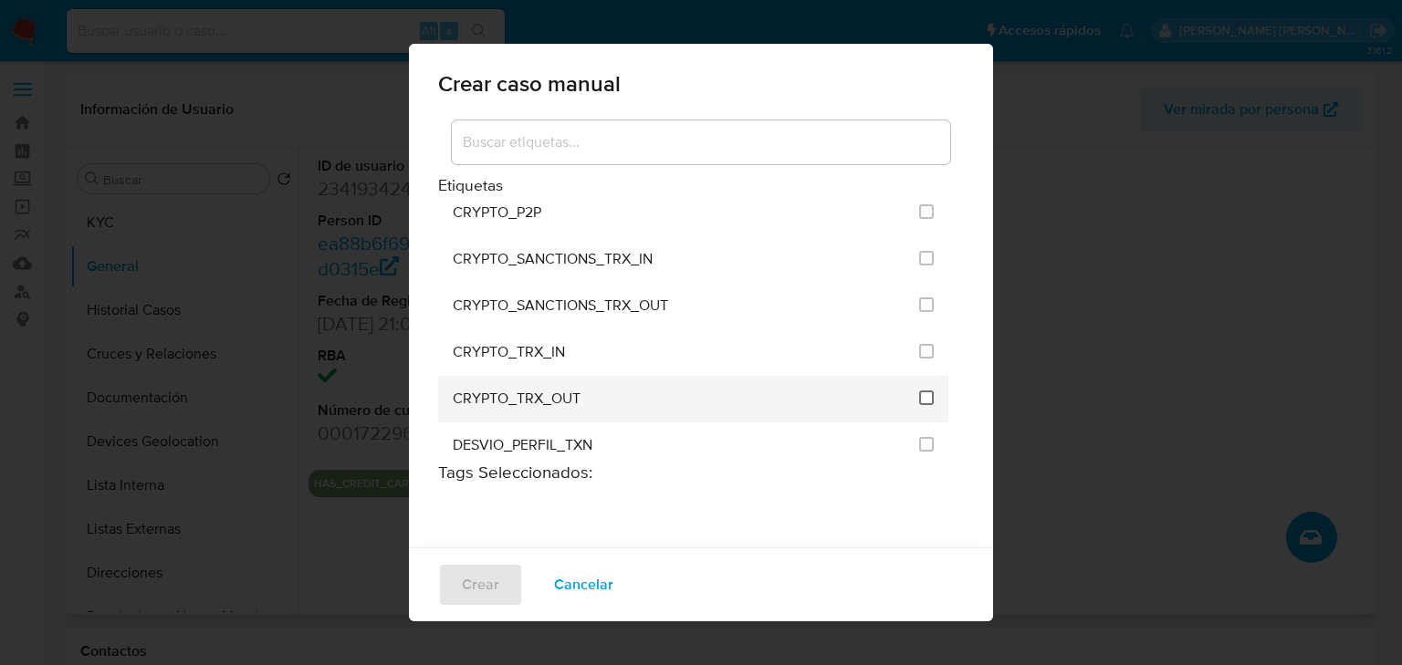
click at [919, 391] on input "1963" at bounding box center [926, 398] width 15 height 15
checkbox input "true"
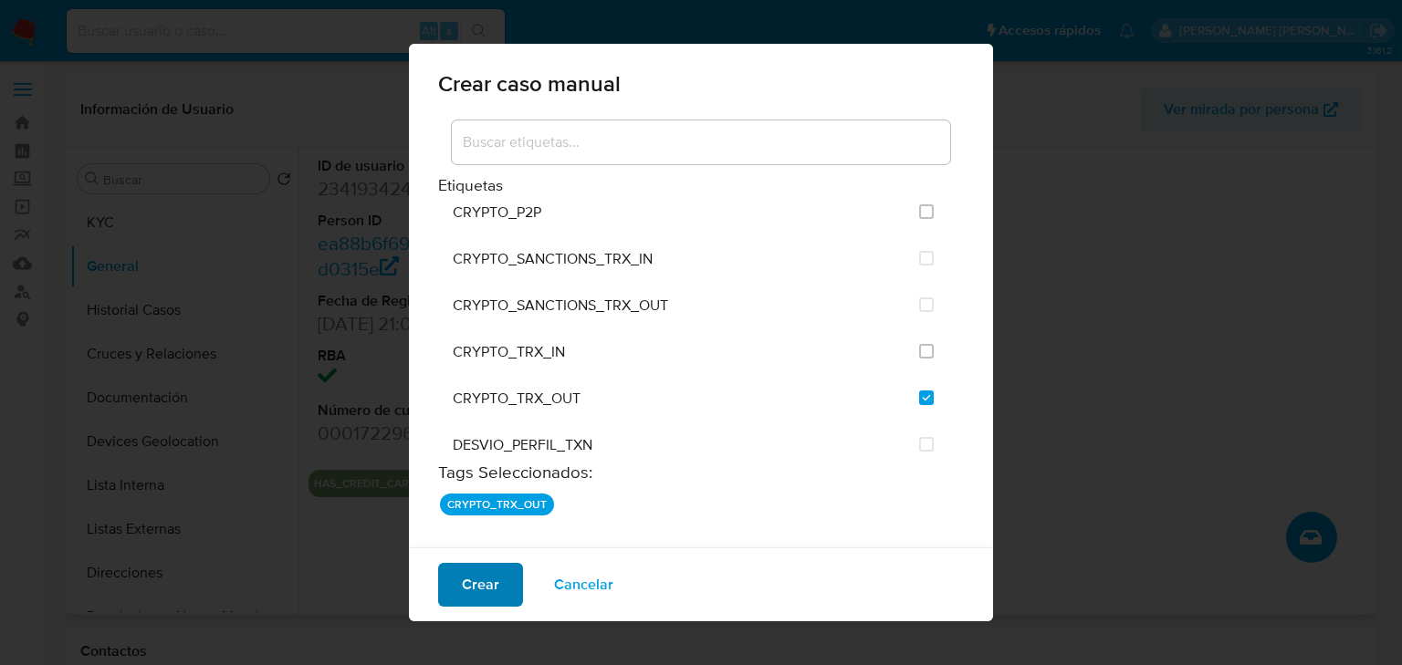
click at [470, 583] on span "Crear" at bounding box center [480, 585] width 37 height 40
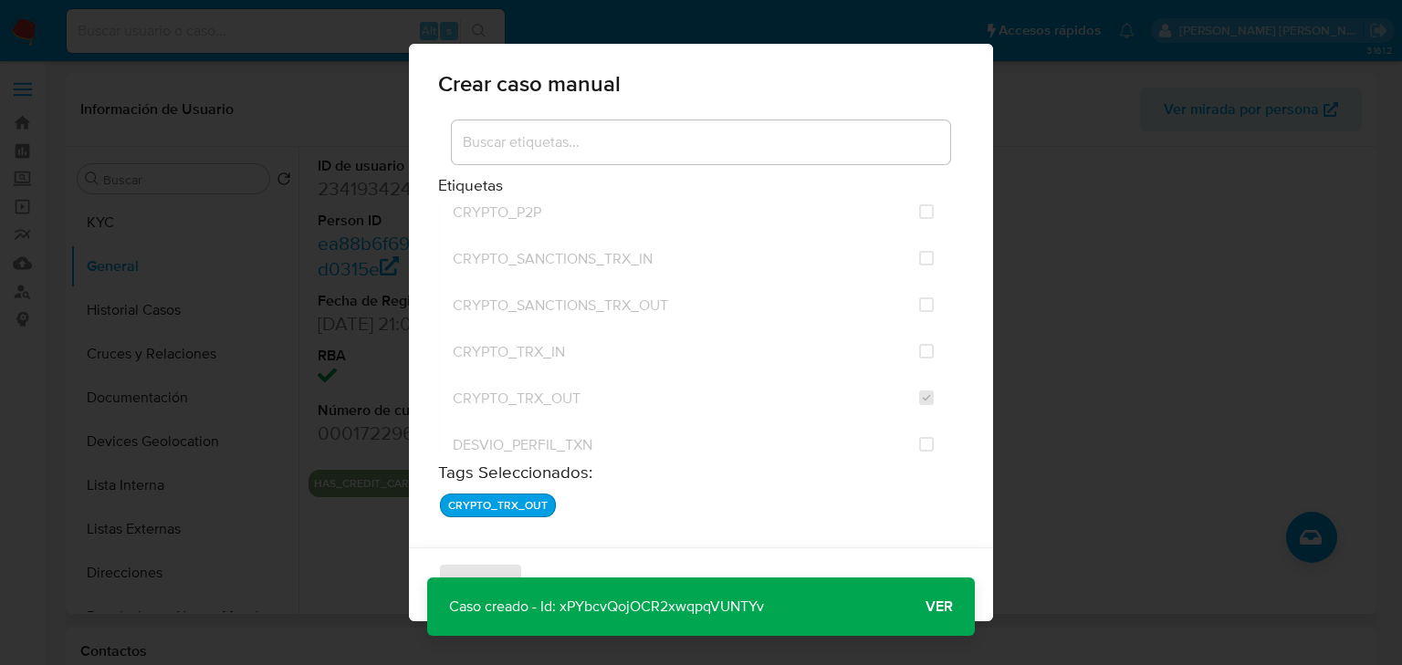
click at [601, 603] on p "Caso creado - Id: xPYbcvQojOCR2xwqpqVUNTYv" at bounding box center [606, 607] width 359 height 58
click at [601, 602] on p "Caso creado - Id: xPYbcvQojOCR2xwqpqVUNTYv" at bounding box center [606, 607] width 359 height 58
click at [938, 607] on span "Ver" at bounding box center [938, 607] width 27 height 0
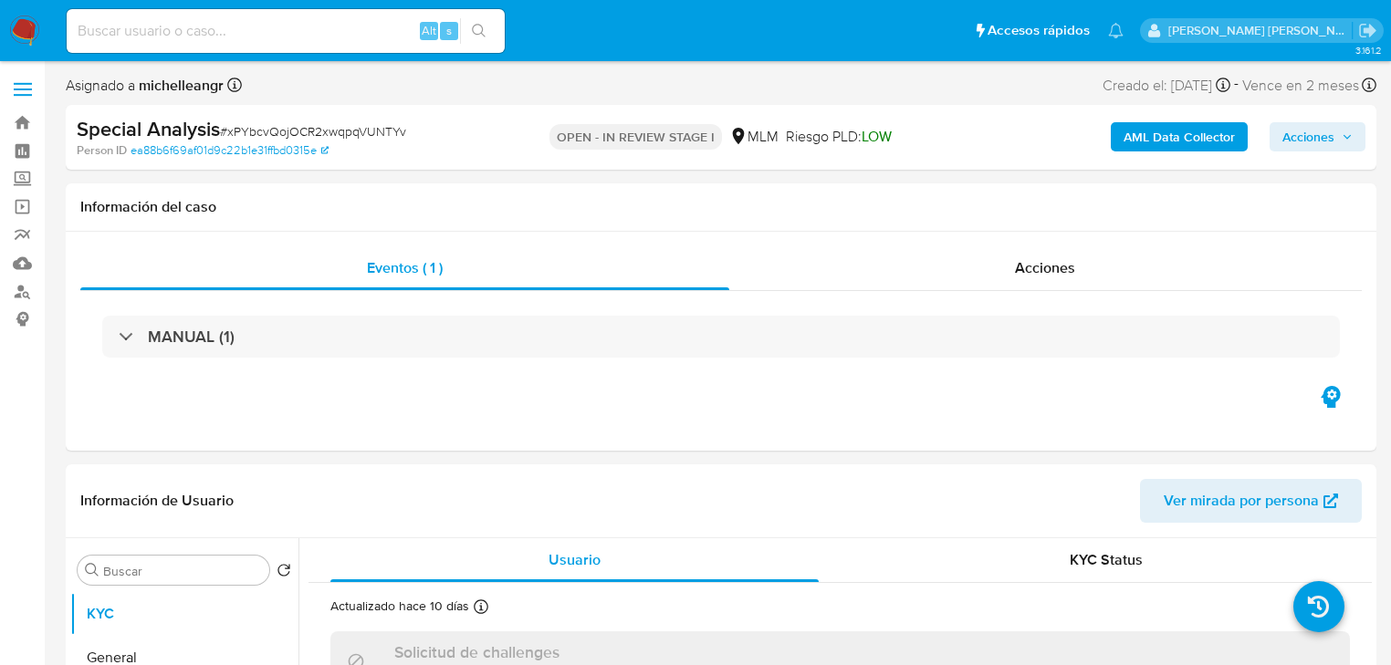
select select "10"
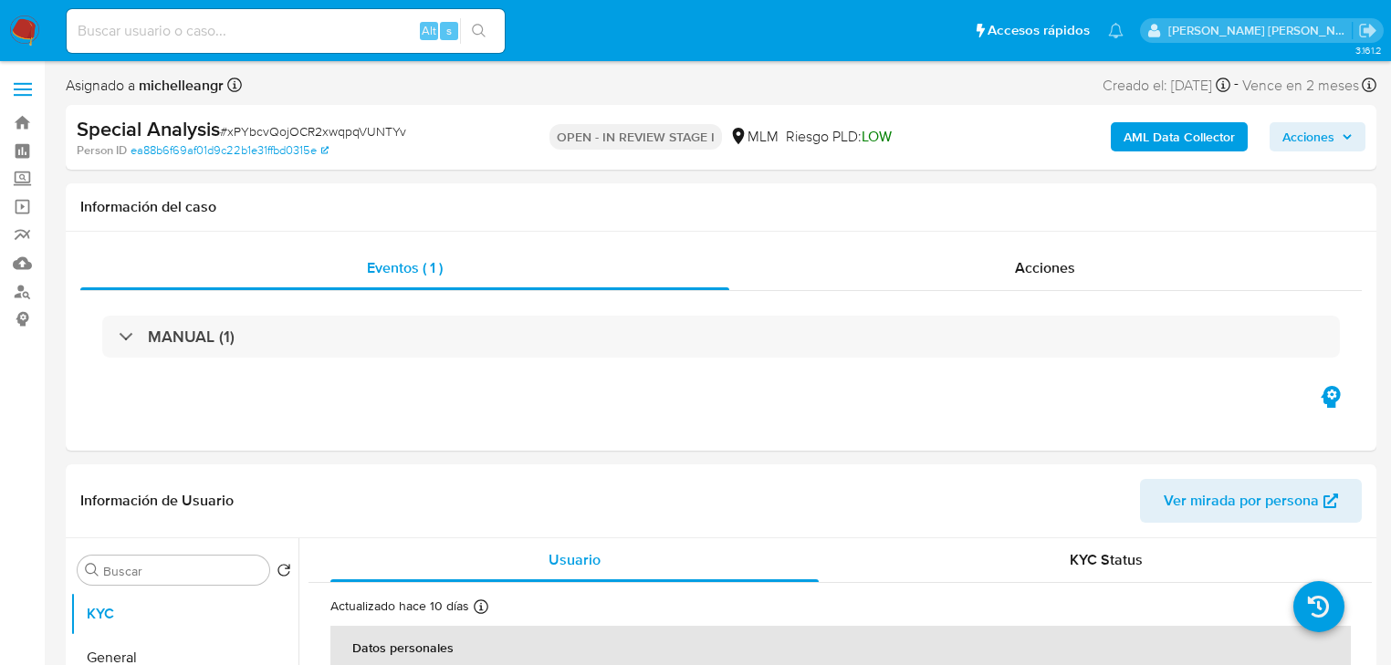
click at [266, 27] on input at bounding box center [286, 31] width 438 height 24
paste input "2209293023"
type input "2209293023"
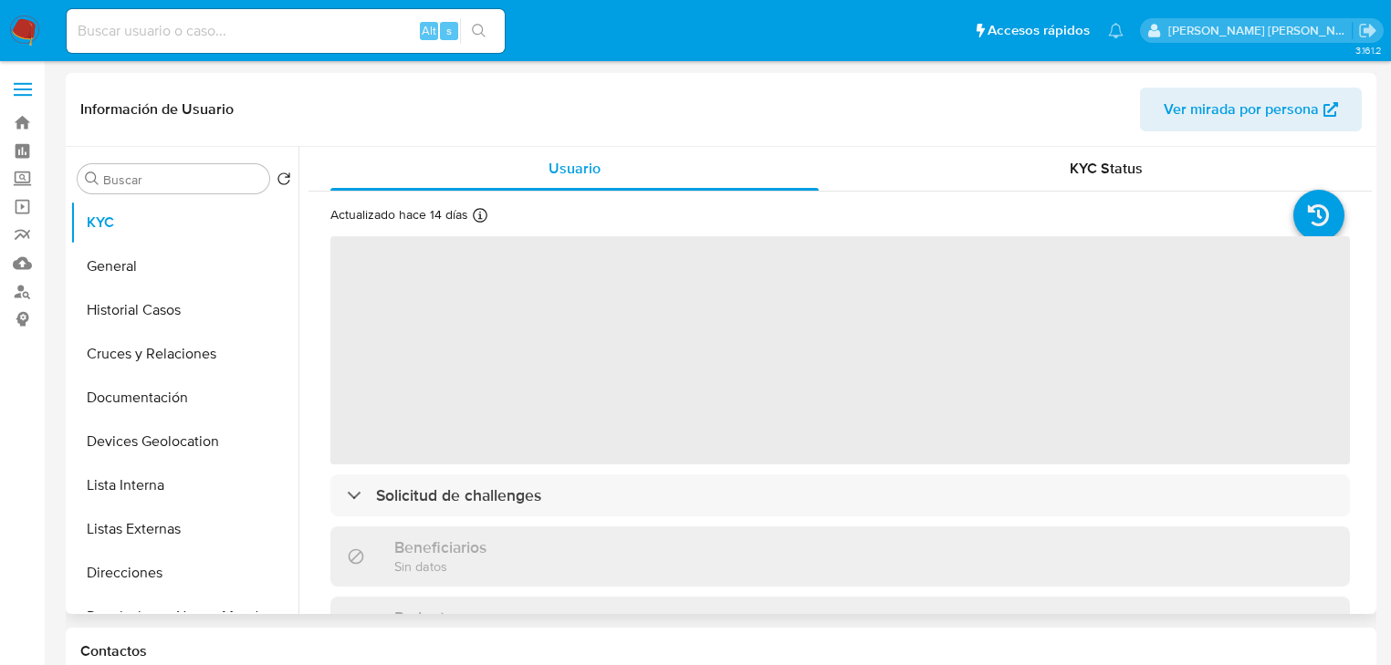
select select "10"
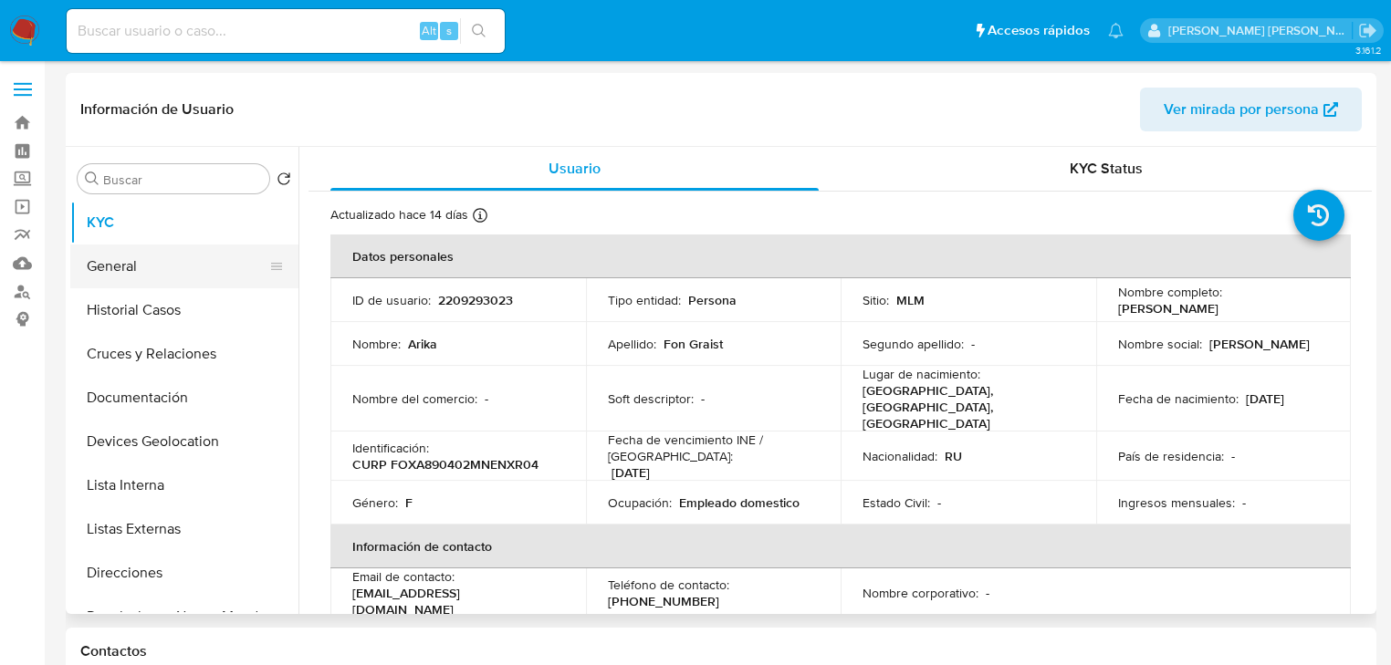
click at [189, 266] on button "General" at bounding box center [177, 267] width 214 height 44
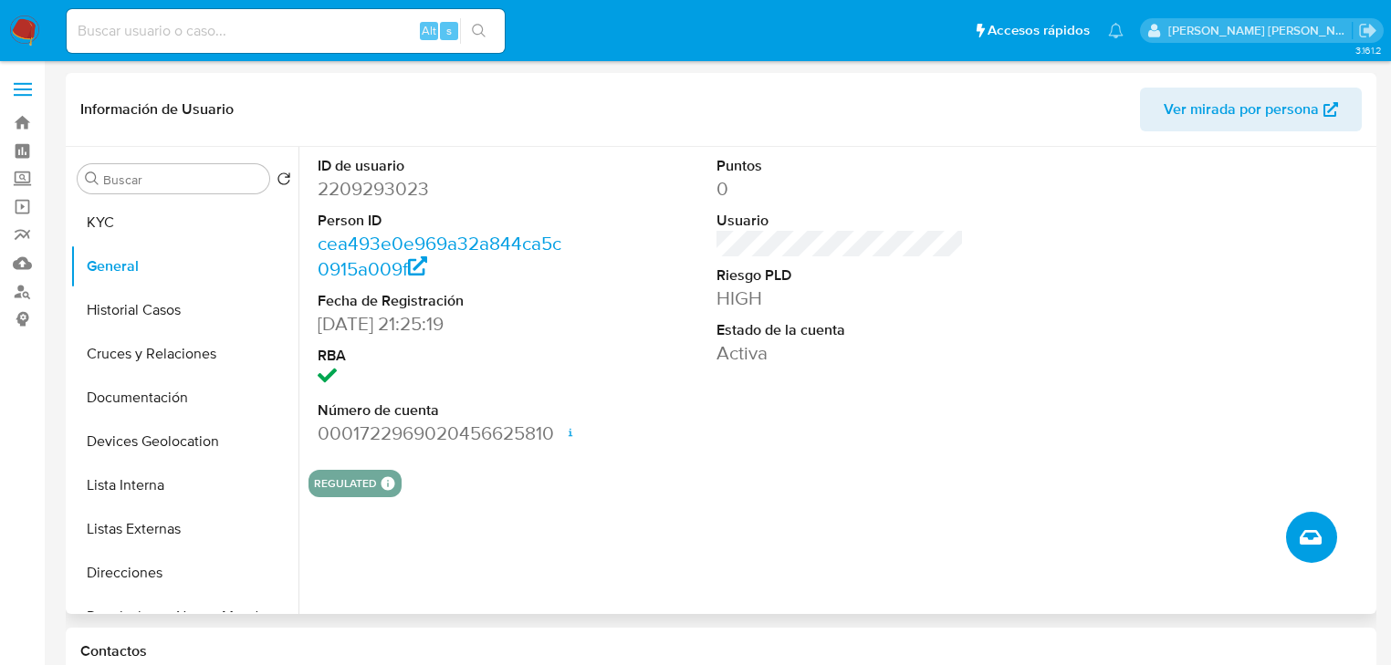
click at [1300, 530] on span "Crear caso manual" at bounding box center [1310, 537] width 22 height 22
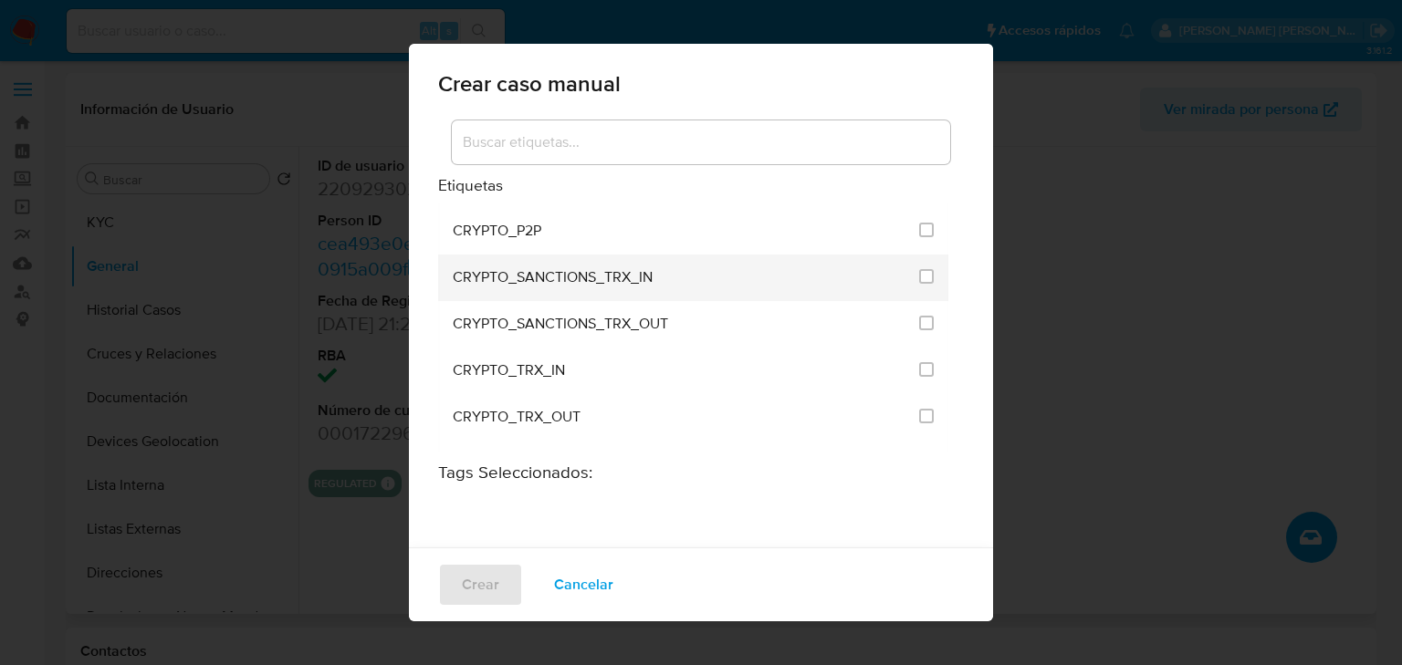
scroll to position [292, 0]
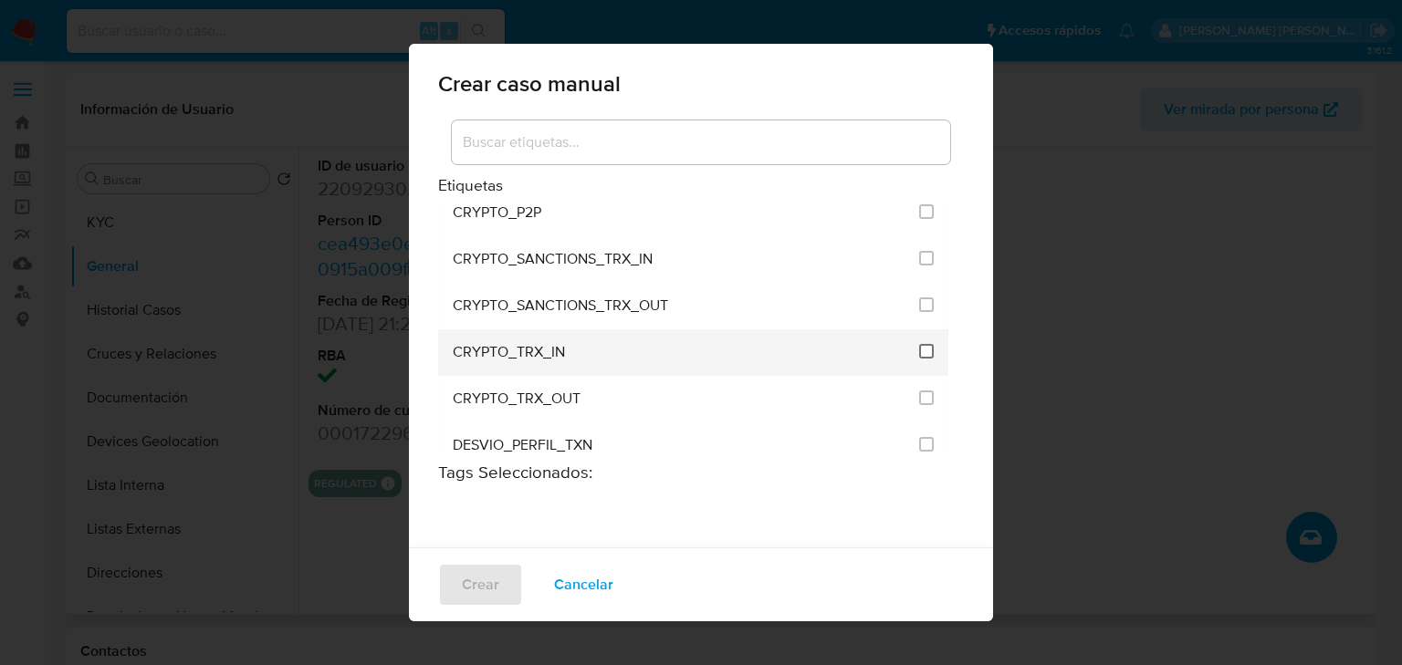
click at [919, 344] on input "1959" at bounding box center [926, 351] width 15 height 15
checkbox input "true"
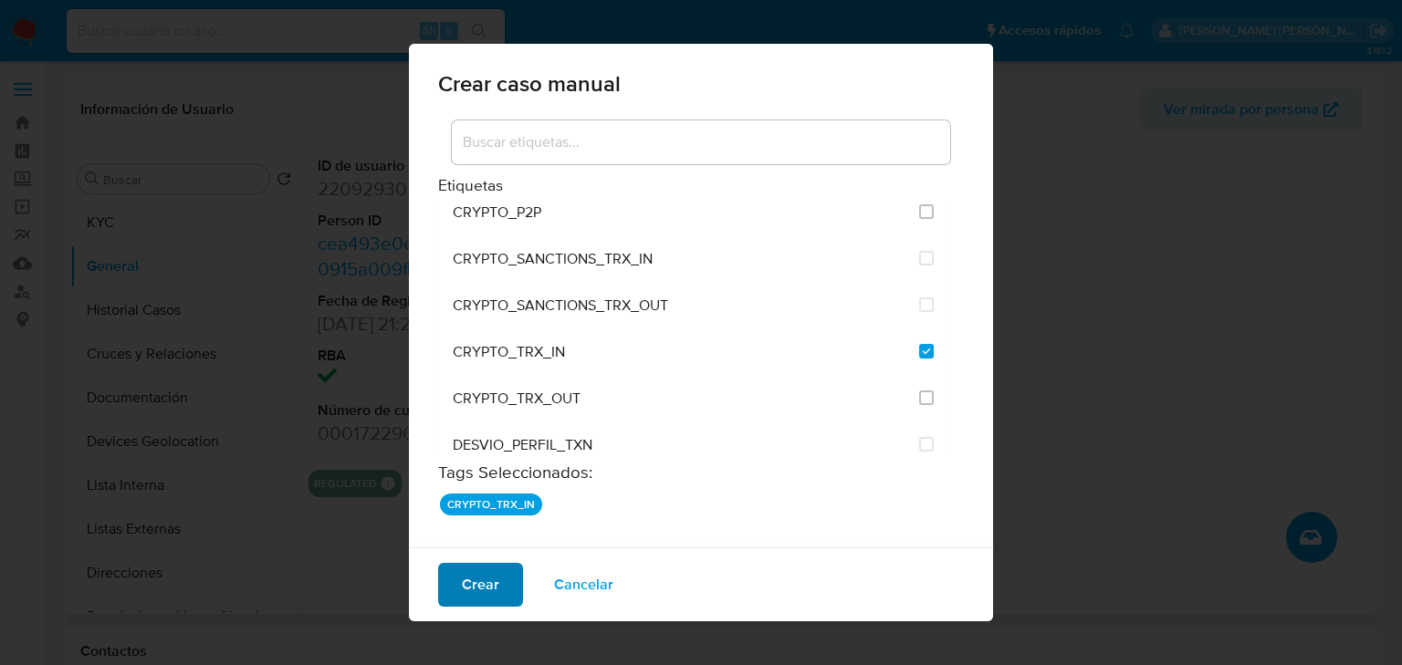
click at [469, 583] on span "Crear" at bounding box center [480, 585] width 37 height 40
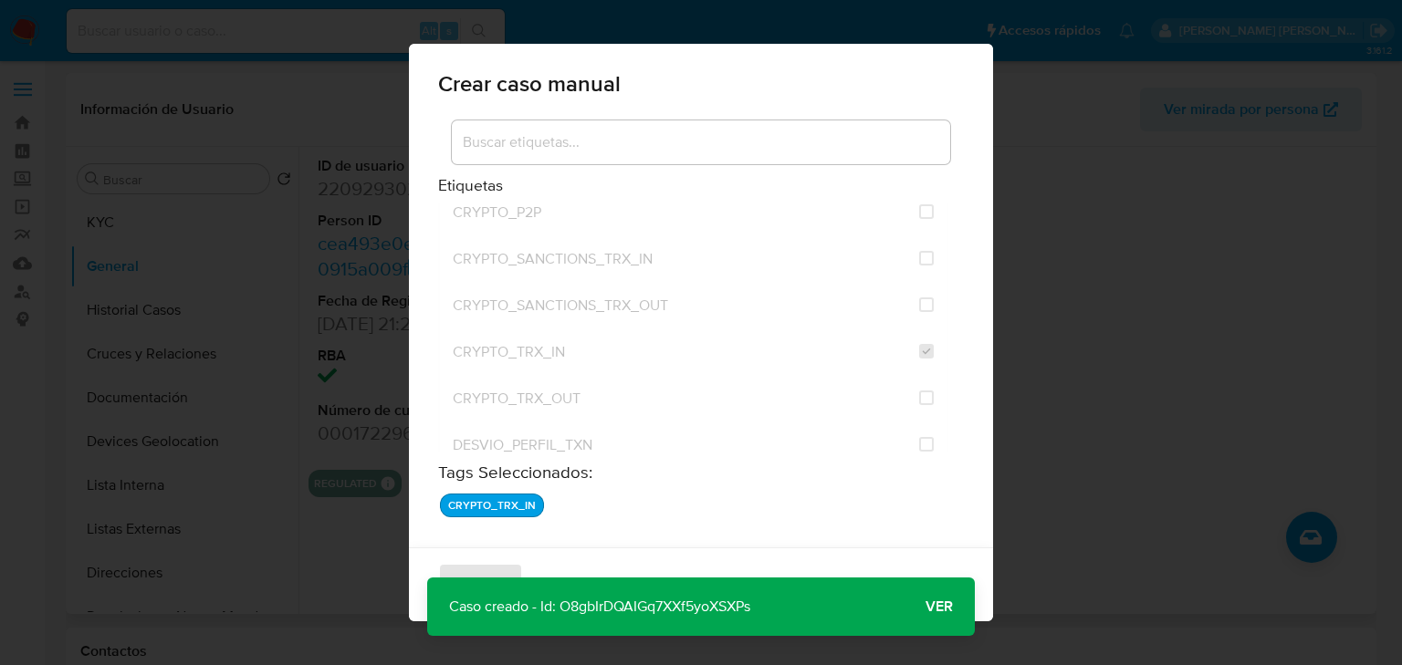
click at [626, 618] on p "Caso creado - Id: O8gbIrDQAIGq7XXf5yoXSXPs" at bounding box center [599, 607] width 345 height 58
click at [635, 610] on p "Caso creado - Id: O8gbIrDQAIGq7XXf5yoXSXPs" at bounding box center [599, 607] width 345 height 58
click at [933, 607] on span "Ver" at bounding box center [938, 607] width 27 height 0
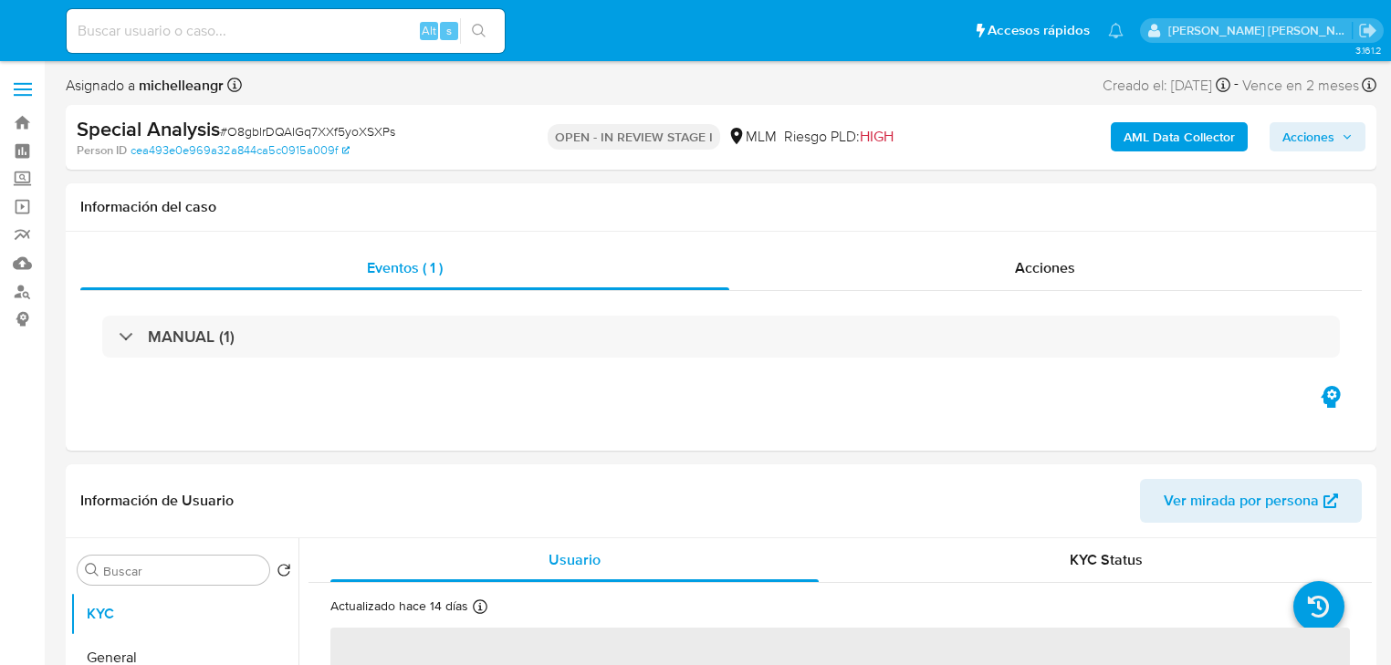
select select "10"
click at [263, 38] on input at bounding box center [286, 31] width 438 height 24
paste input "2040388818"
type input "2040388818"
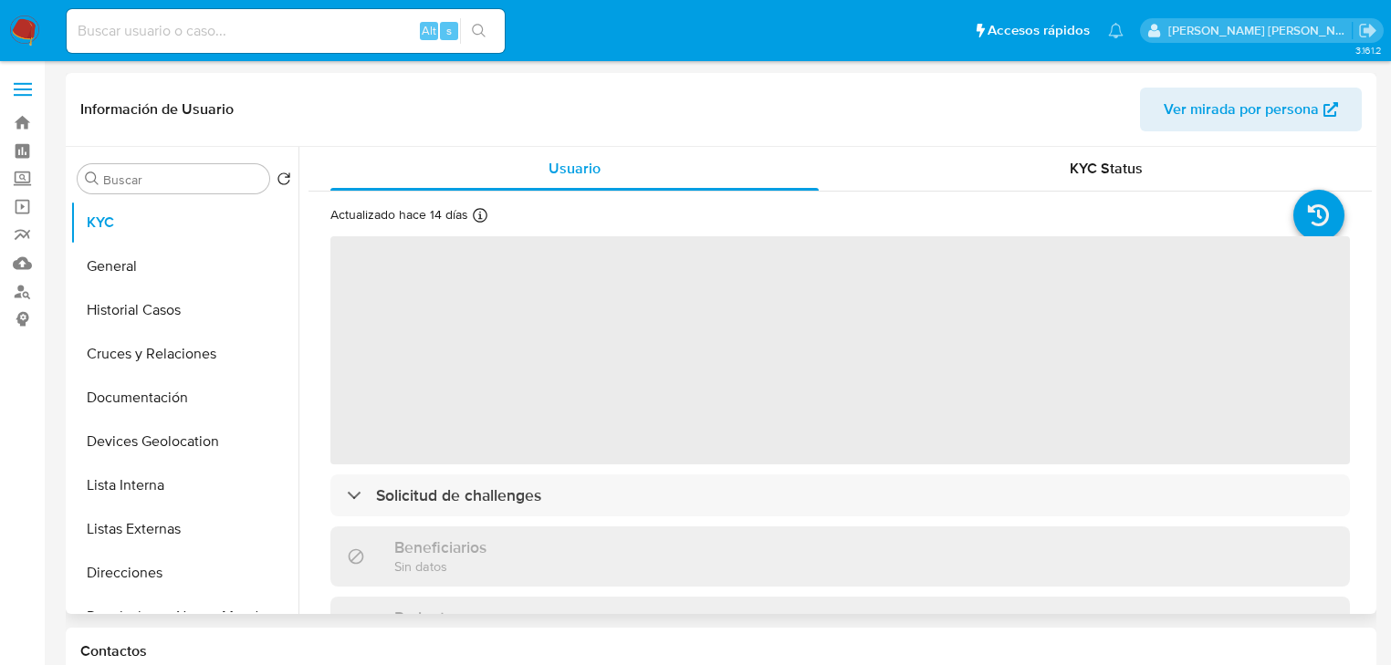
select select "10"
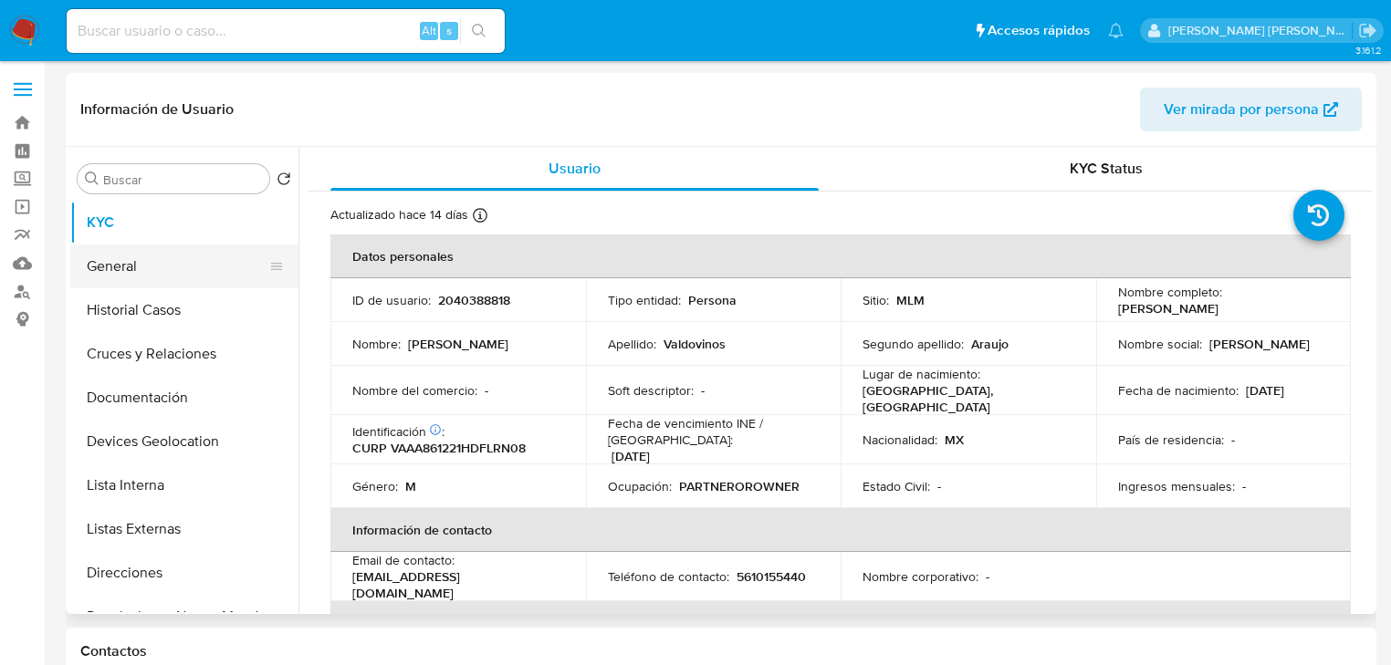
click at [141, 274] on button "General" at bounding box center [177, 267] width 214 height 44
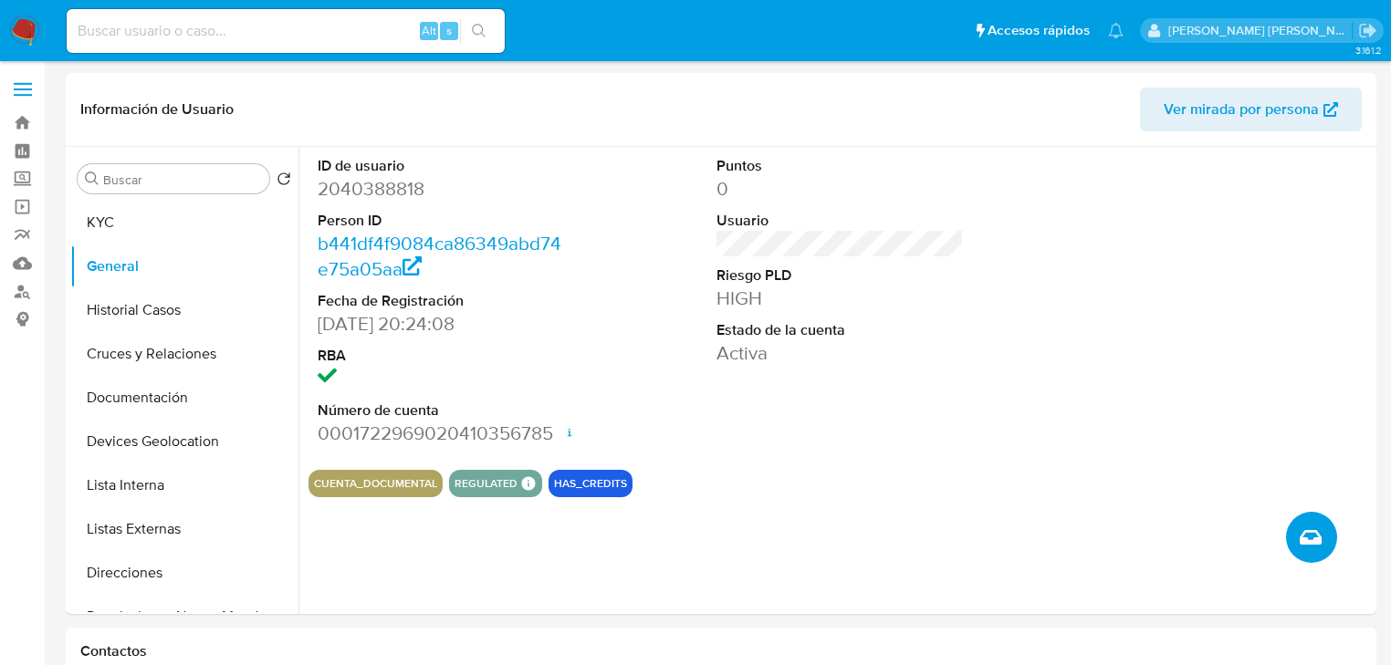
click at [1325, 531] on button "Crear caso manual" at bounding box center [1311, 537] width 51 height 51
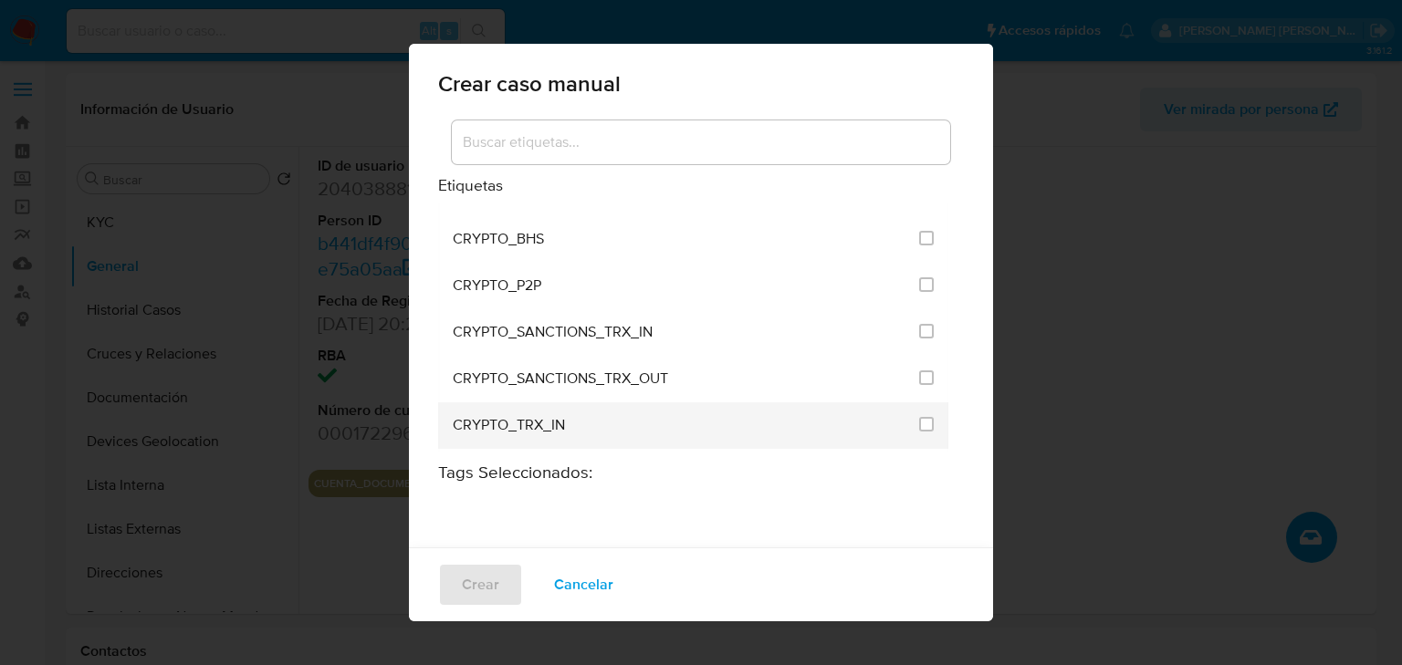
scroll to position [292, 0]
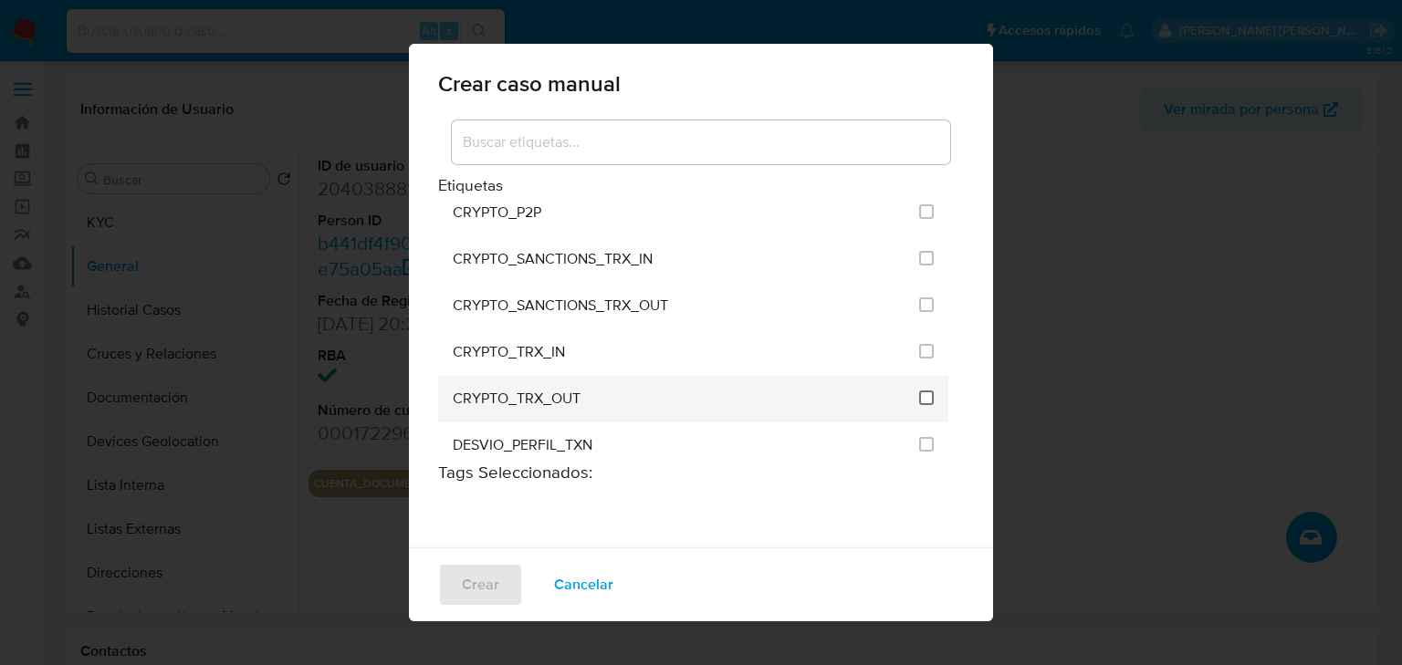
click at [919, 391] on input "1963" at bounding box center [926, 398] width 15 height 15
checkbox input "true"
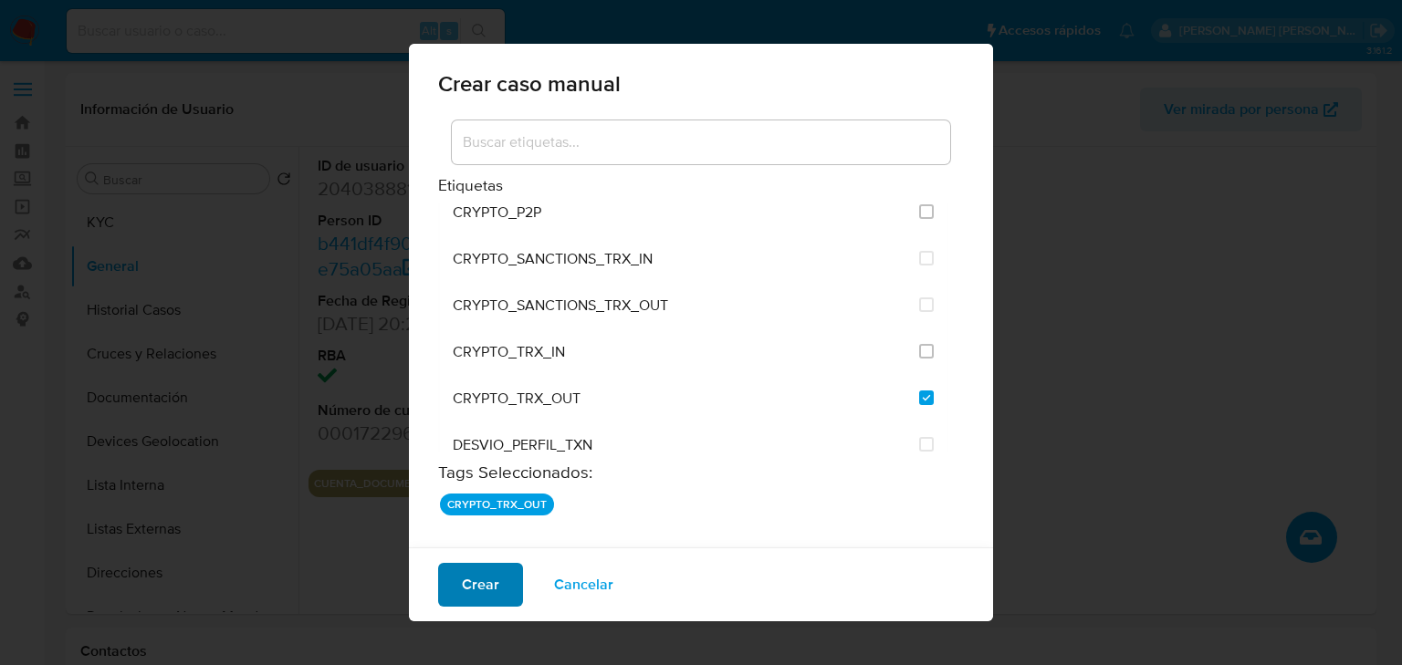
click at [482, 591] on span "Crear" at bounding box center [480, 585] width 37 height 40
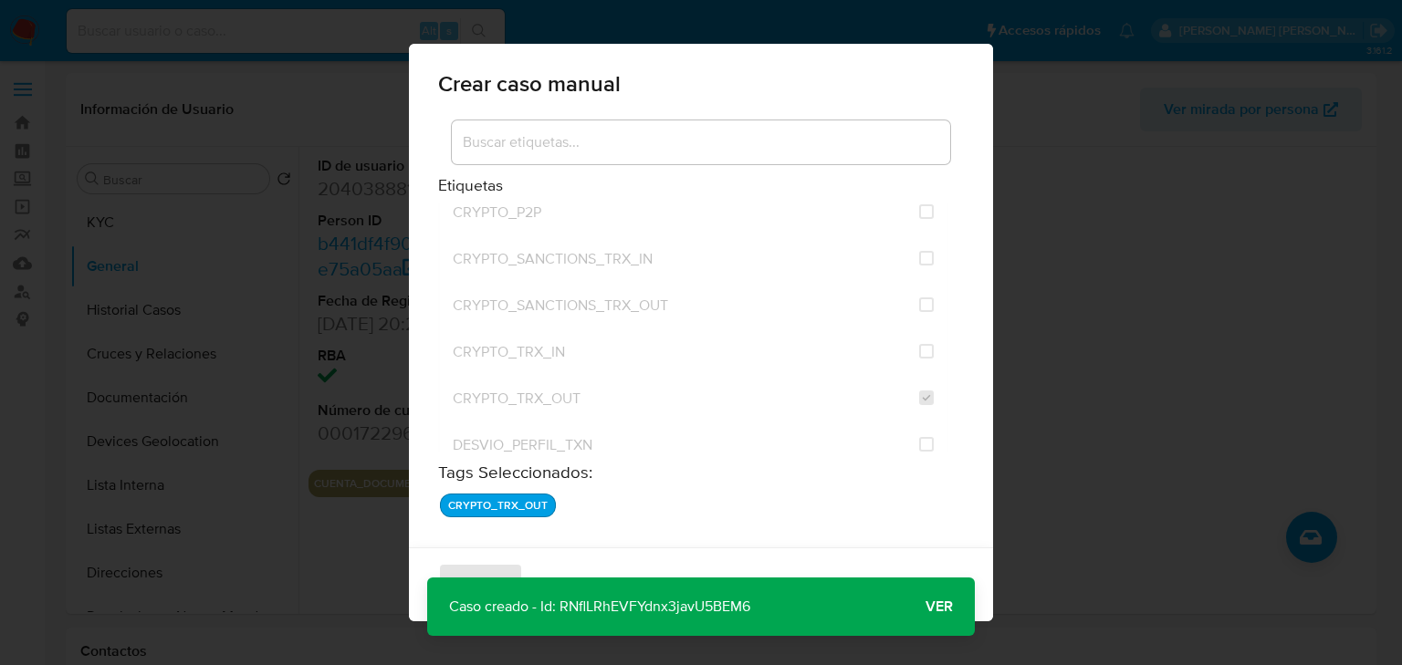
click at [676, 616] on p "Caso creado - Id: RNflLRhEVFYdnx3javU5BEM6" at bounding box center [599, 607] width 345 height 58
click at [677, 616] on p "Caso creado - Id: RNflLRhEVFYdnx3javU5BEM6" at bounding box center [599, 607] width 345 height 58
click at [939, 607] on span "Ver" at bounding box center [938, 607] width 27 height 0
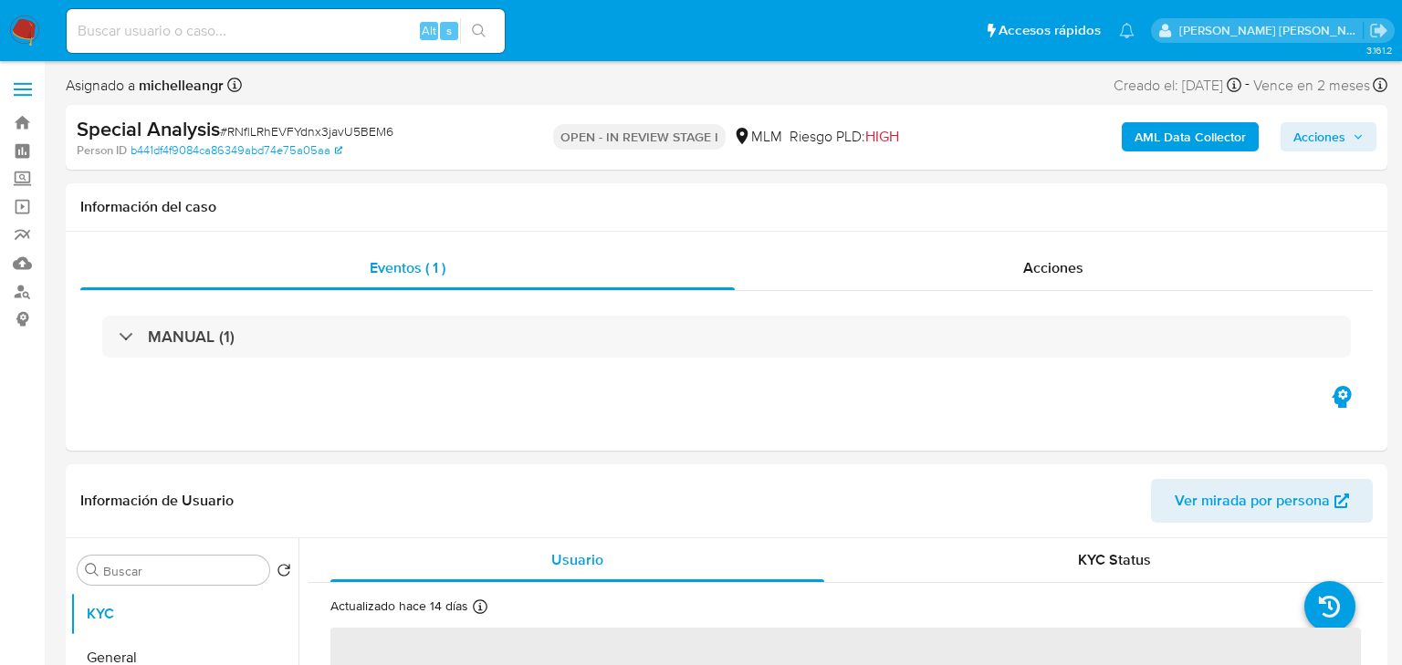
select select "10"
drag, startPoint x: 18, startPoint y: 21, endPoint x: 722, endPoint y: 518, distance: 861.5
click at [18, 21] on img at bounding box center [24, 31] width 31 height 31
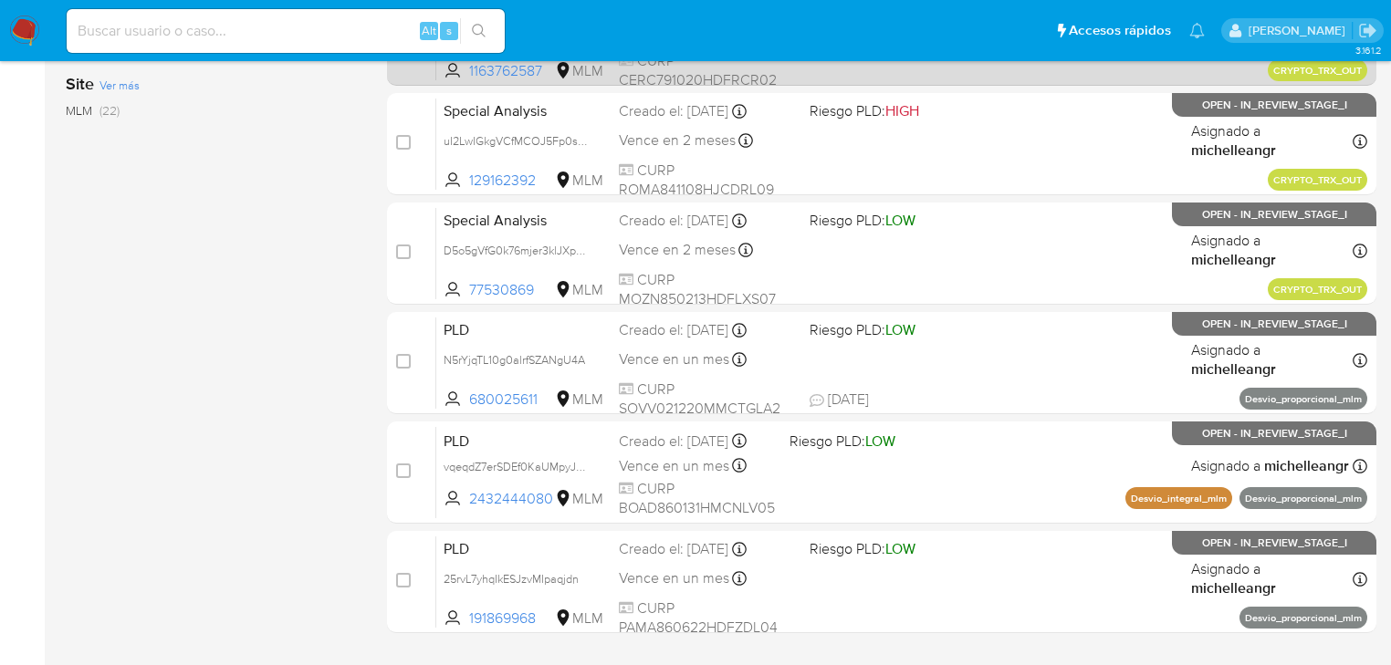
scroll to position [839, 0]
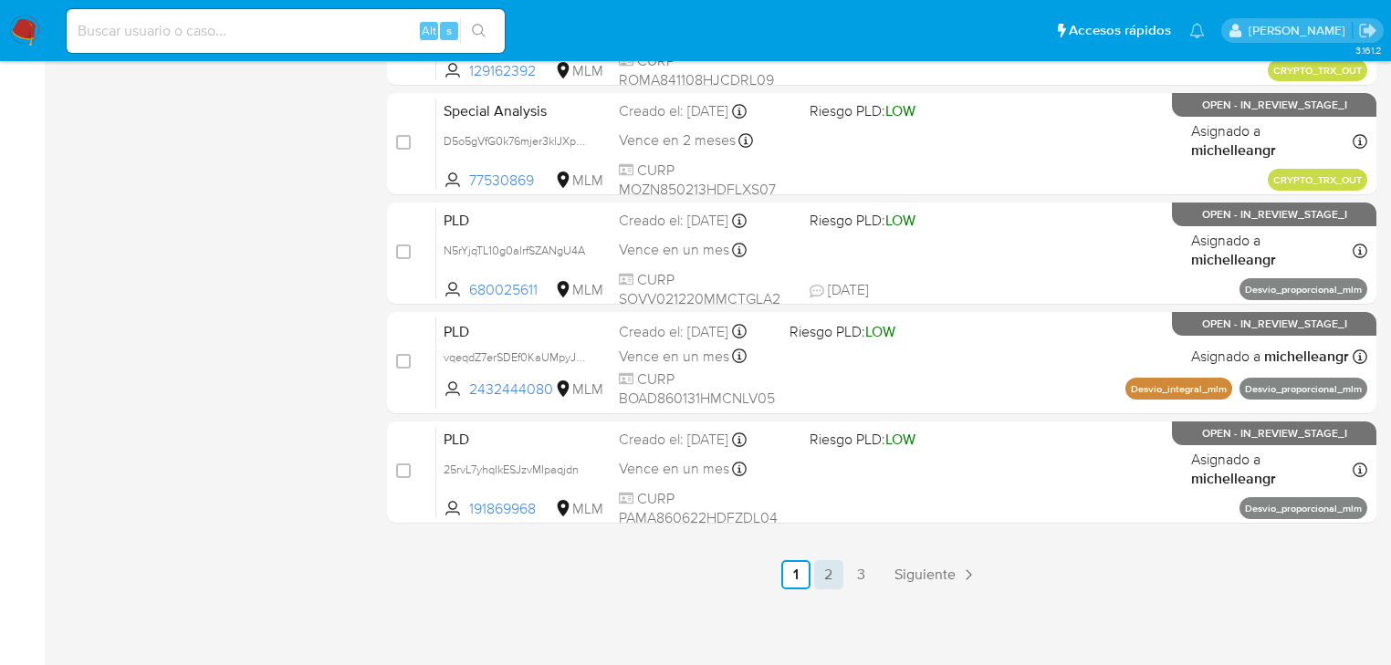
click at [816, 584] on link "2" at bounding box center [828, 574] width 29 height 29
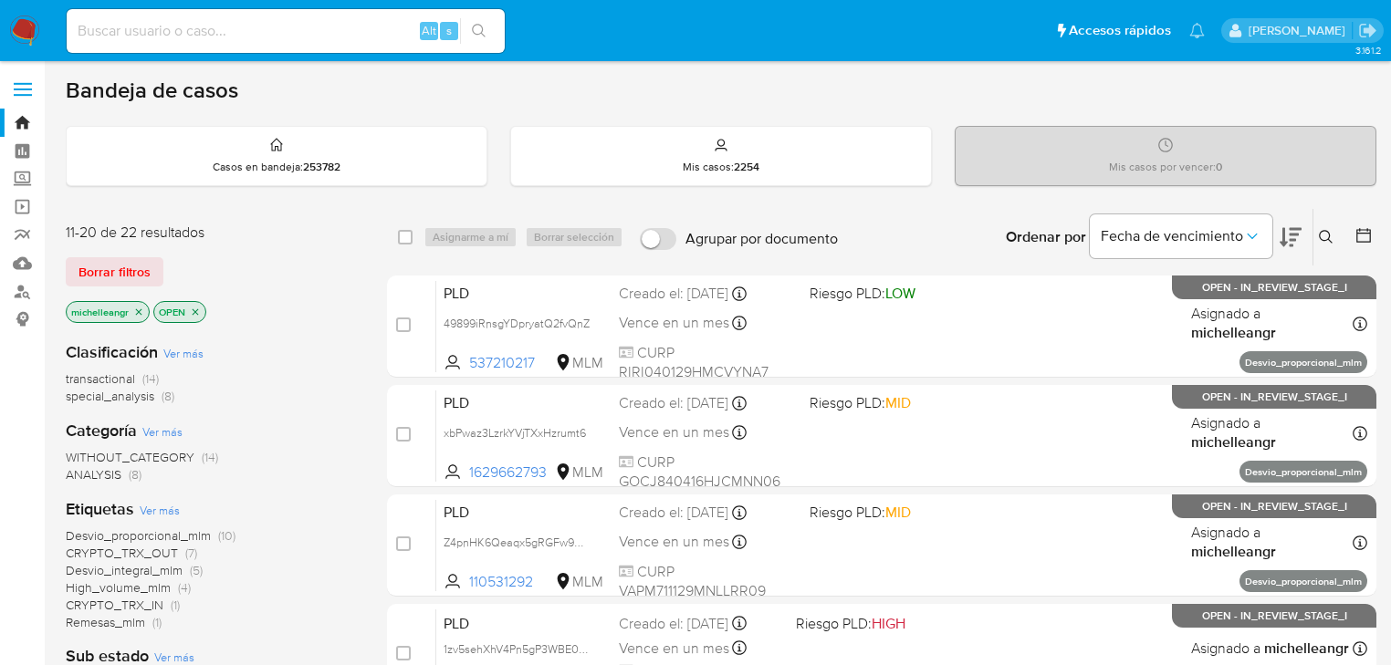
click at [140, 318] on p "michelleangr" at bounding box center [108, 312] width 82 height 20
click at [141, 308] on icon "close-filter" at bounding box center [139, 311] width 6 height 6
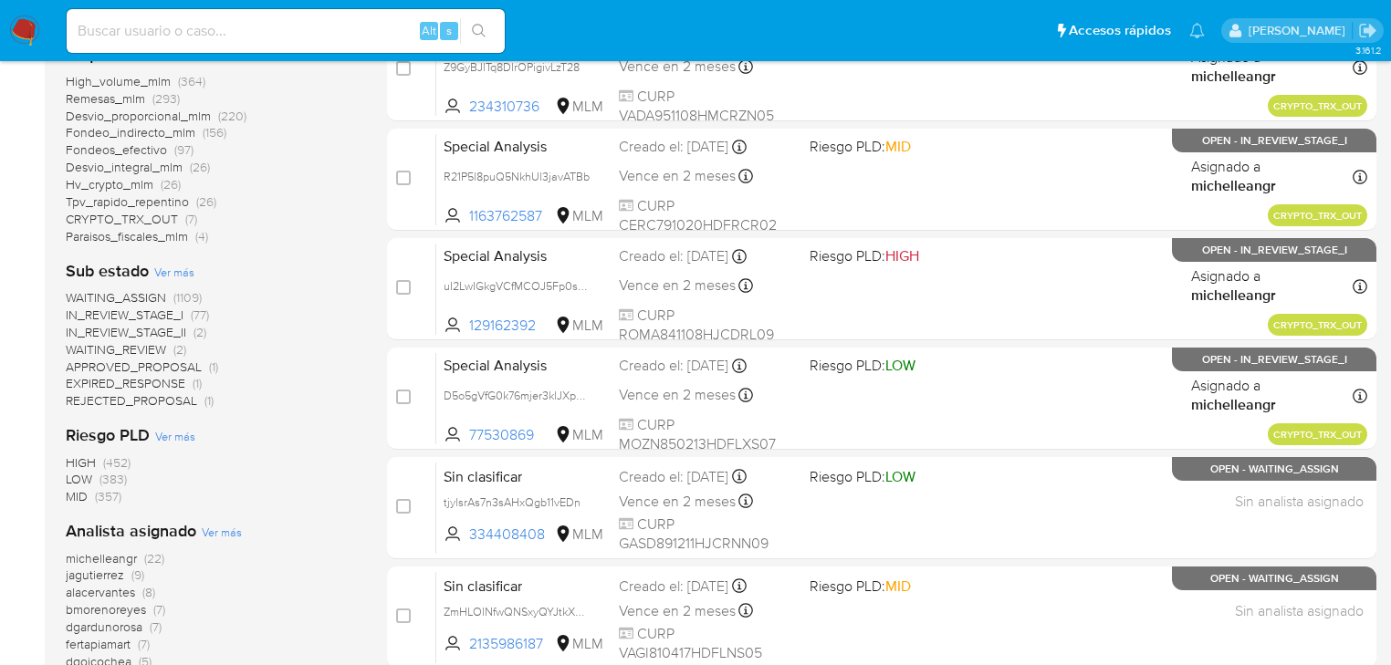
scroll to position [730, 0]
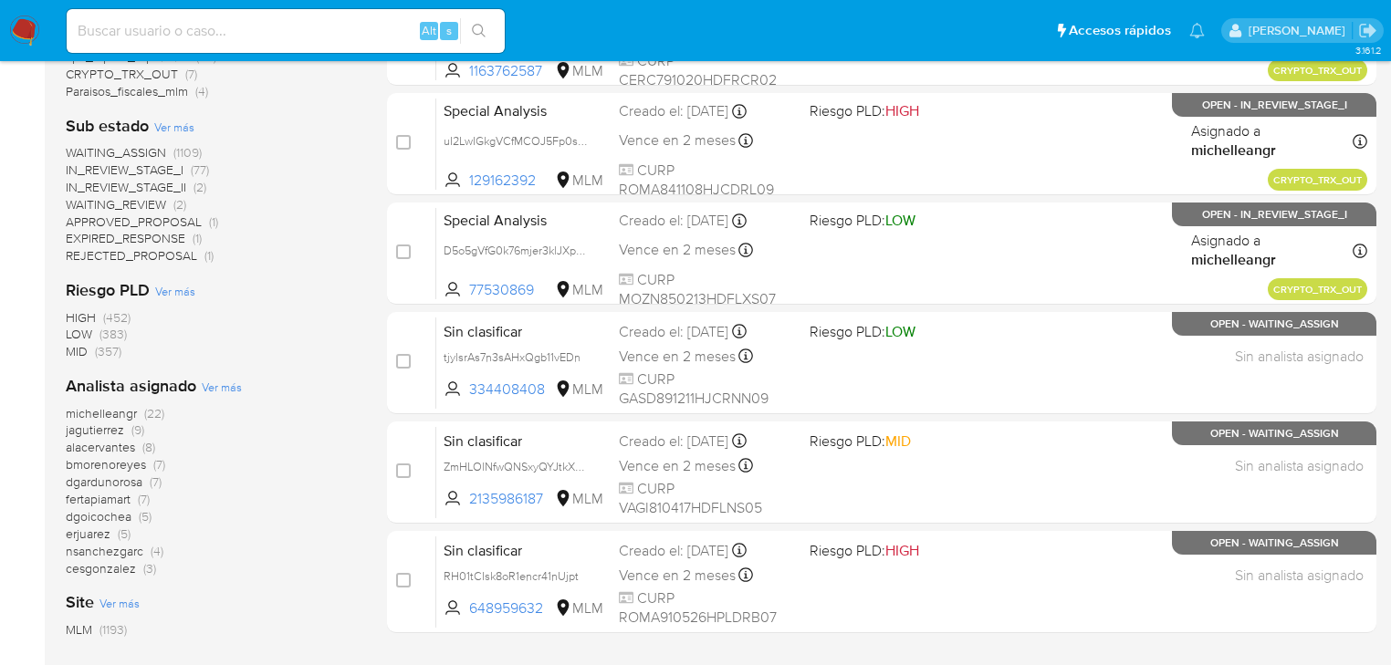
click at [124, 415] on span "michelleangr" at bounding box center [101, 413] width 71 height 18
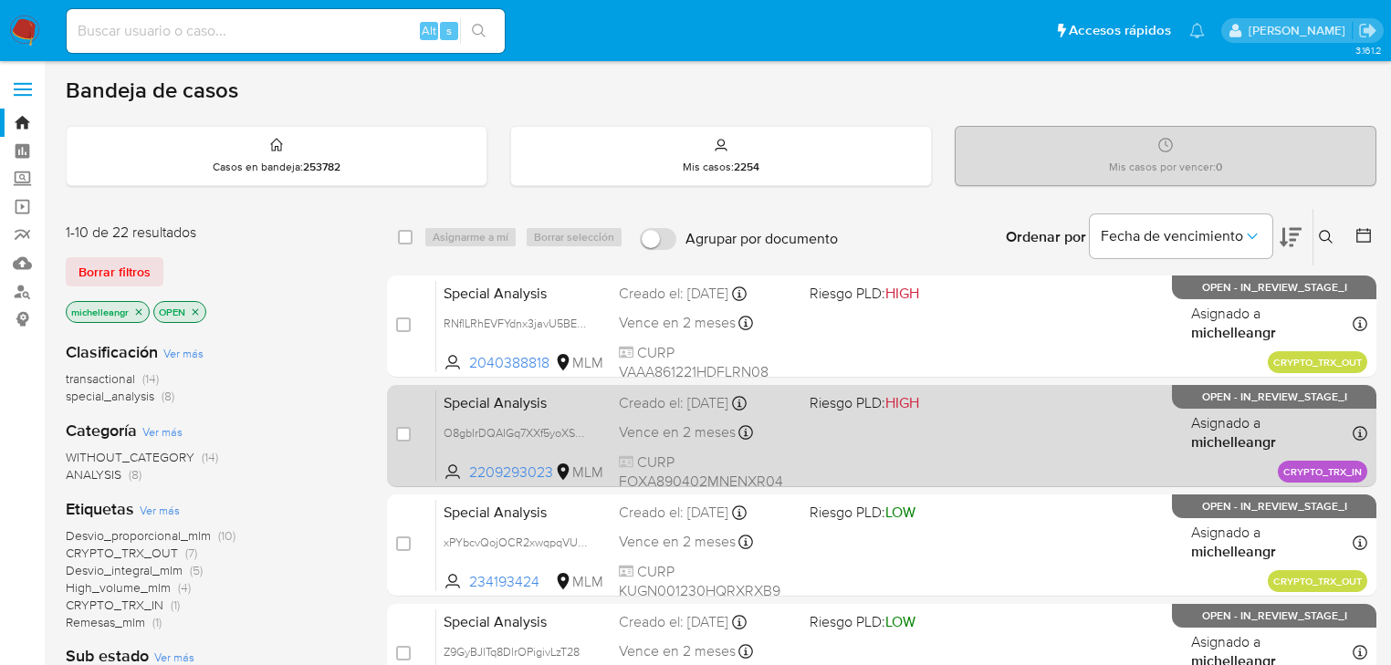
scroll to position [292, 0]
